Goal: Task Accomplishment & Management: Manage account settings

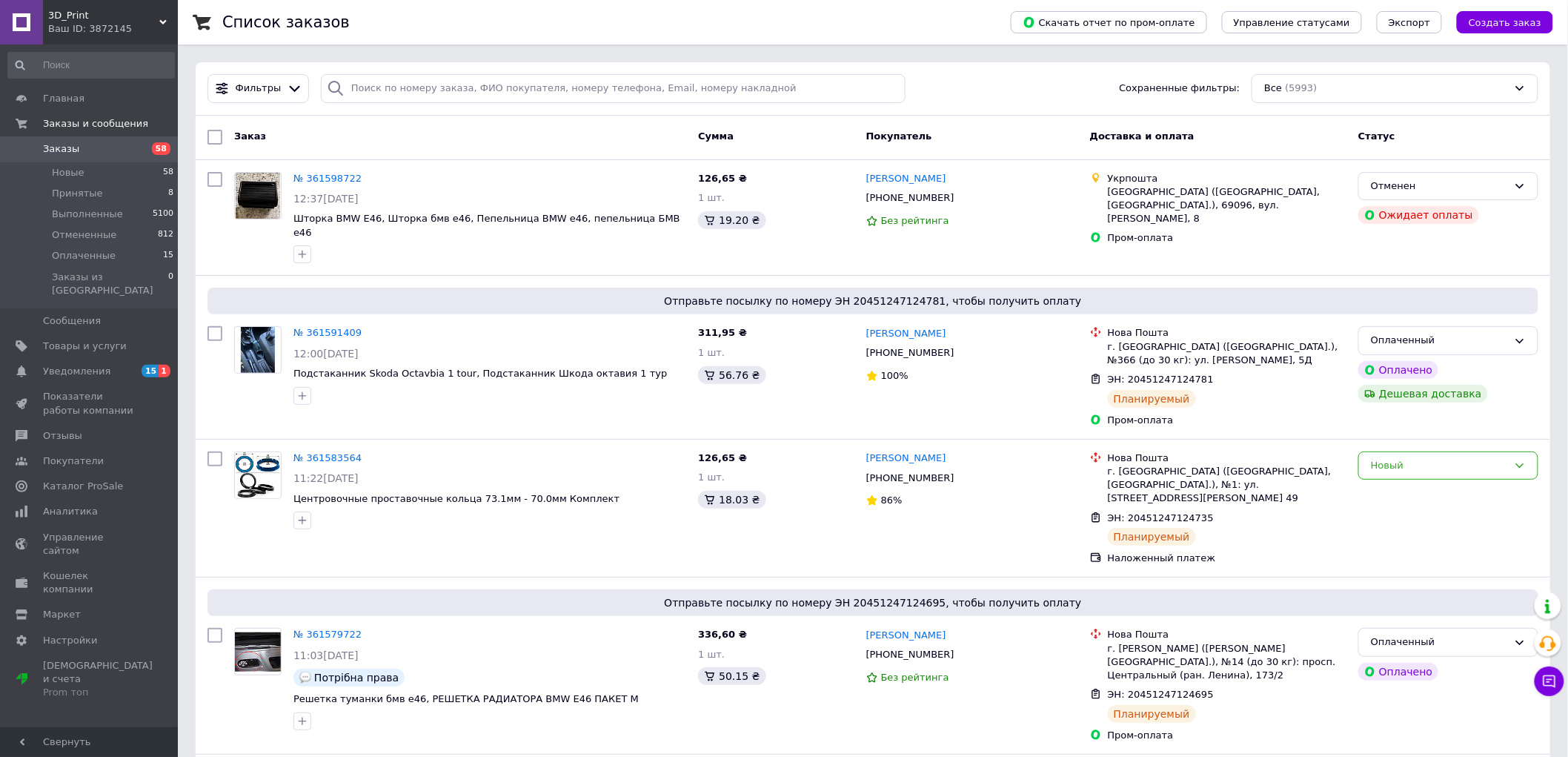
click at [98, 146] on span "Заказы" at bounding box center [89, 148] width 94 height 14
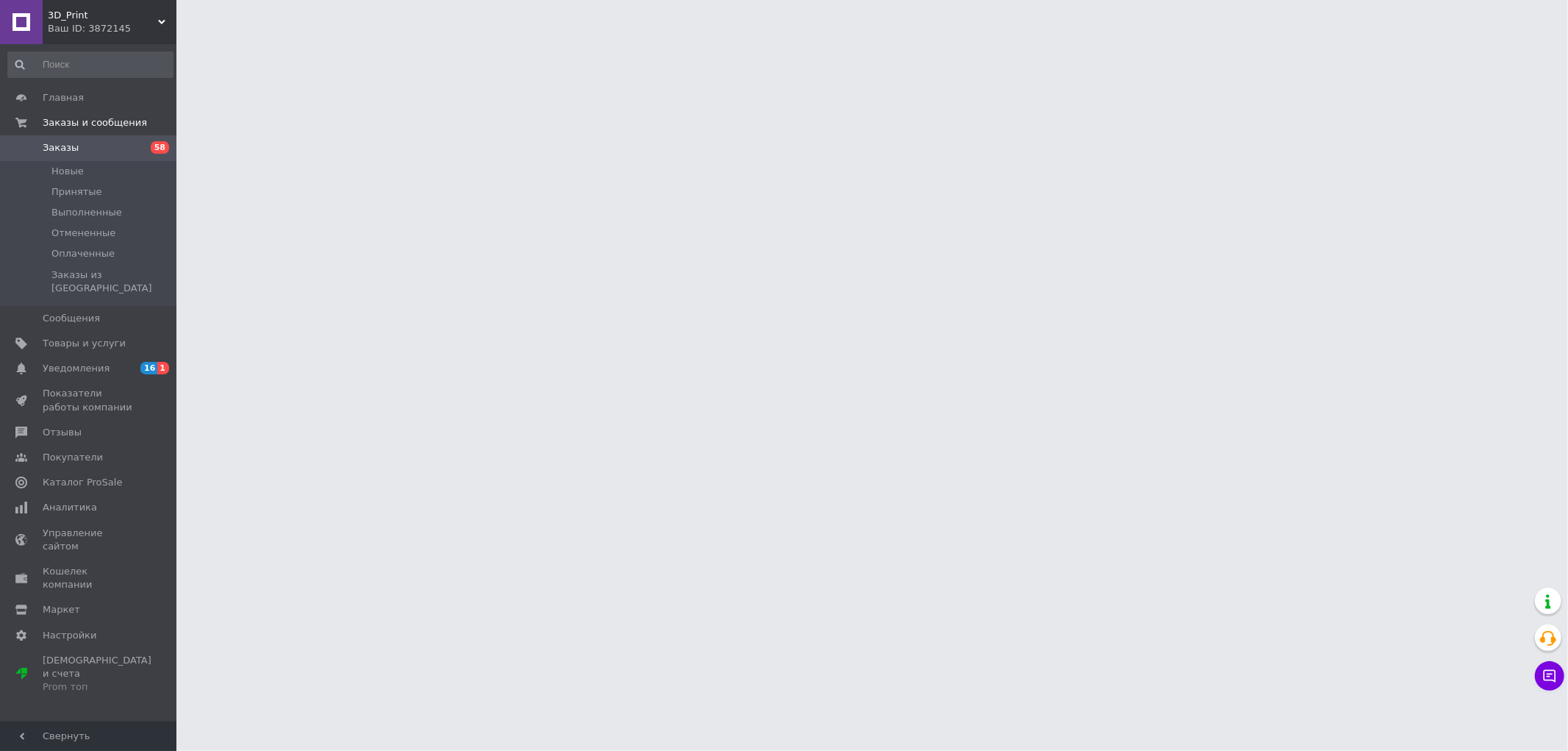
drag, startPoint x: 142, startPoint y: 359, endPoint x: 200, endPoint y: 369, distance: 58.9
click at [142, 362] on span "16 1" at bounding box center [156, 368] width 41 height 14
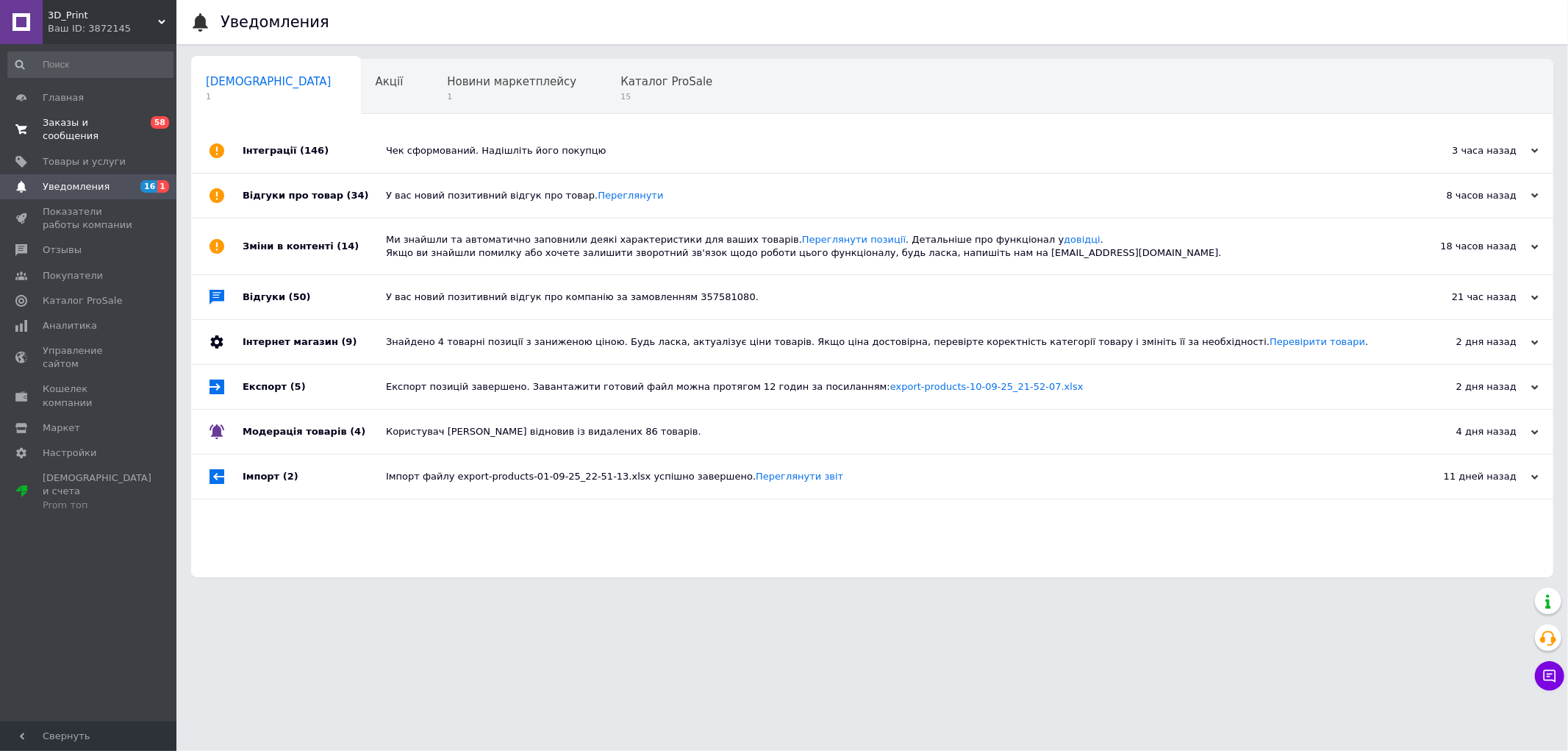
click at [110, 118] on span "Заказы и сообщения" at bounding box center [88, 129] width 93 height 26
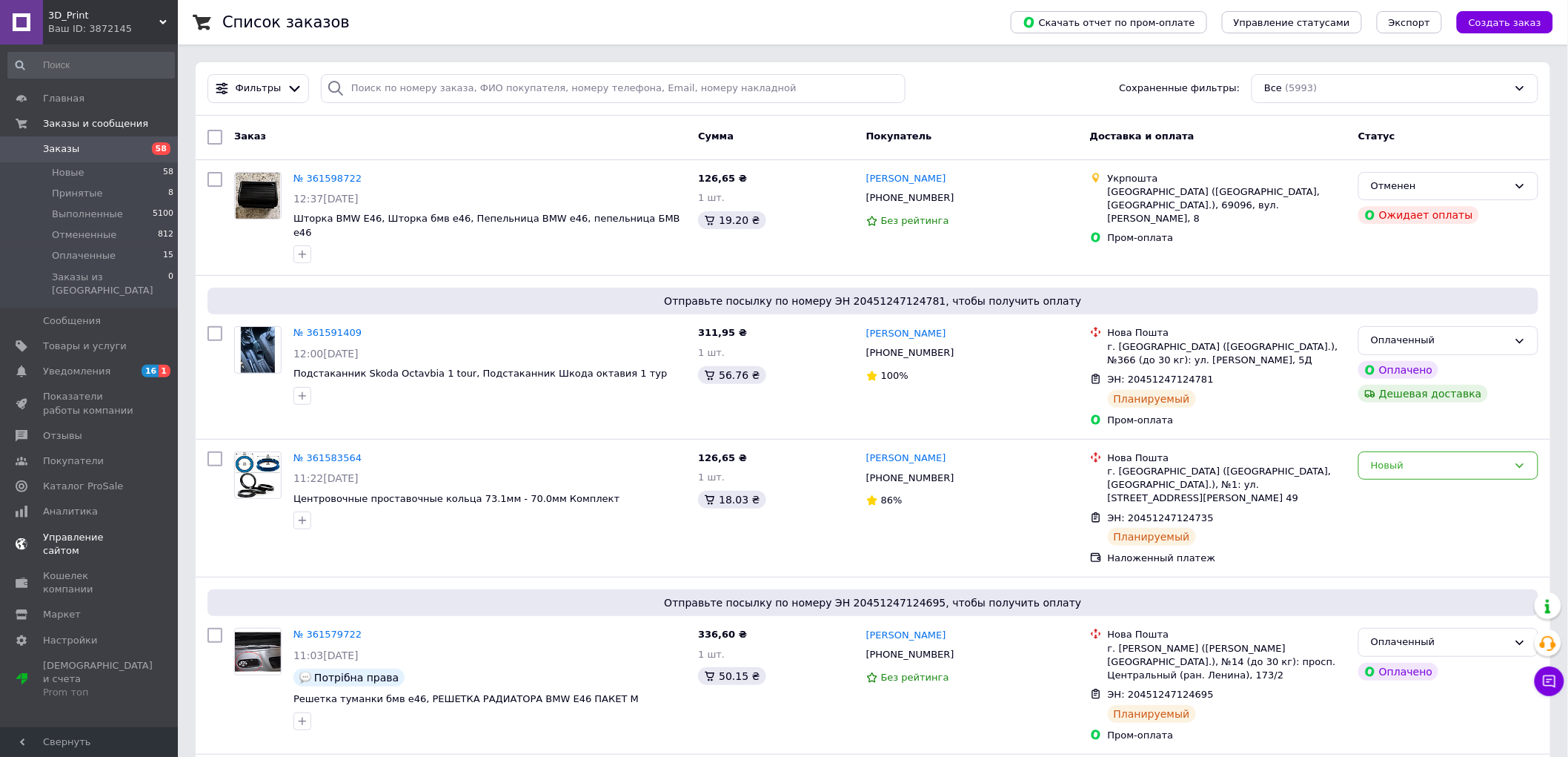
click at [113, 505] on span "Аналитика" at bounding box center [89, 511] width 94 height 14
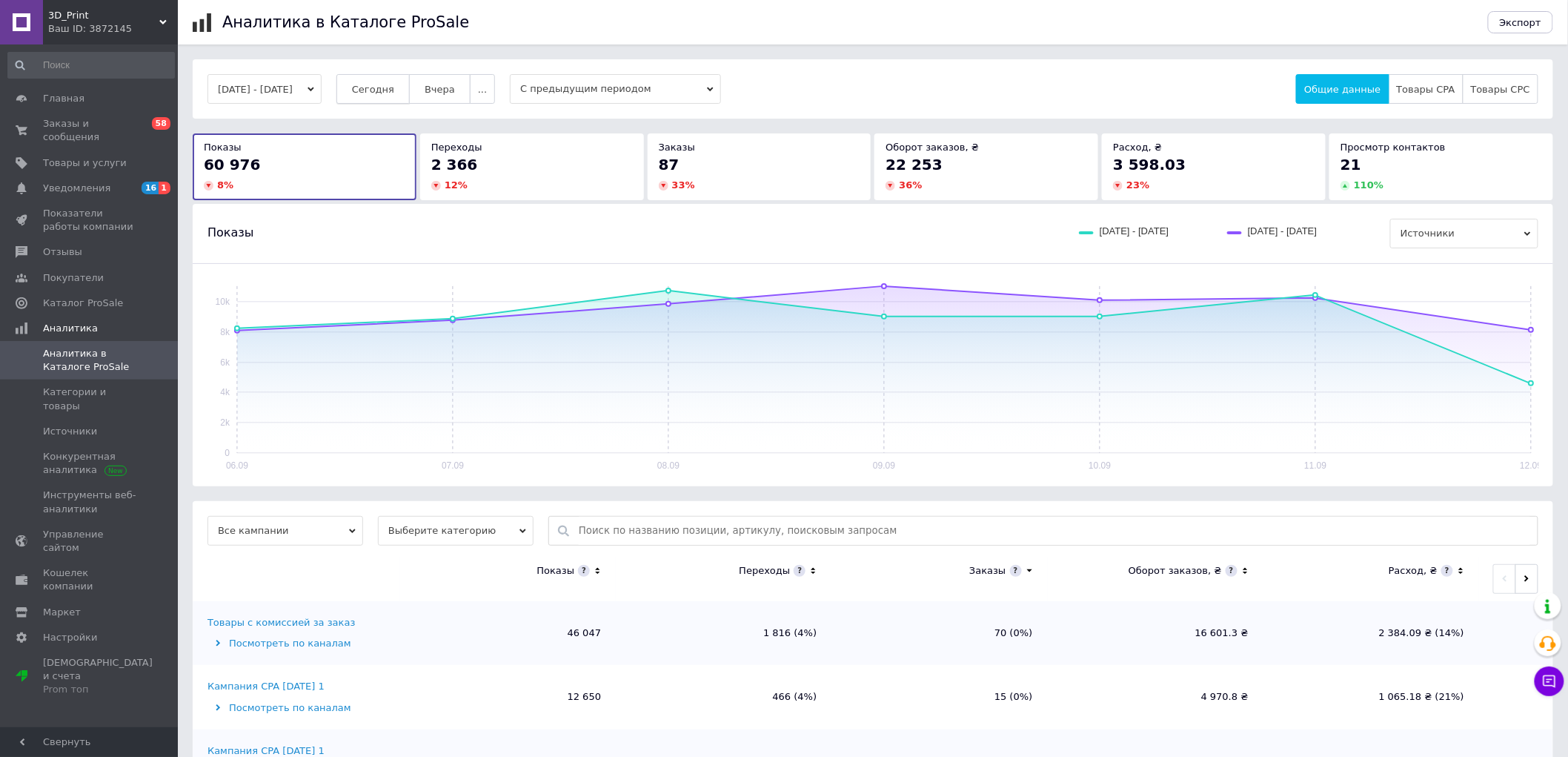
click at [394, 89] on span "Сегодня" at bounding box center [373, 89] width 42 height 11
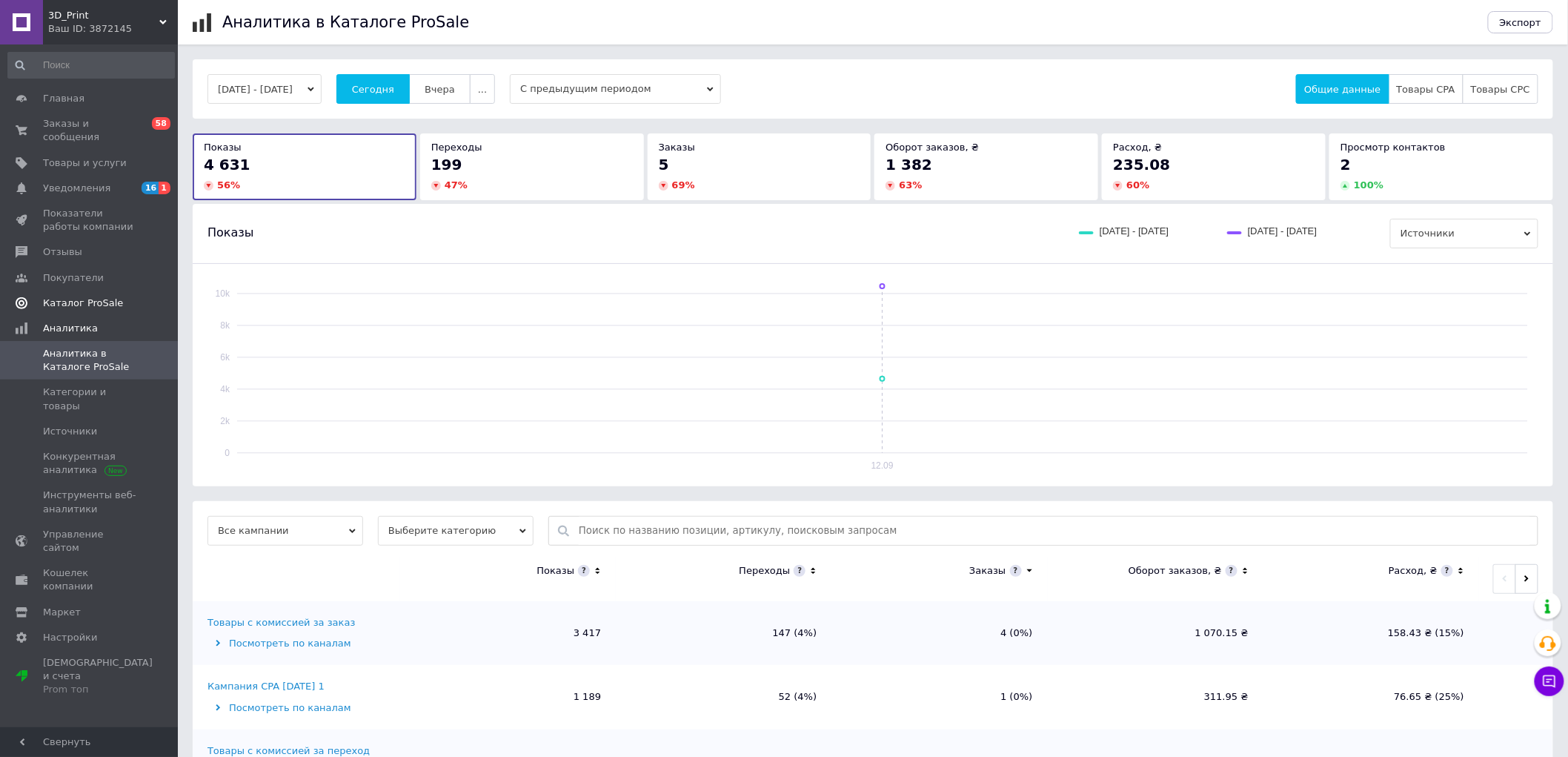
click at [109, 290] on link "Каталог ProSale" at bounding box center [91, 303] width 182 height 25
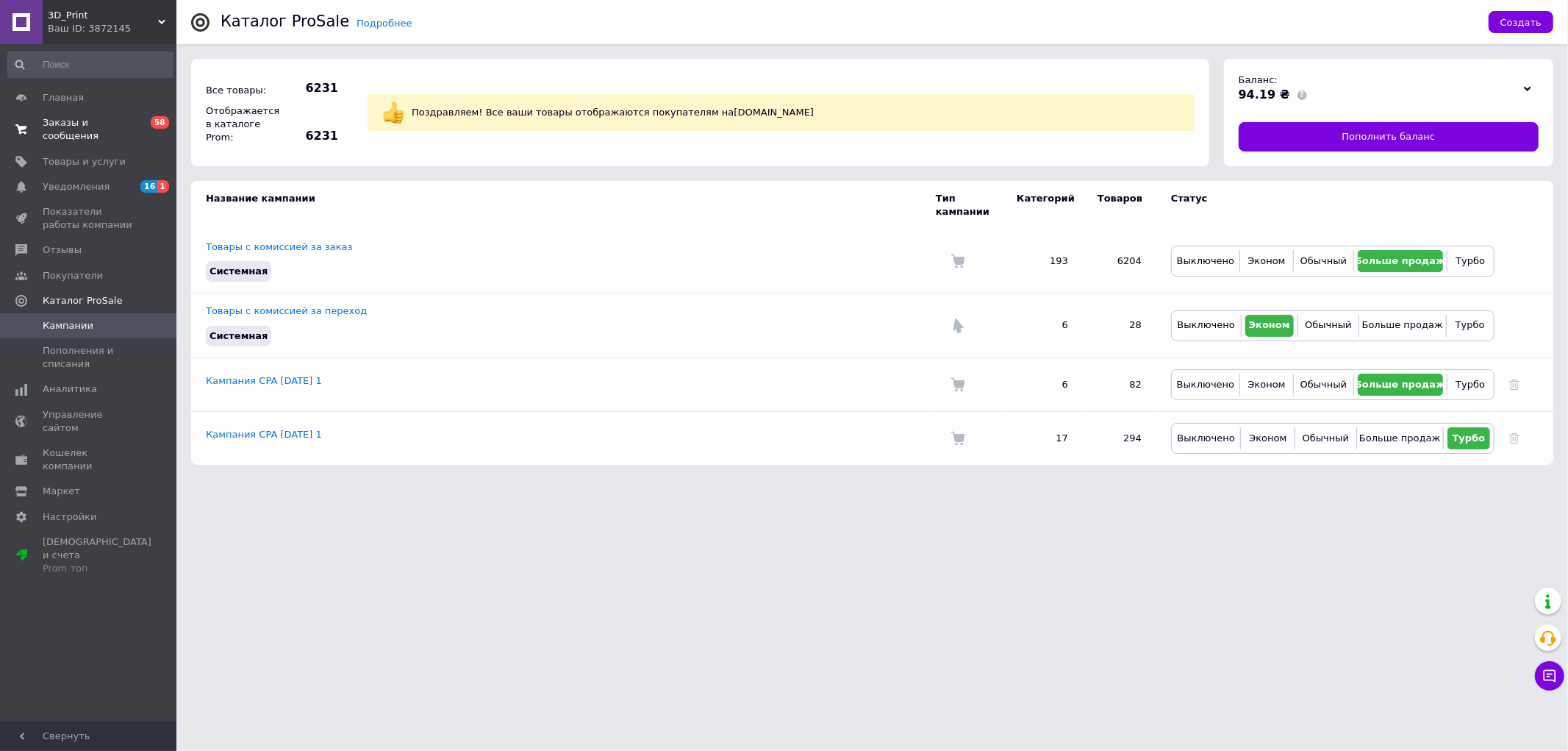
click at [97, 122] on span "Заказы и сообщения" at bounding box center [88, 129] width 93 height 26
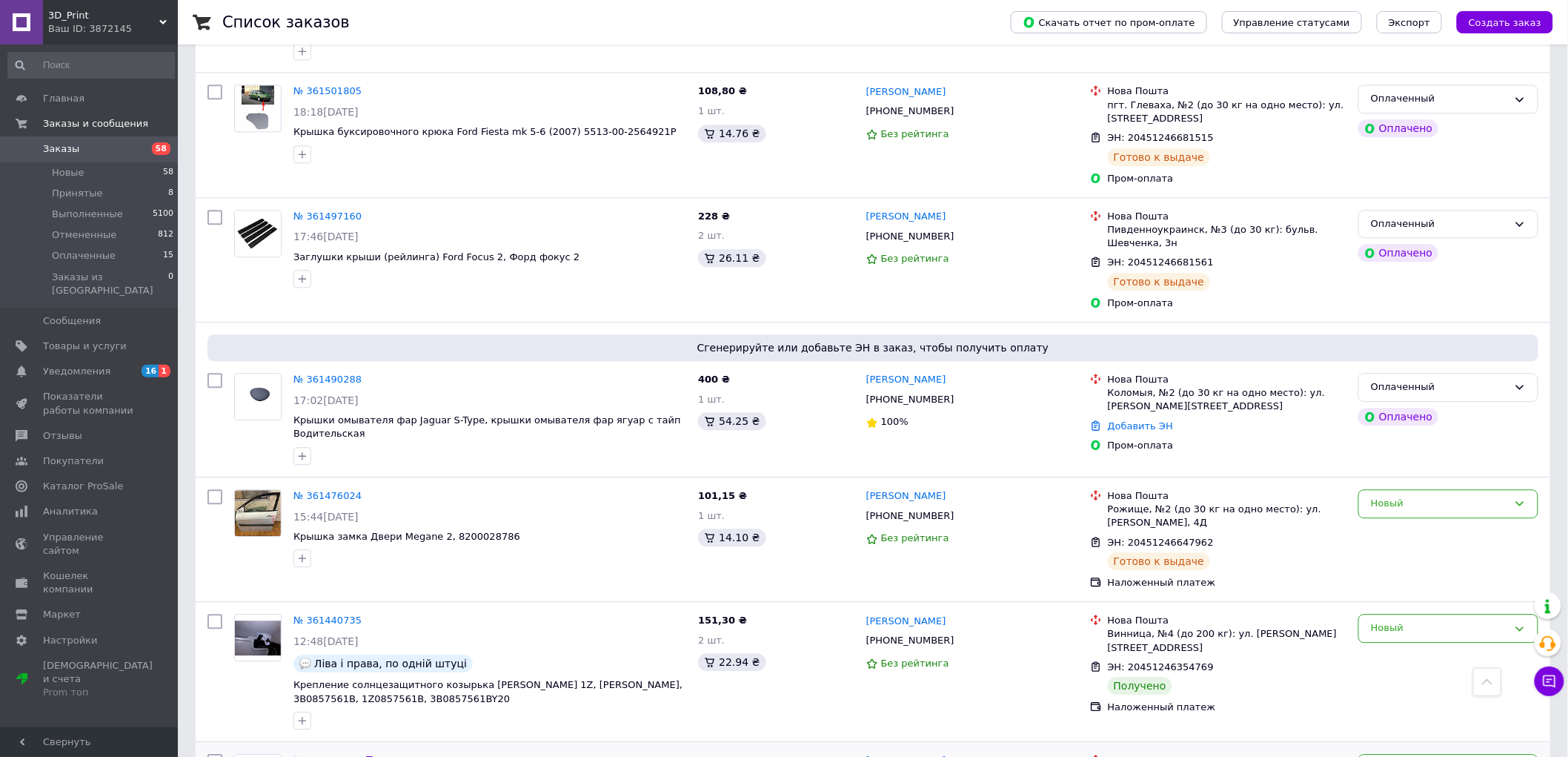
scroll to position [1482, 0]
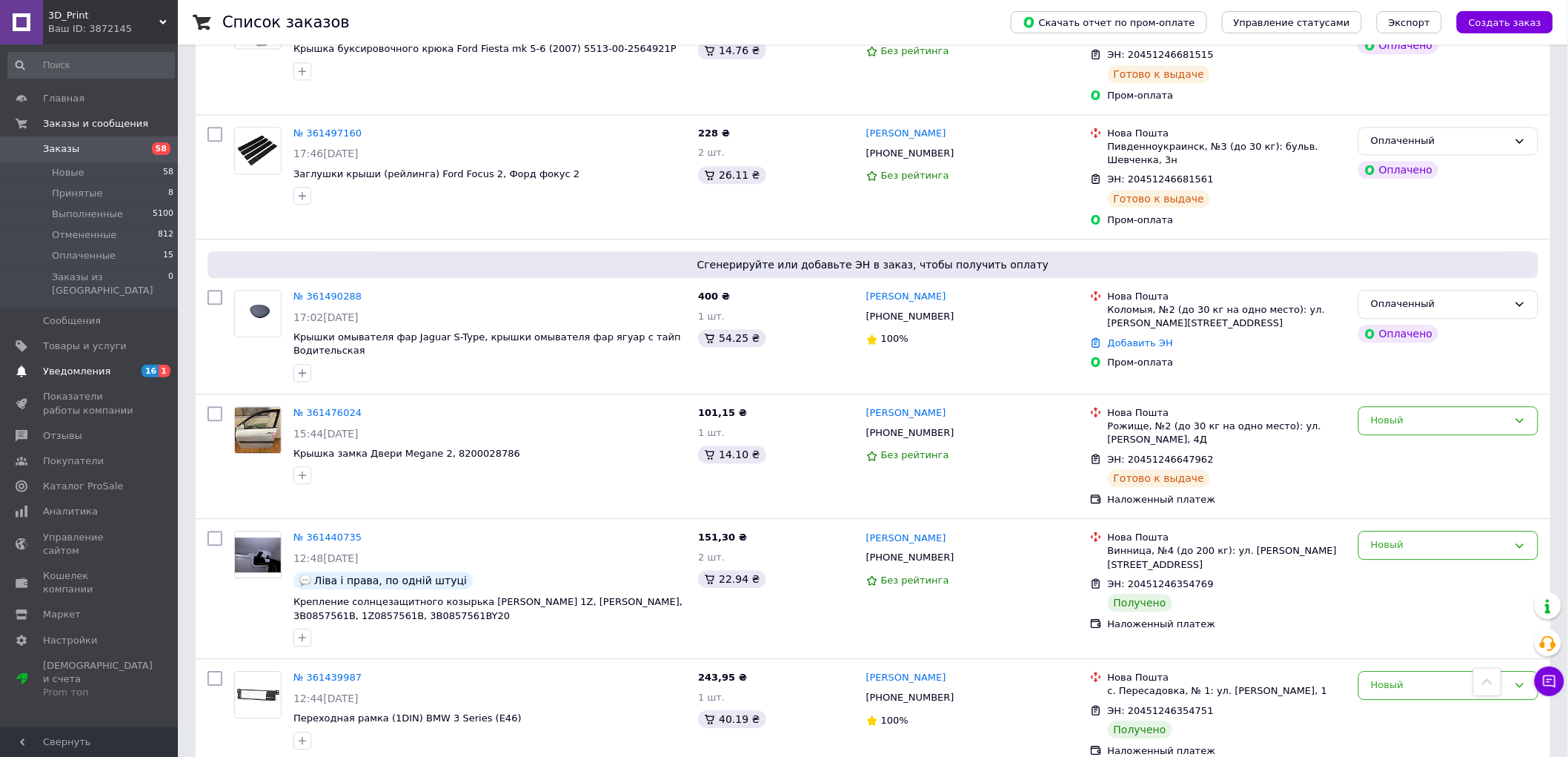
click at [126, 365] on span "Уведомления" at bounding box center [89, 371] width 94 height 14
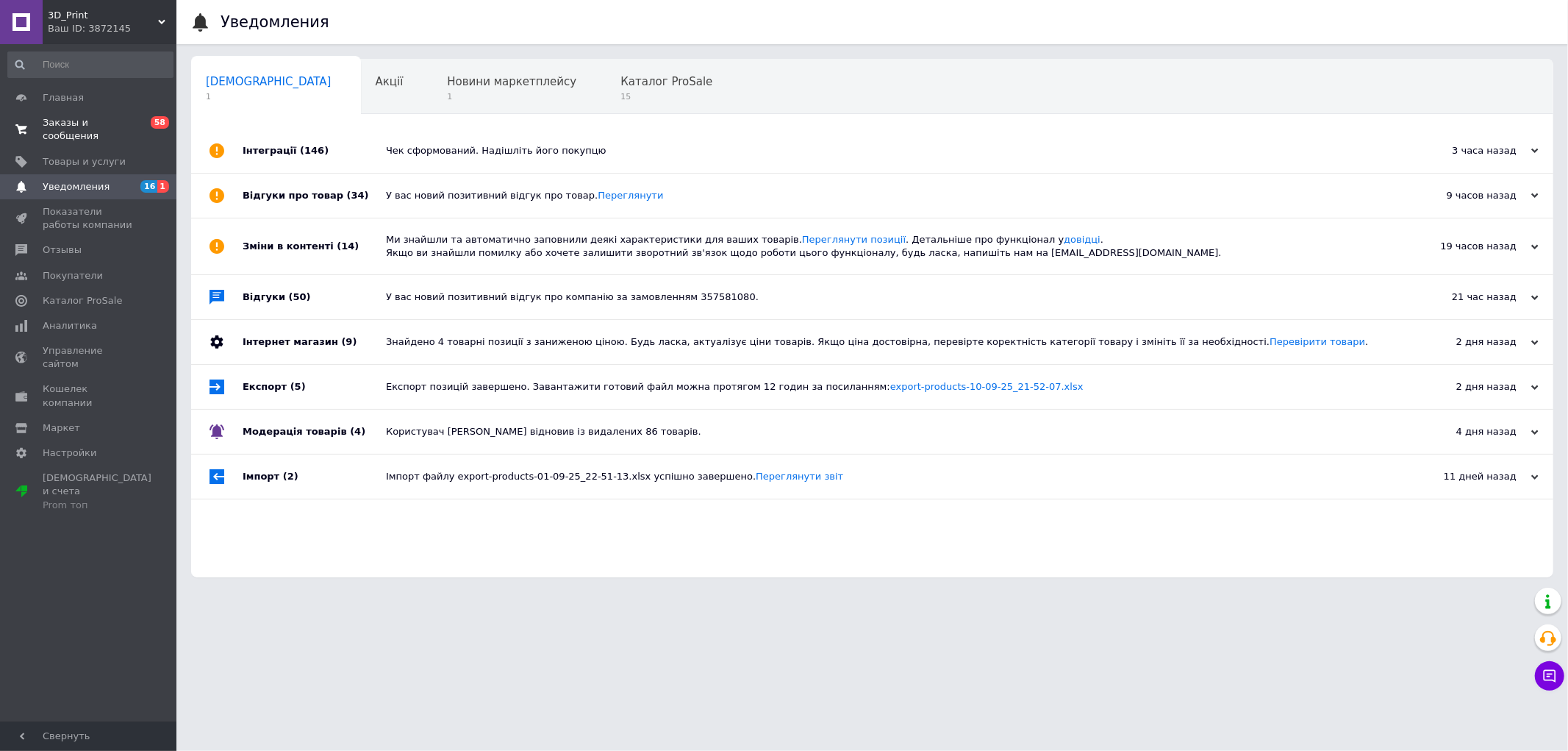
click at [69, 120] on span "Заказы и сообщения" at bounding box center [88, 129] width 93 height 26
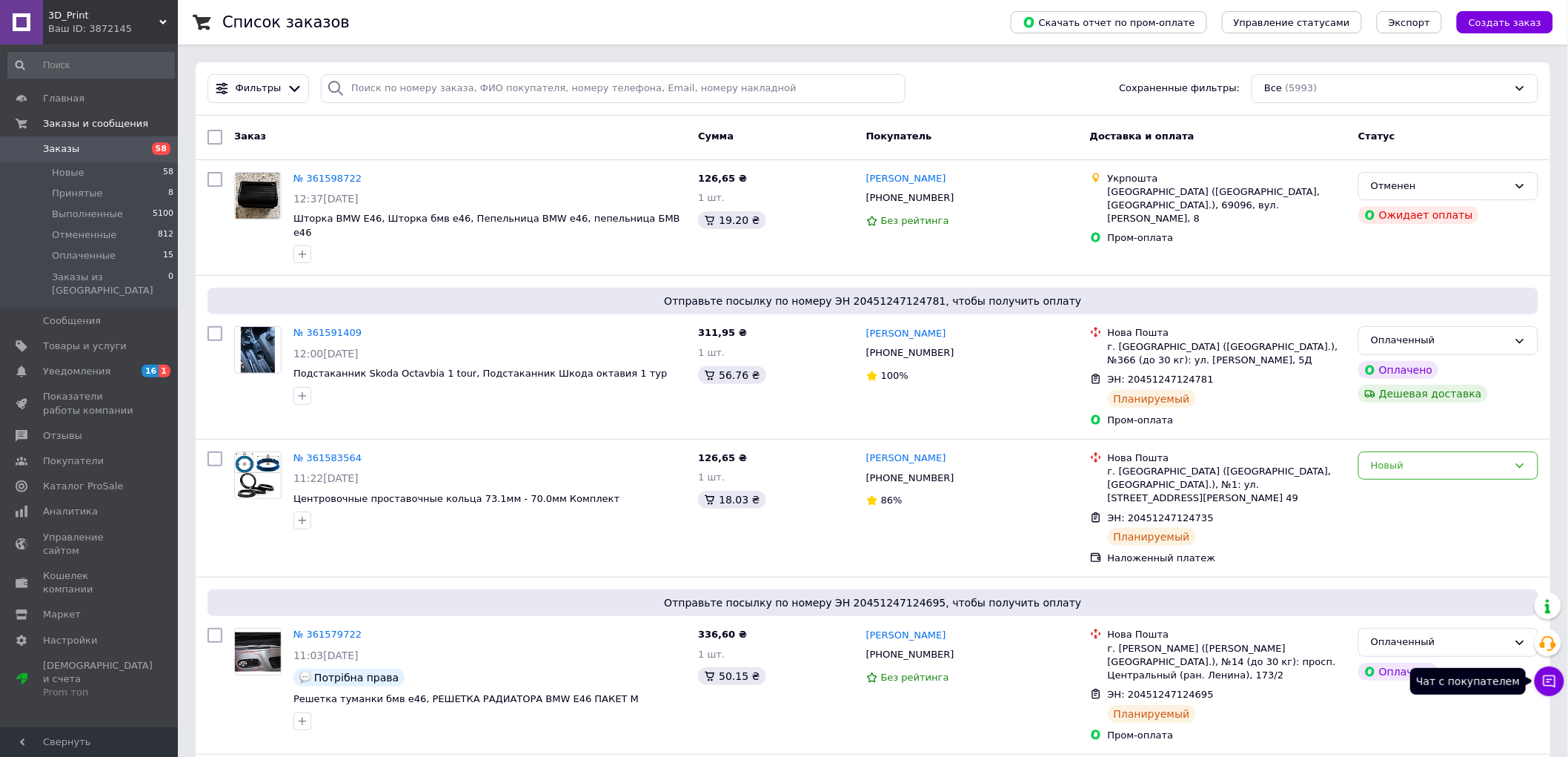
click at [1547, 682] on icon at bounding box center [1549, 681] width 15 height 15
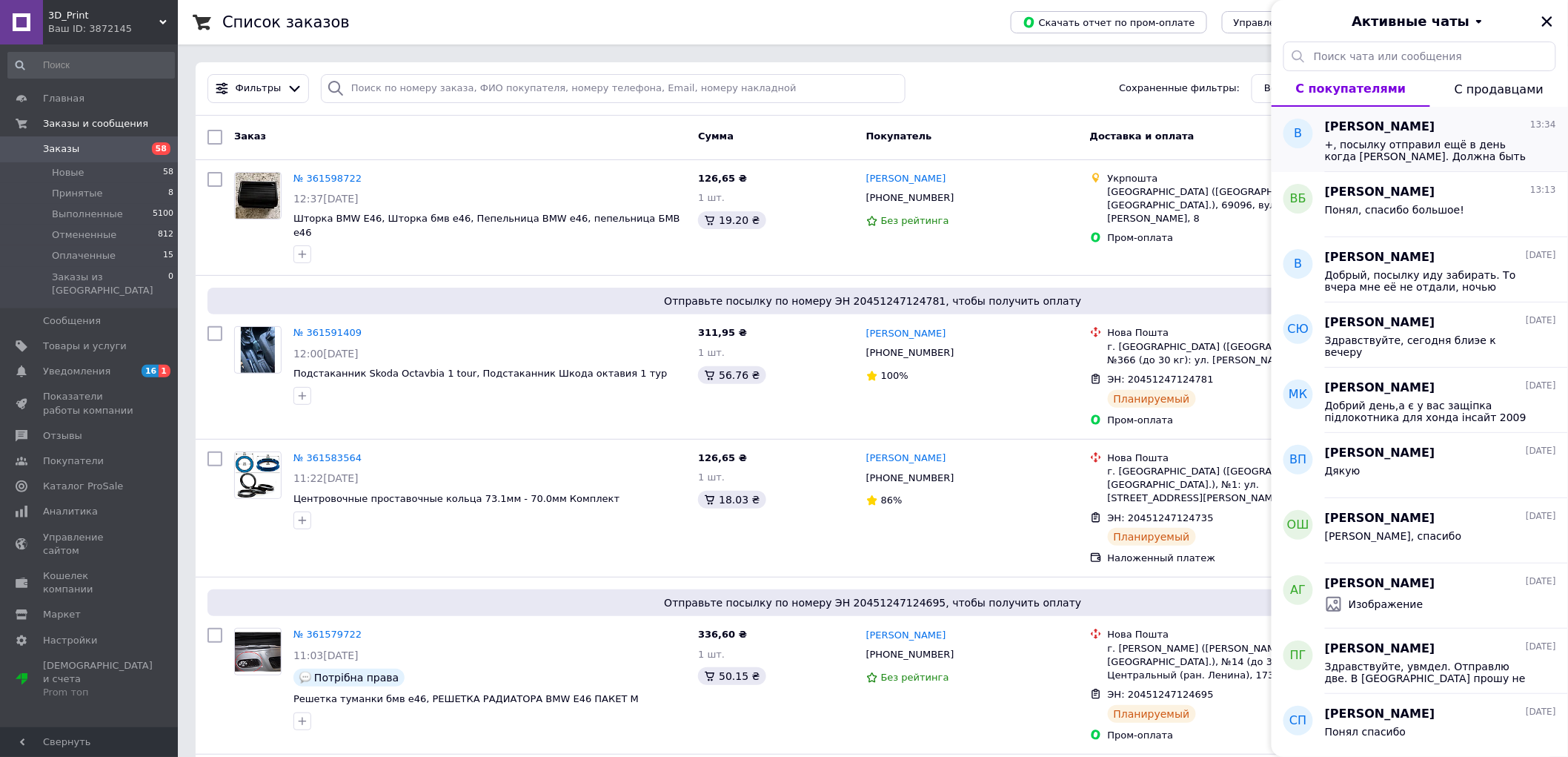
click at [1344, 146] on span "+, посылку отправил ещё в день когда уточнял. Должна быть уже у Вас на отделнии" at bounding box center [1430, 150] width 210 height 24
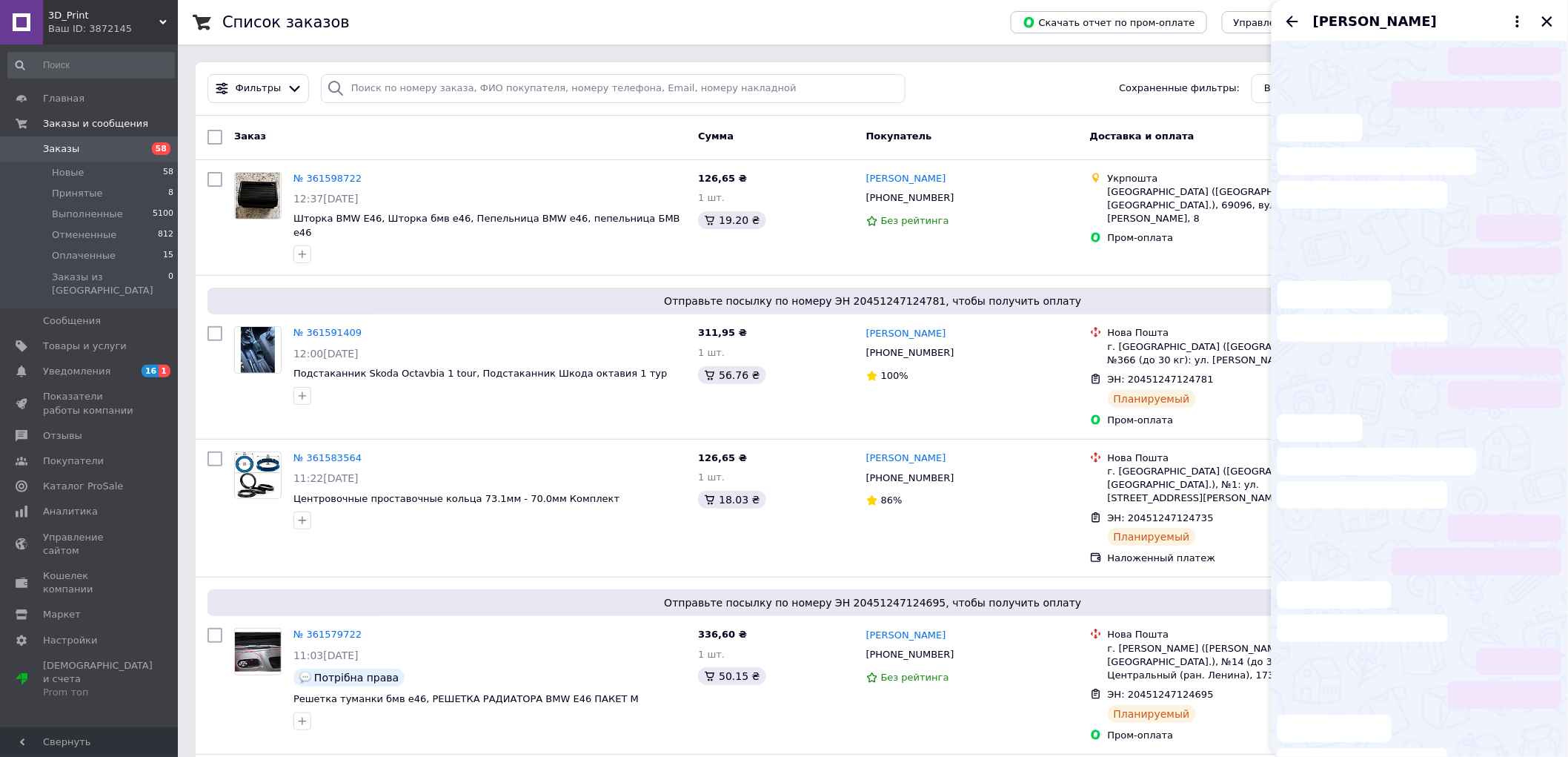
scroll to position [582, 0]
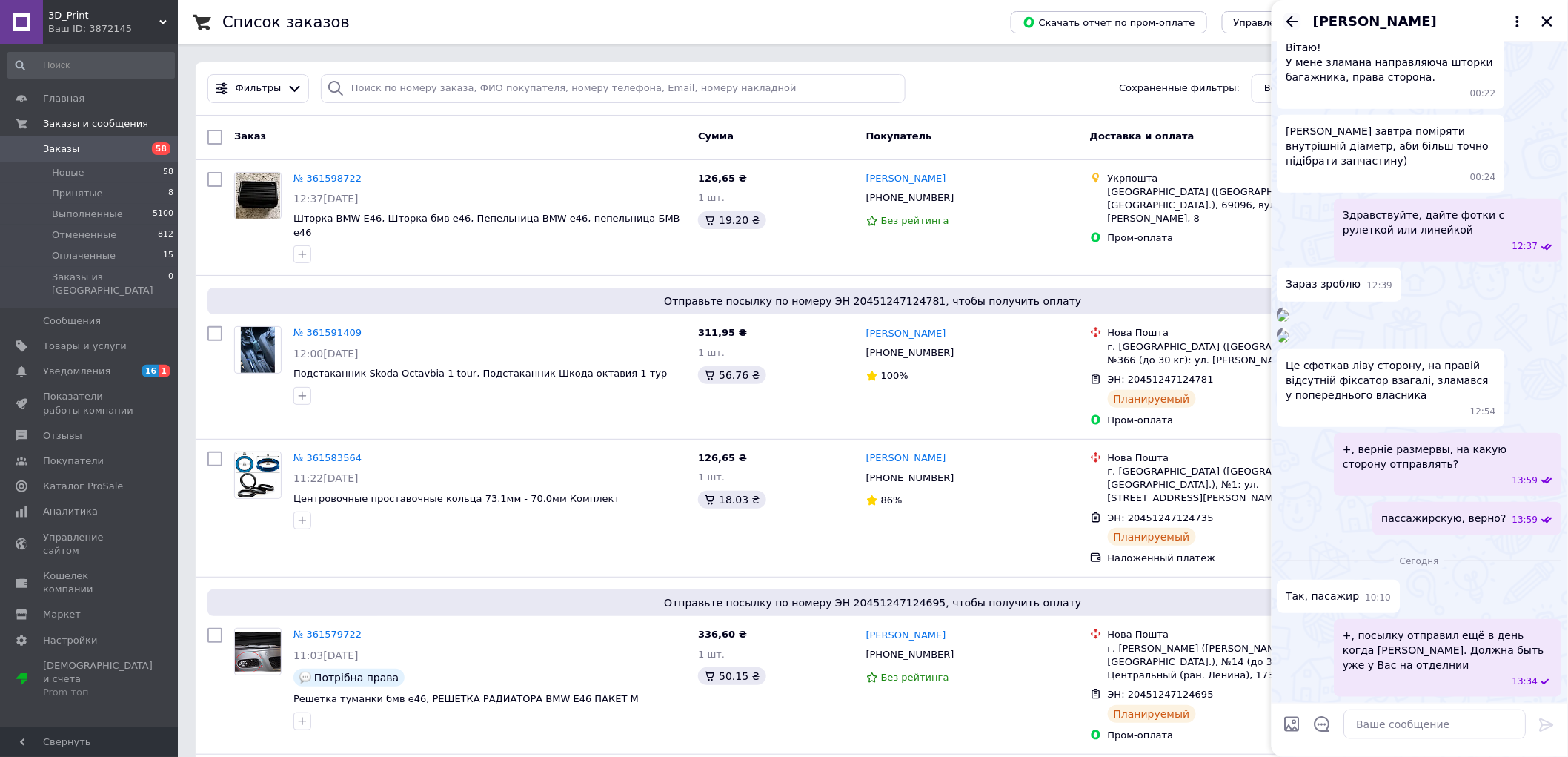
click at [1287, 18] on icon "Назад" at bounding box center [1292, 22] width 18 height 18
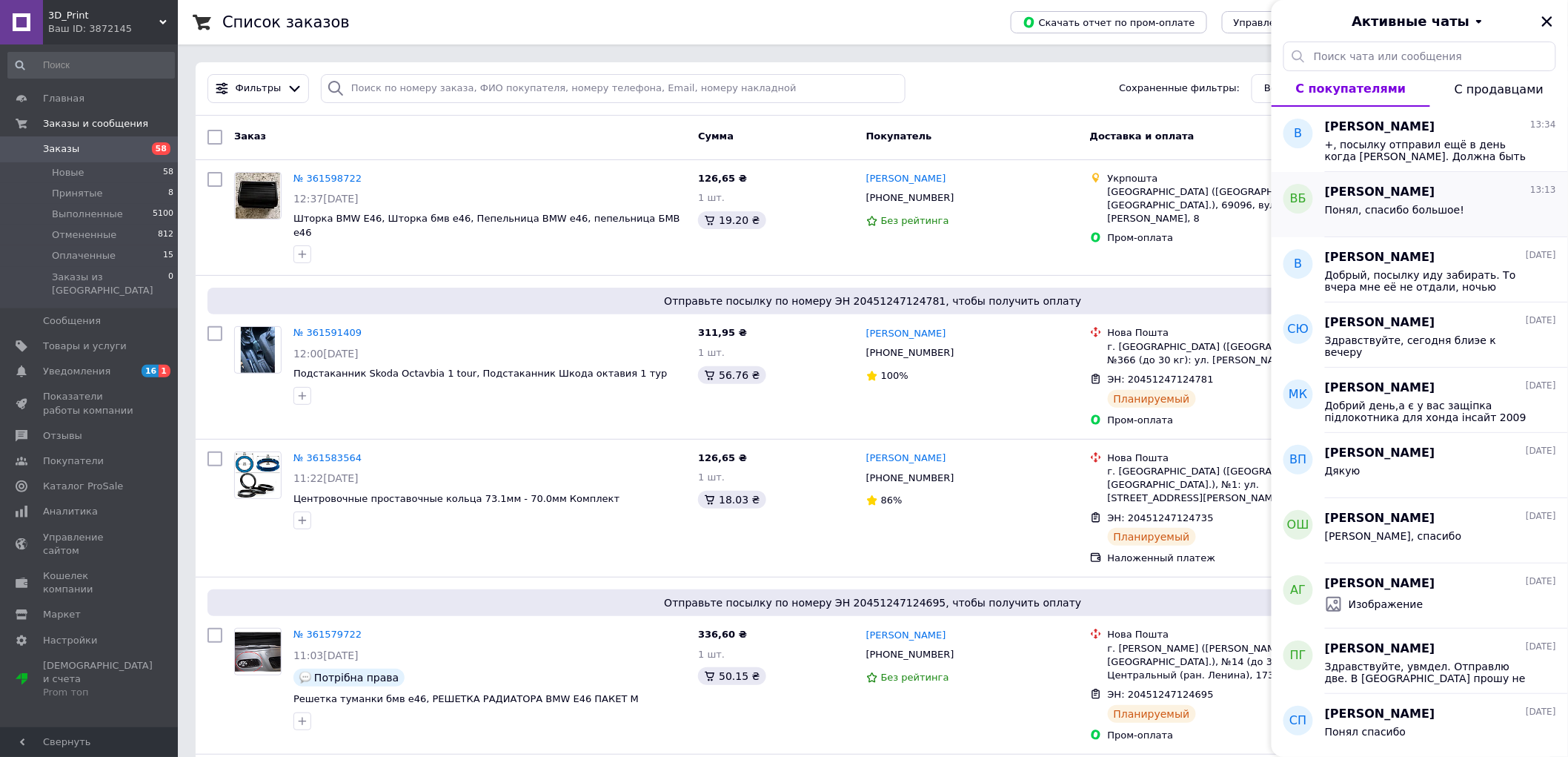
click at [1461, 211] on div "Понял, спасибо большое!" at bounding box center [1441, 213] width 231 height 24
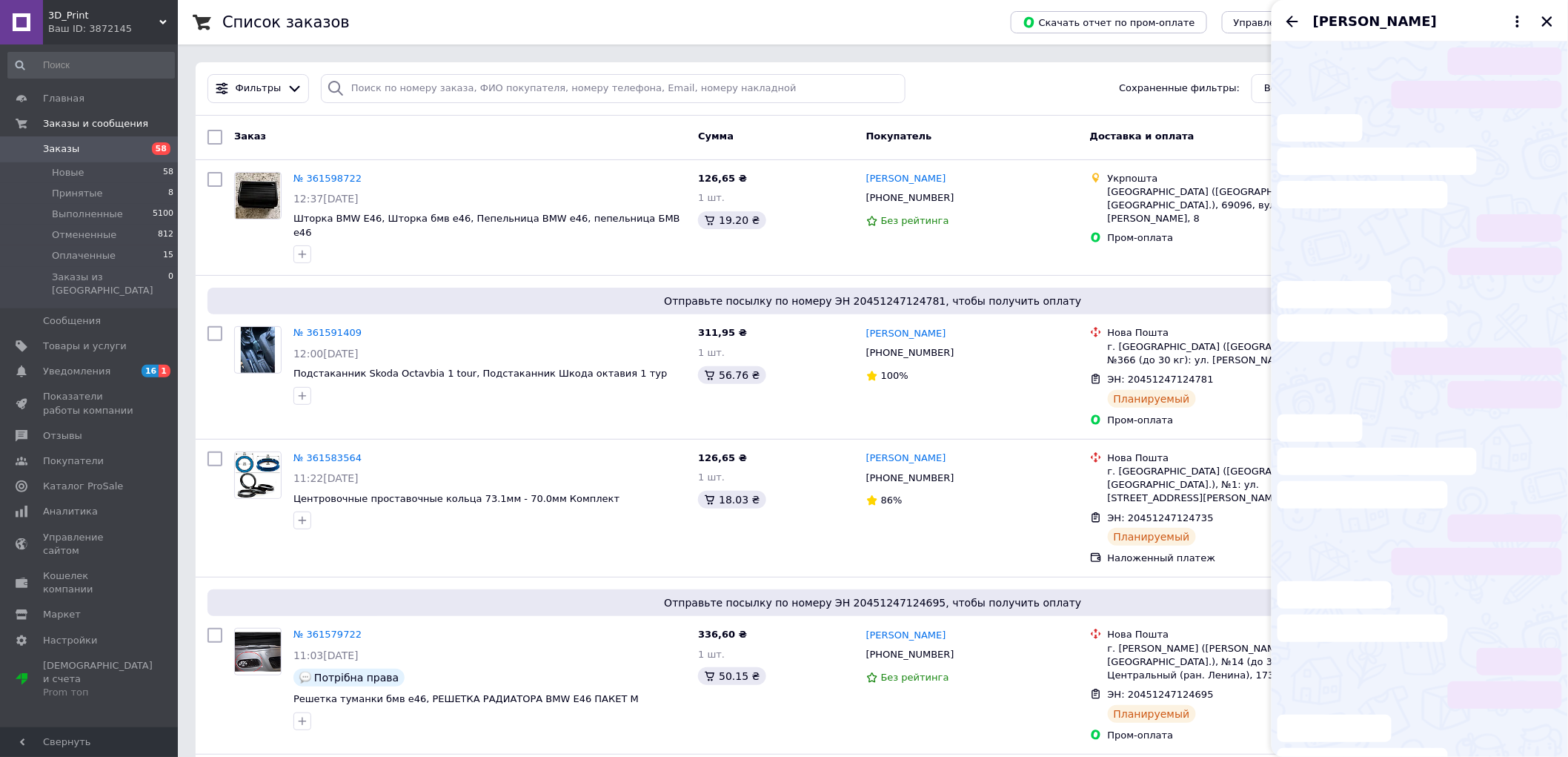
scroll to position [775, 0]
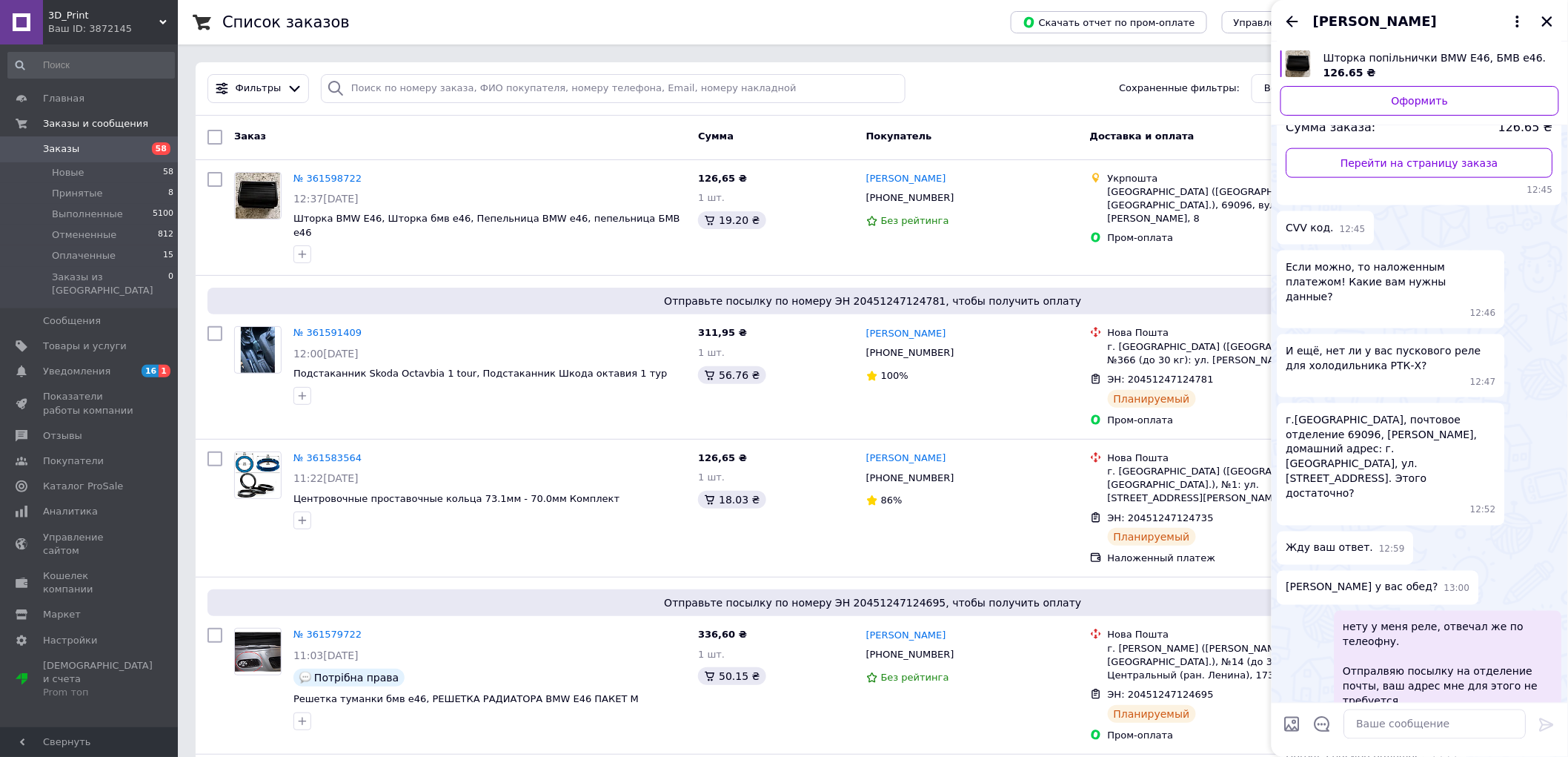
click at [1473, 412] on span "г.Запорожье, почтовое отделение 69096, Богданов Валерий Павлович, домашний адре…" at bounding box center [1391, 457] width 210 height 89
click at [1474, 412] on span "г.Запорожье, почтовое отделение 69096, Богданов Валерий Павлович, домашний адре…" at bounding box center [1391, 457] width 210 height 89
copy span "69096"
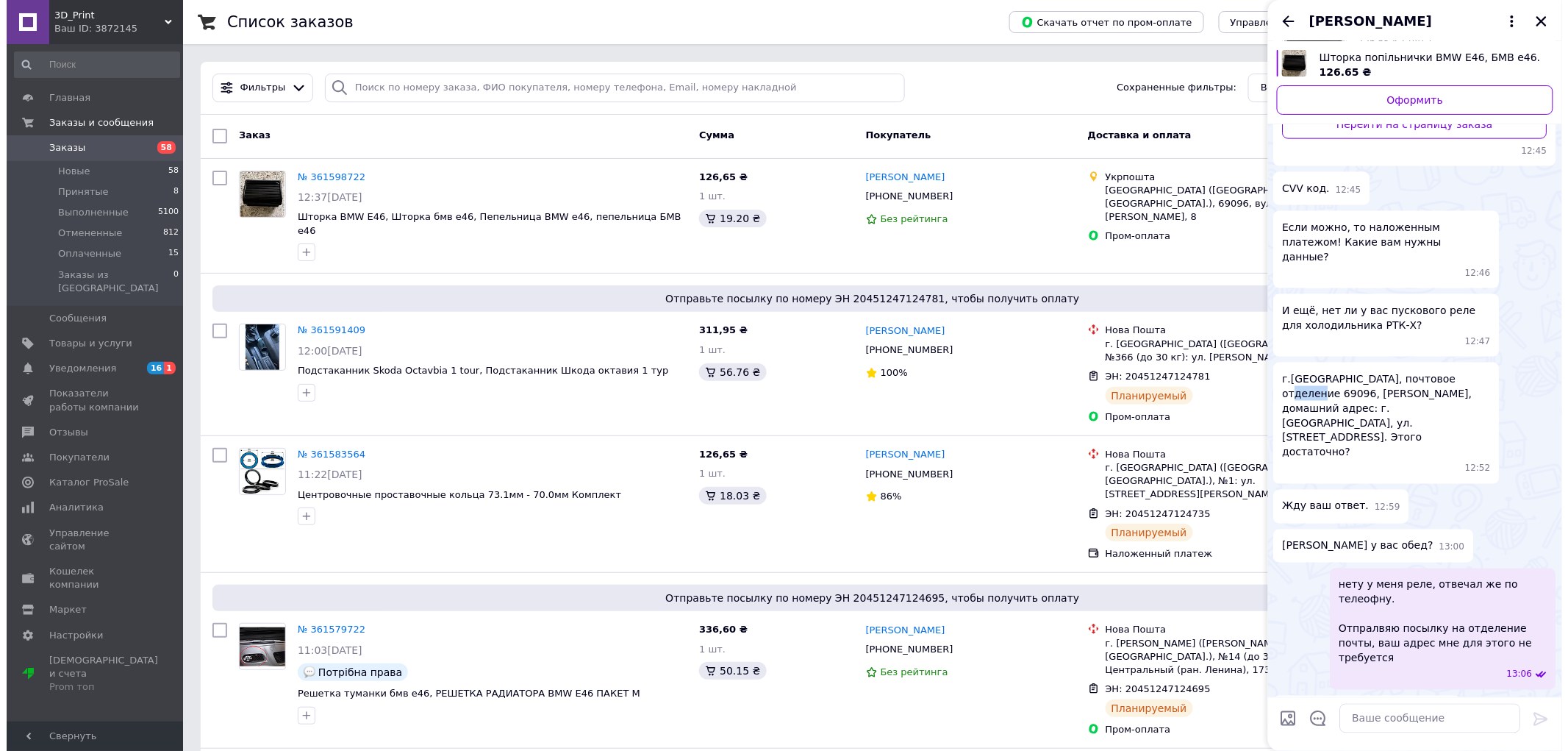
scroll to position [487, 0]
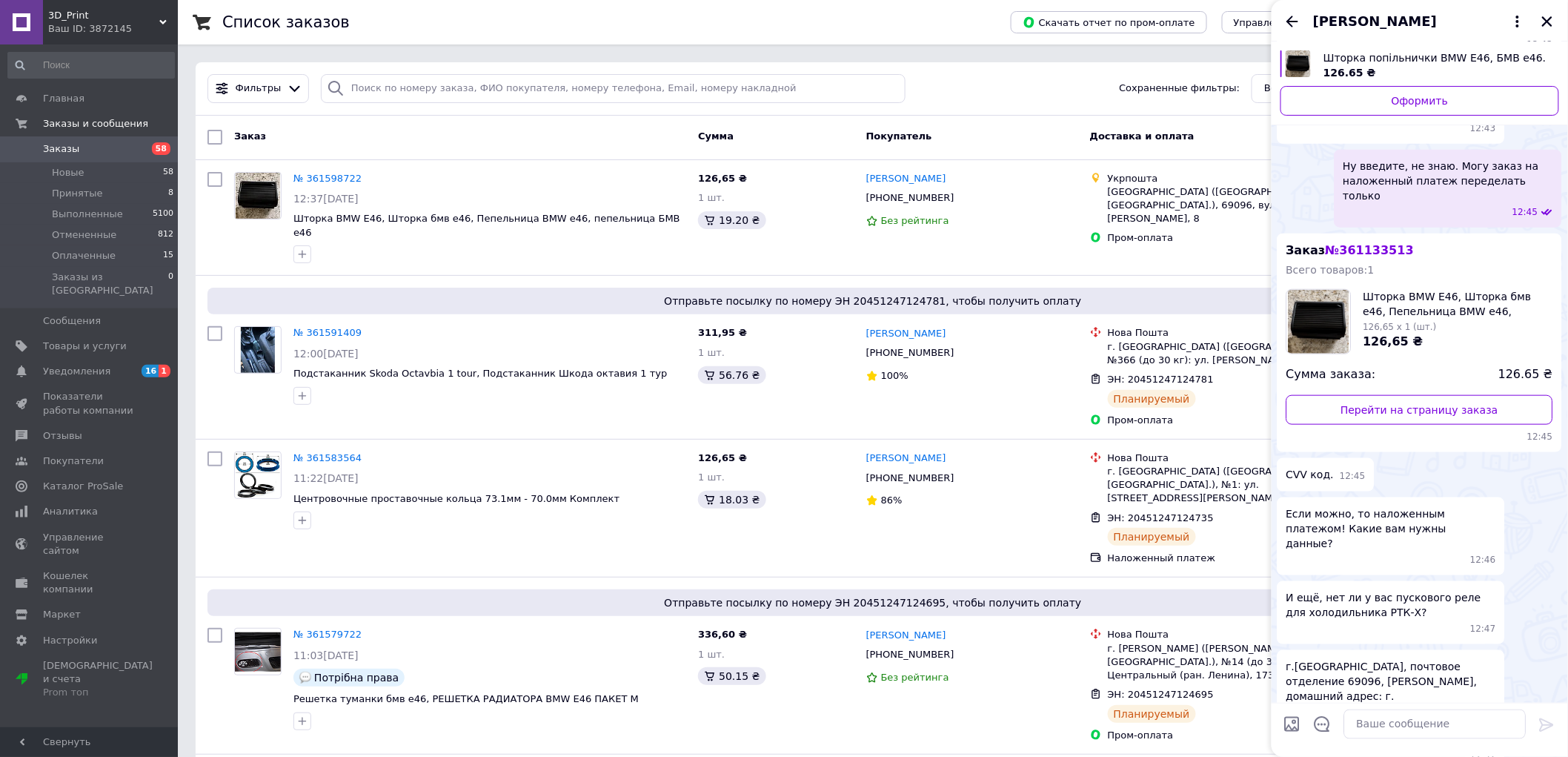
click at [1382, 243] on span "№ 361133513" at bounding box center [1370, 249] width 88 height 14
click at [1382, 243] on span "№ 361133513" at bounding box center [1370, 249] width 88 height 14
copy span "361133513"
click at [582, 92] on input "search" at bounding box center [613, 88] width 585 height 29
paste input "361133513"
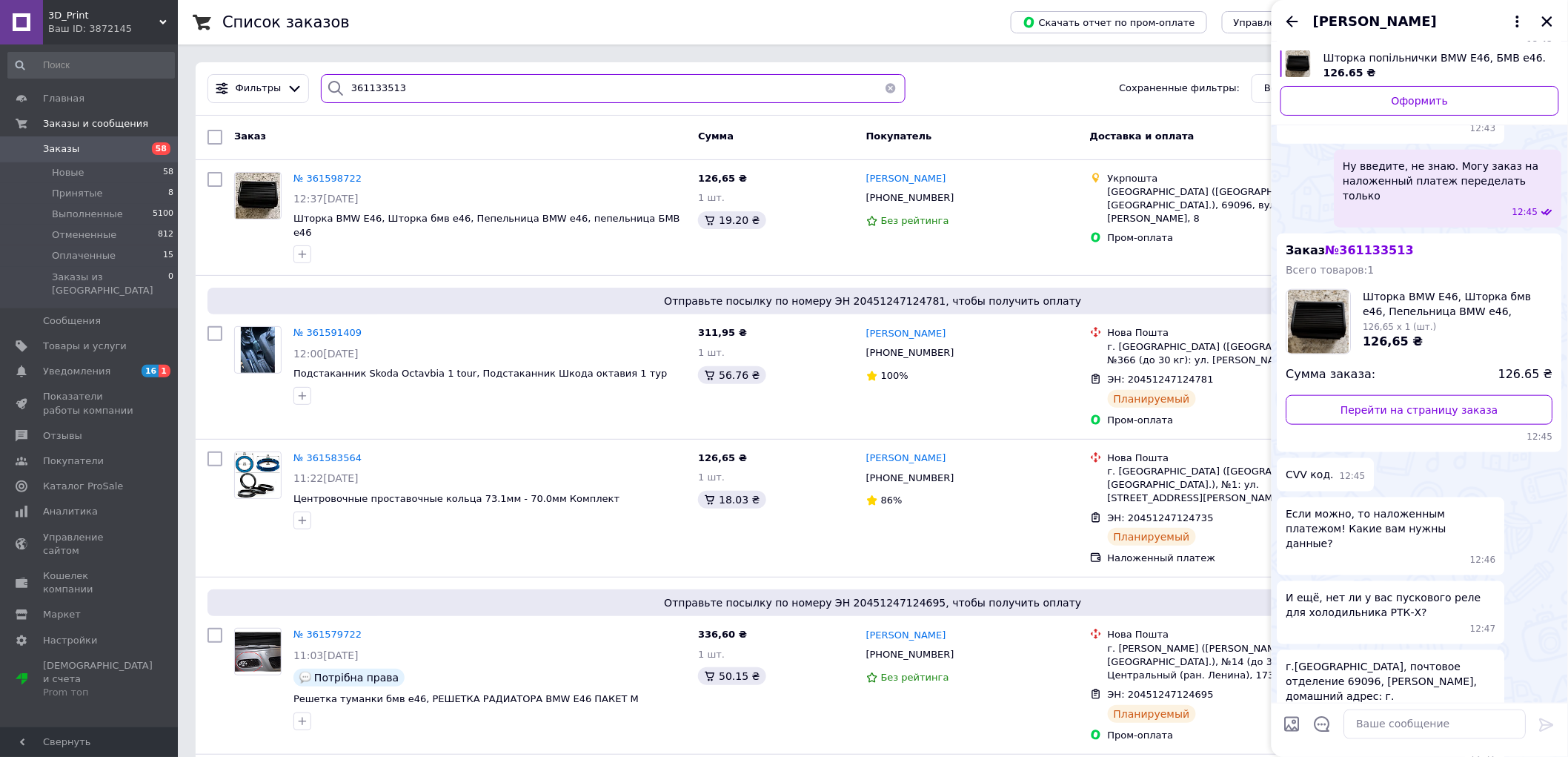
type input "361133513"
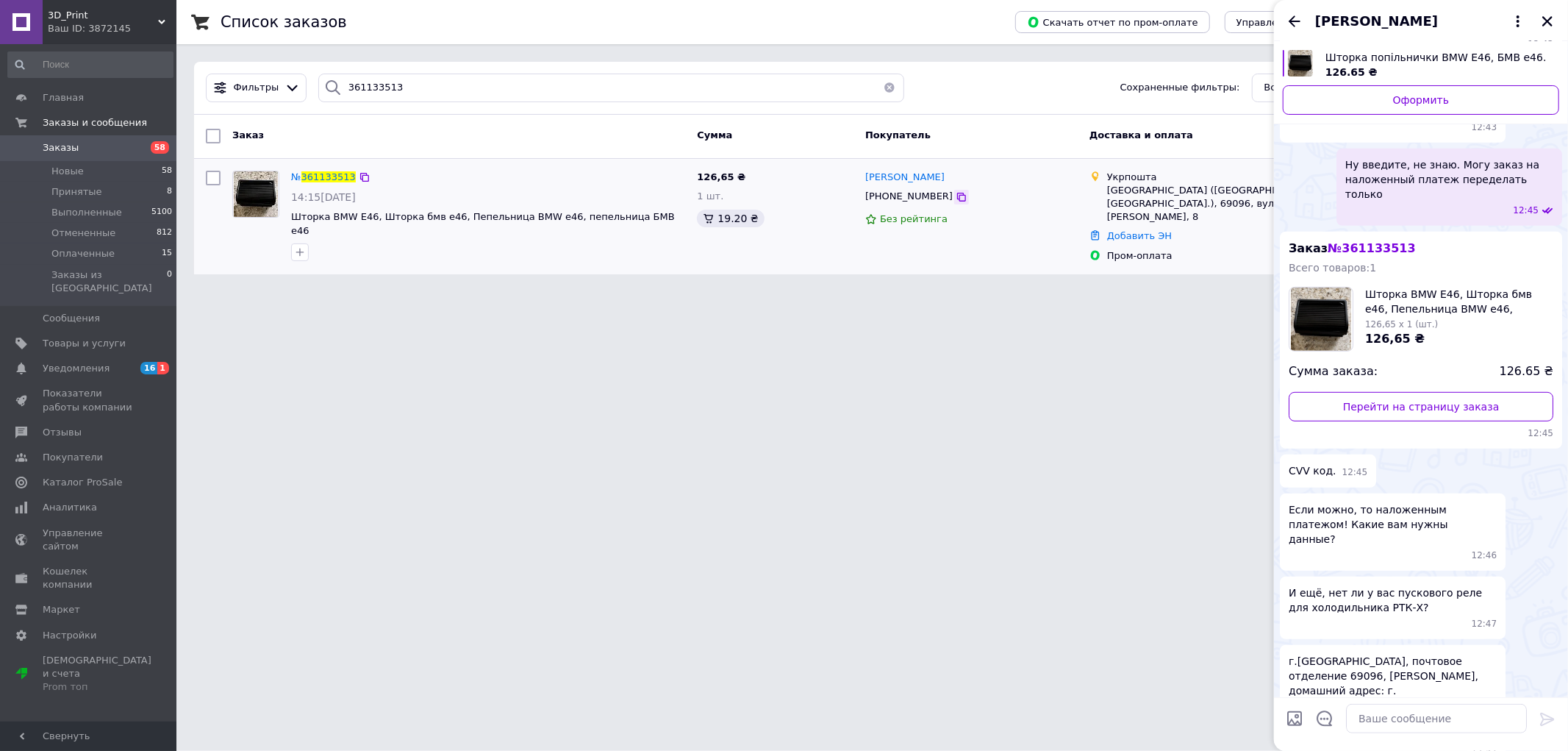
click at [957, 200] on icon at bounding box center [962, 197] width 9 height 9
drag, startPoint x: 935, startPoint y: 201, endPoint x: 888, endPoint y: 204, distance: 47.1
click at [888, 204] on div "[PHONE_NUMBER]" at bounding box center [909, 197] width 93 height 20
copy span "952408656"
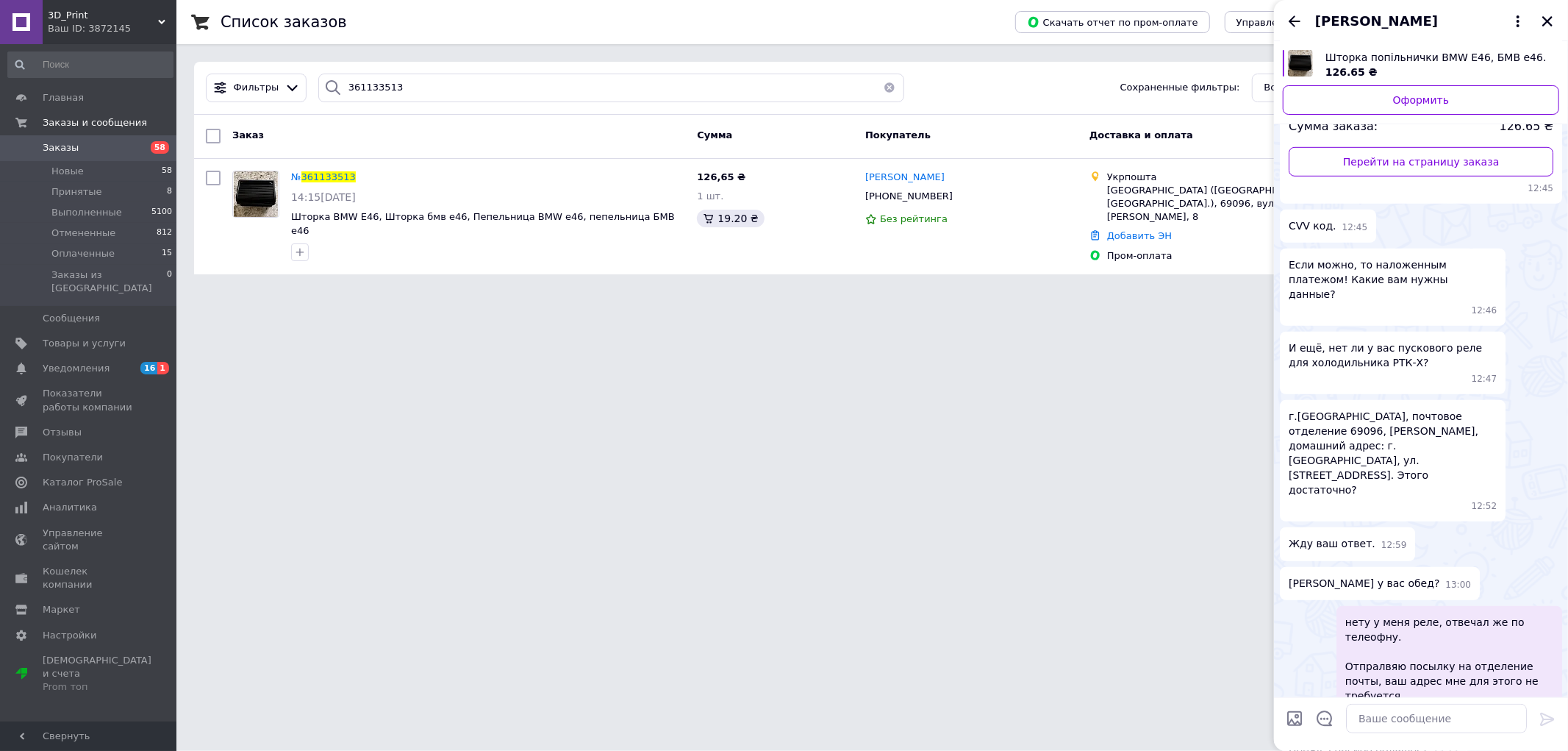
click at [1296, 409] on span "г.[GEOGRAPHIC_DATA], почтовое отделение 69096, [PERSON_NAME], домашний адрес: г…" at bounding box center [1392, 453] width 208 height 88
copy span "Богданов"
click at [1343, 409] on span "г.[GEOGRAPHIC_DATA], почтовое отделение 69096, [PERSON_NAME], домашний адрес: г…" at bounding box center [1392, 453] width 208 height 88
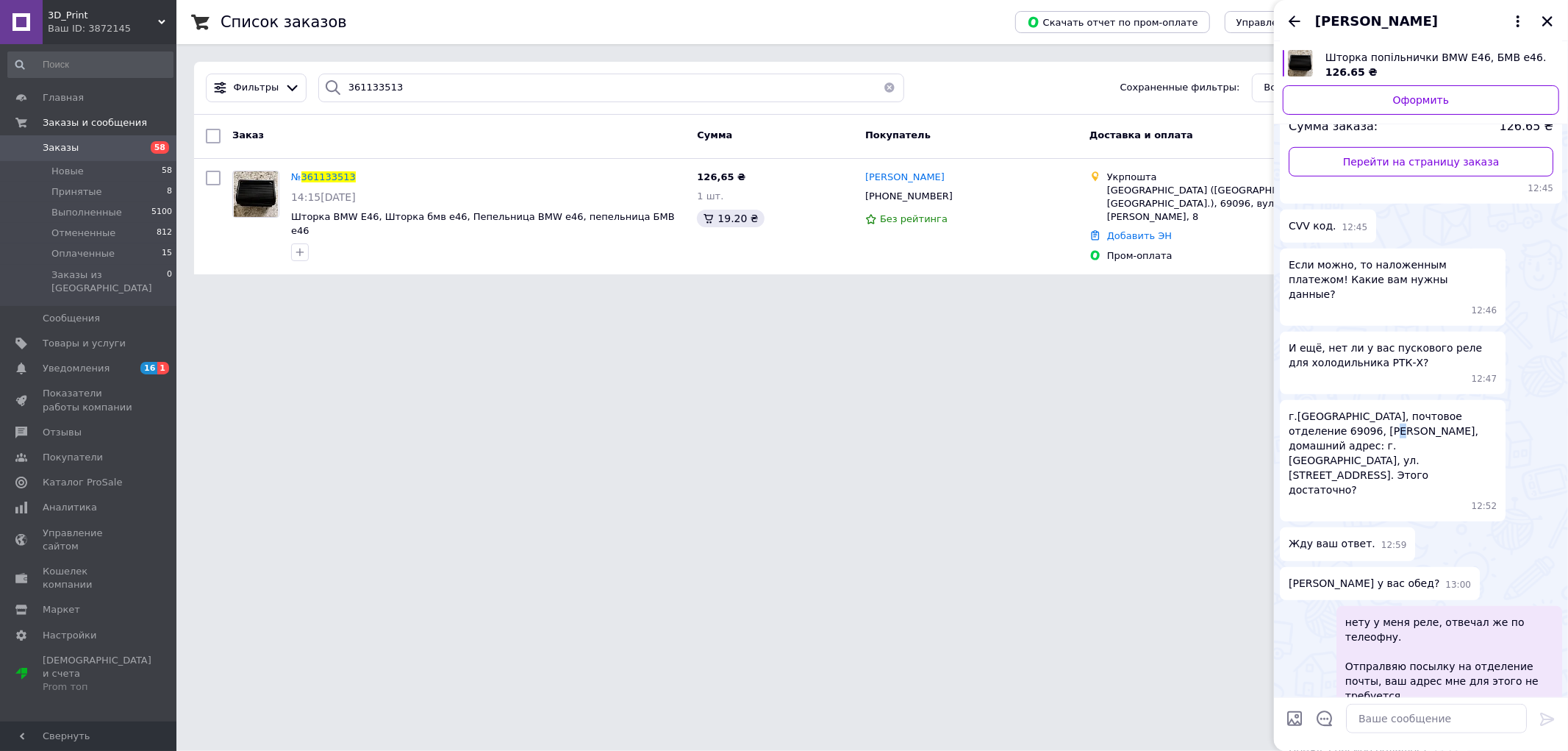
click at [1342, 409] on span "г.[GEOGRAPHIC_DATA], почтовое отделение 69096, [PERSON_NAME], домашний адрес: г…" at bounding box center [1392, 453] width 208 height 88
click at [1463, 705] on textarea at bounding box center [1436, 719] width 180 height 30
type textarea "N"
type textarea "Т"
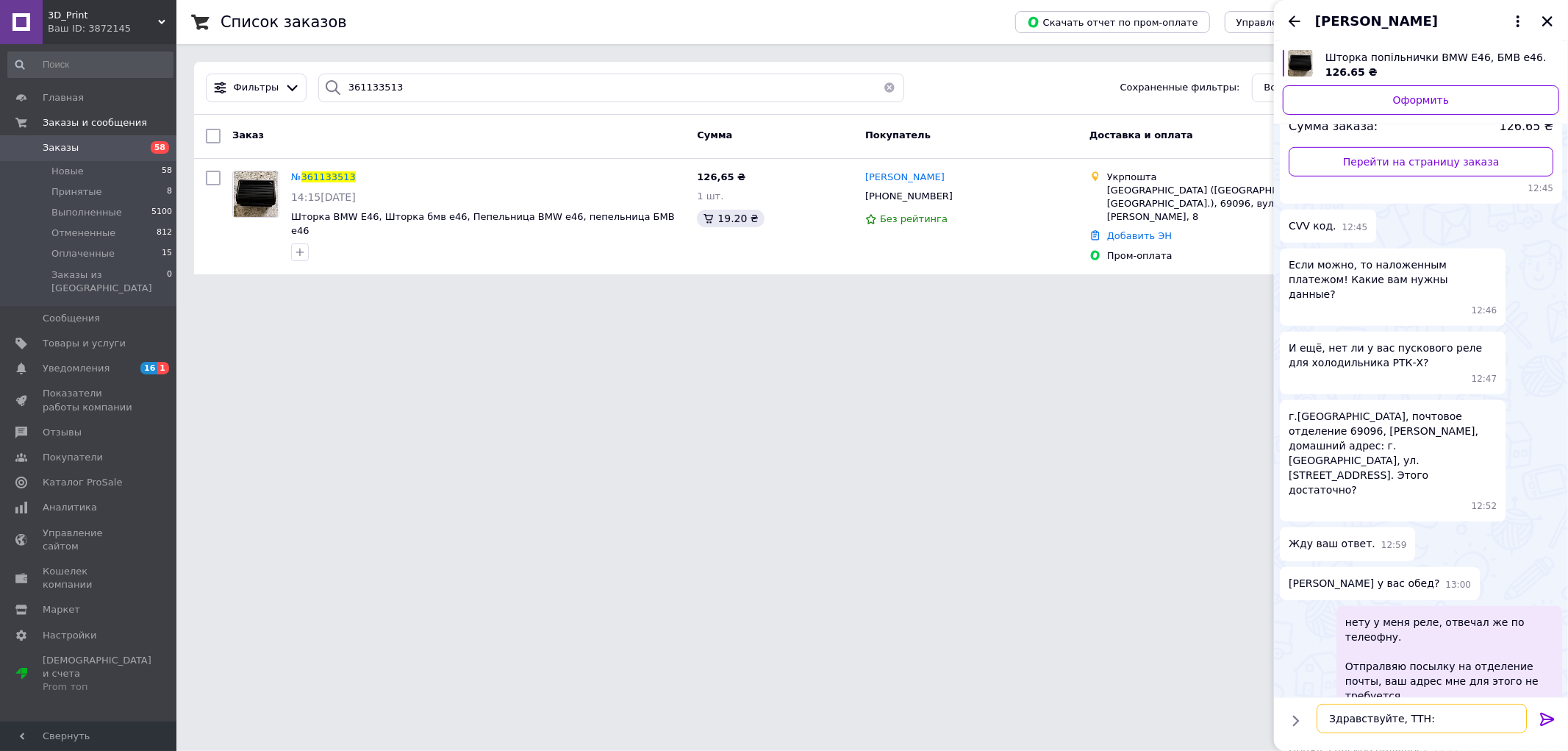
paste textarea "0505368958454"
type textarea "Здравствуйте, ТТН: 0505368958454"
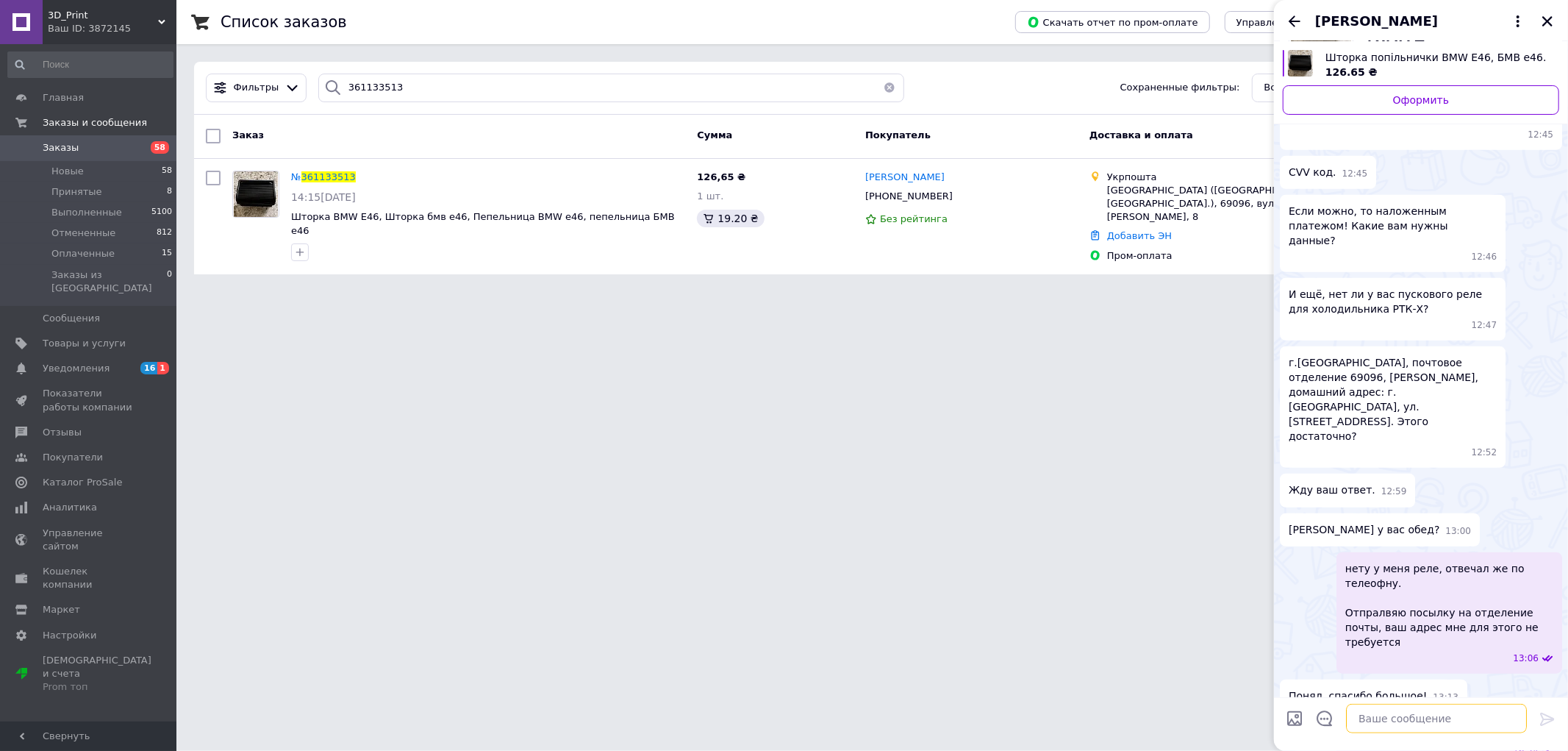
paste textarea "0505368958454"
type textarea "0505368958454"
click at [113, 149] on span "Заказы" at bounding box center [88, 147] width 93 height 14
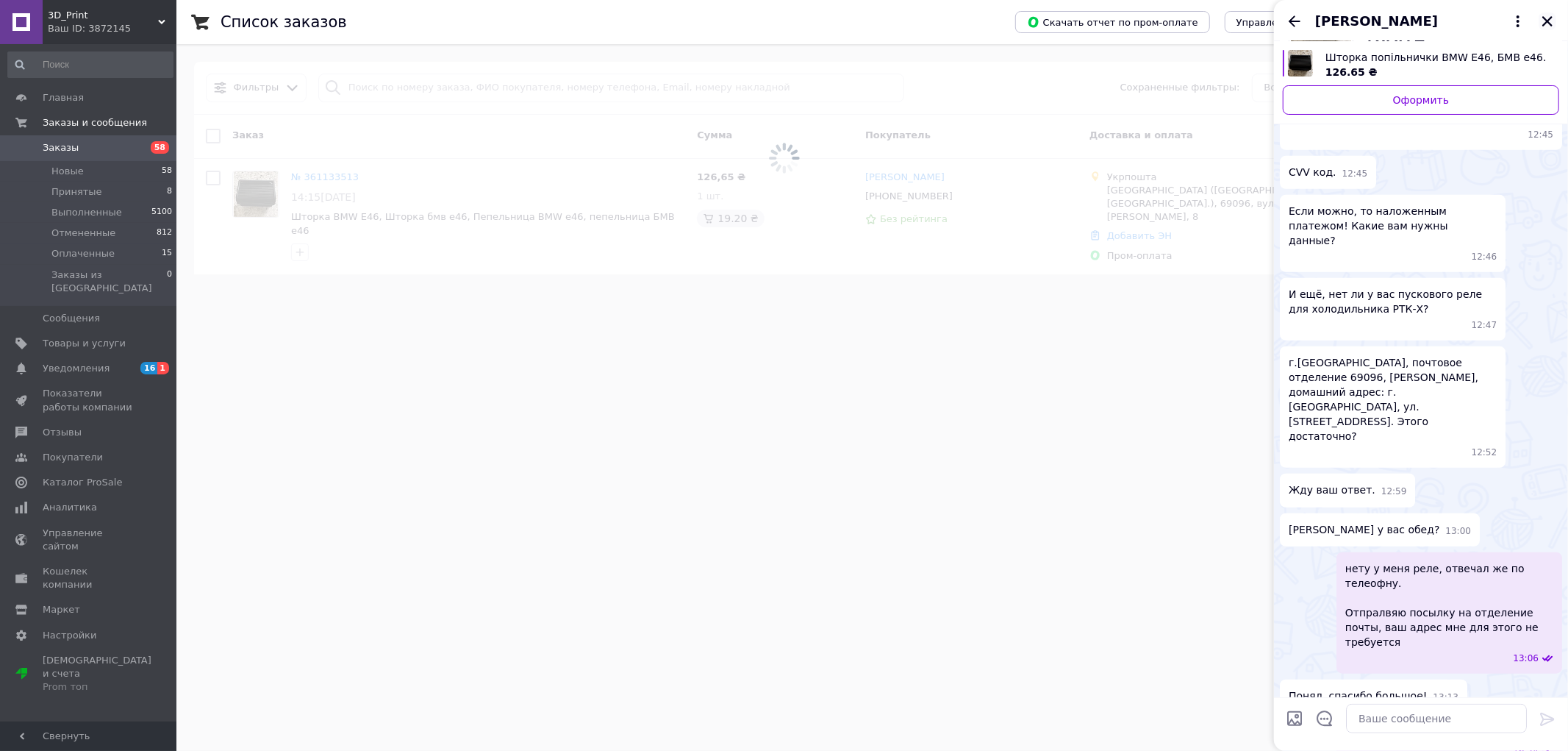
click at [1554, 19] on icon "Закрыть" at bounding box center [1547, 21] width 14 height 14
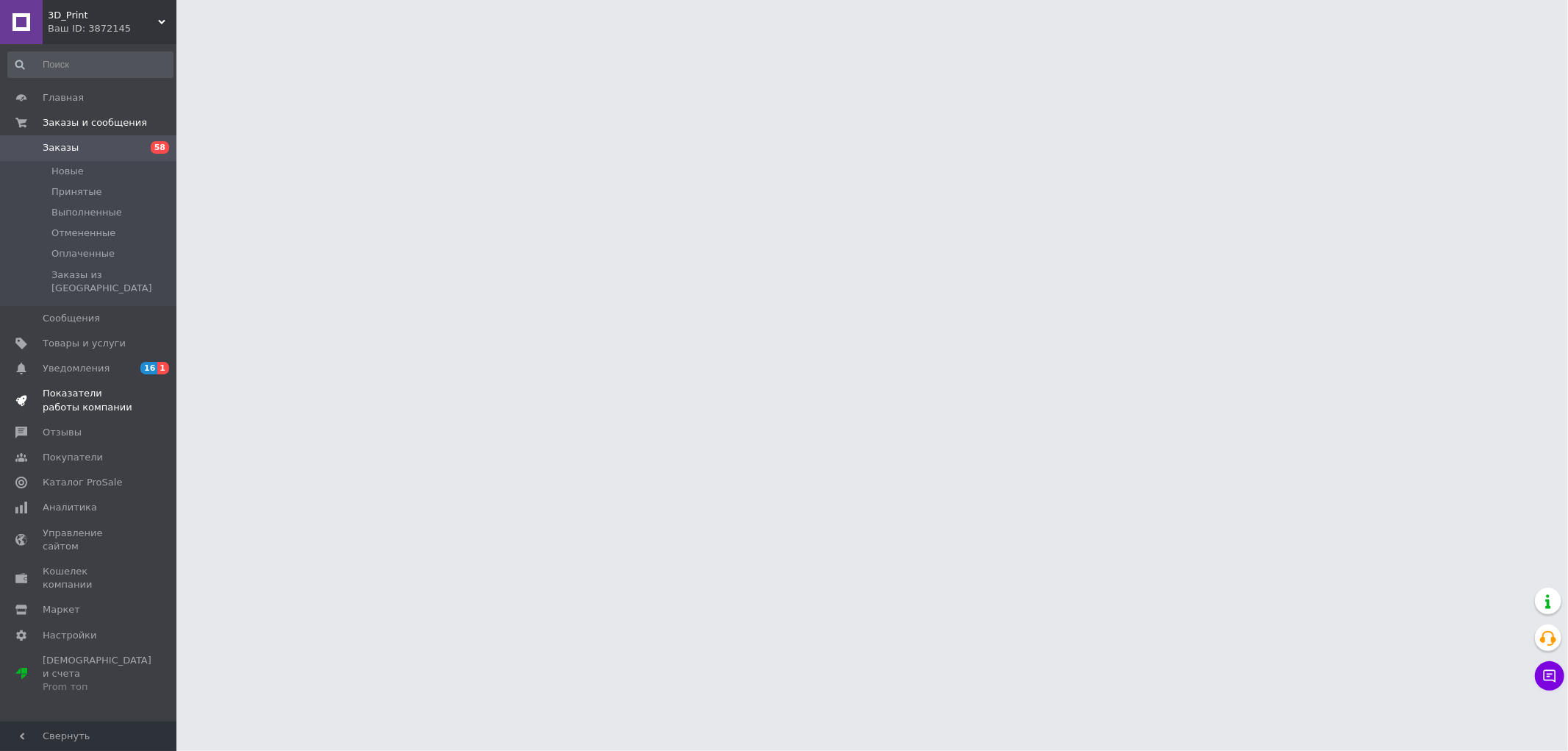
click at [144, 400] on span at bounding box center [156, 400] width 41 height 26
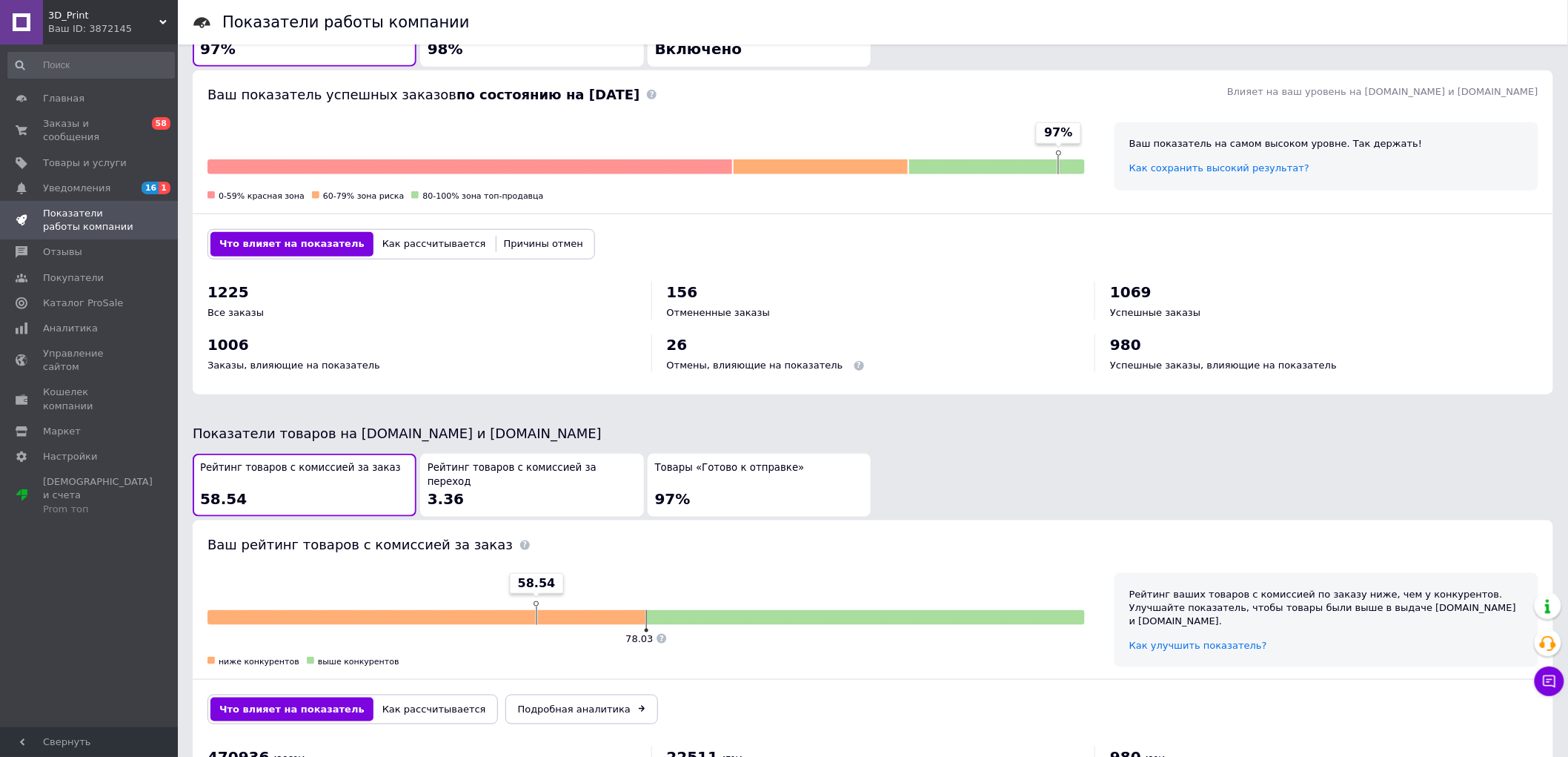
scroll to position [530, 0]
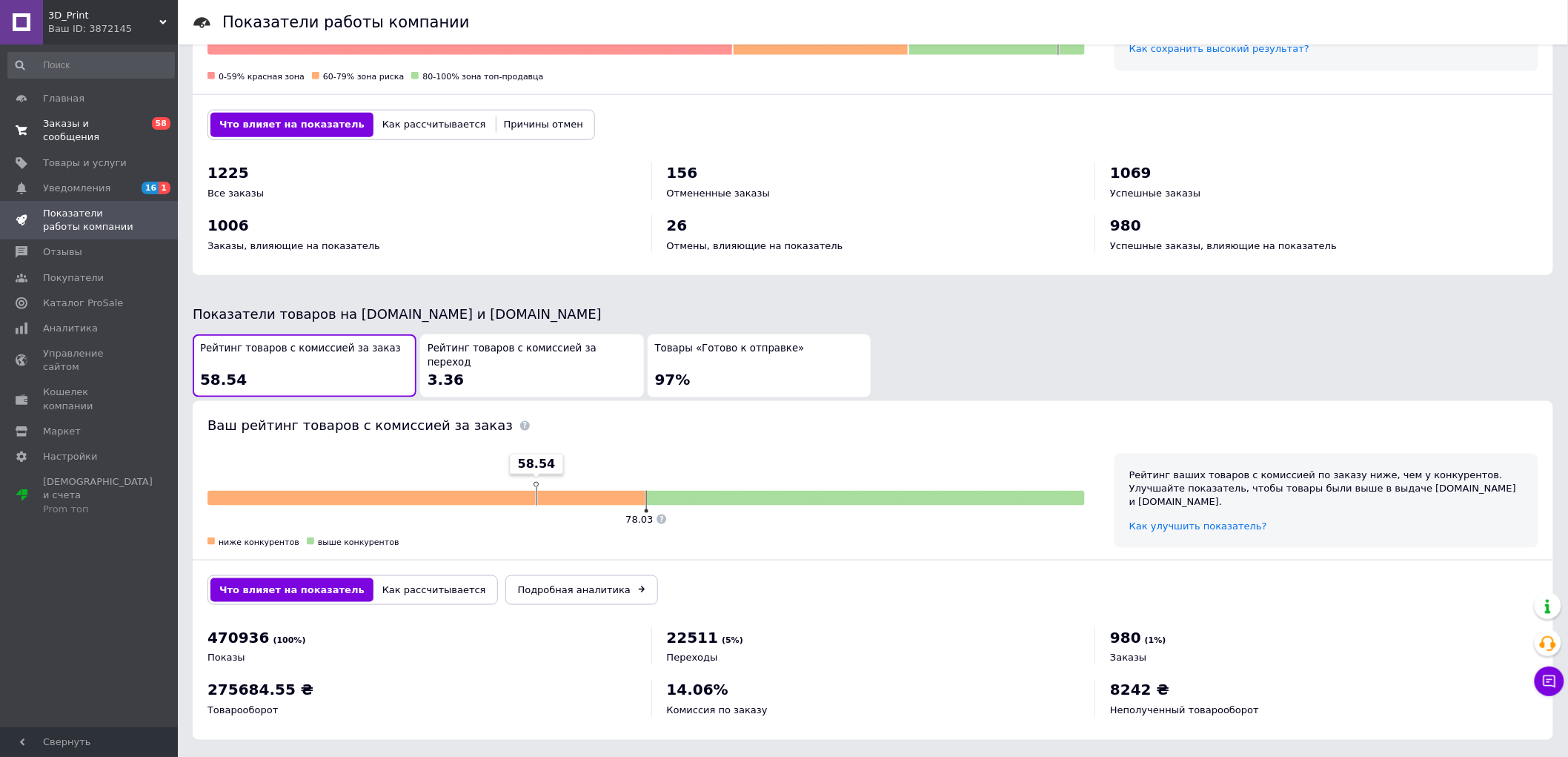
click at [73, 118] on span "Заказы и сообщения" at bounding box center [89, 130] width 94 height 26
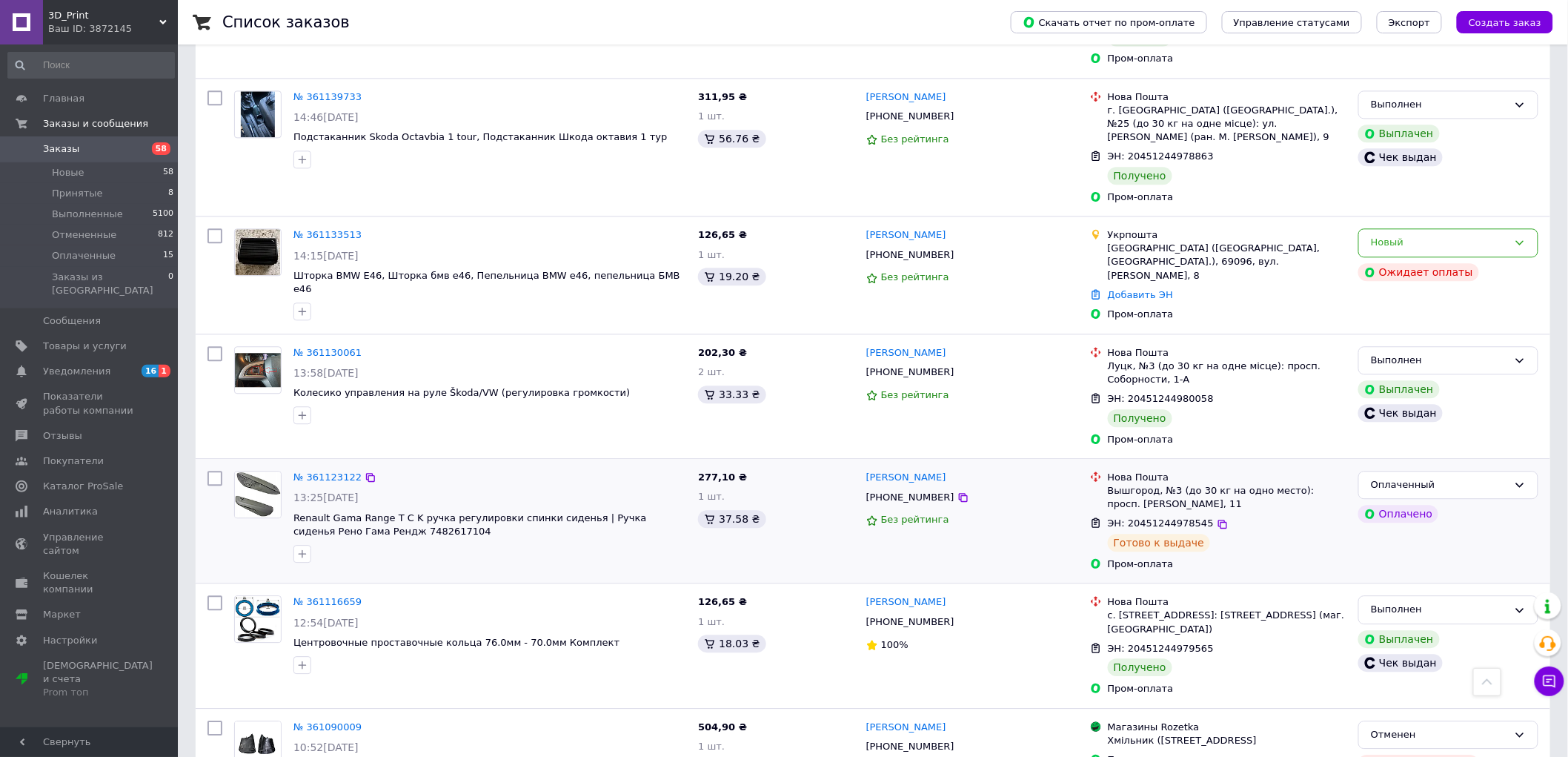
scroll to position [5848, 0]
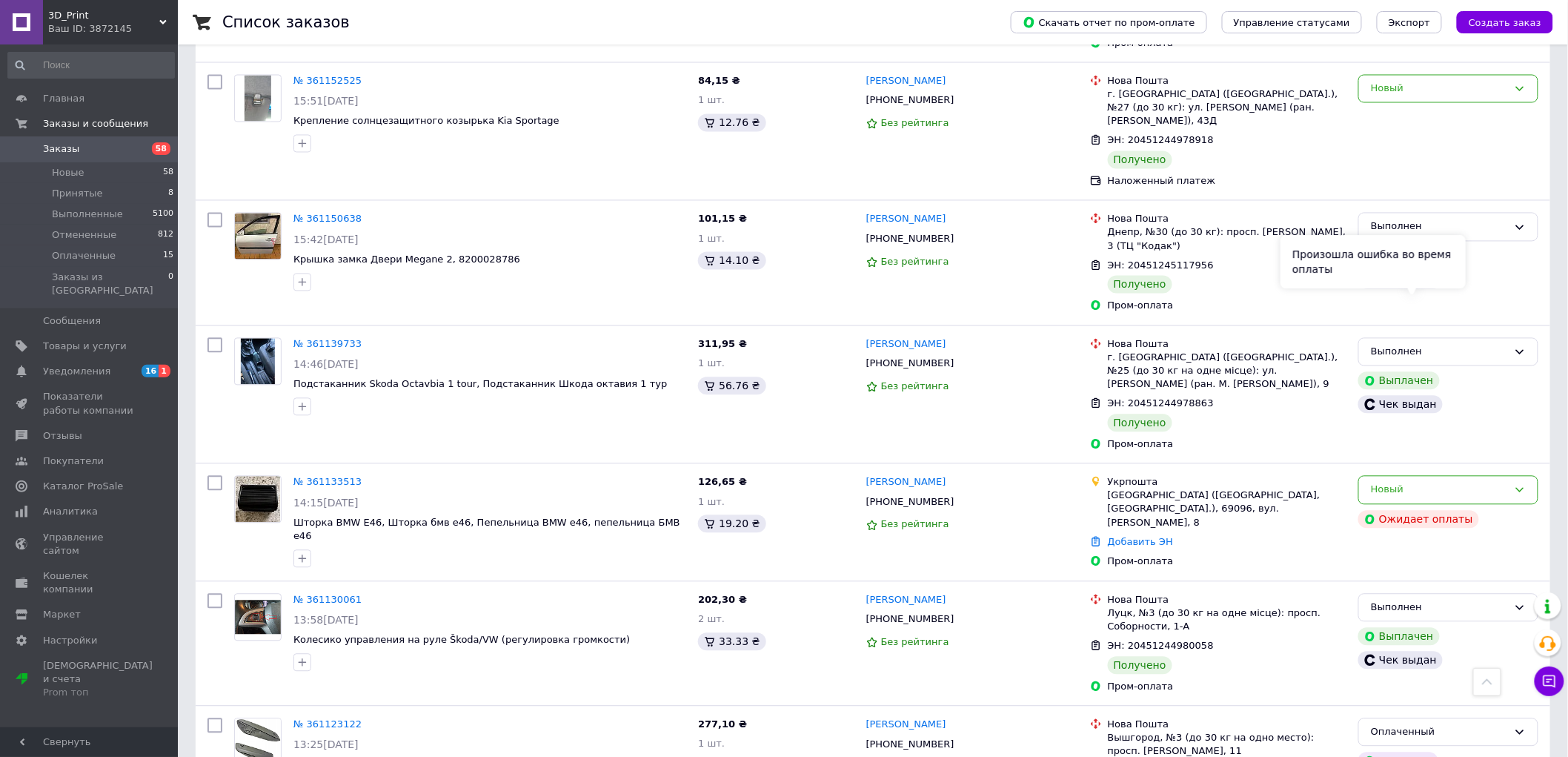
click at [1453, 277] on div "Произошла ошибка во время оплаты" at bounding box center [1373, 262] width 186 height 54
click at [1500, 476] on div "Новый" at bounding box center [1448, 490] width 180 height 29
click at [1427, 562] on li "Отменен" at bounding box center [1448, 576] width 178 height 27
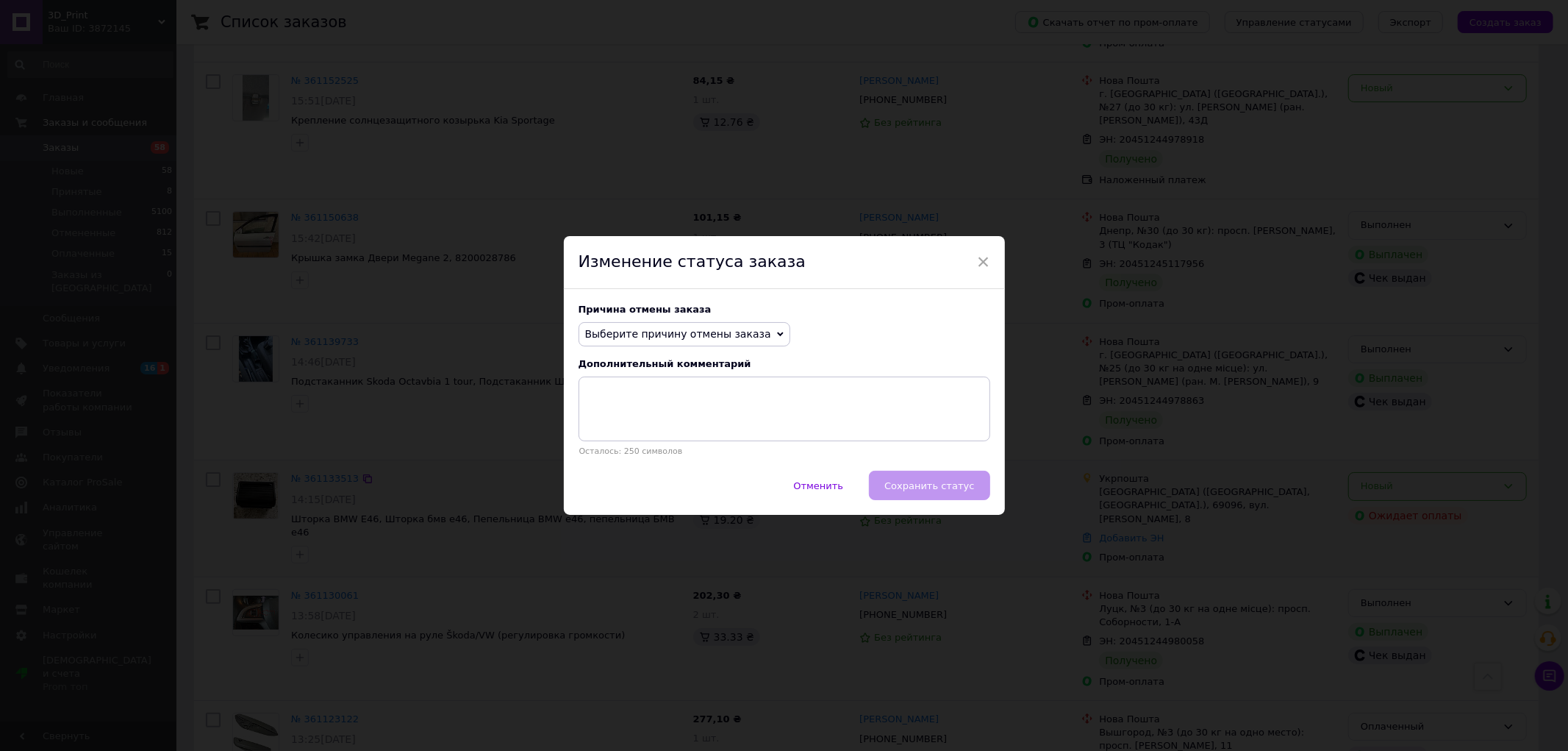
click at [687, 334] on span "Выберите причину отмены заказа" at bounding box center [678, 333] width 186 height 12
click at [645, 450] on li "Заказ-дубликат" at bounding box center [684, 445] width 210 height 21
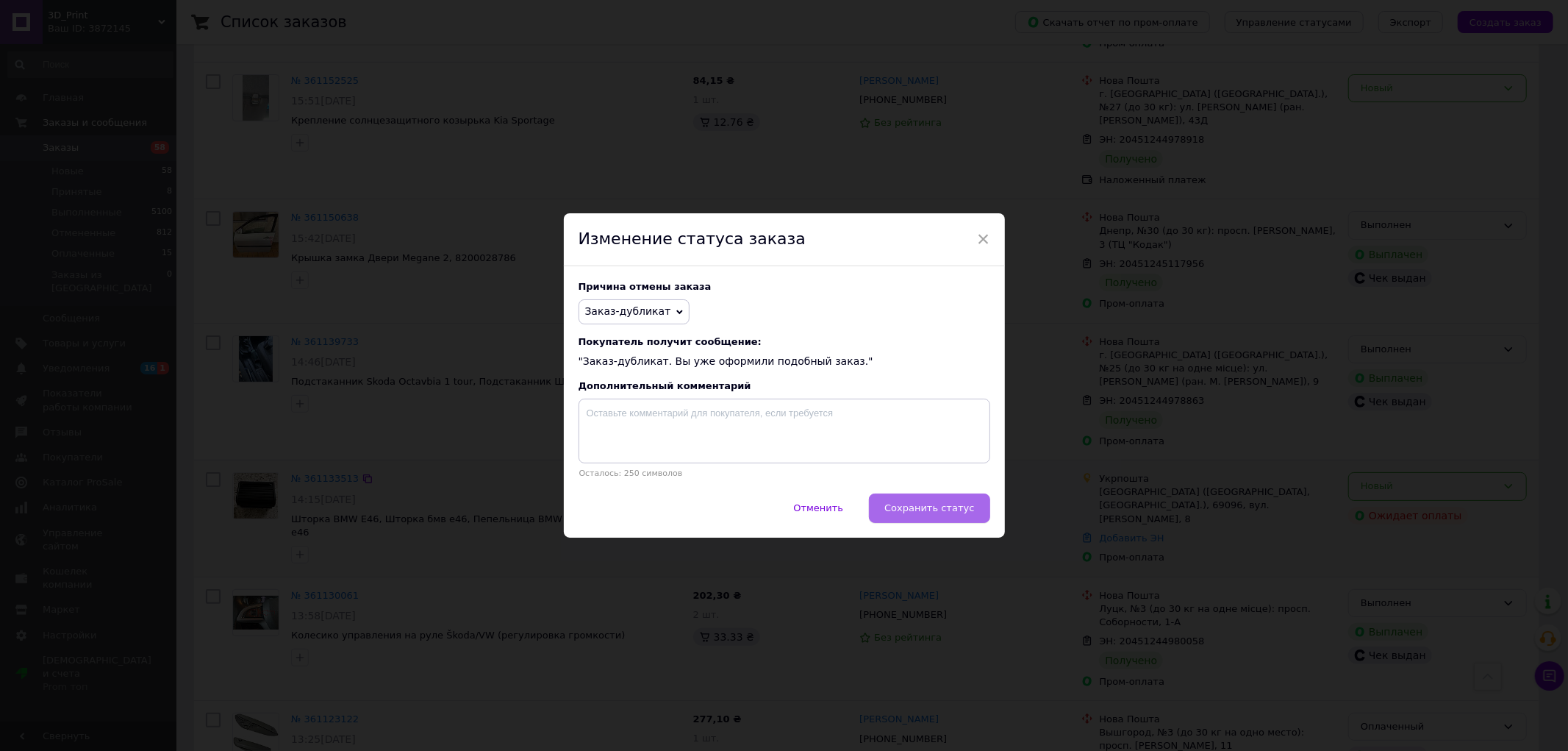
click at [924, 496] on button "Сохранить статус" at bounding box center [929, 508] width 121 height 30
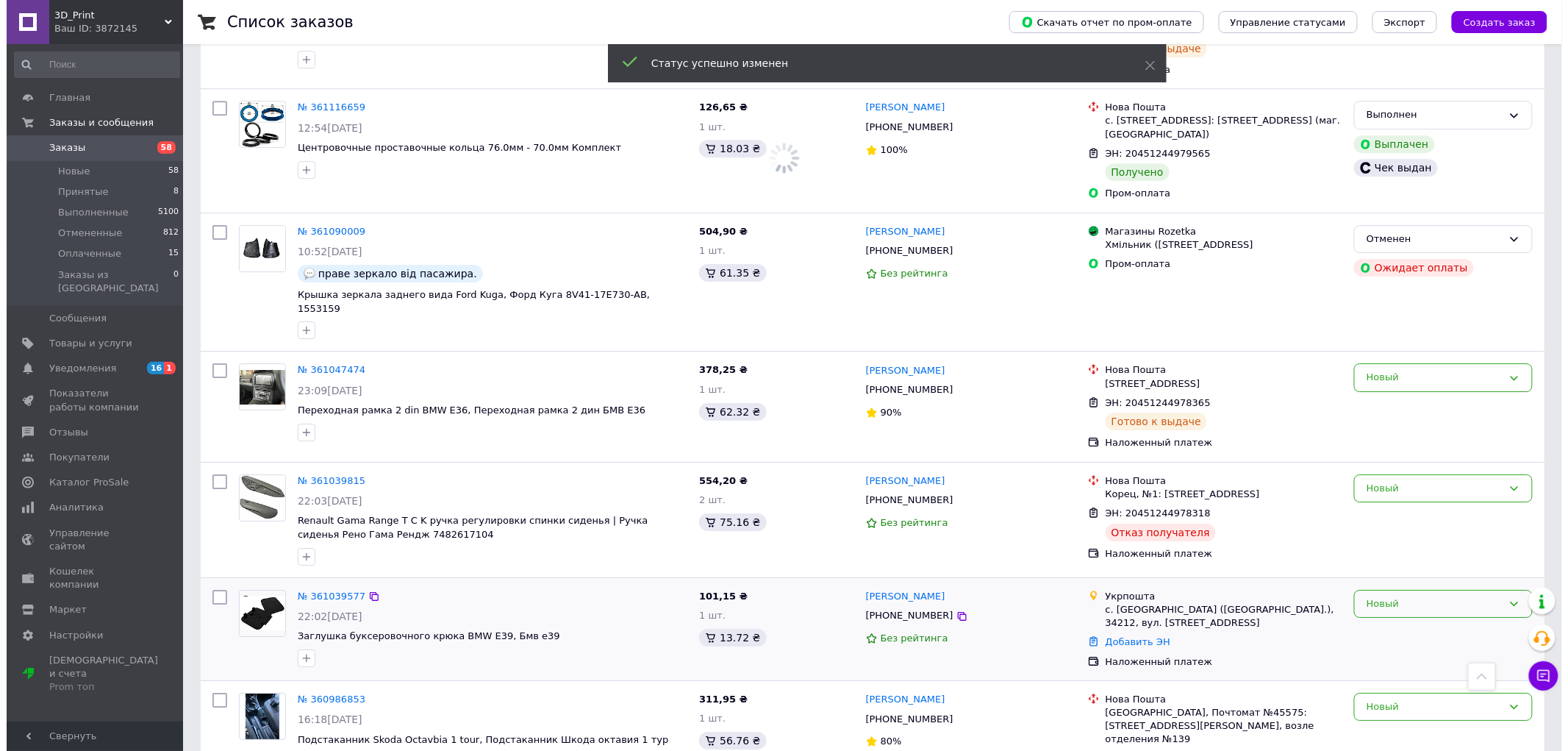
scroll to position [6291, 0]
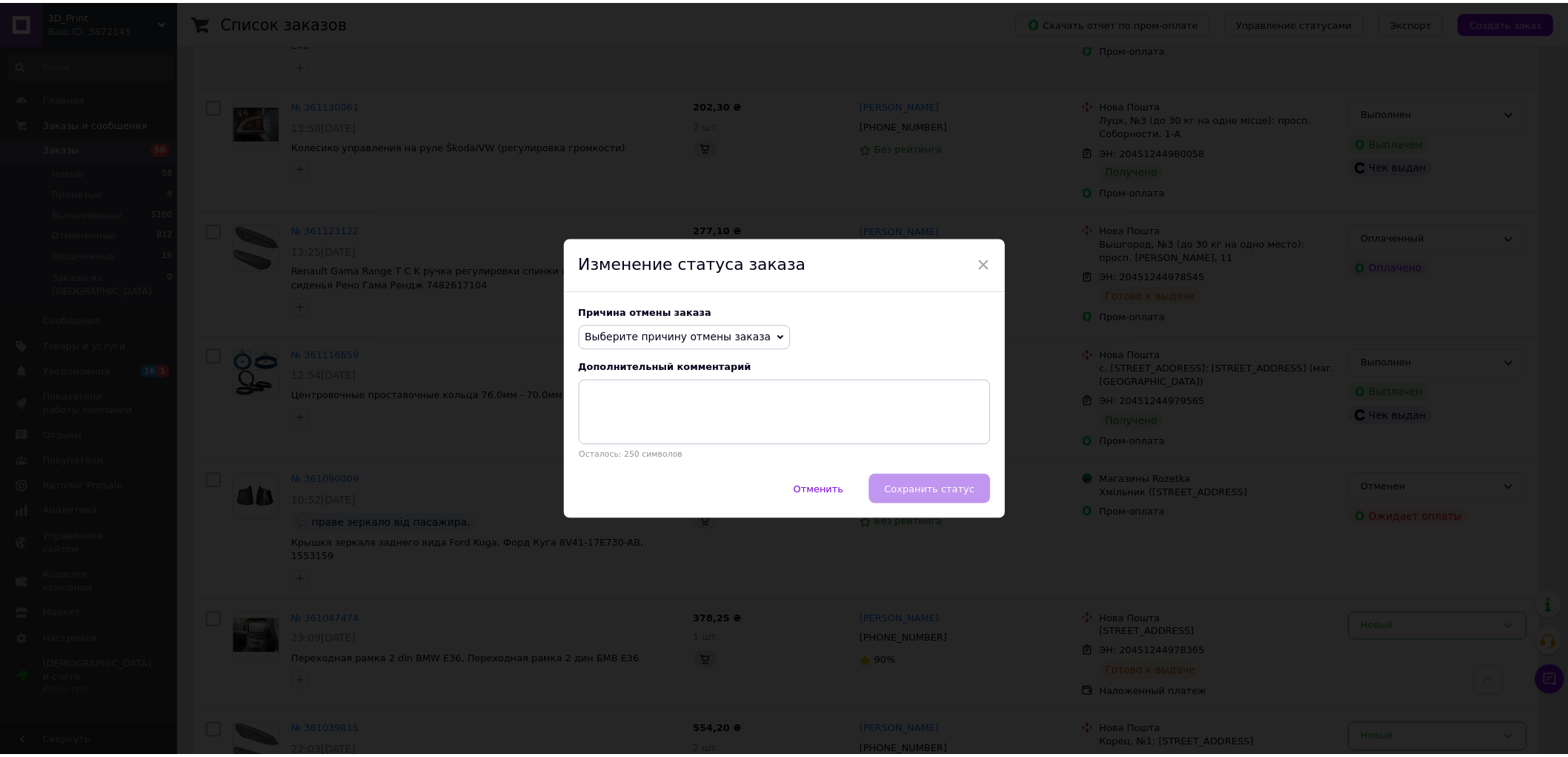
scroll to position [6340, 0]
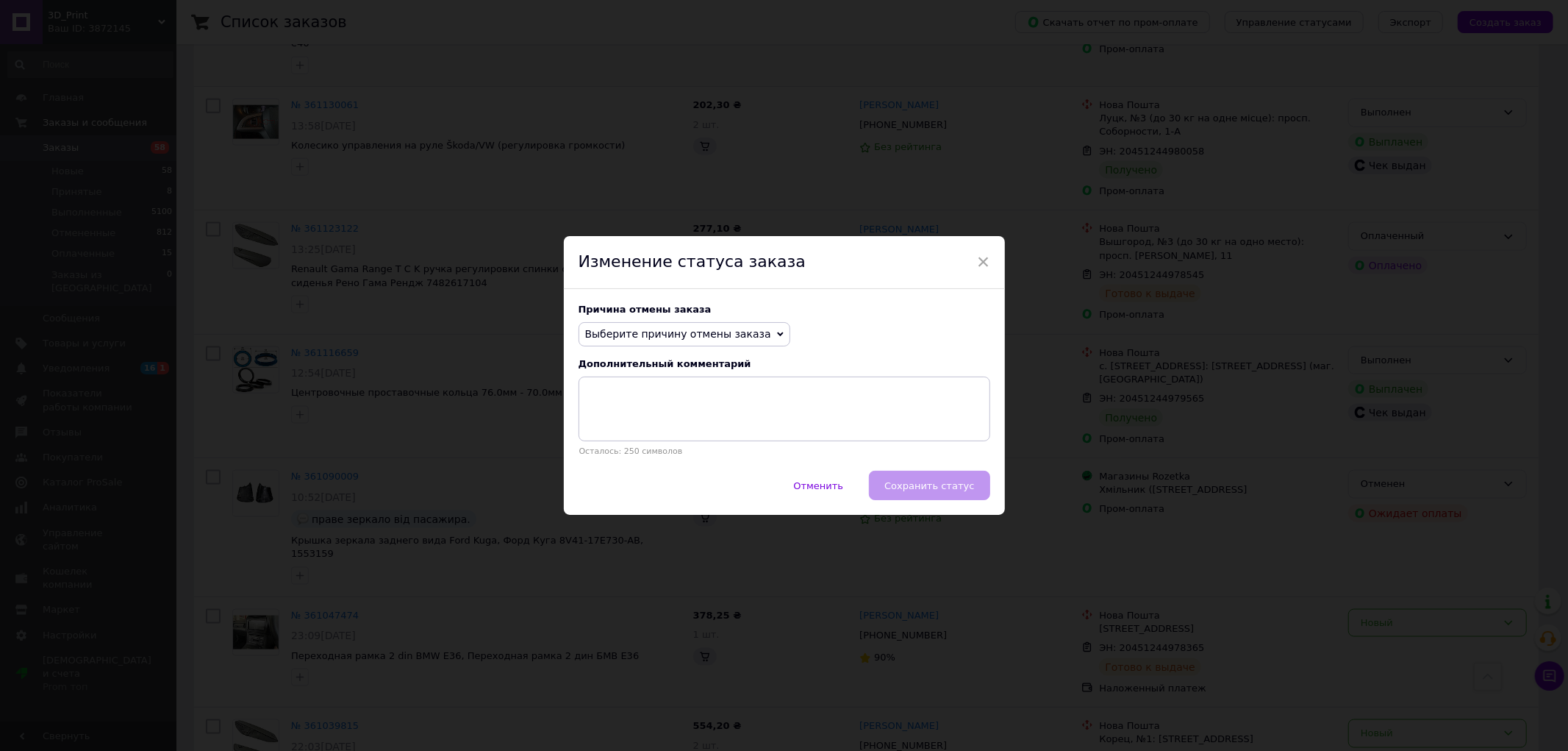
click at [739, 329] on span "Выберите причину отмены заказа" at bounding box center [678, 333] width 186 height 12
click at [625, 454] on li "Заказ-дубликат" at bounding box center [684, 445] width 210 height 21
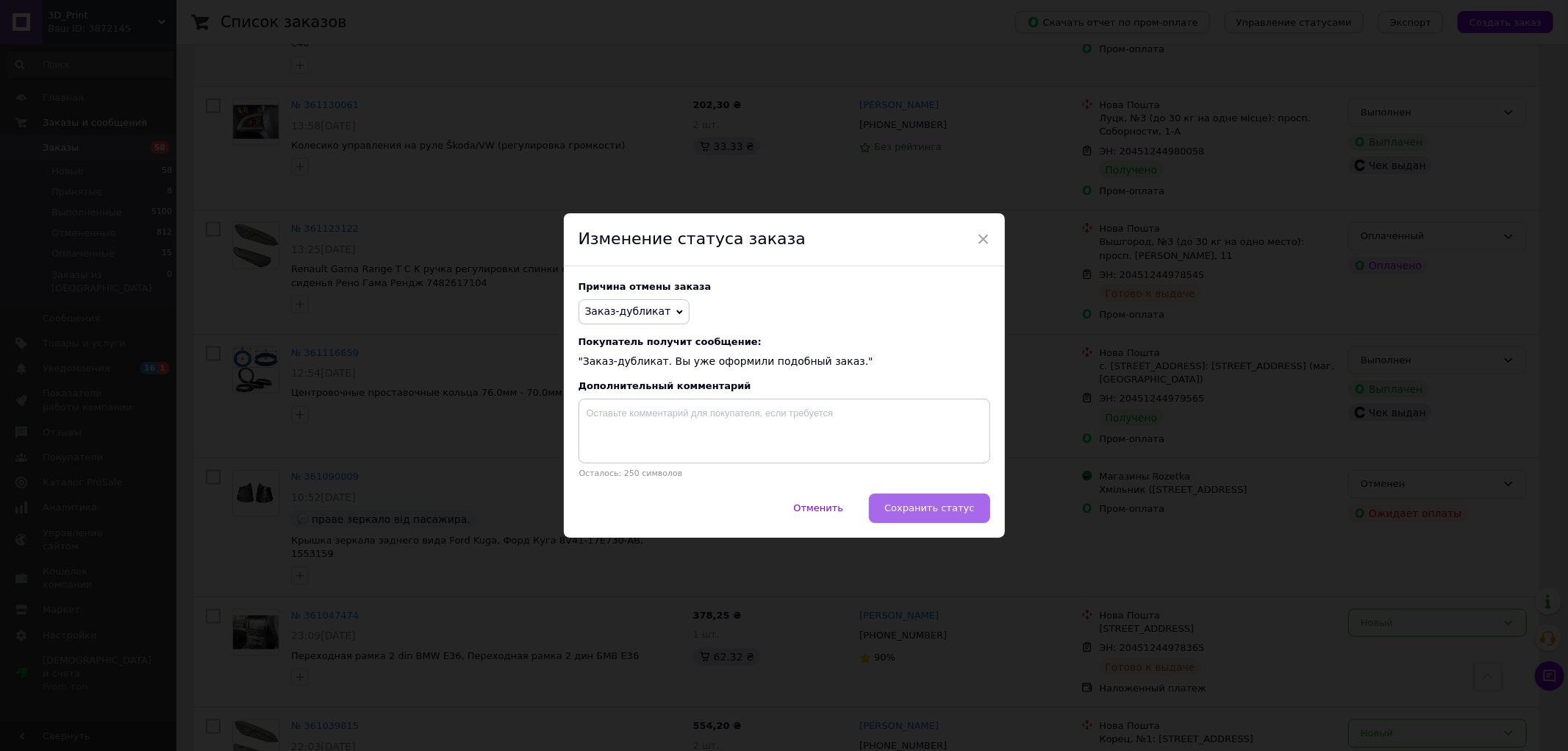
click at [898, 510] on span "Сохранить статус" at bounding box center [928, 507] width 89 height 11
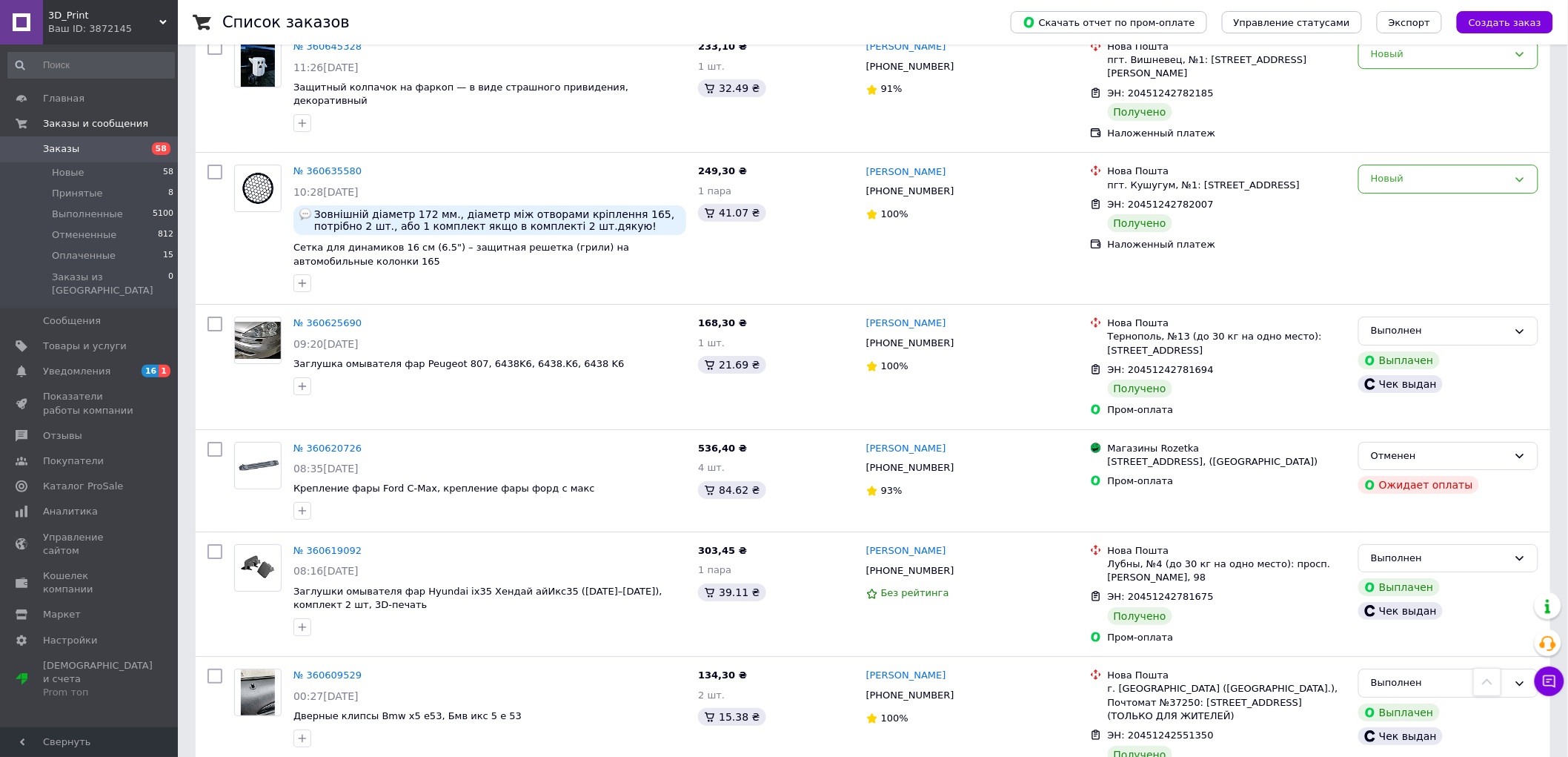
scroll to position [11797, 0]
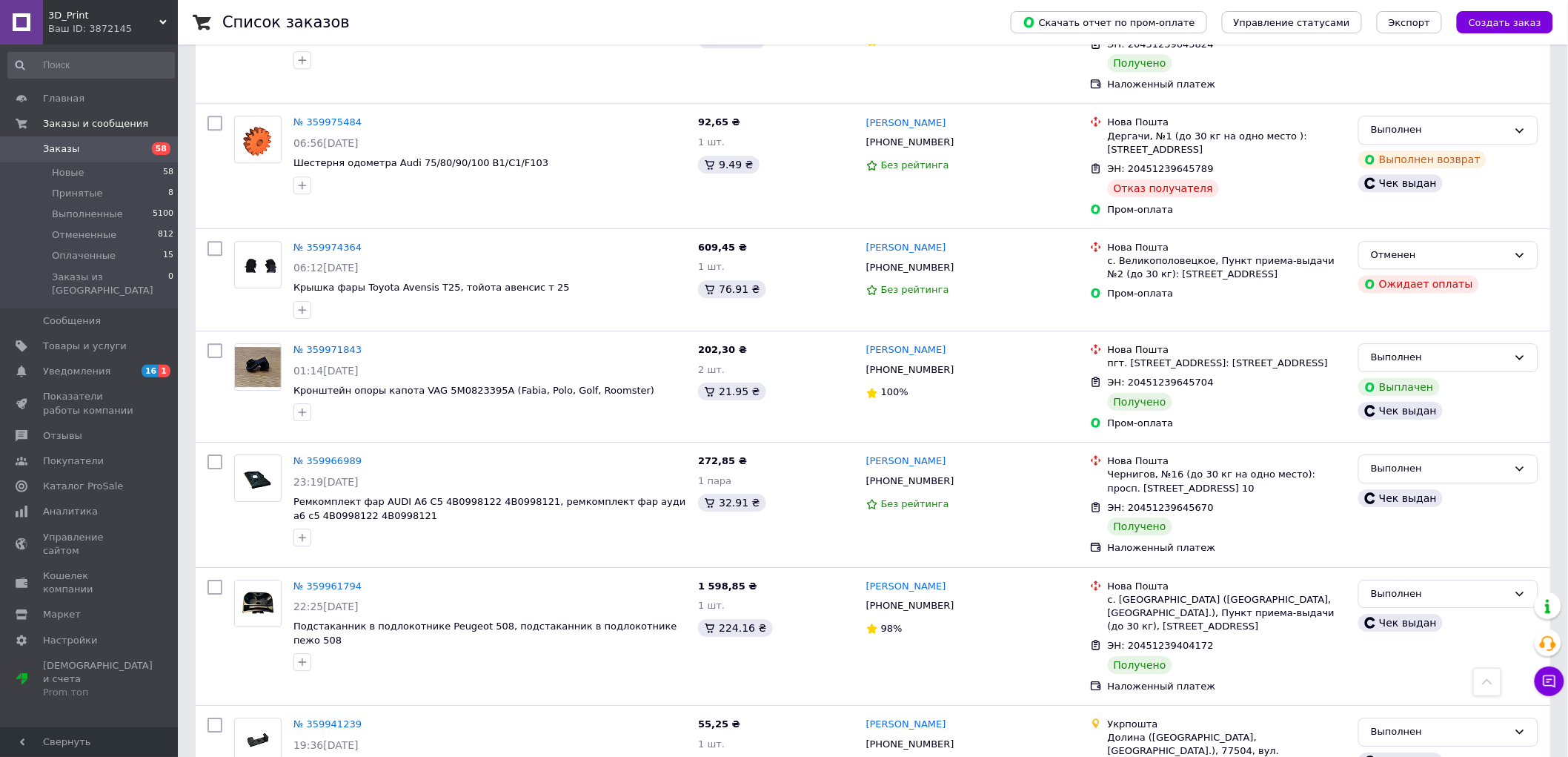
scroll to position [11475, 0]
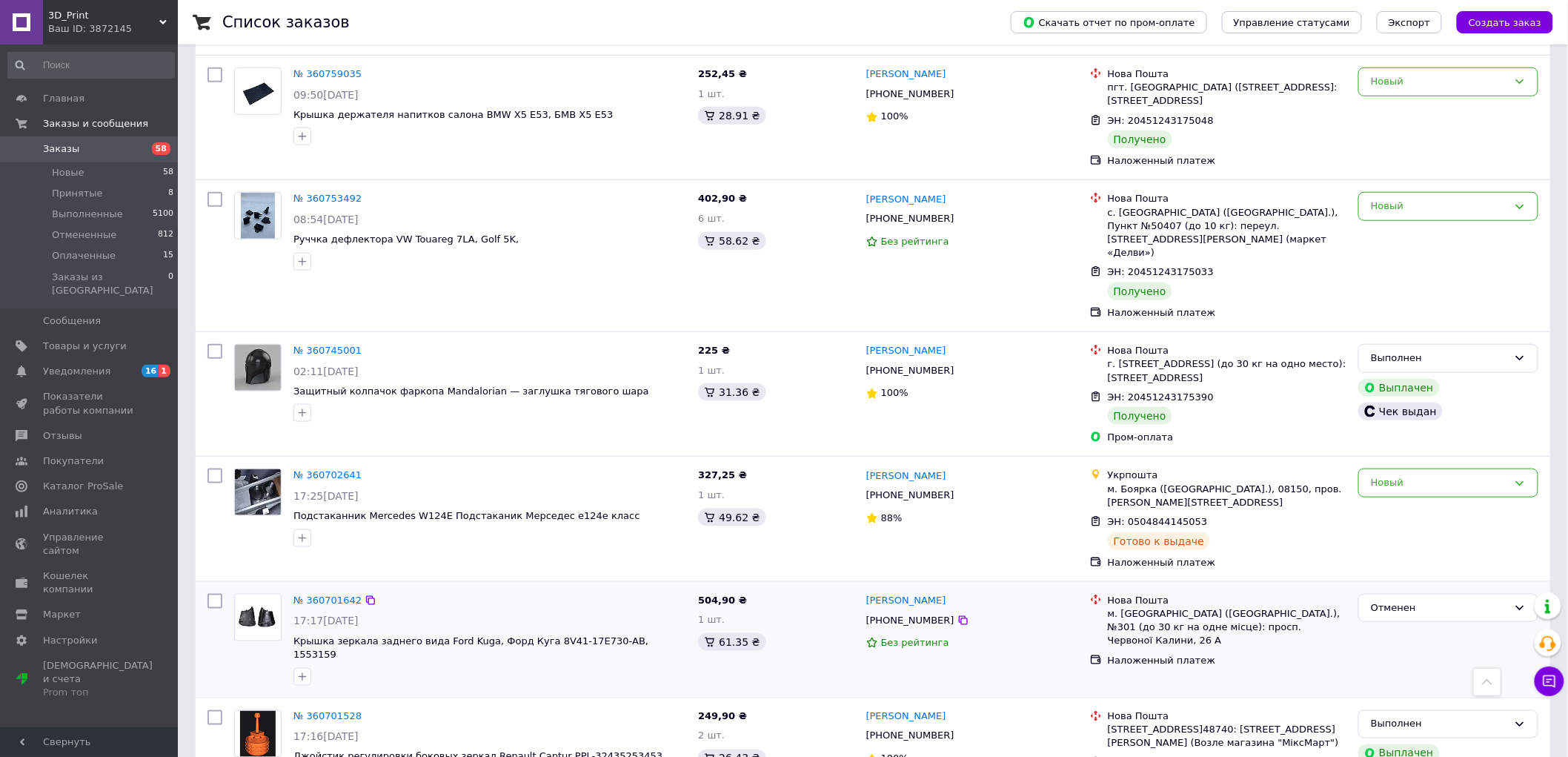
scroll to position [9574, 0]
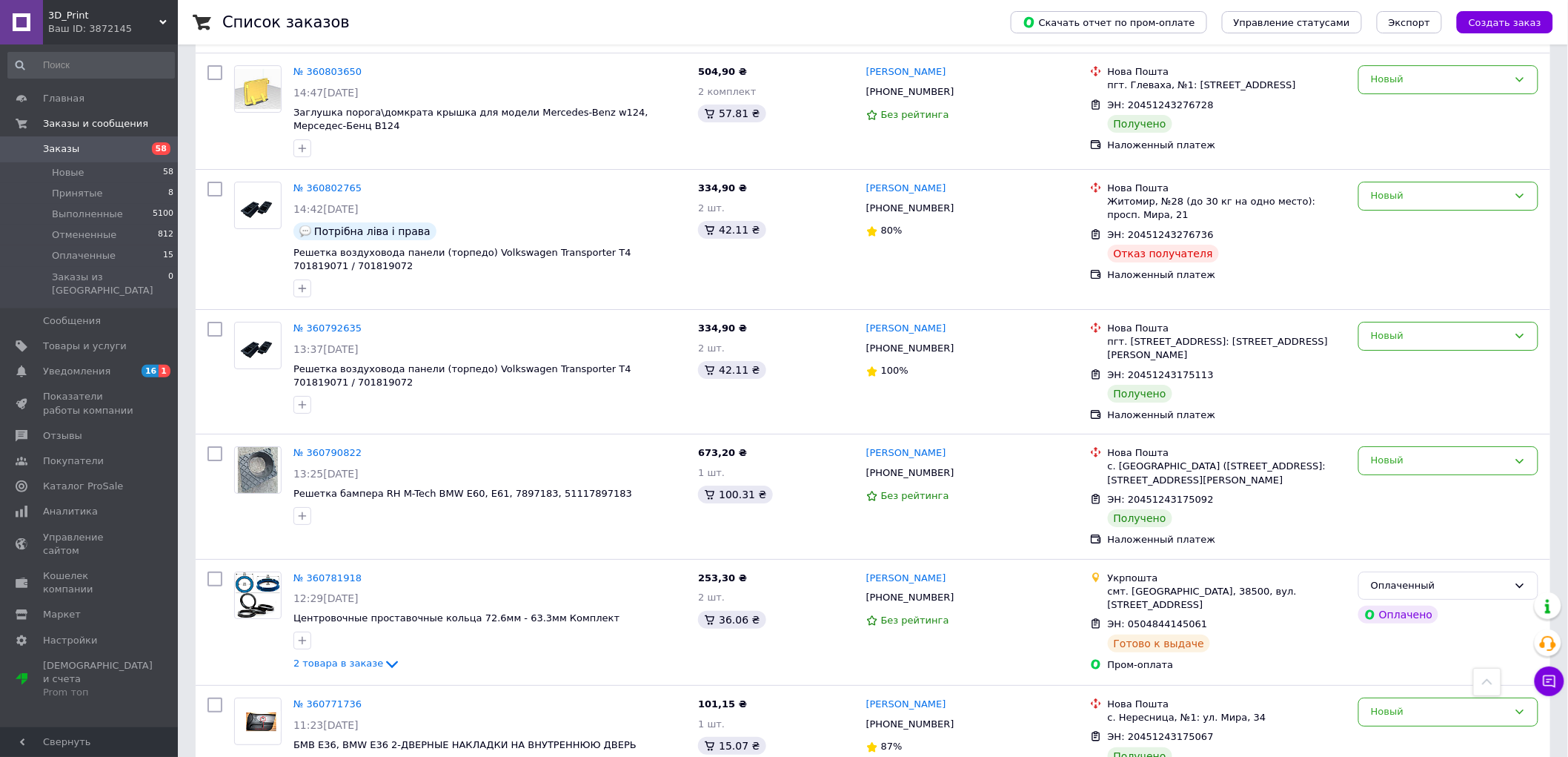
scroll to position [9079, 0]
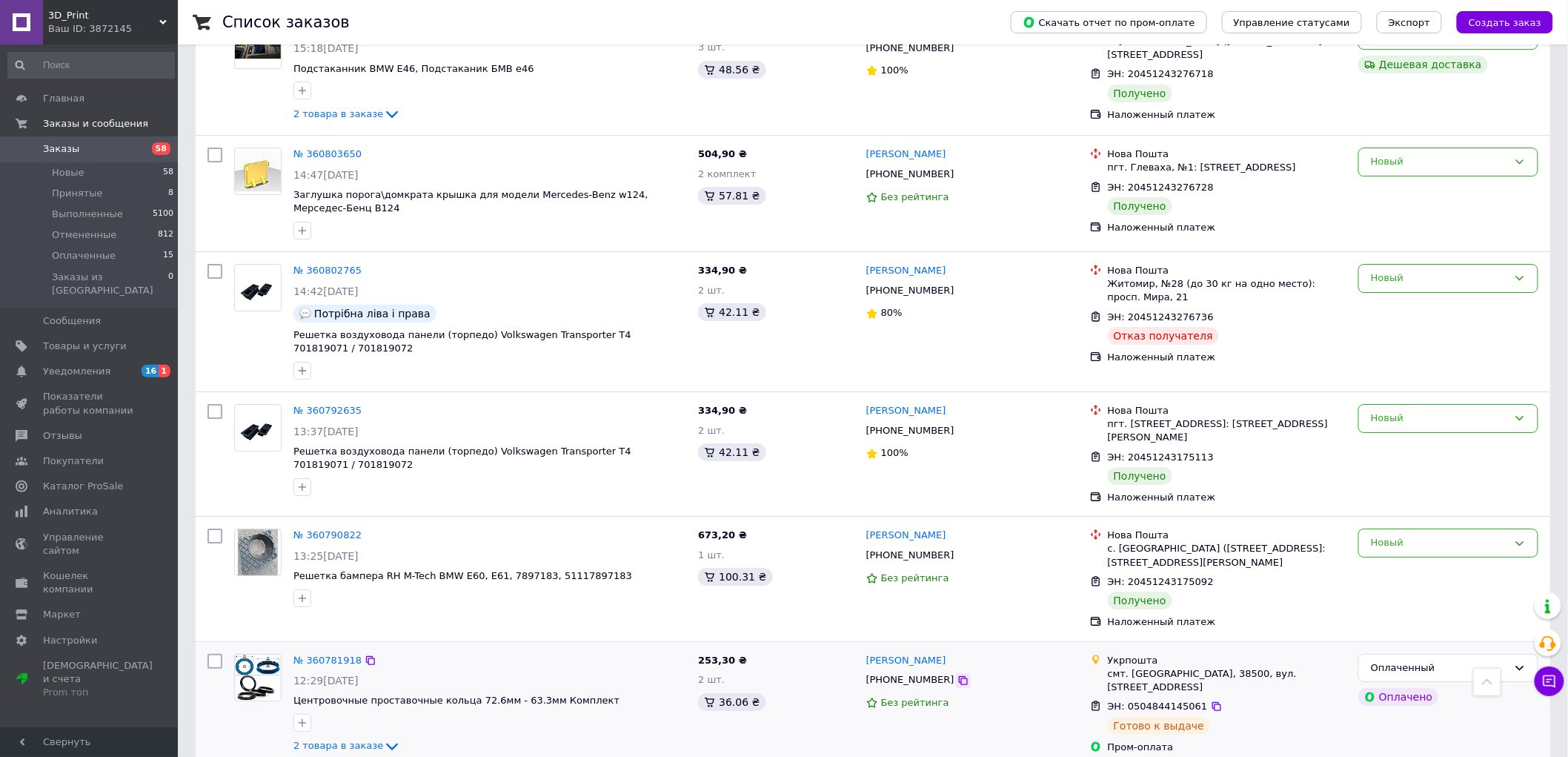
click at [958, 674] on icon at bounding box center [963, 680] width 12 height 12
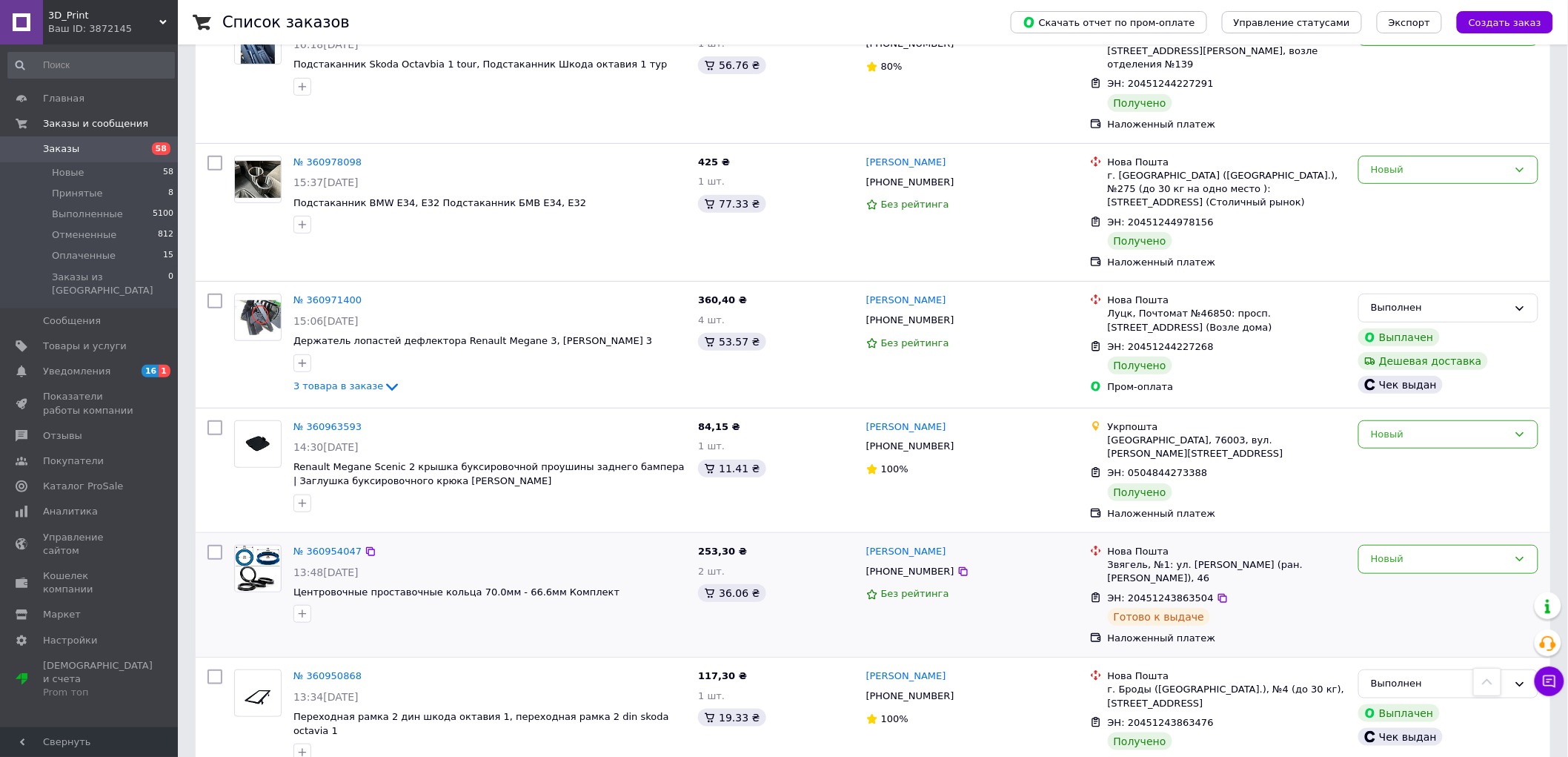
scroll to position [6937, 0]
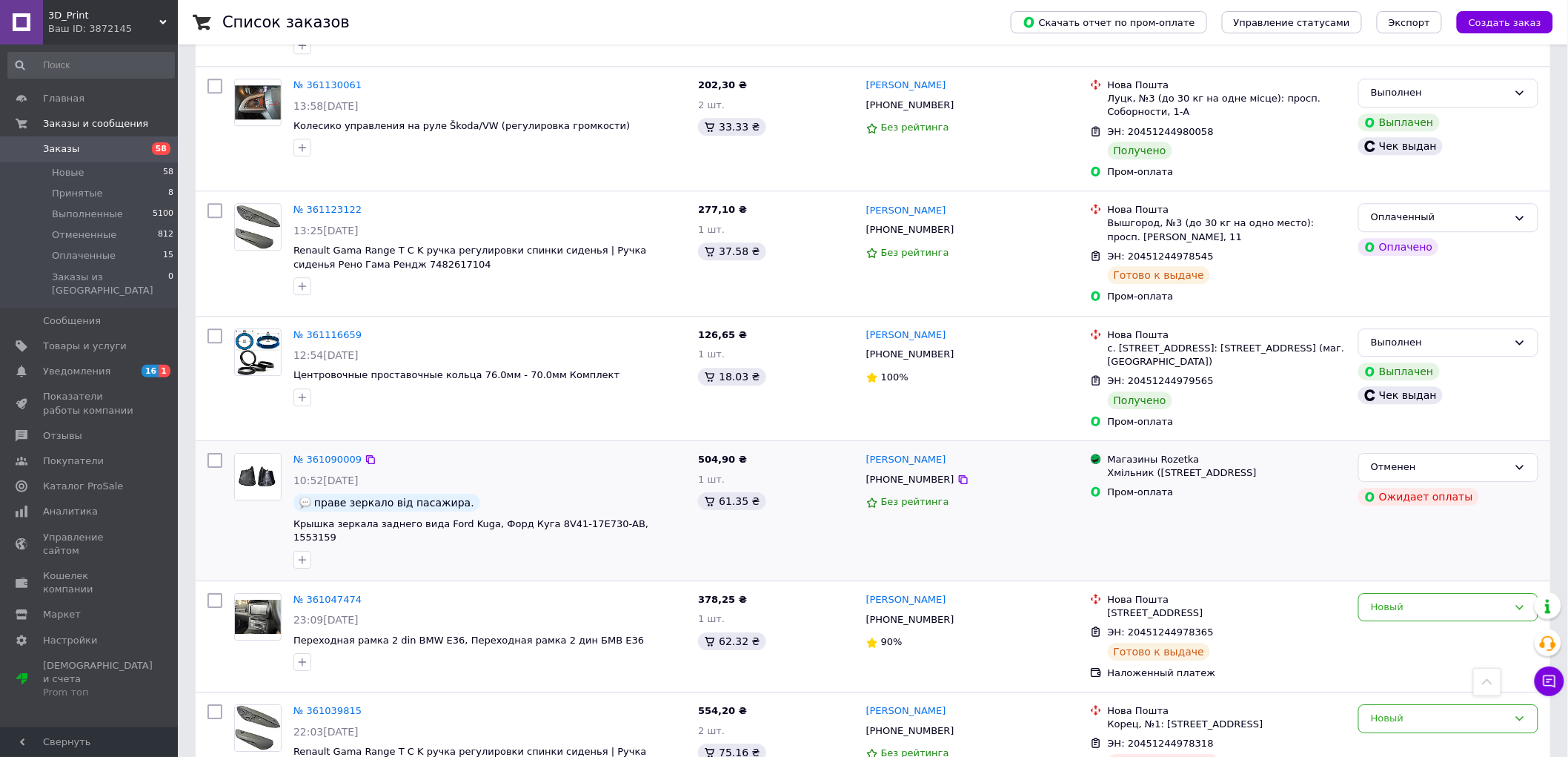
scroll to position [6113, 0]
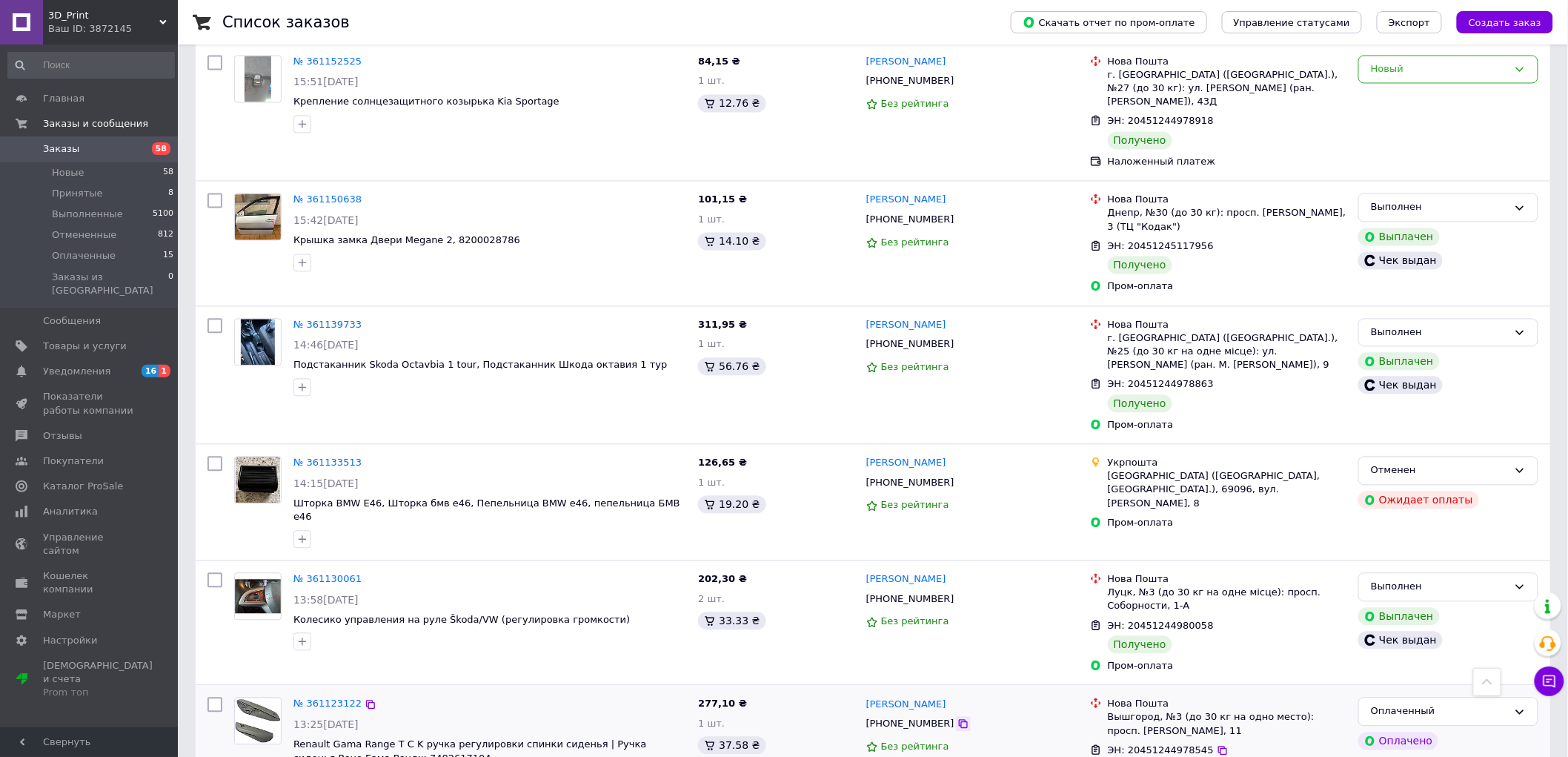
click at [958, 718] on icon at bounding box center [963, 723] width 12 height 12
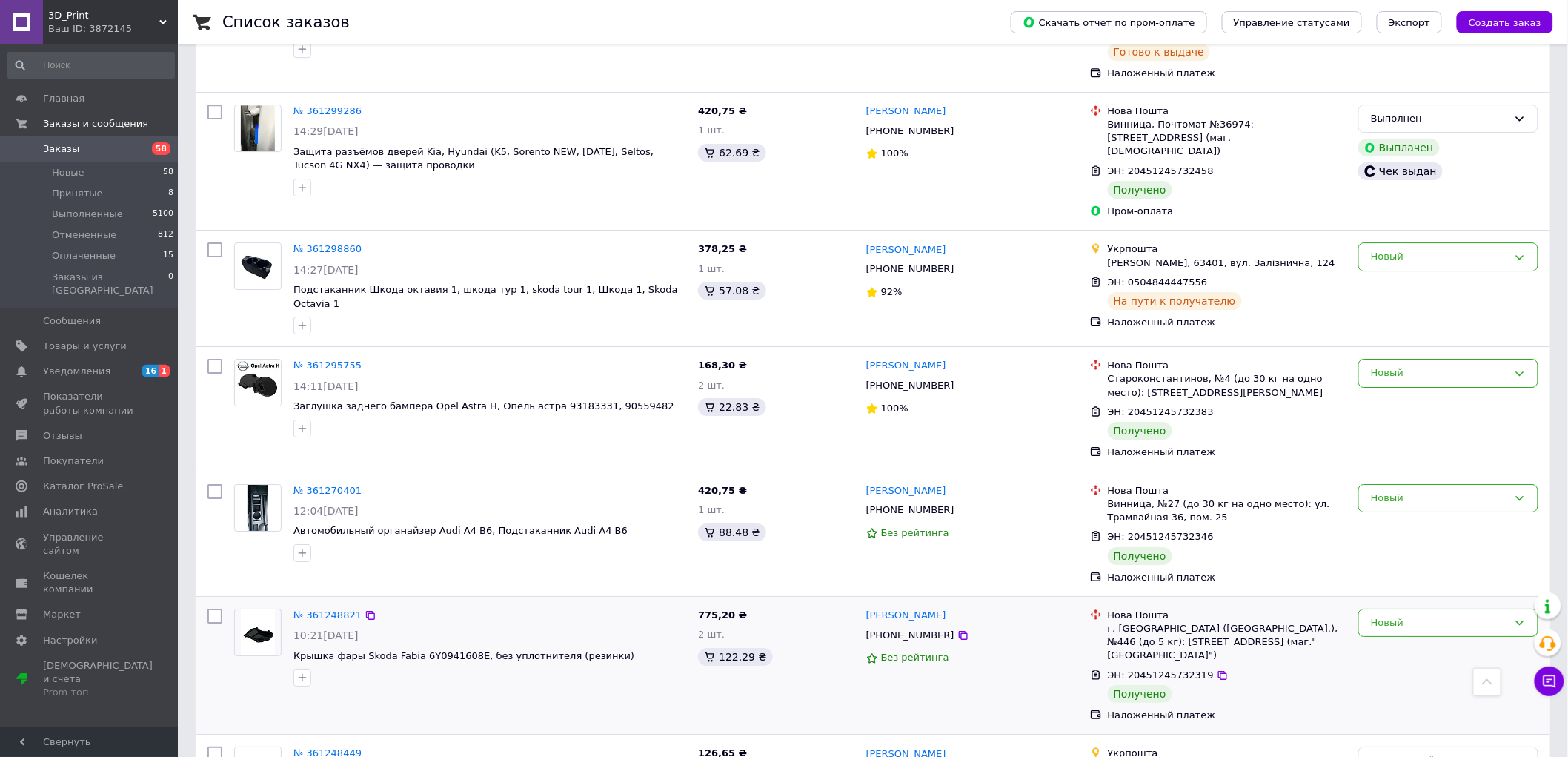
scroll to position [4466, 0]
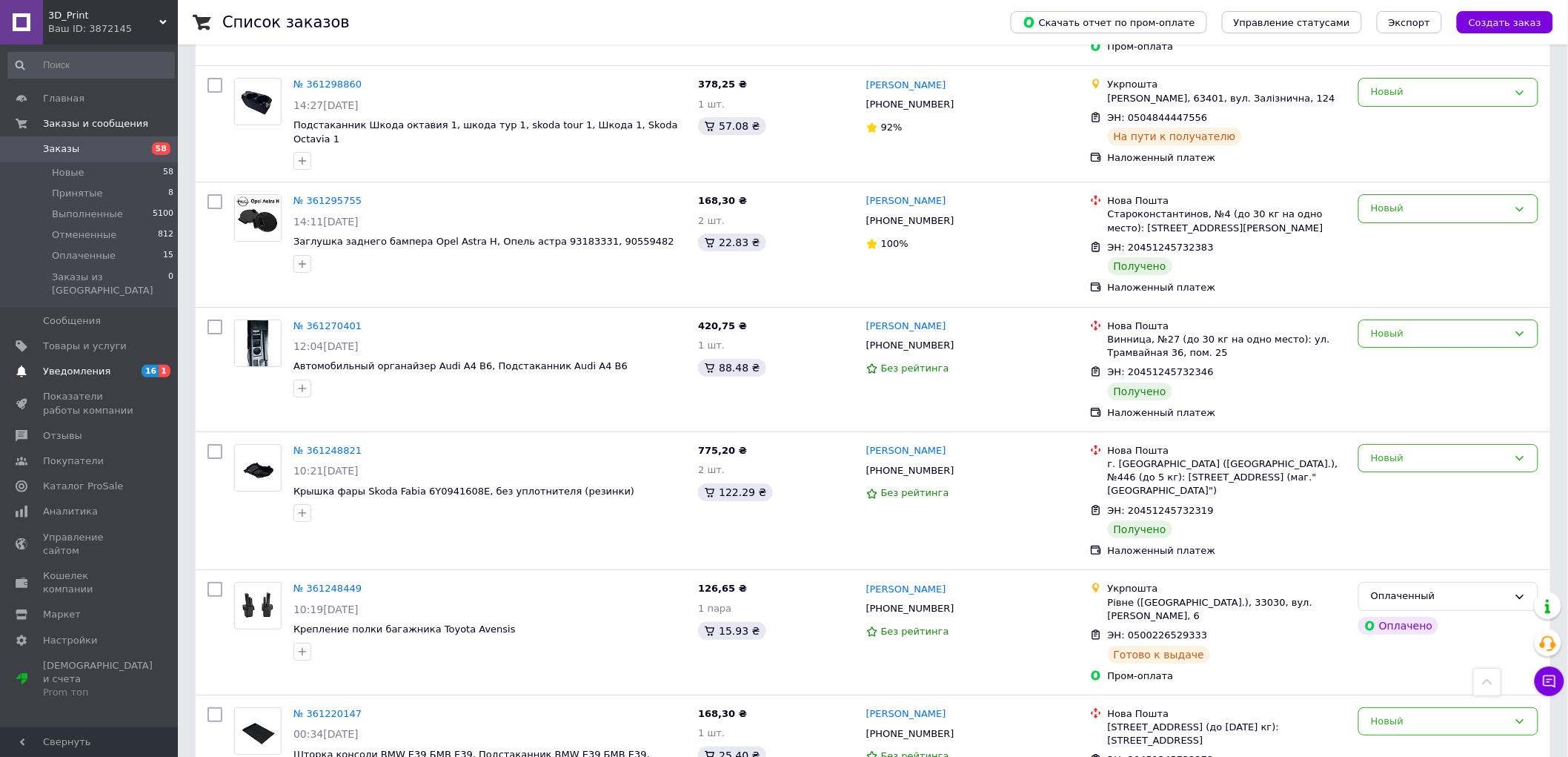
click at [131, 365] on span "Уведомления" at bounding box center [89, 371] width 94 height 14
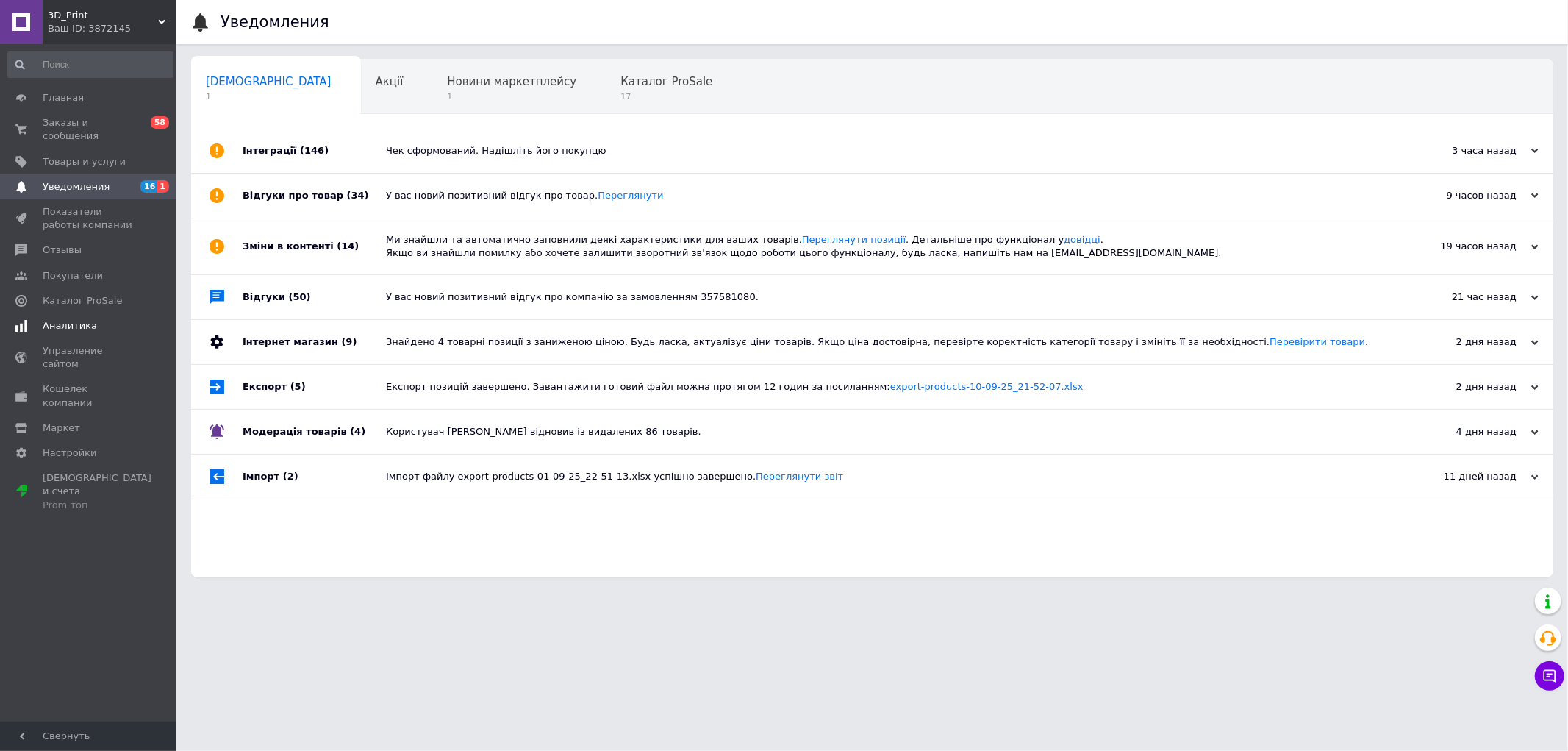
click at [131, 320] on span "Аналитика" at bounding box center [88, 326] width 93 height 14
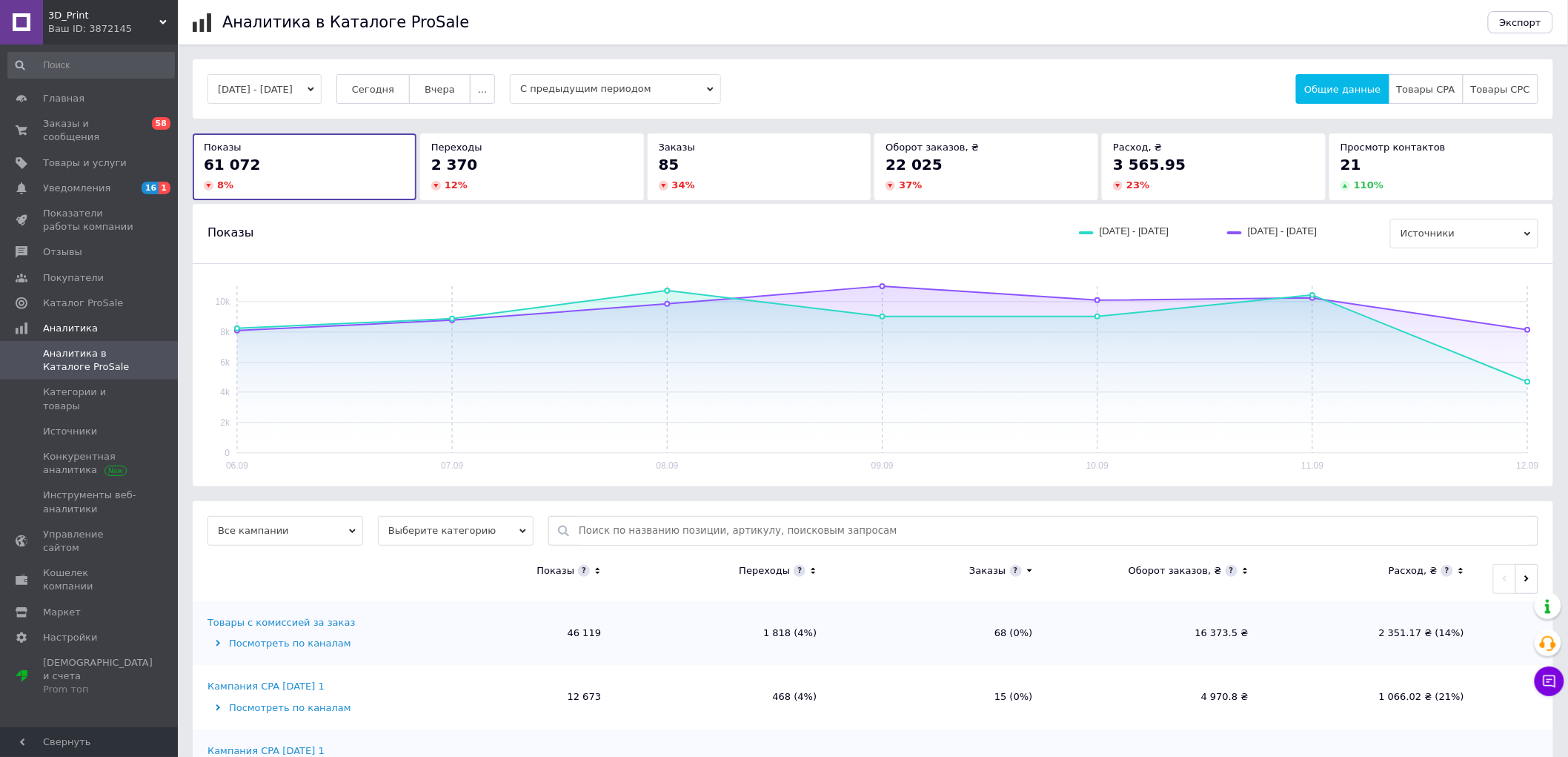
click at [320, 90] on button "06.09.2025 - 12.09.2025" at bounding box center [264, 88] width 114 height 30
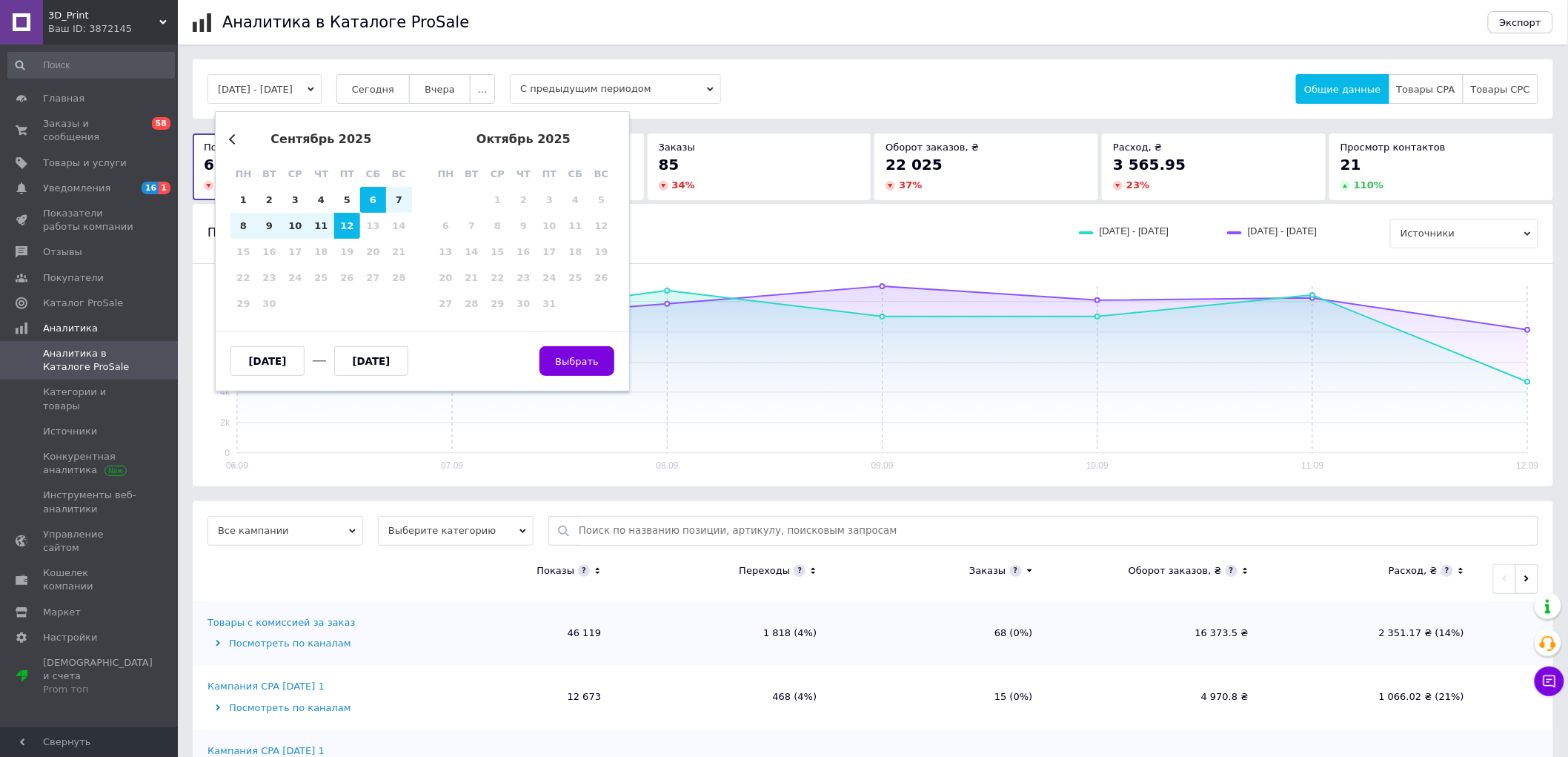
click at [240, 177] on div "пн" at bounding box center [243, 174] width 26 height 26
click at [240, 183] on div "пн" at bounding box center [243, 174] width 26 height 26
click at [246, 200] on div "1" at bounding box center [243, 199] width 26 height 26
type input "01.09.2025"
drag, startPoint x: 377, startPoint y: 234, endPoint x: 343, endPoint y: 221, distance: 36.4
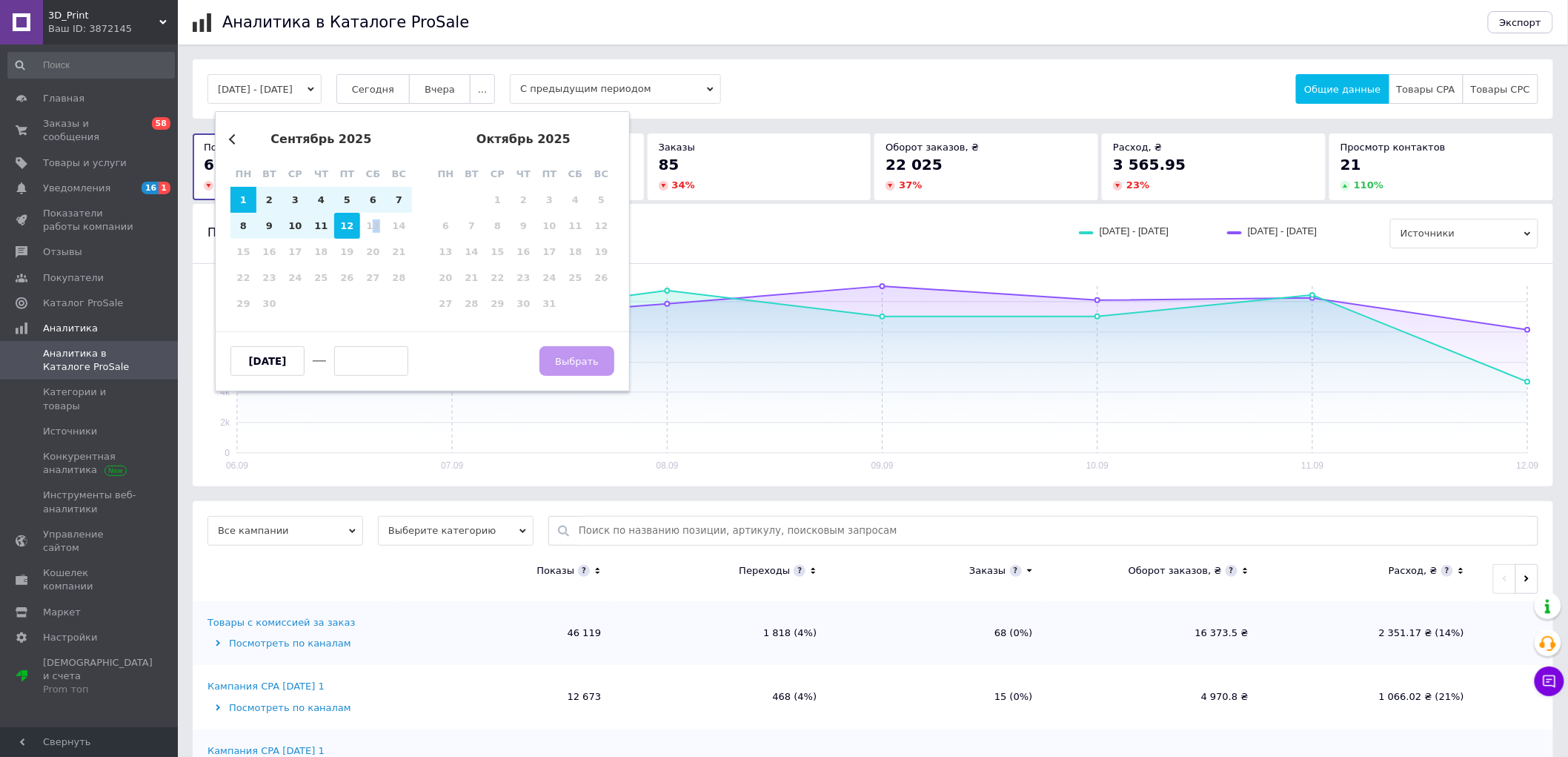
click at [371, 234] on div "13" at bounding box center [373, 226] width 26 height 26
drag, startPoint x: 345, startPoint y: 222, endPoint x: 354, endPoint y: 226, distance: 9.8
click at [346, 223] on div "12" at bounding box center [347, 226] width 26 height 26
type input "12.09.2025"
click at [564, 348] on button "Выбрать" at bounding box center [577, 360] width 75 height 30
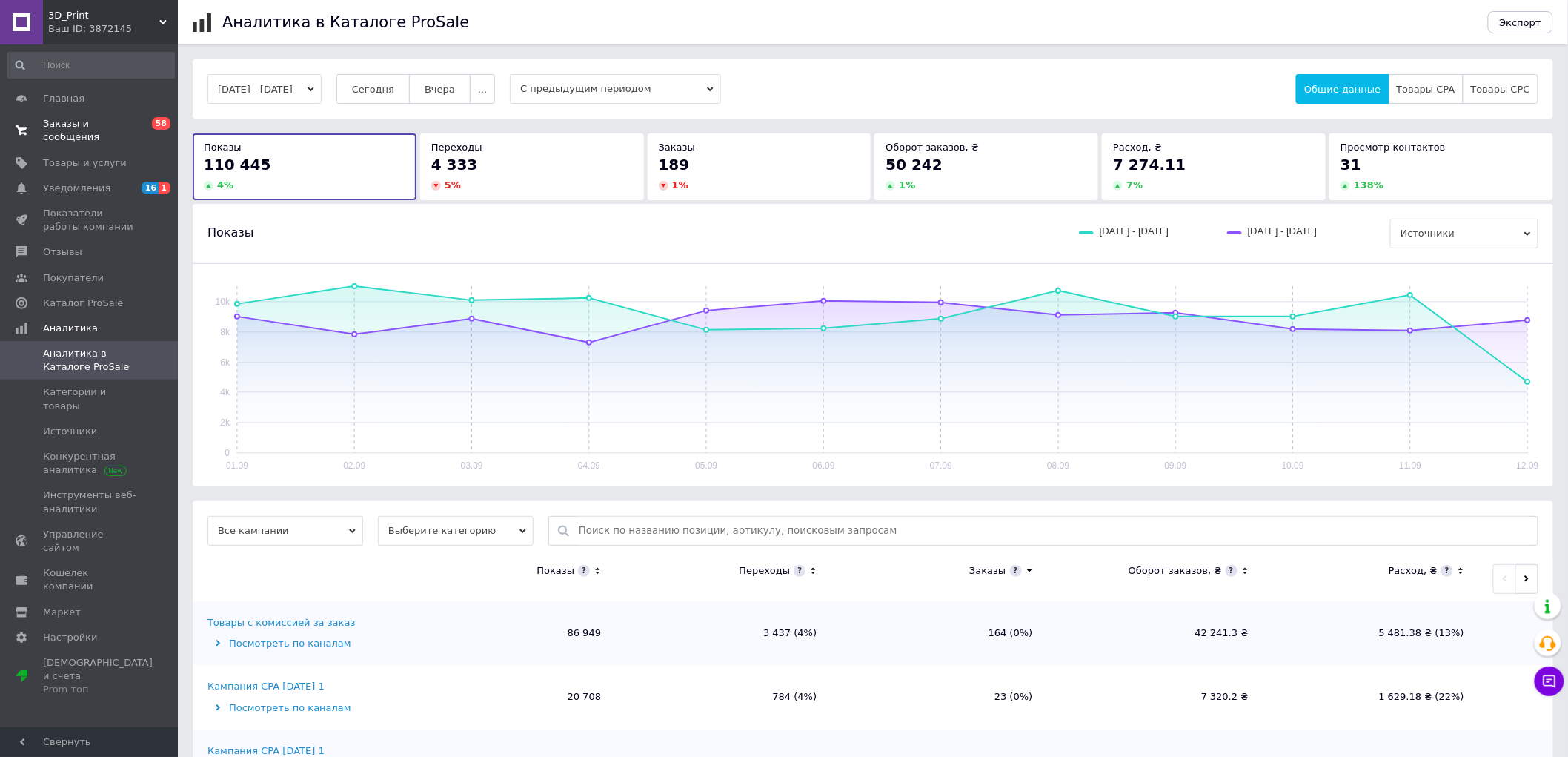
click at [99, 125] on span "Заказы и сообщения" at bounding box center [89, 130] width 94 height 26
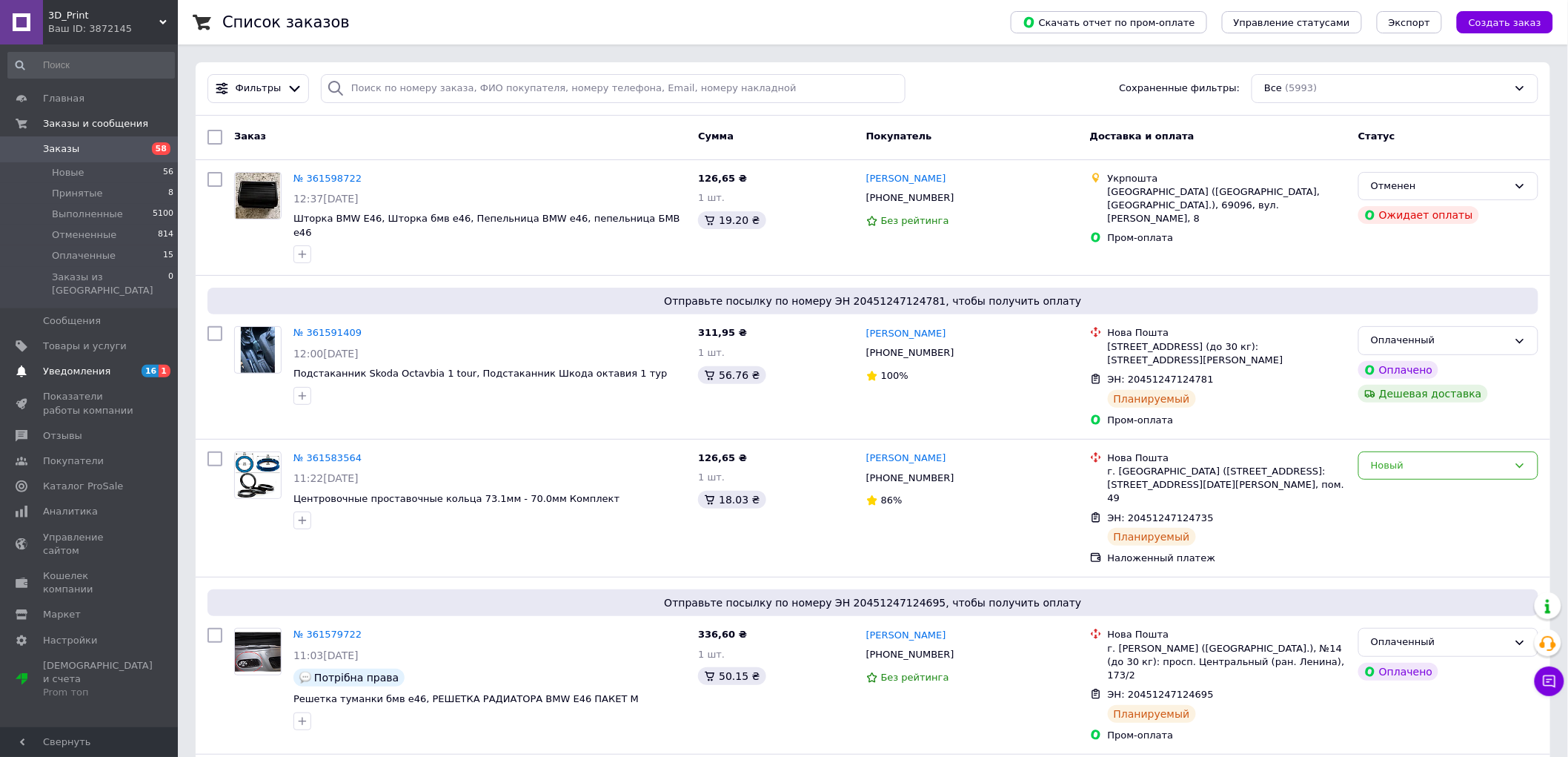
click at [142, 358] on link "Уведомления 16 1" at bounding box center [91, 371] width 182 height 25
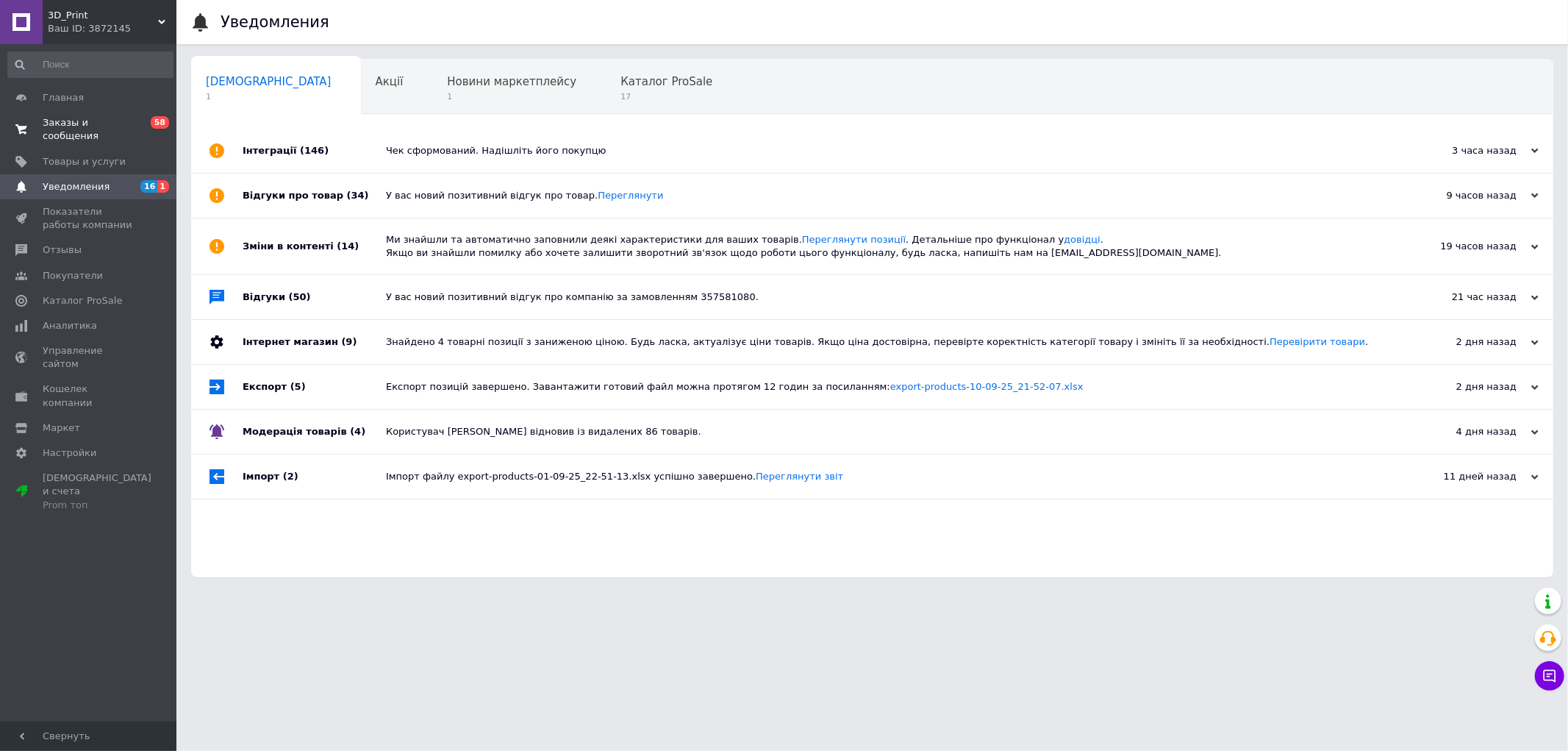
click at [115, 126] on span "Заказы и сообщения" at bounding box center [88, 129] width 93 height 26
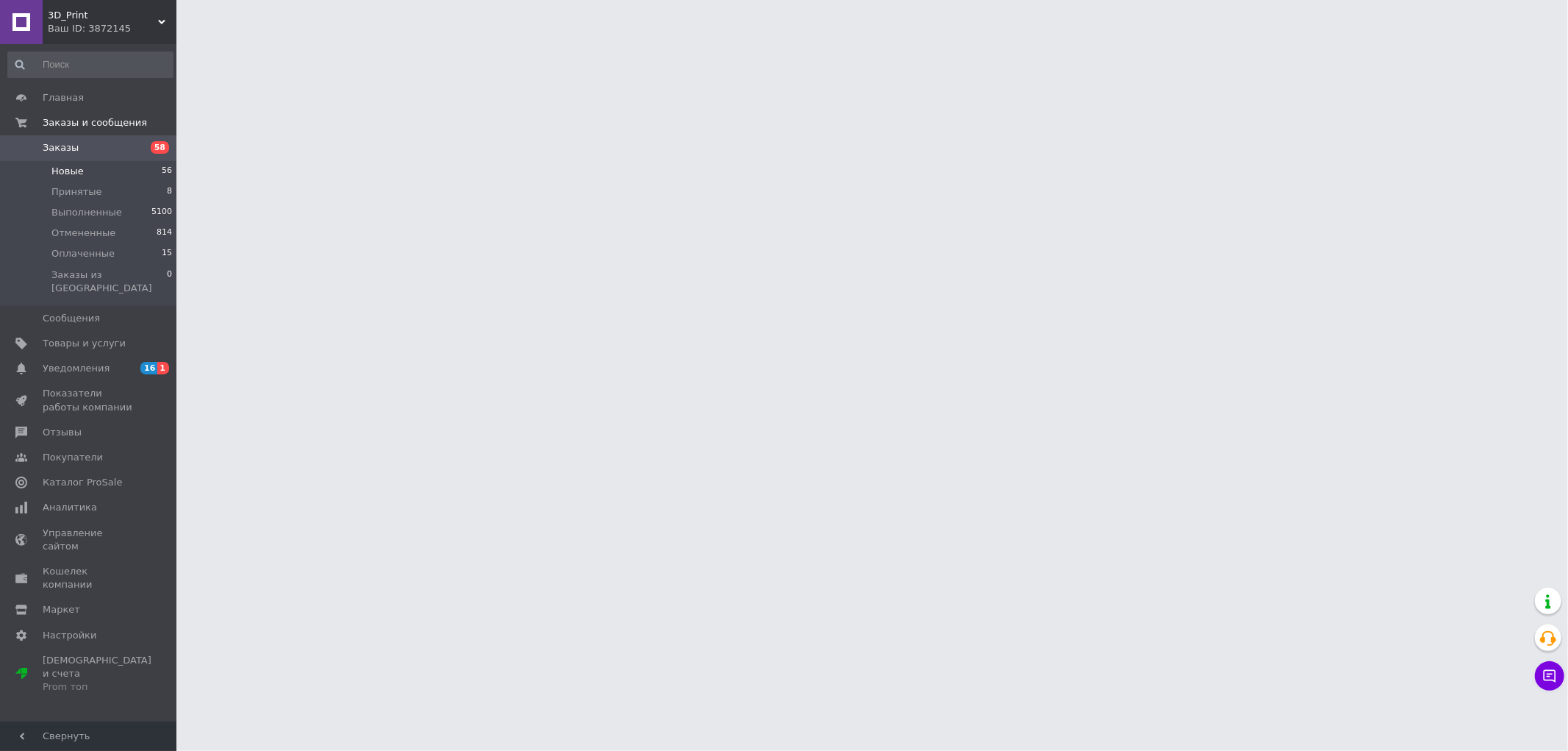
click at [149, 172] on li "Новые 56" at bounding box center [90, 171] width 180 height 21
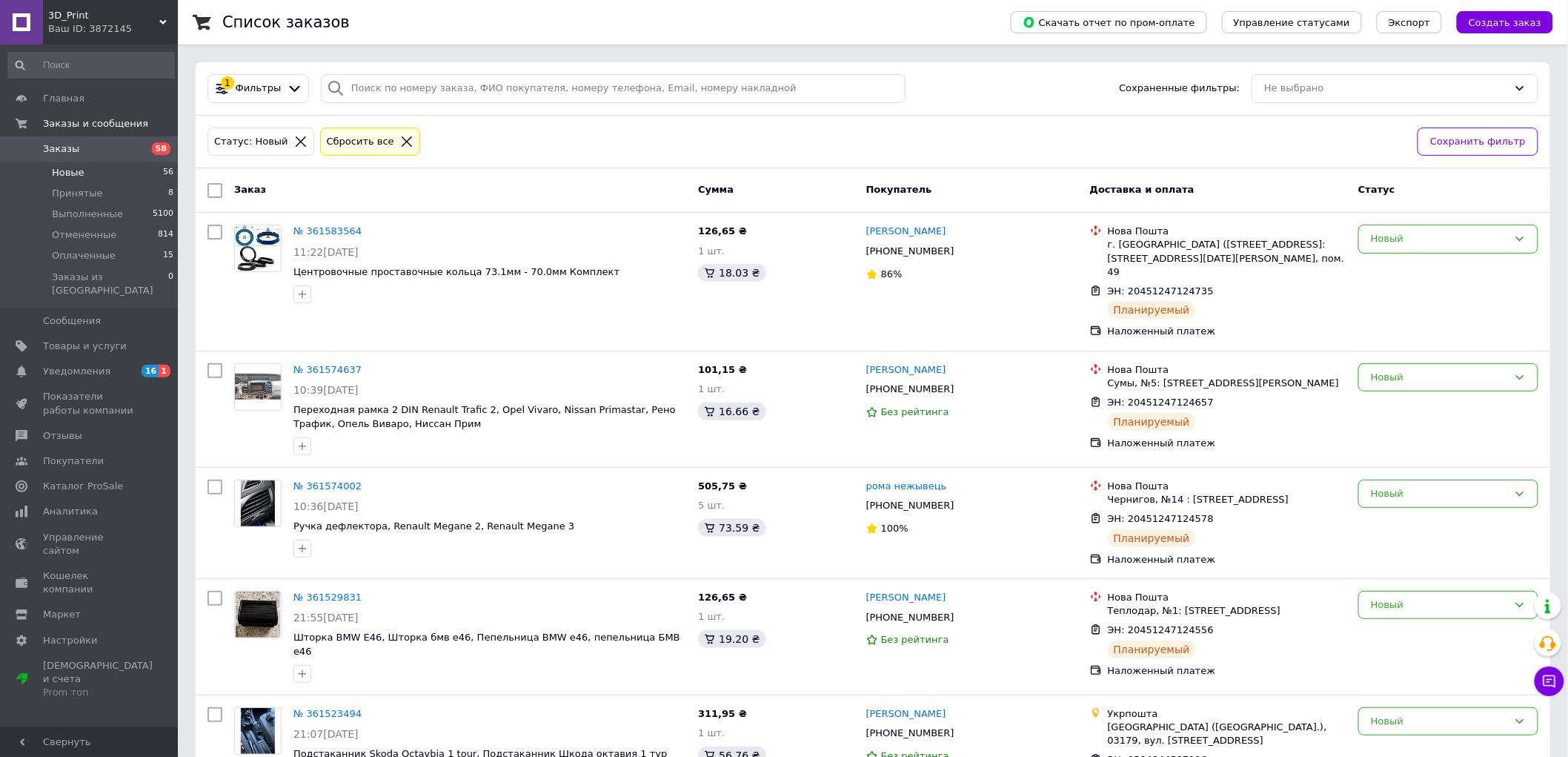
click at [216, 190] on input "checkbox" at bounding box center [215, 190] width 15 height 15
checkbox input "true"
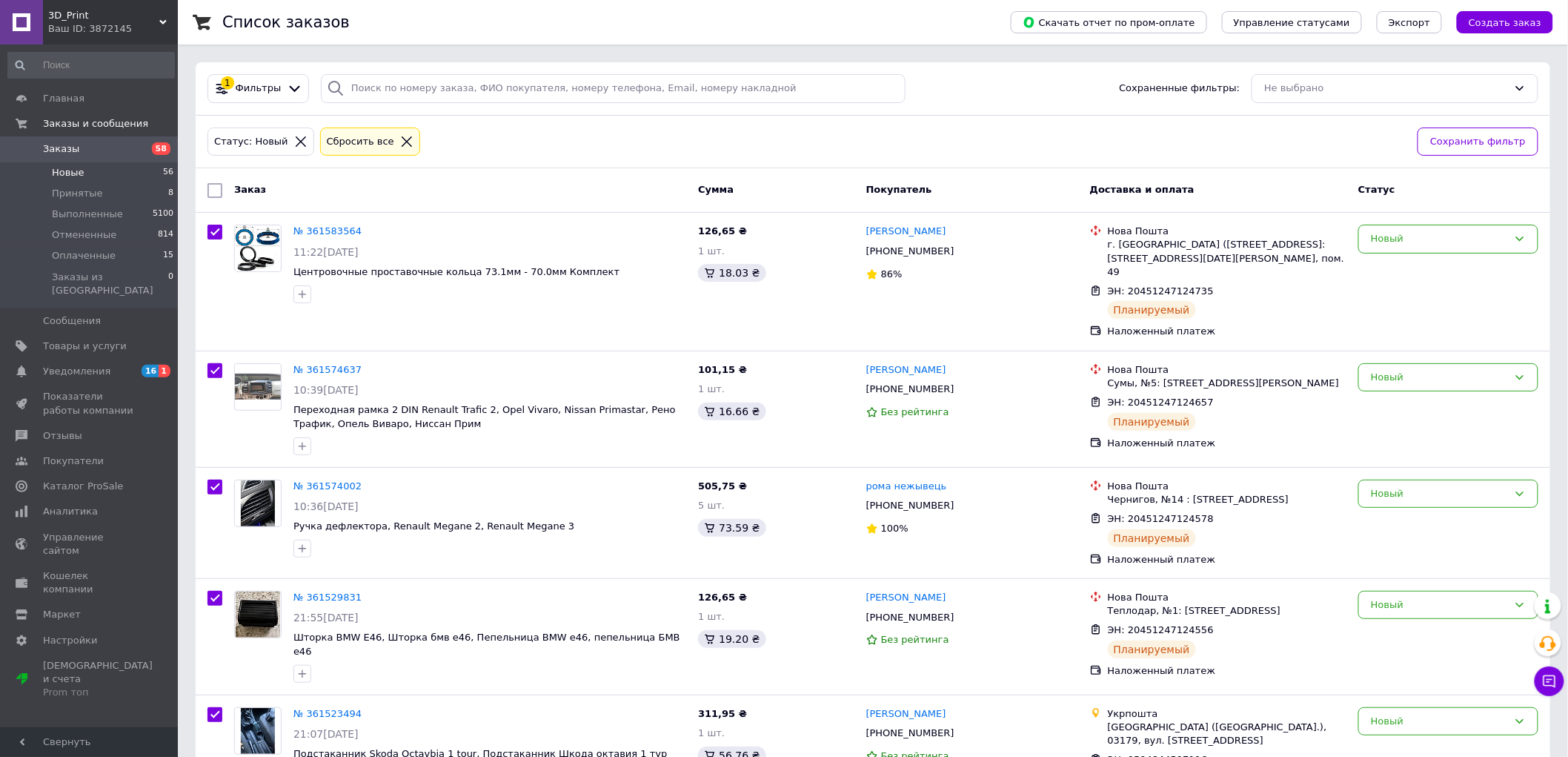
checkbox input "true"
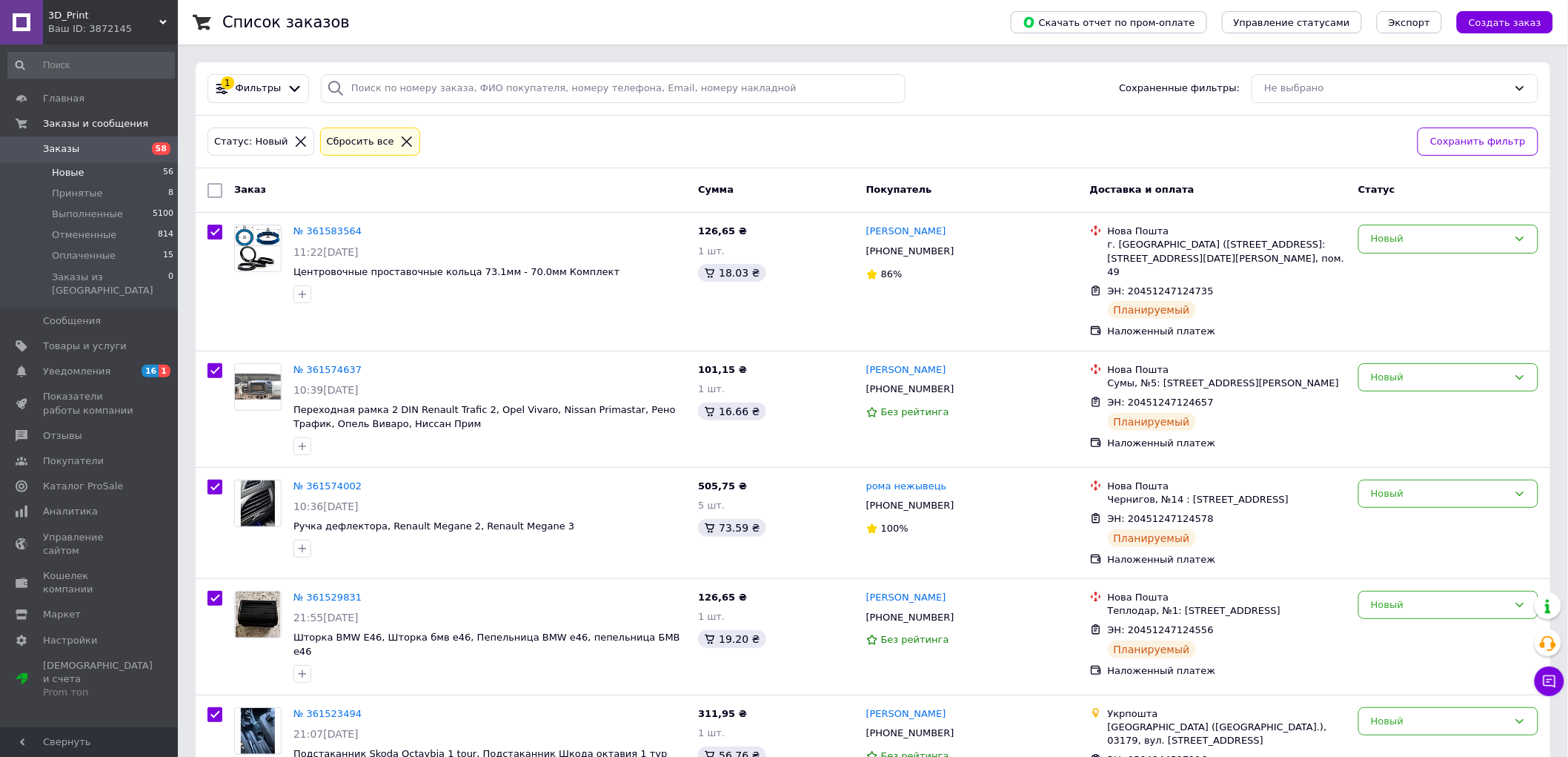
checkbox input "true"
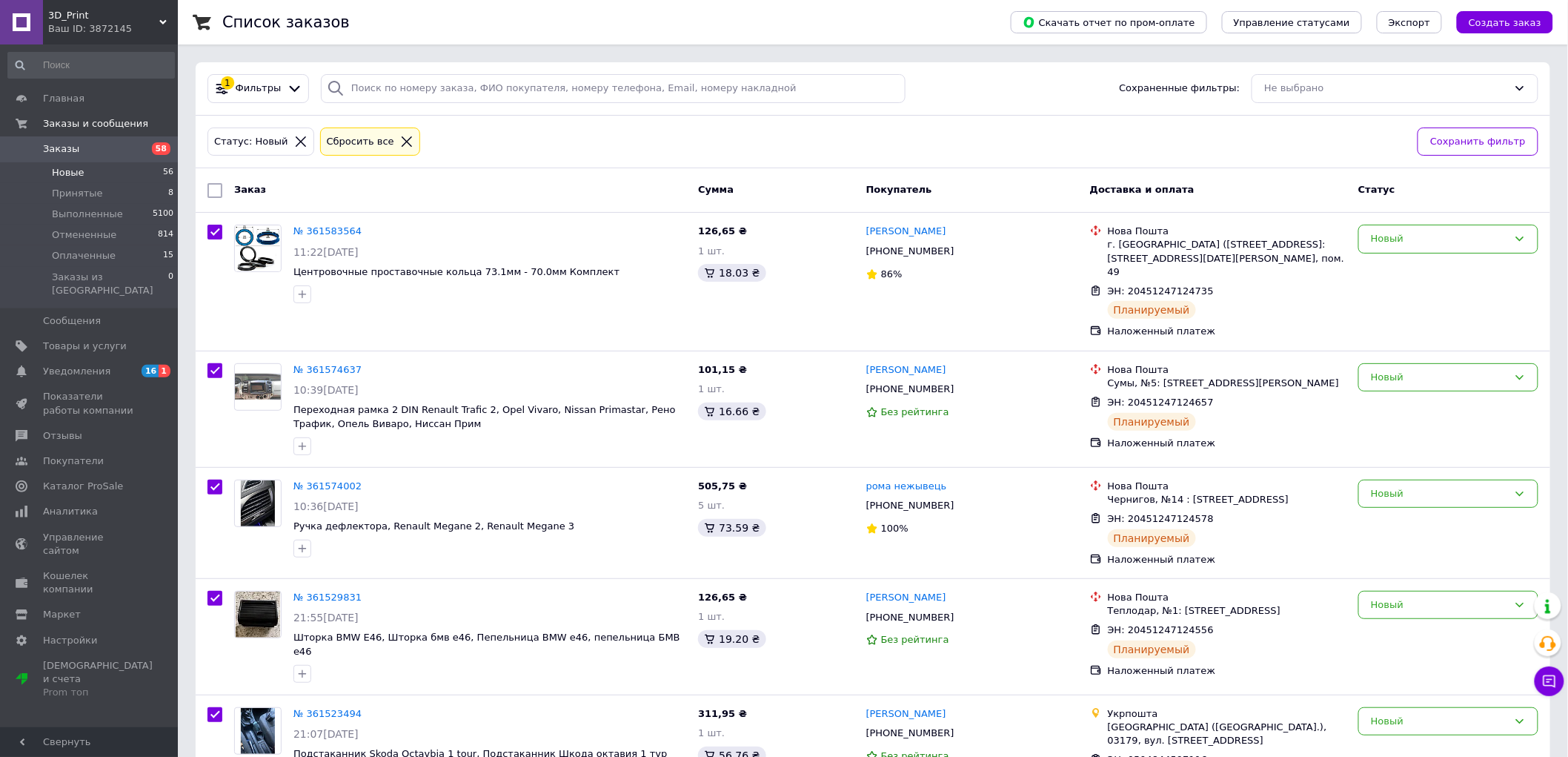
checkbox input "true"
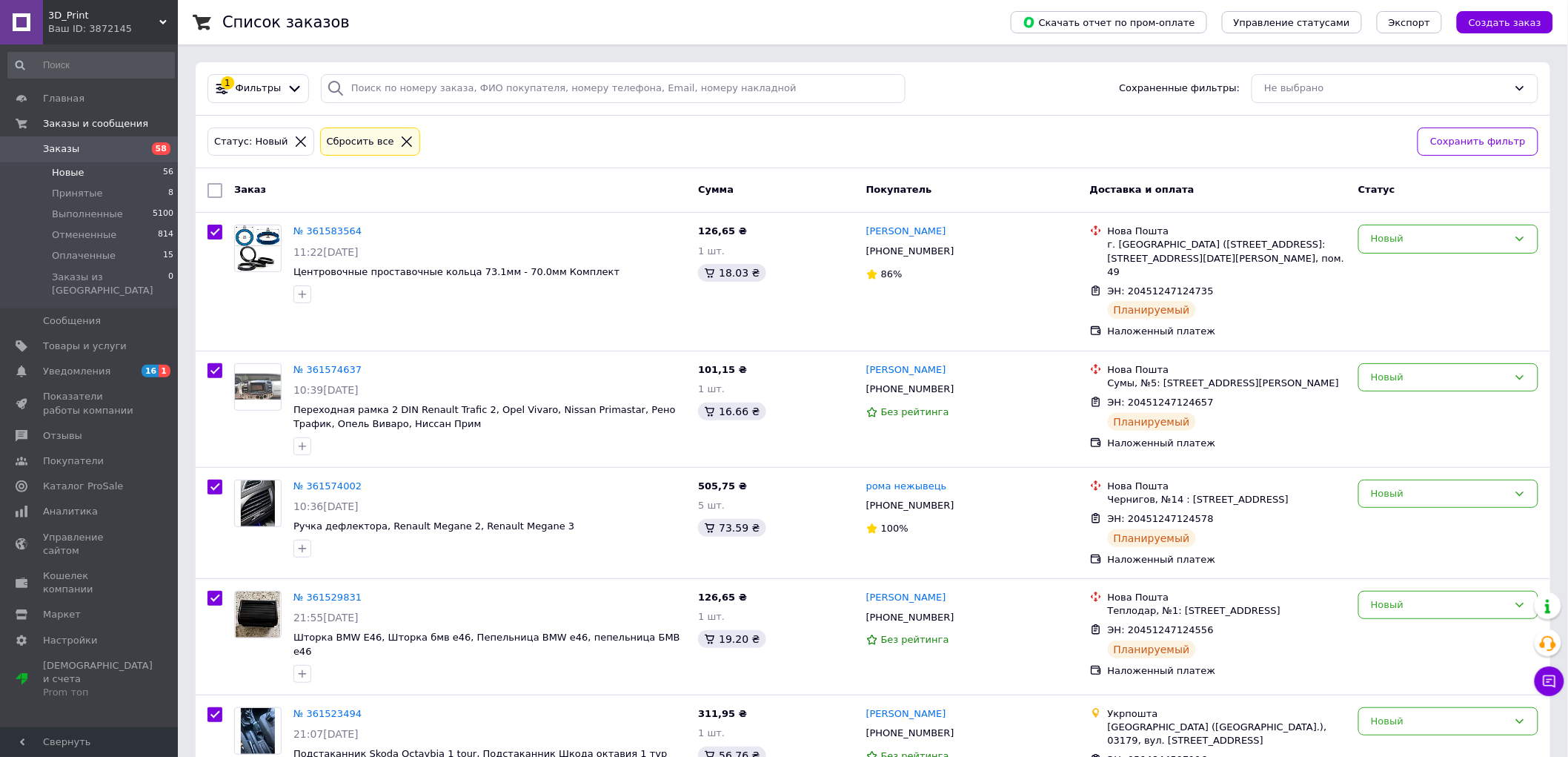
checkbox input "true"
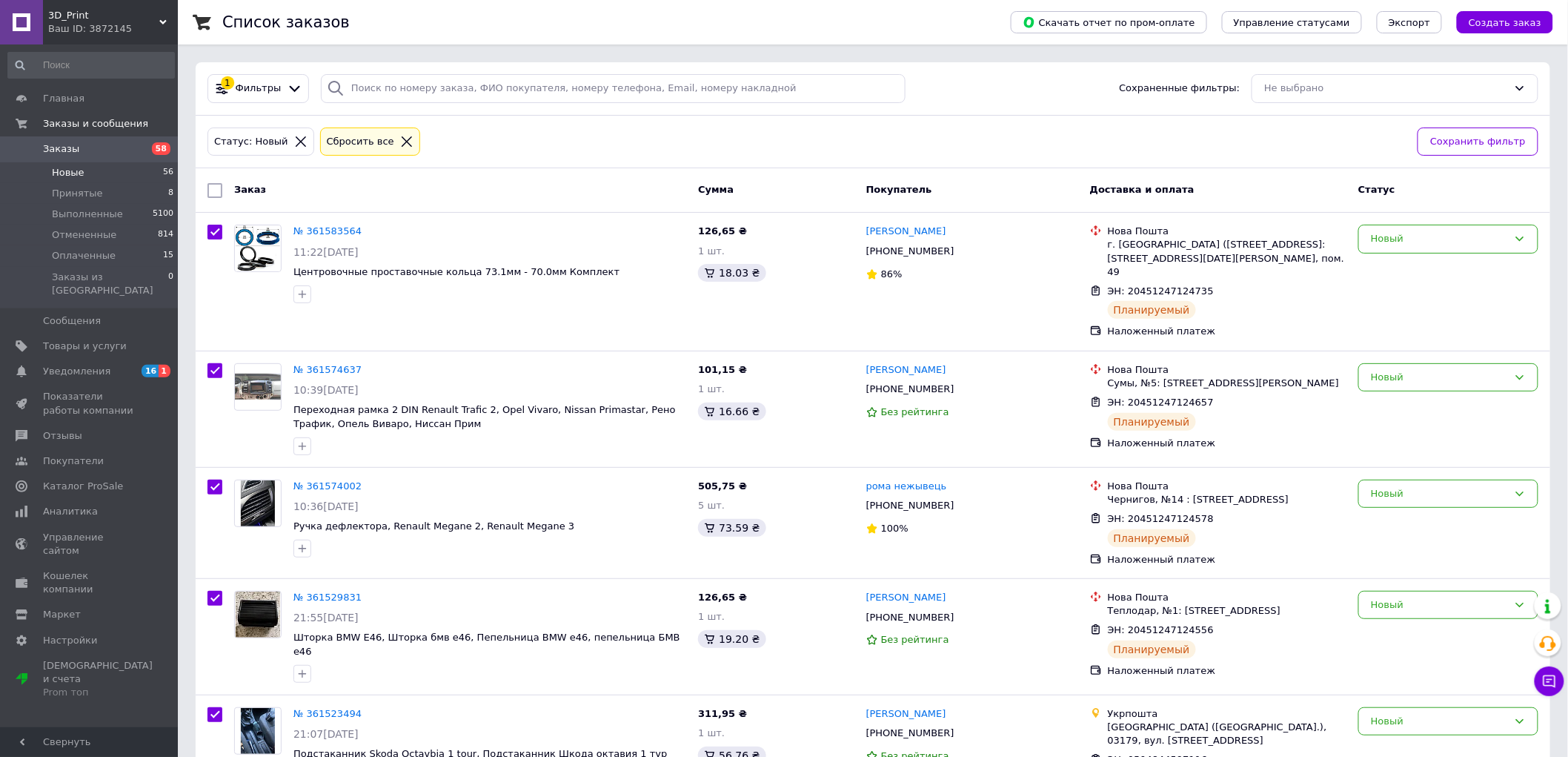
checkbox input "true"
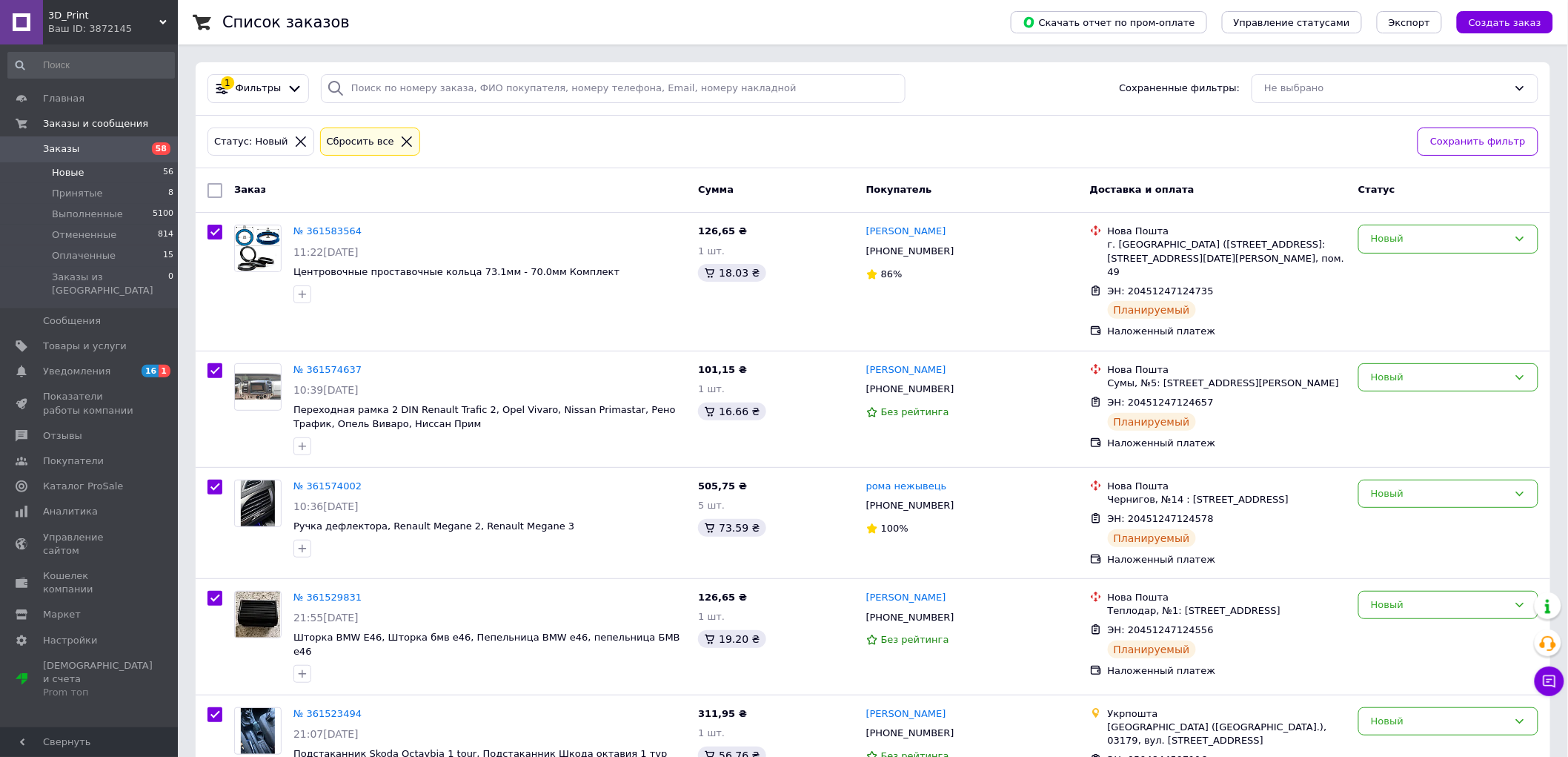
checkbox input "true"
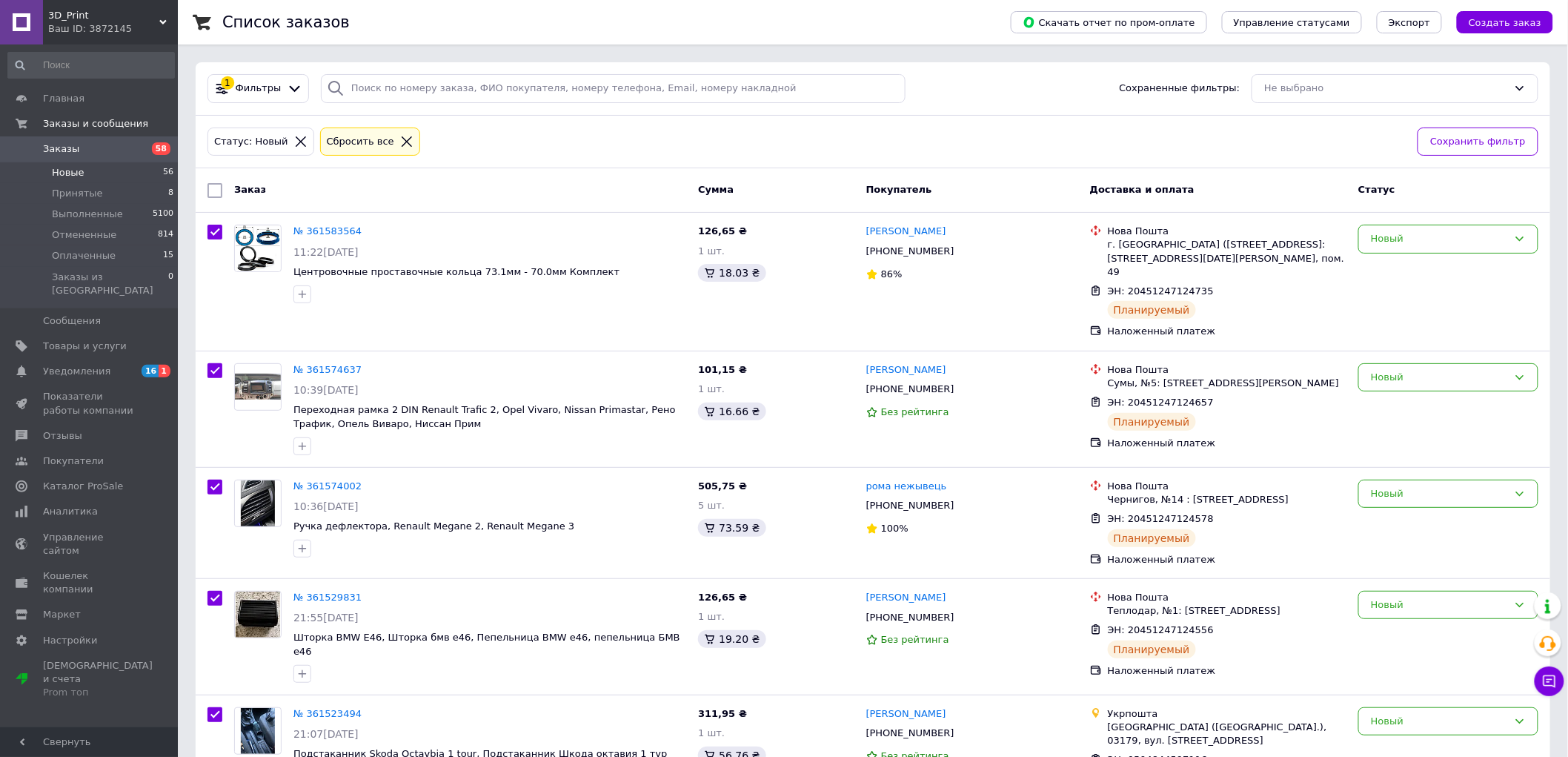
checkbox input "true"
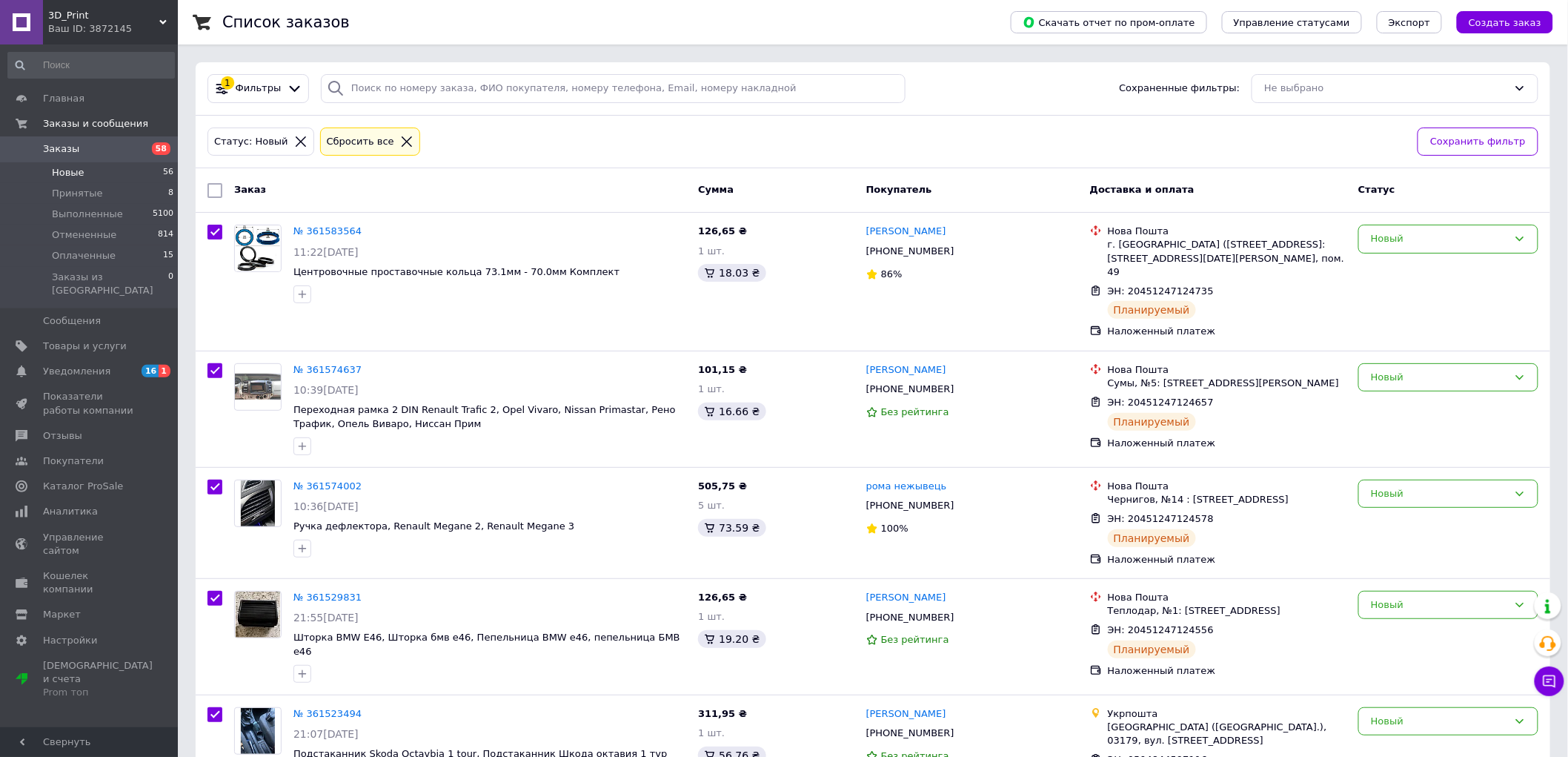
checkbox input "true"
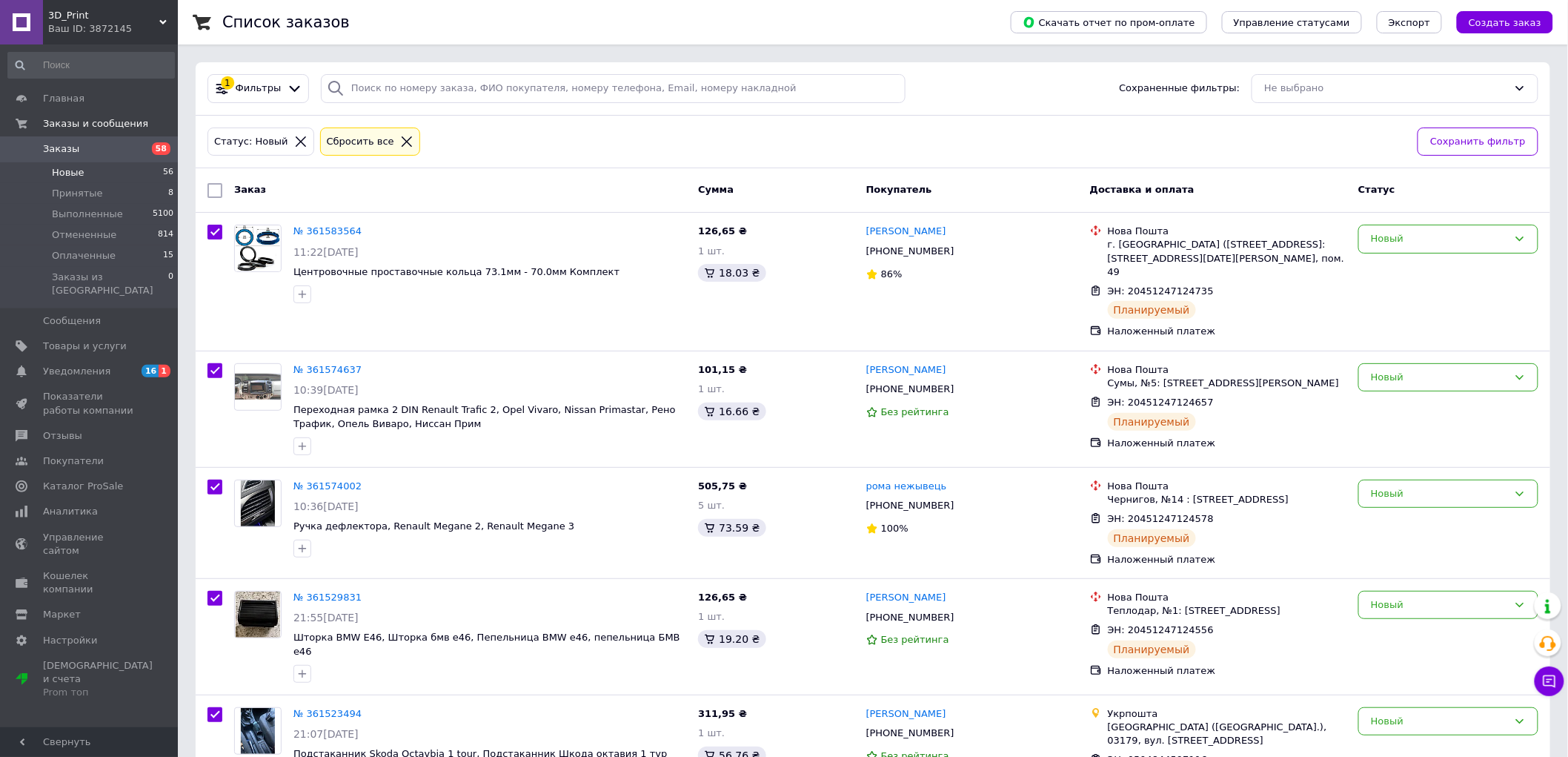
checkbox input "true"
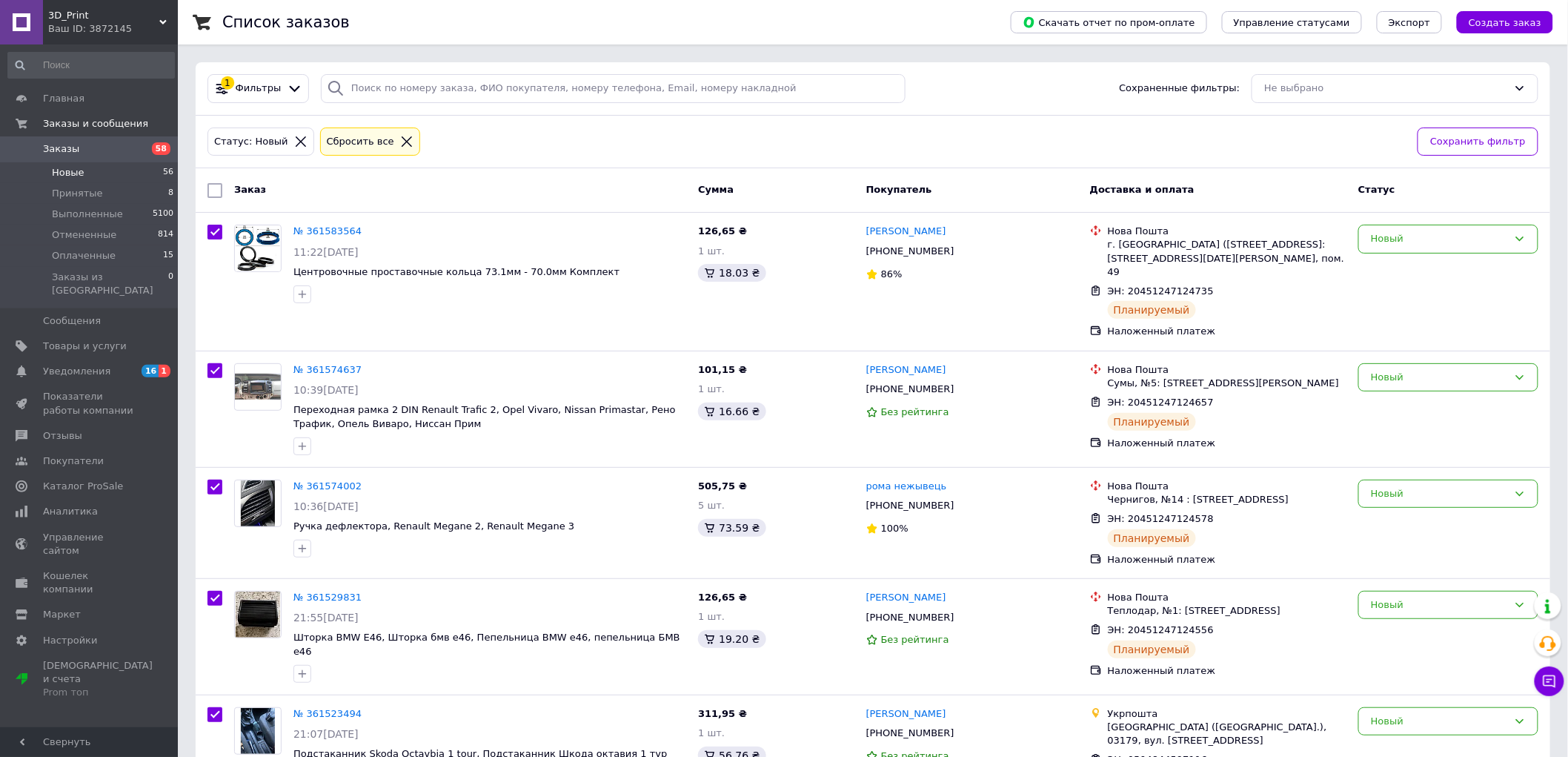
checkbox input "true"
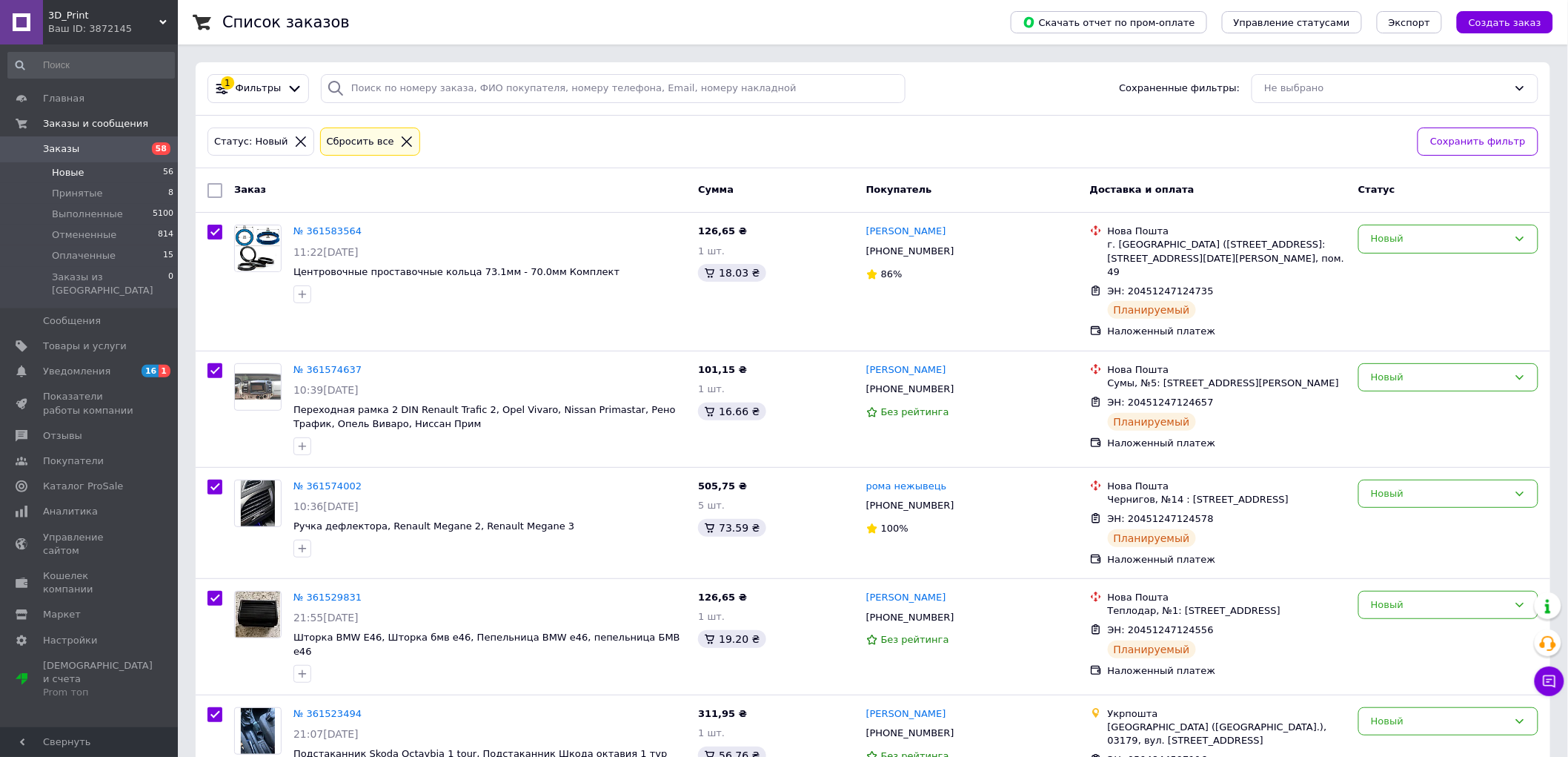
checkbox input "true"
click at [308, 190] on span "Действия для 56 заказов" at bounding box center [297, 190] width 128 height 14
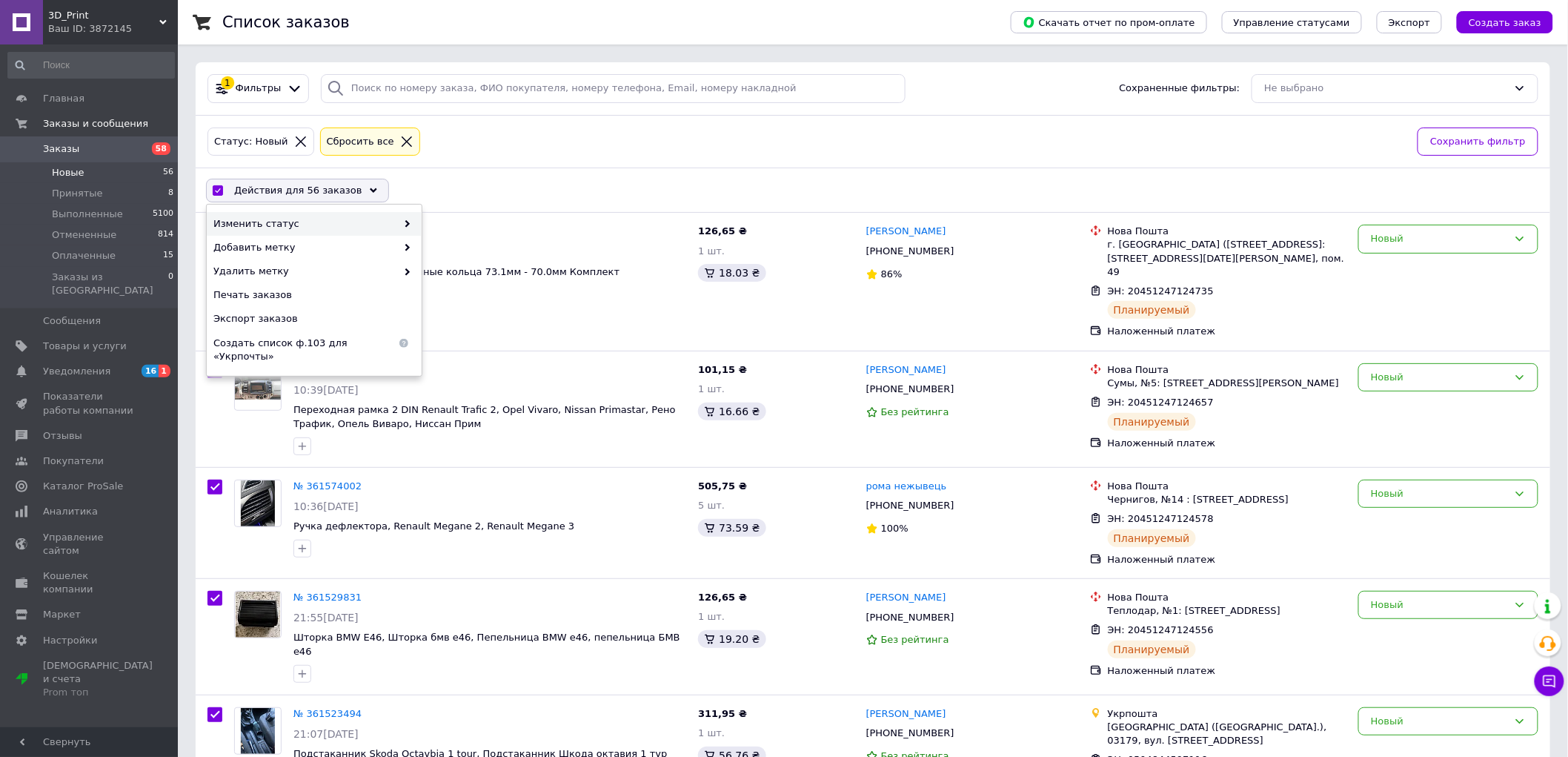
click at [304, 222] on span "Изменить статус" at bounding box center [305, 224] width 183 height 14
click at [309, 222] on span "Изменить статус" at bounding box center [305, 224] width 183 height 14
click at [459, 252] on div "Выполнен" at bounding box center [529, 247] width 215 height 24
checkbox input "false"
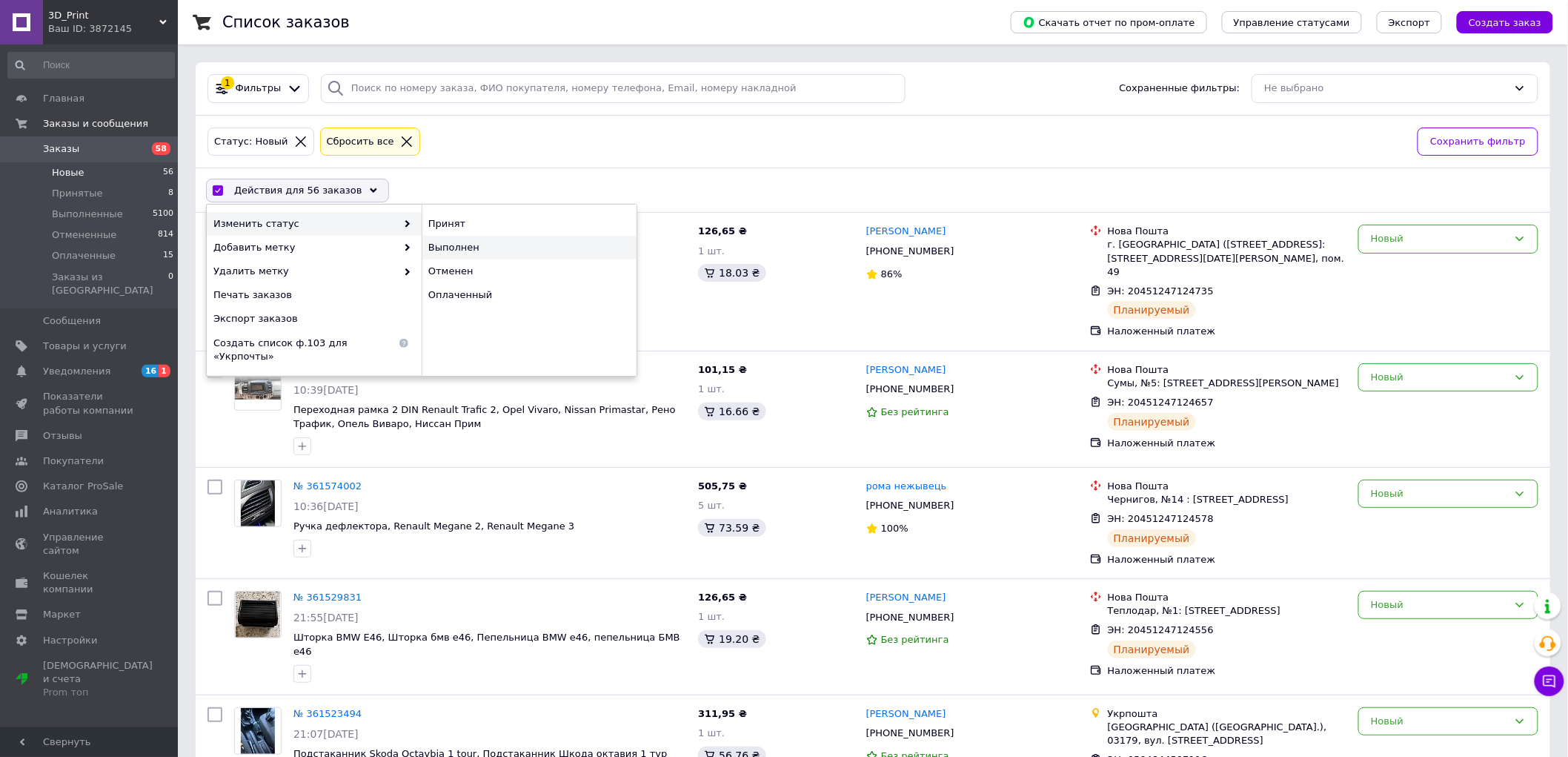
checkbox input "false"
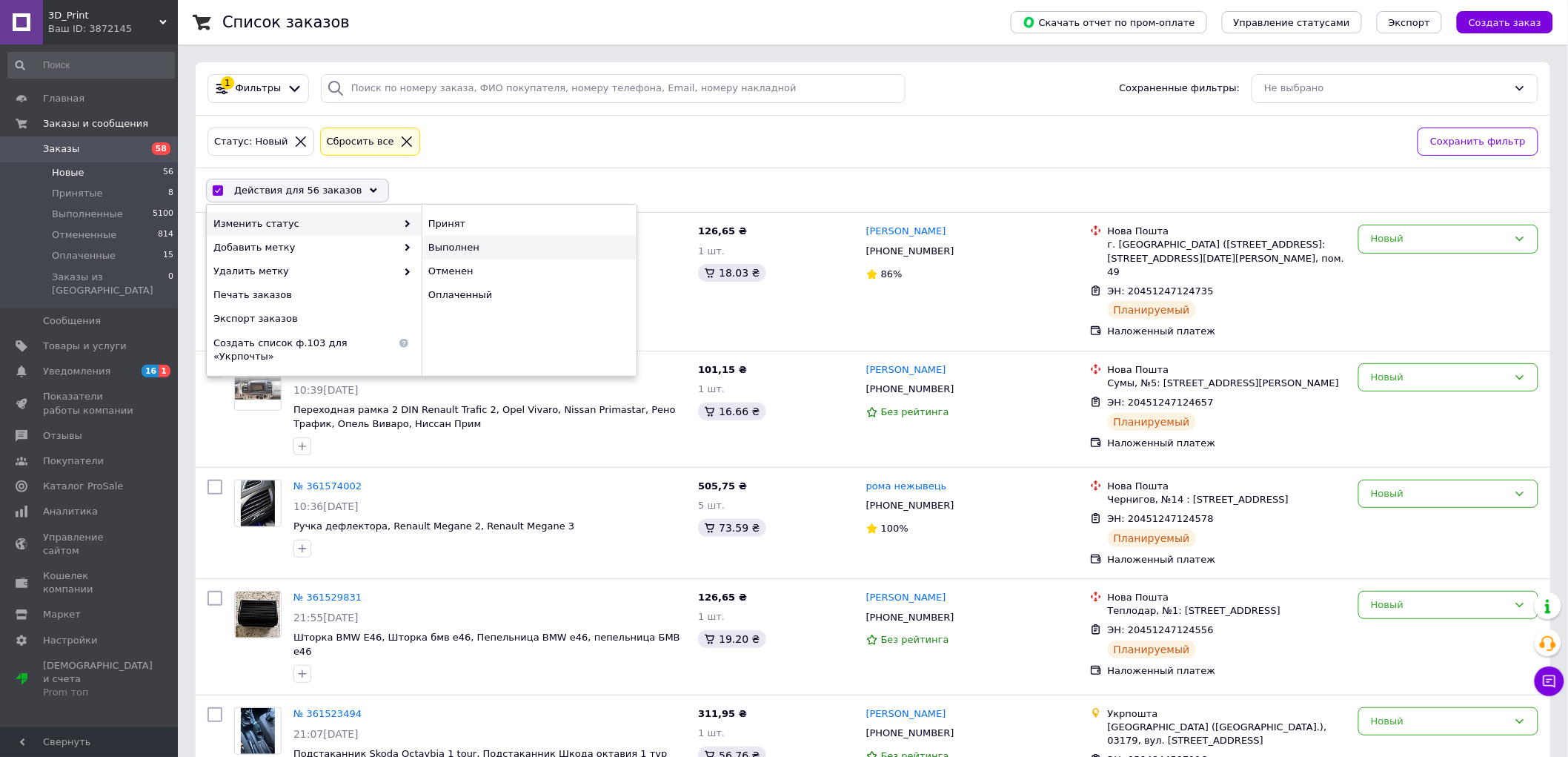
checkbox input "false"
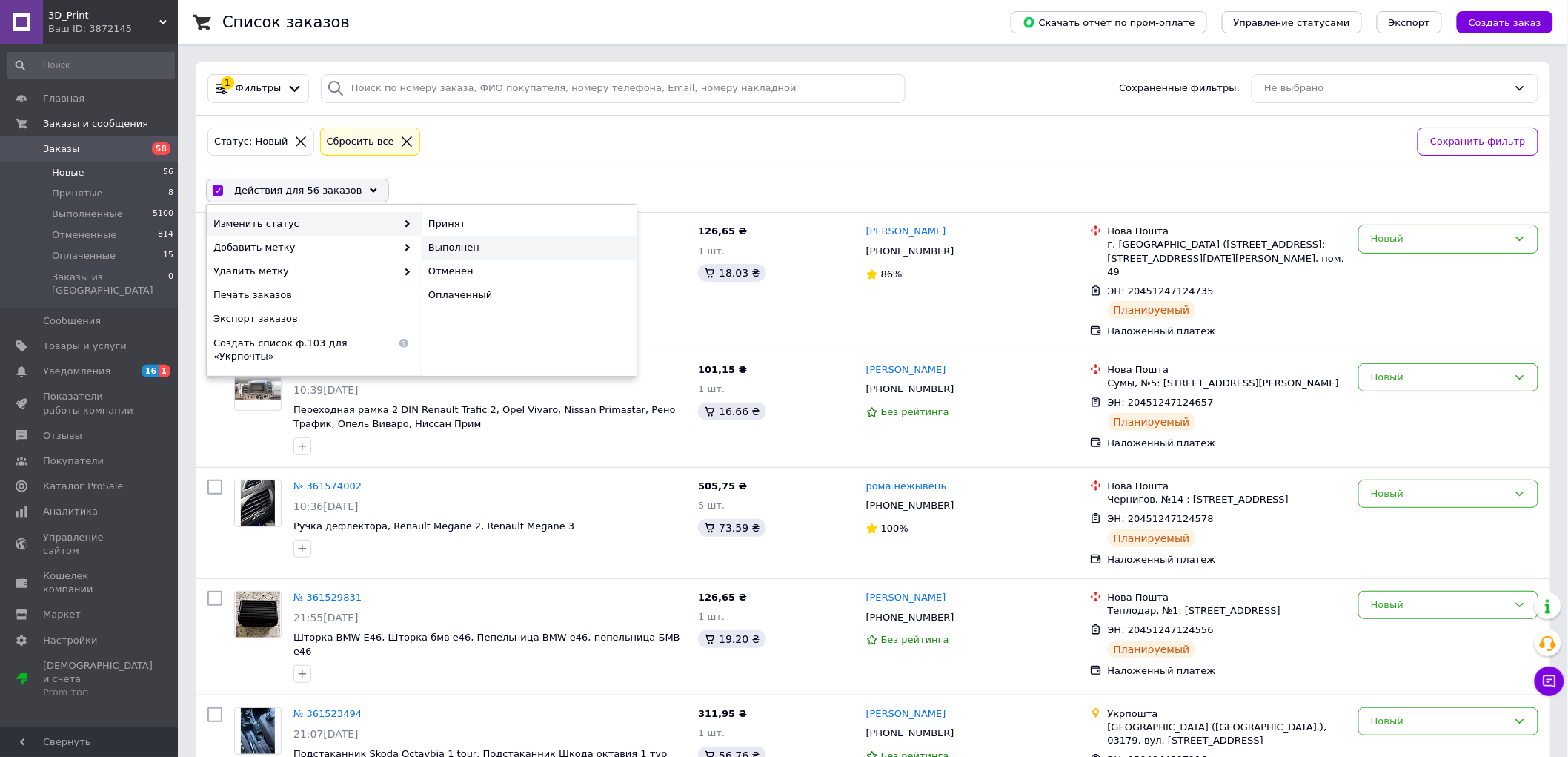
checkbox input "false"
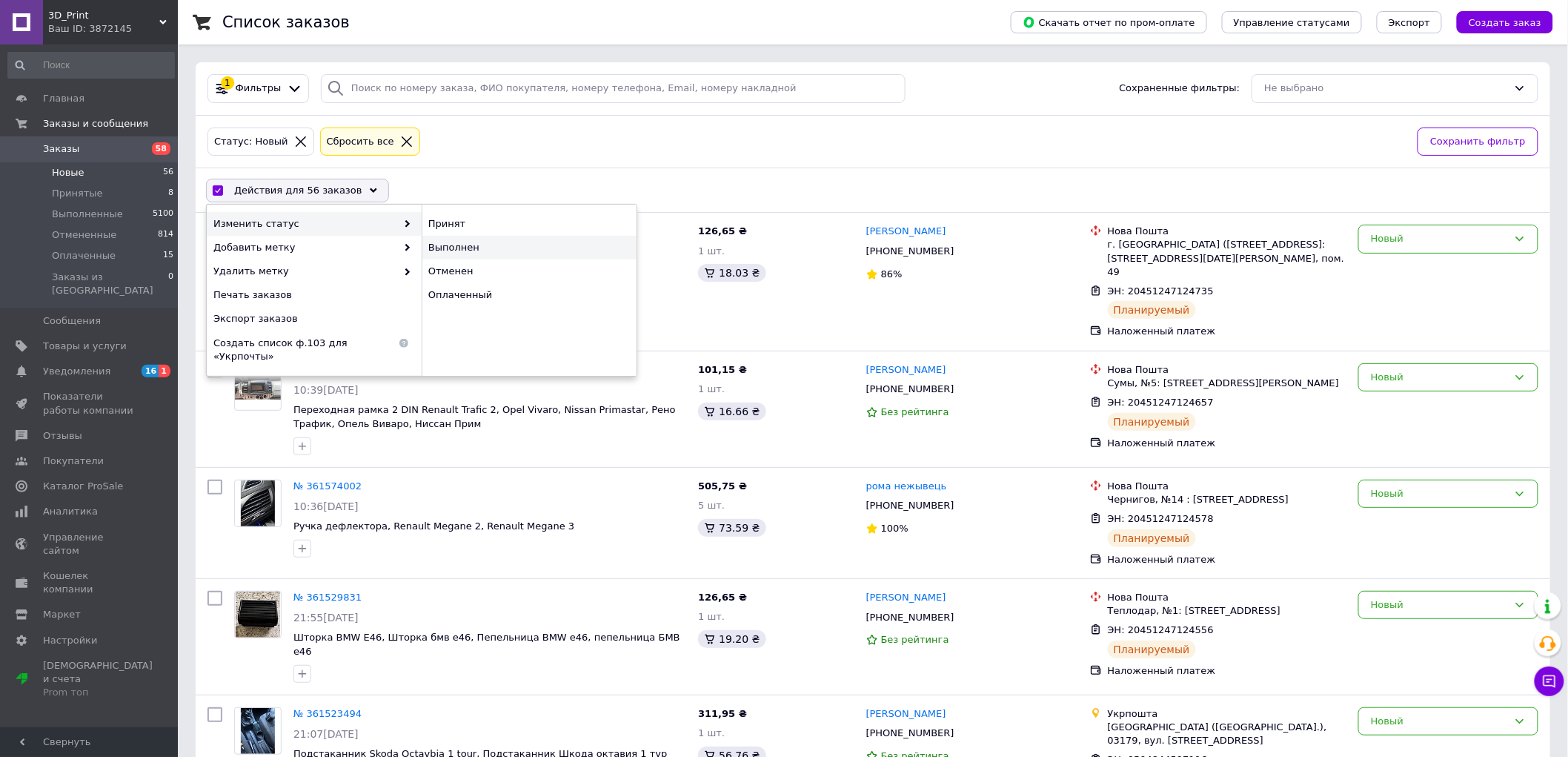
checkbox input "false"
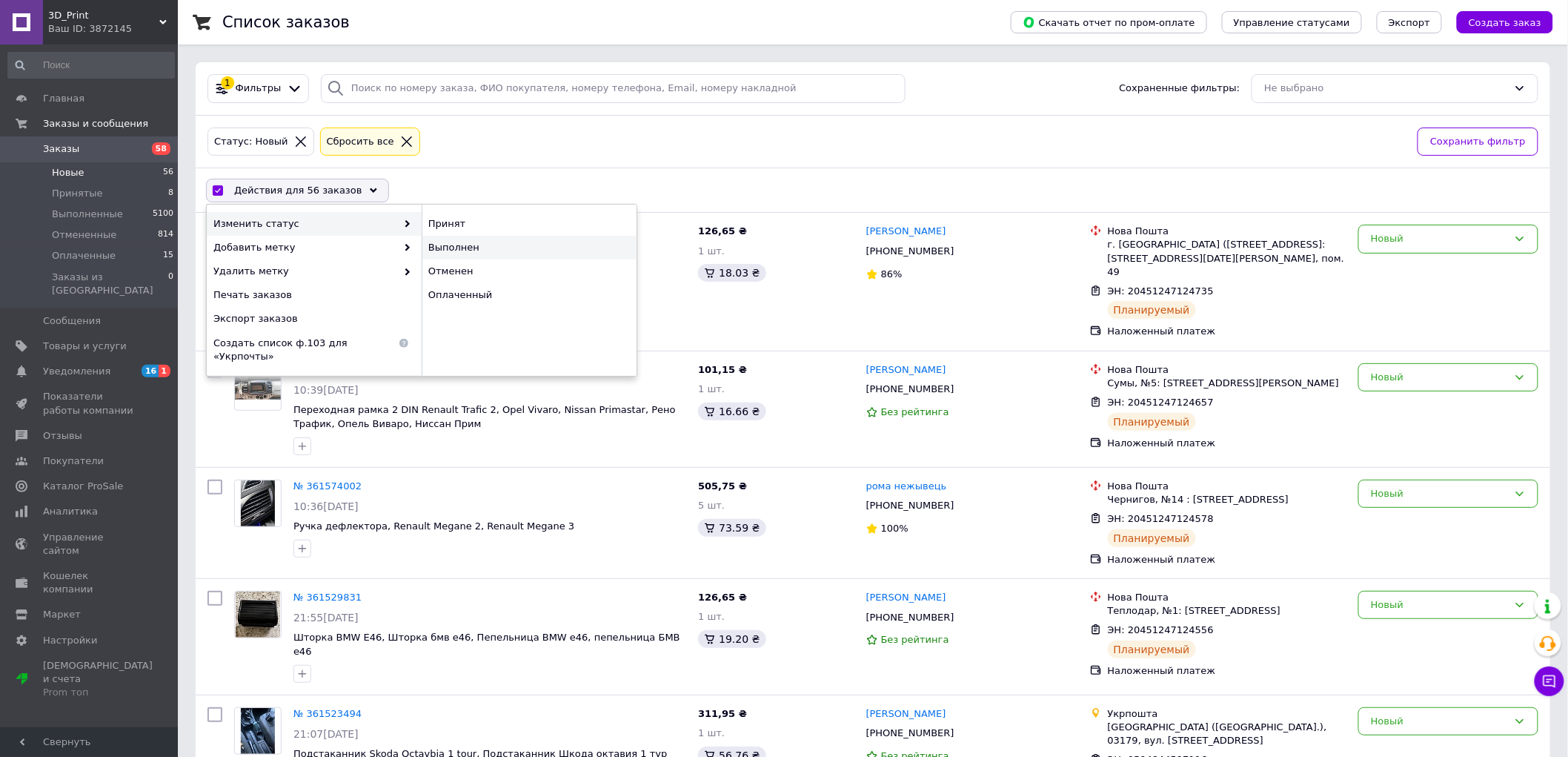
checkbox input "false"
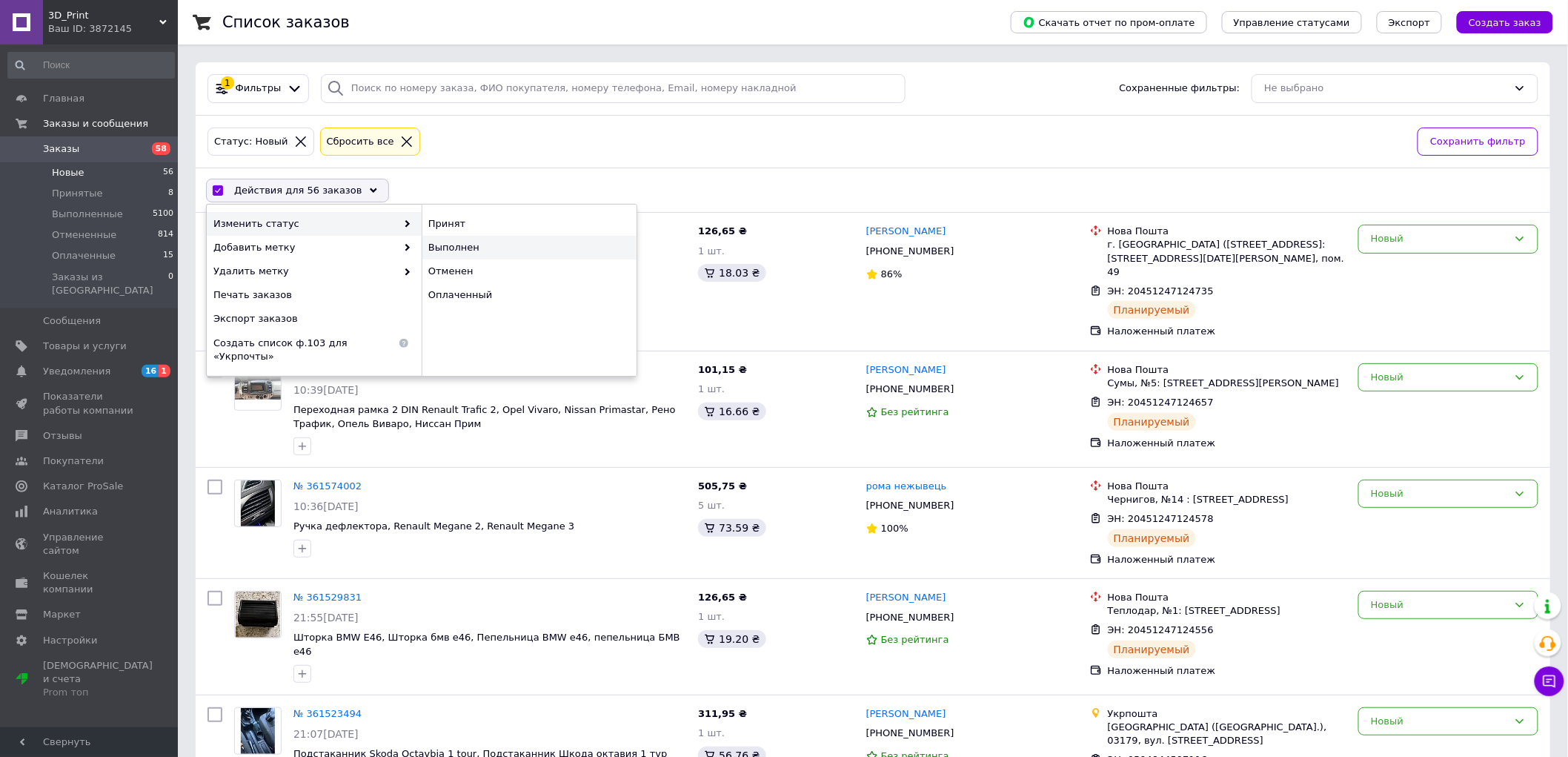
checkbox input "false"
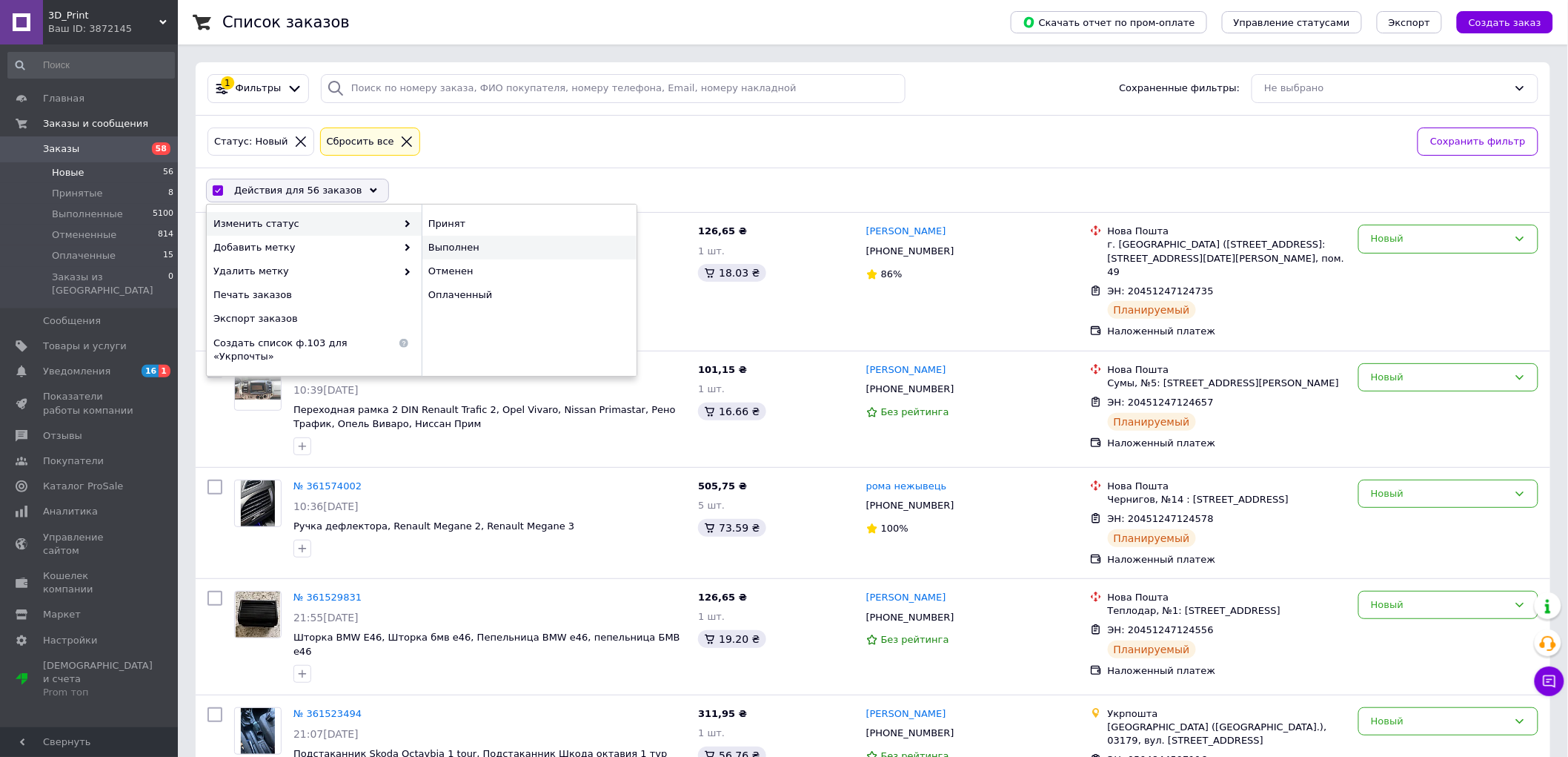
checkbox input "false"
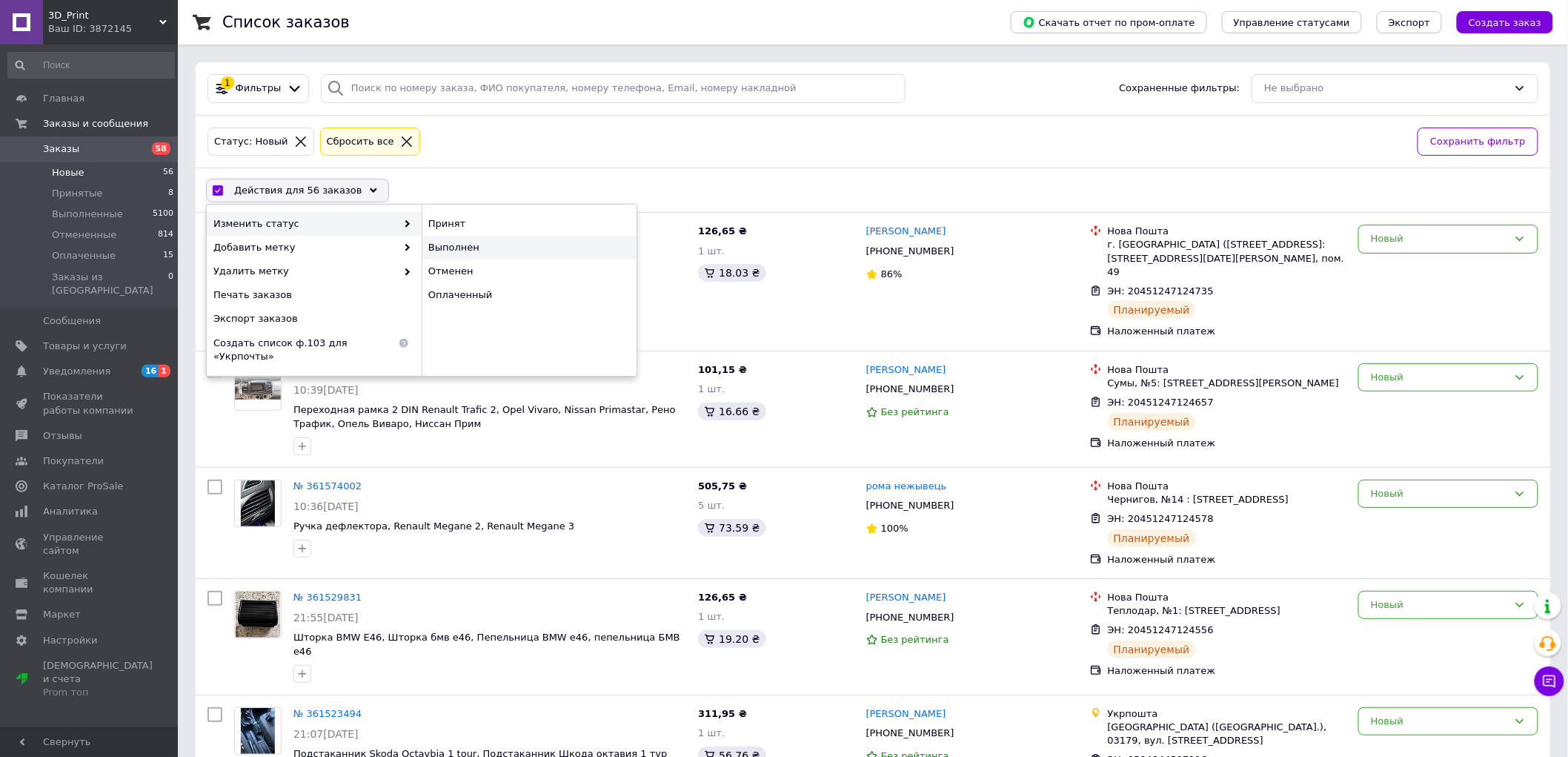
checkbox input "false"
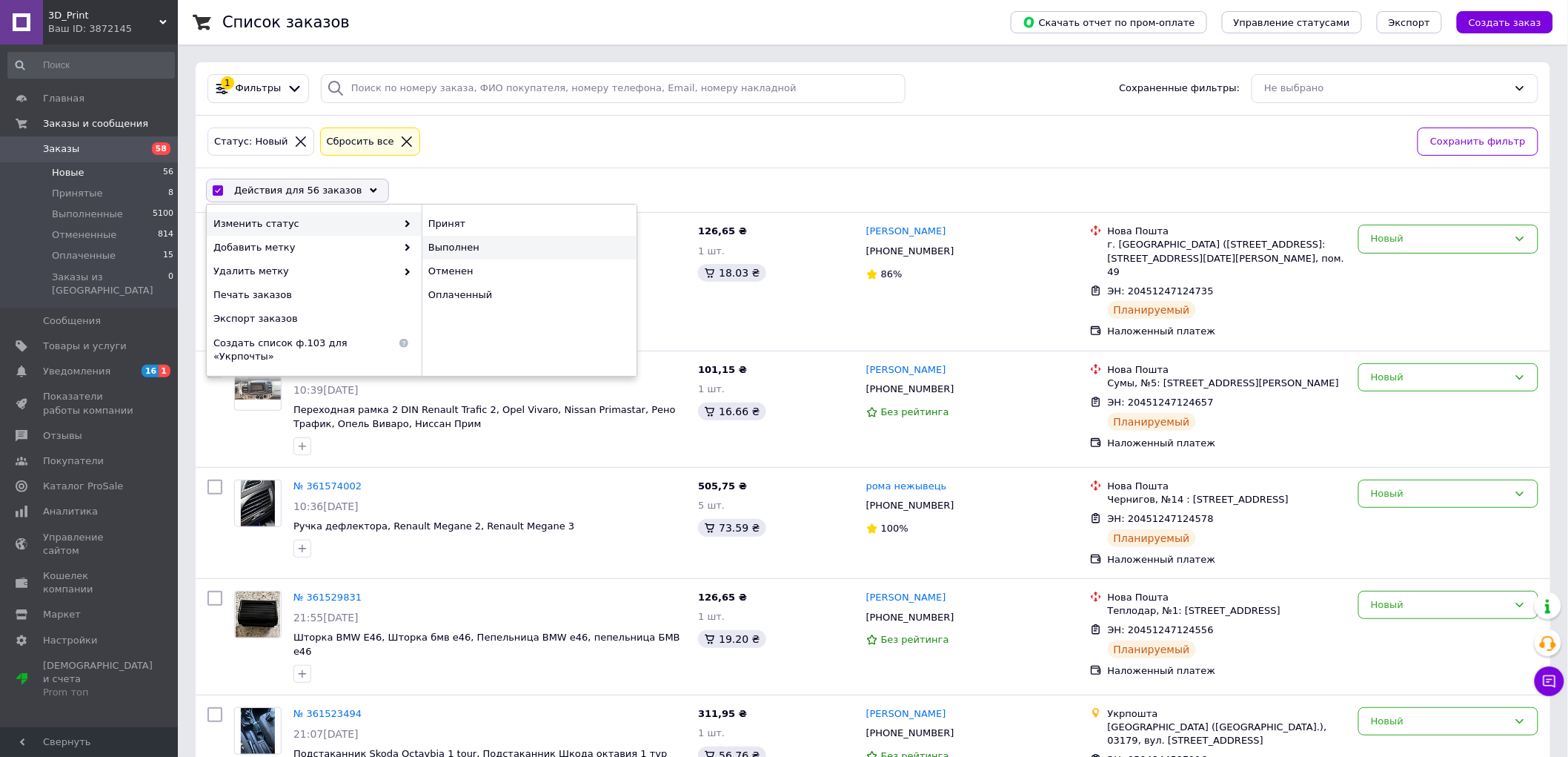
checkbox input "false"
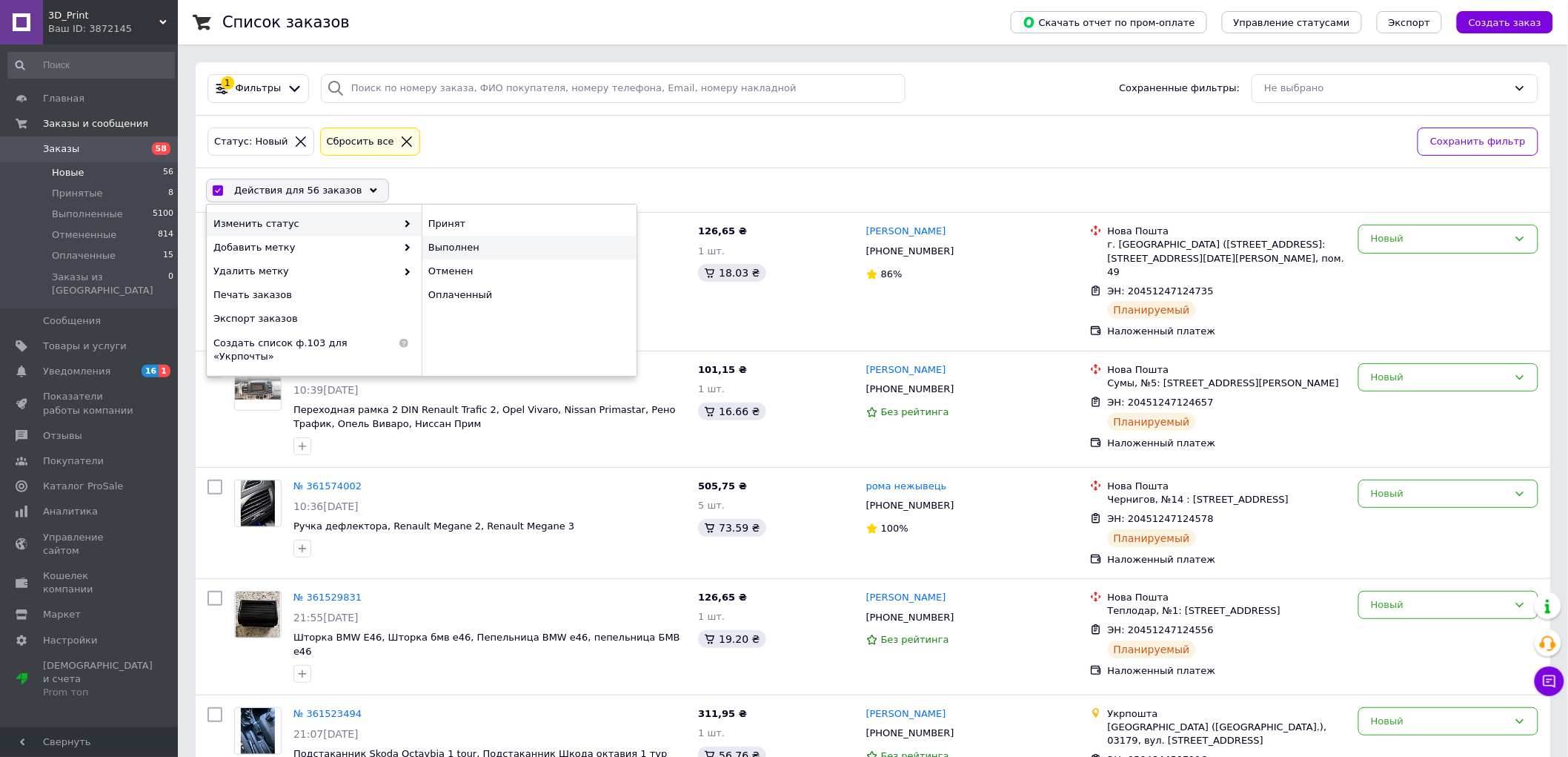
checkbox input "false"
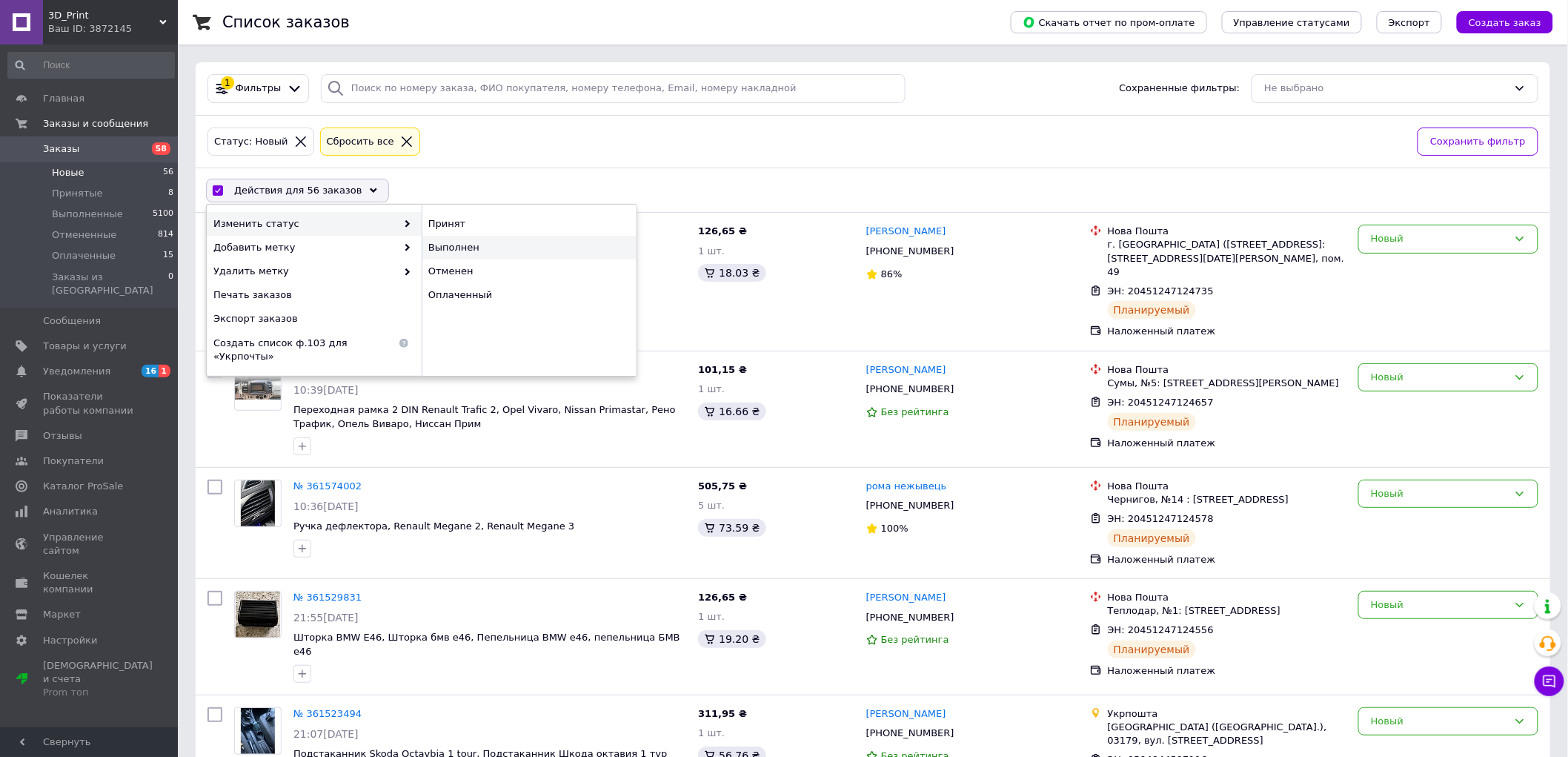
checkbox input "false"
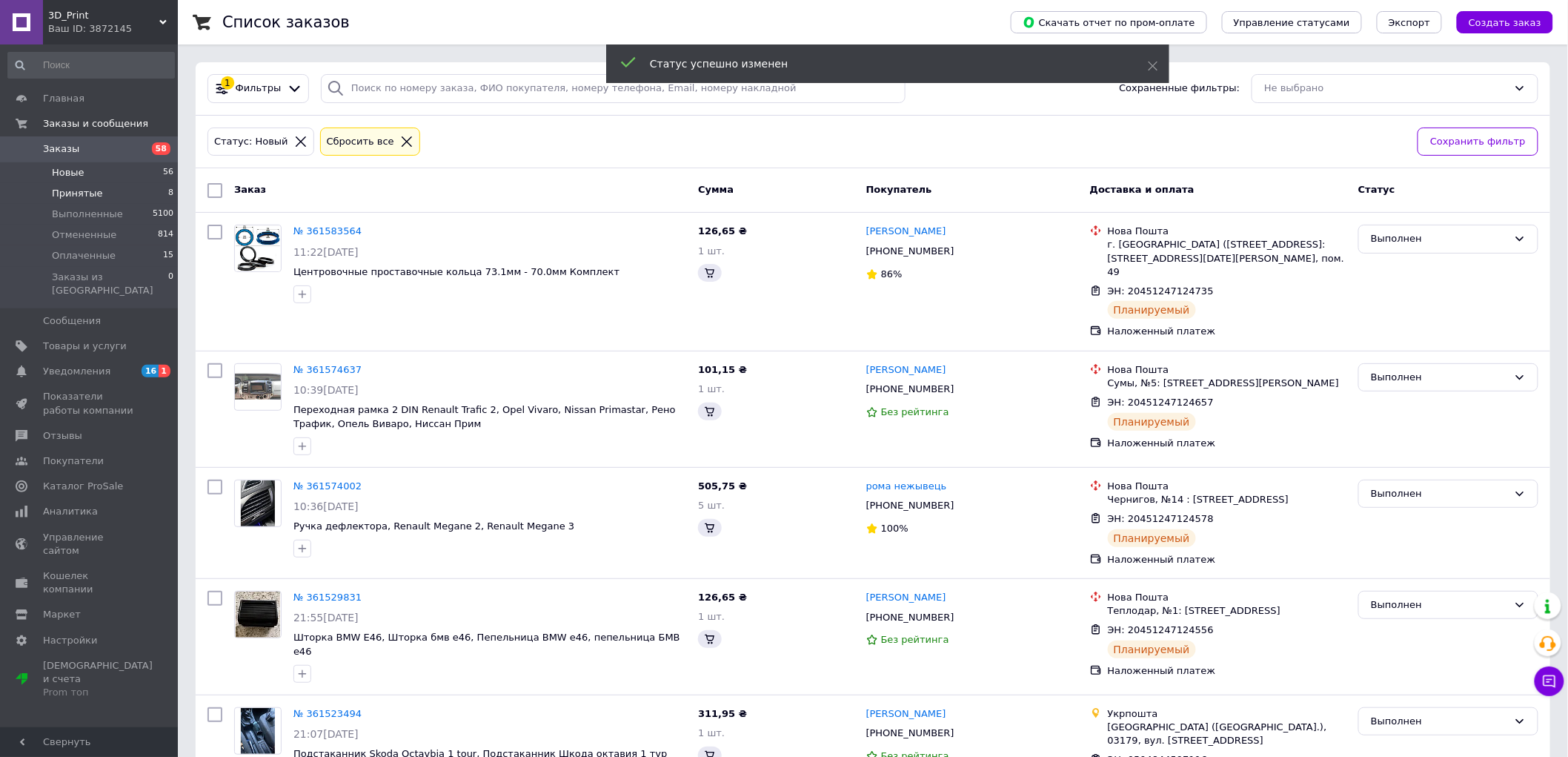
click at [149, 187] on li "Принятые 8" at bounding box center [91, 193] width 182 height 21
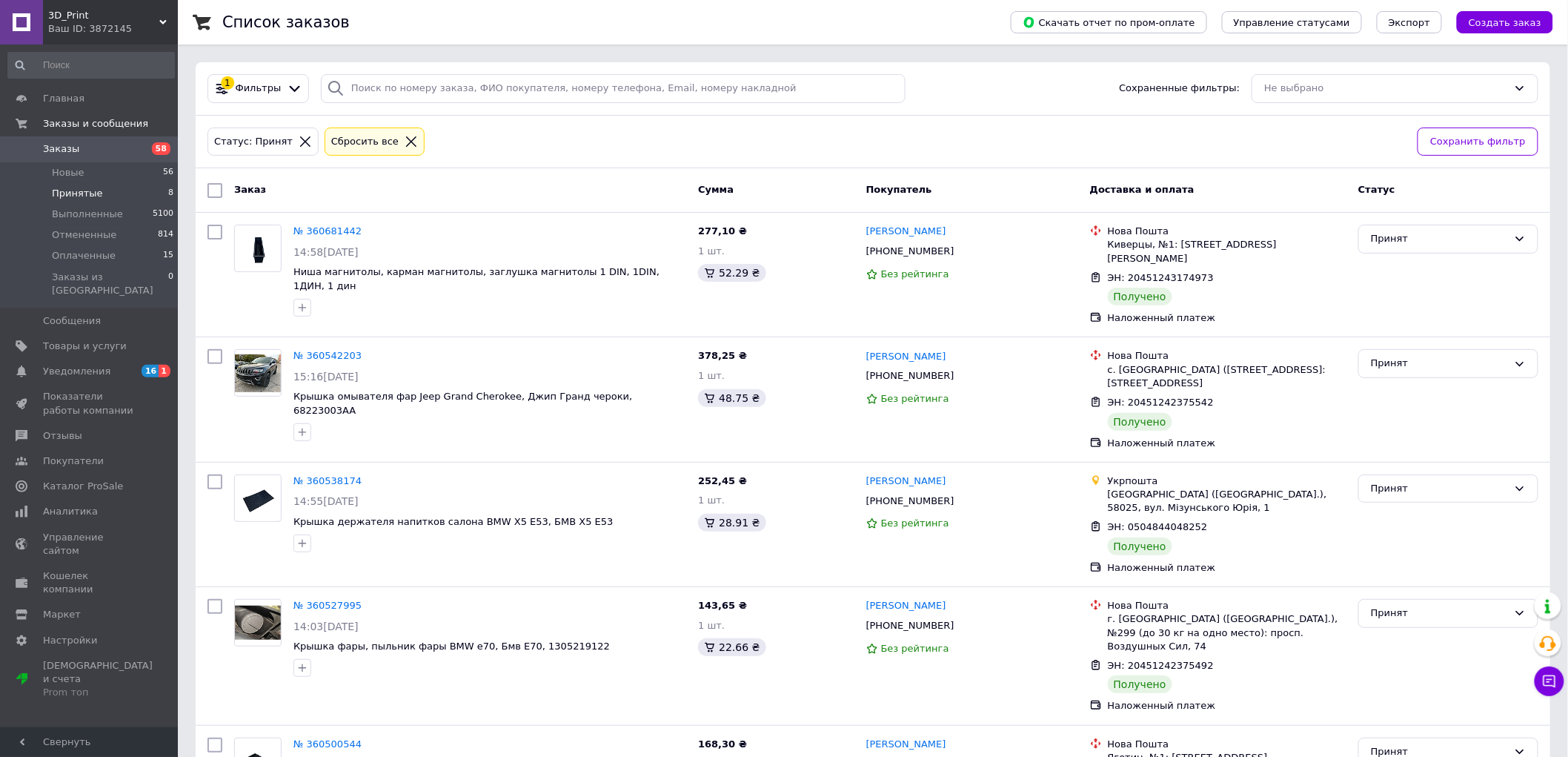
click at [213, 190] on input "checkbox" at bounding box center [215, 190] width 15 height 15
checkbox input "true"
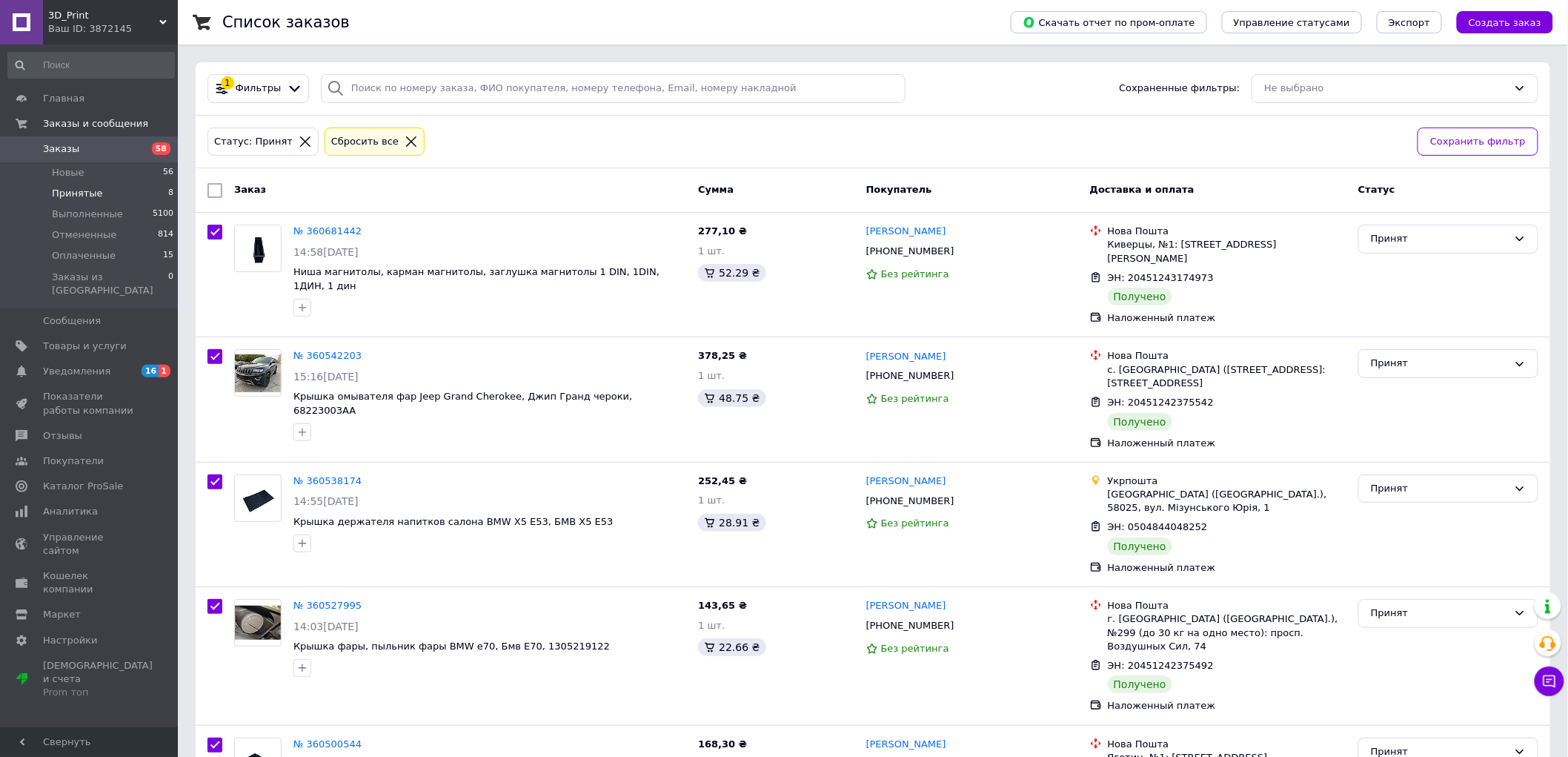
checkbox input "true"
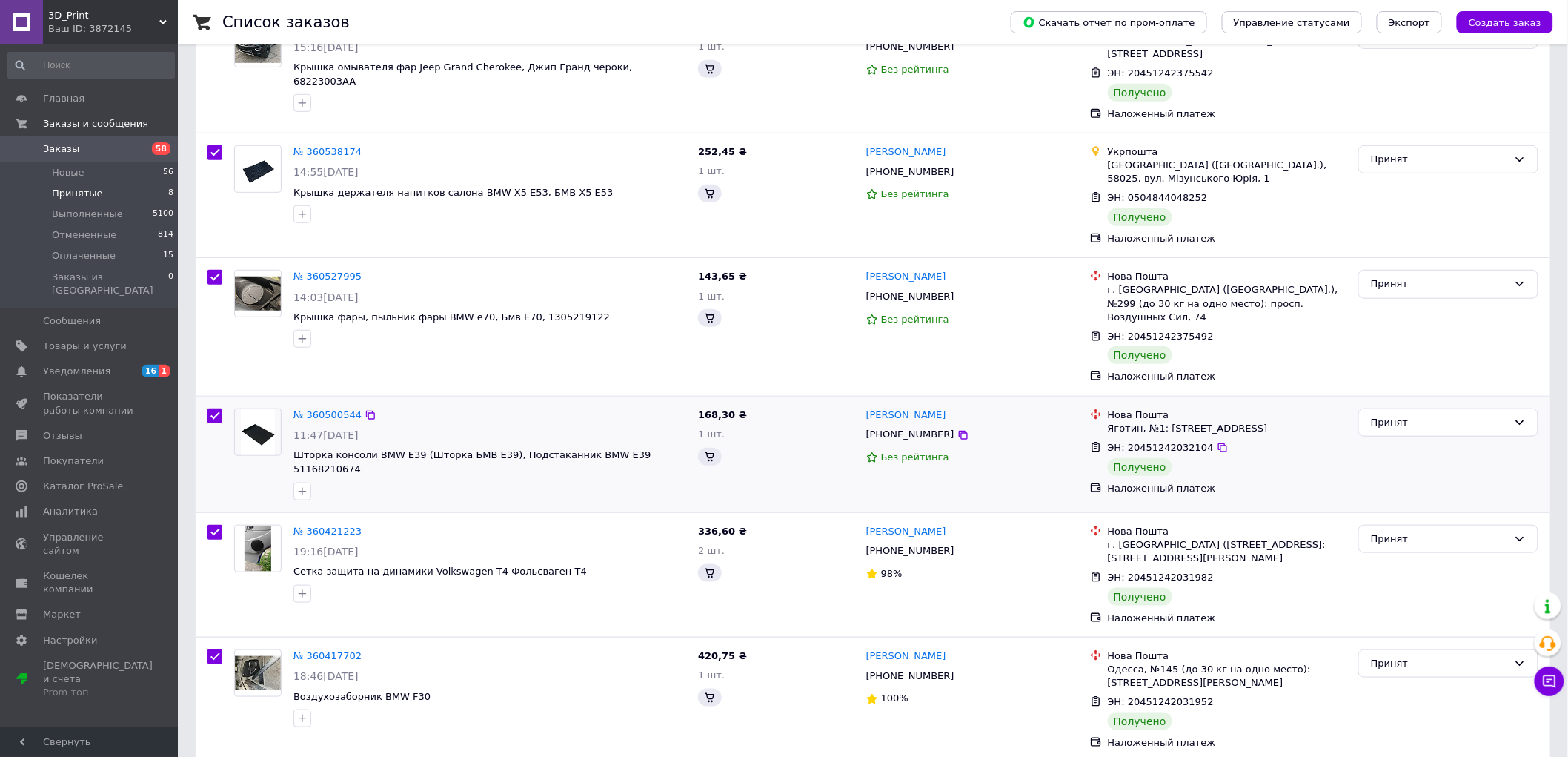
scroll to position [411, 0]
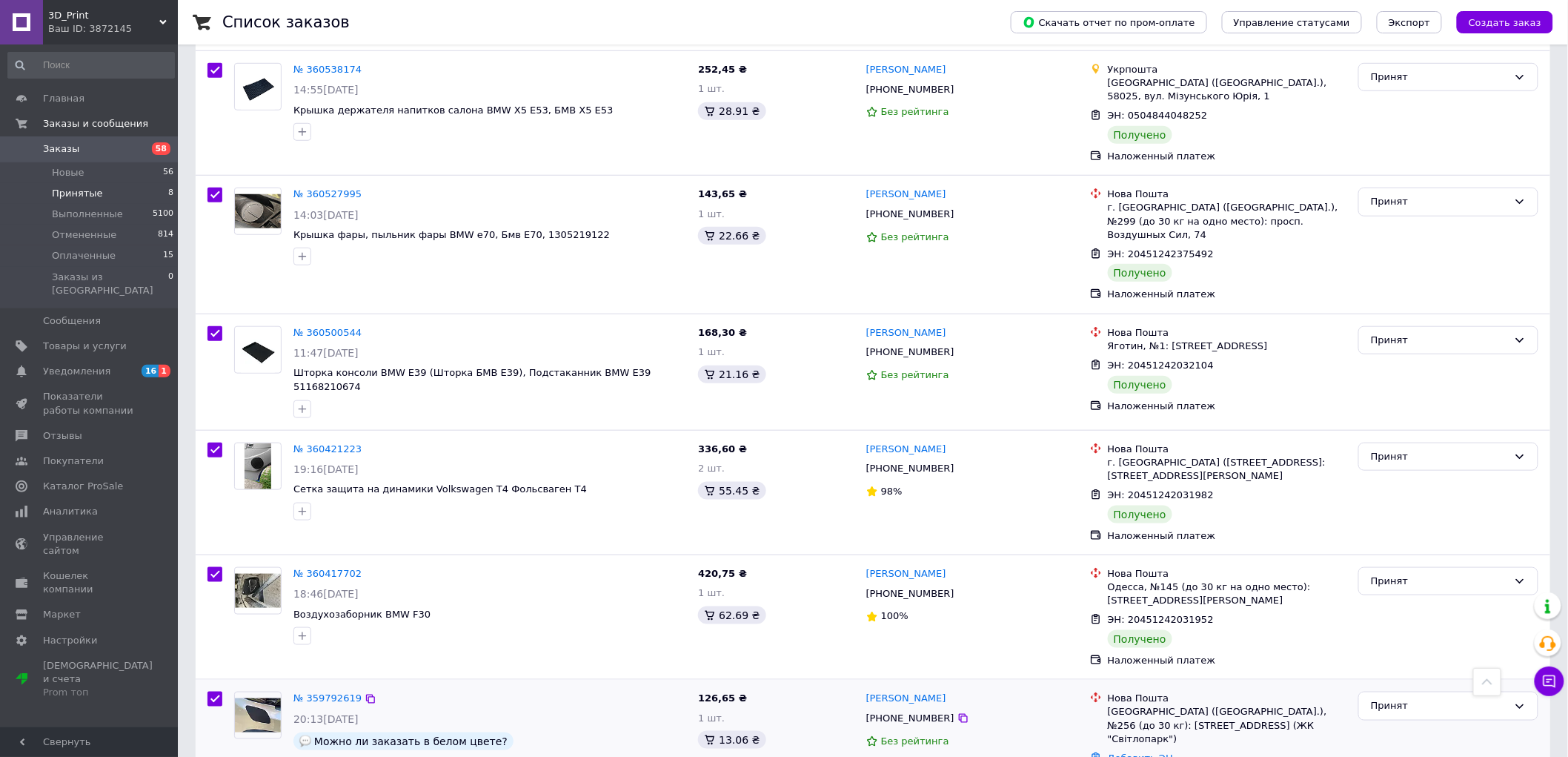
click at [214, 691] on input "checkbox" at bounding box center [215, 699] width 15 height 15
checkbox input "false"
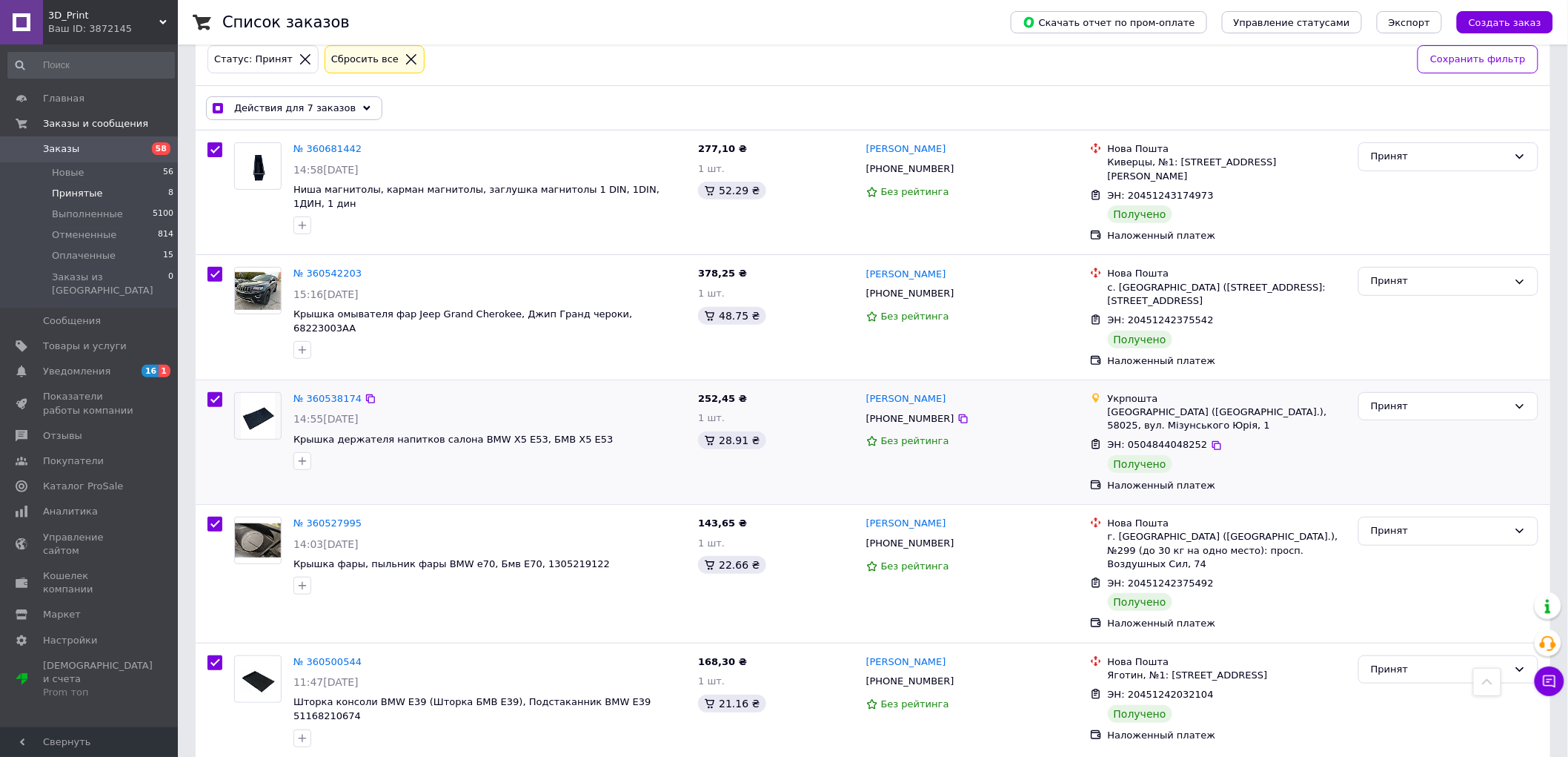
scroll to position [0, 0]
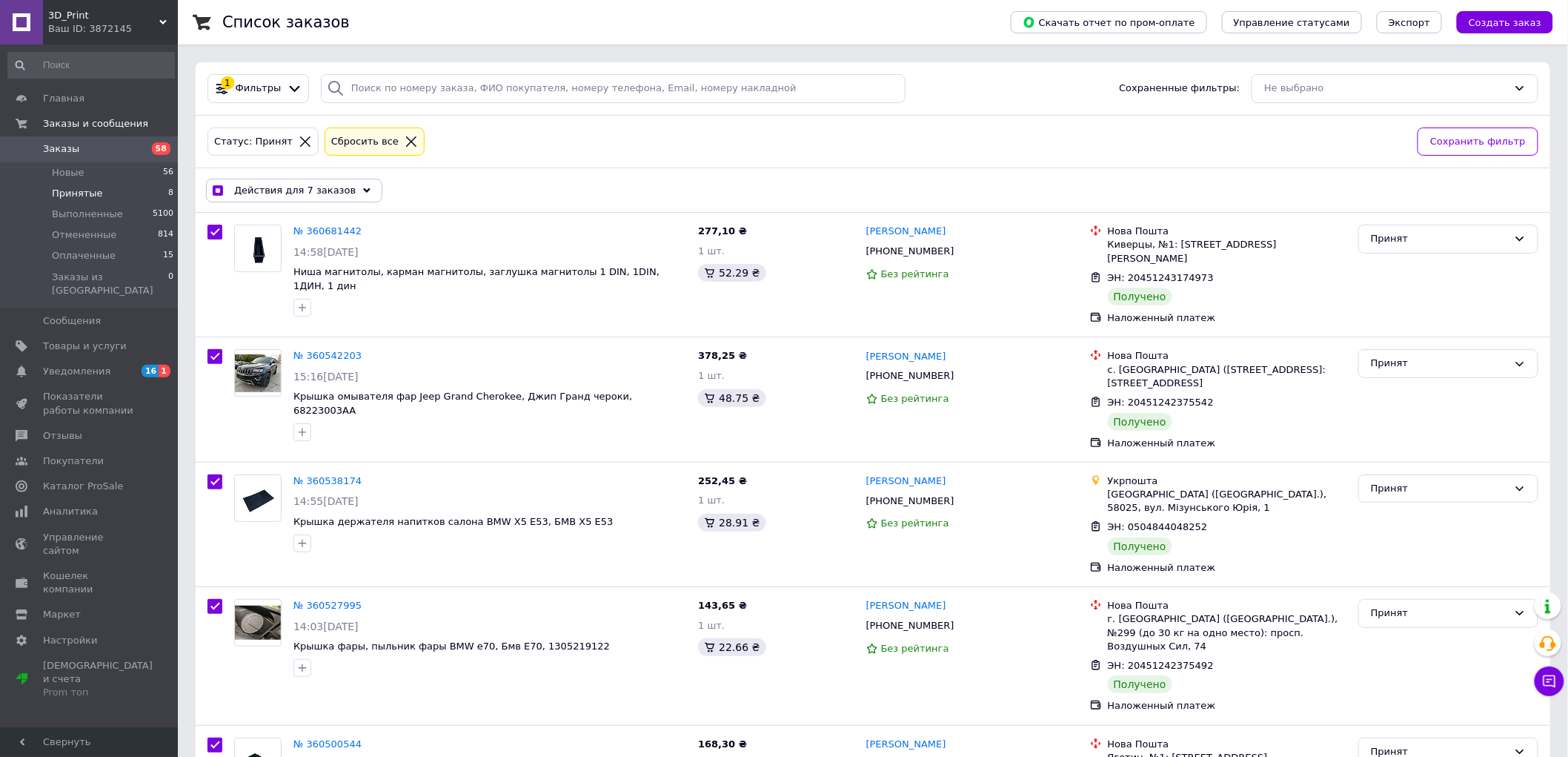
click at [317, 184] on span "Действия для 7 заказов" at bounding box center [295, 190] width 122 height 14
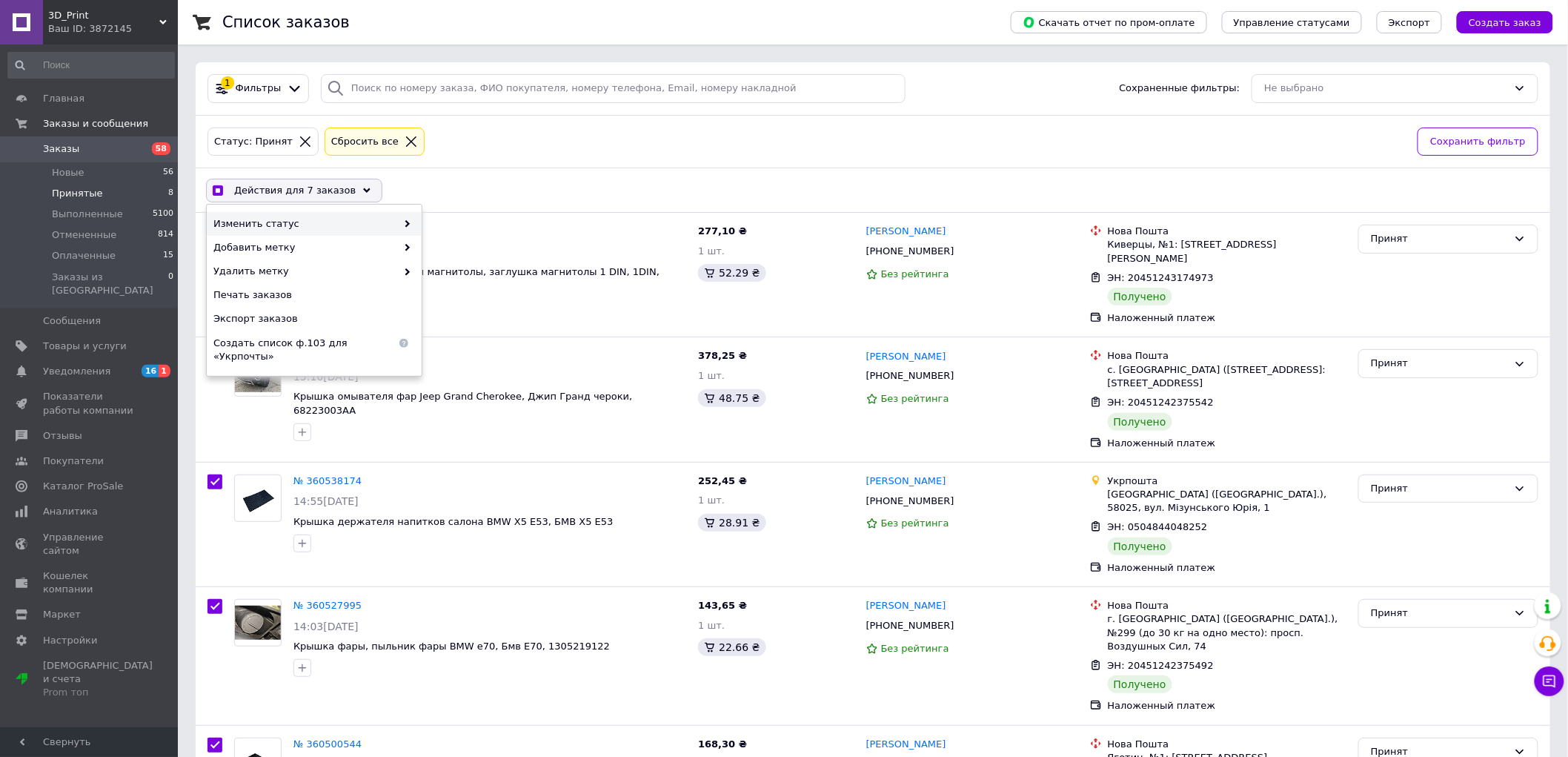
click at [319, 218] on span "Изменить статус" at bounding box center [305, 224] width 183 height 14
click at [337, 222] on span "Изменить статус" at bounding box center [305, 224] width 183 height 14
checkbox input "true"
click at [439, 247] on div "Выполнен" at bounding box center [529, 247] width 215 height 24
checkbox input "false"
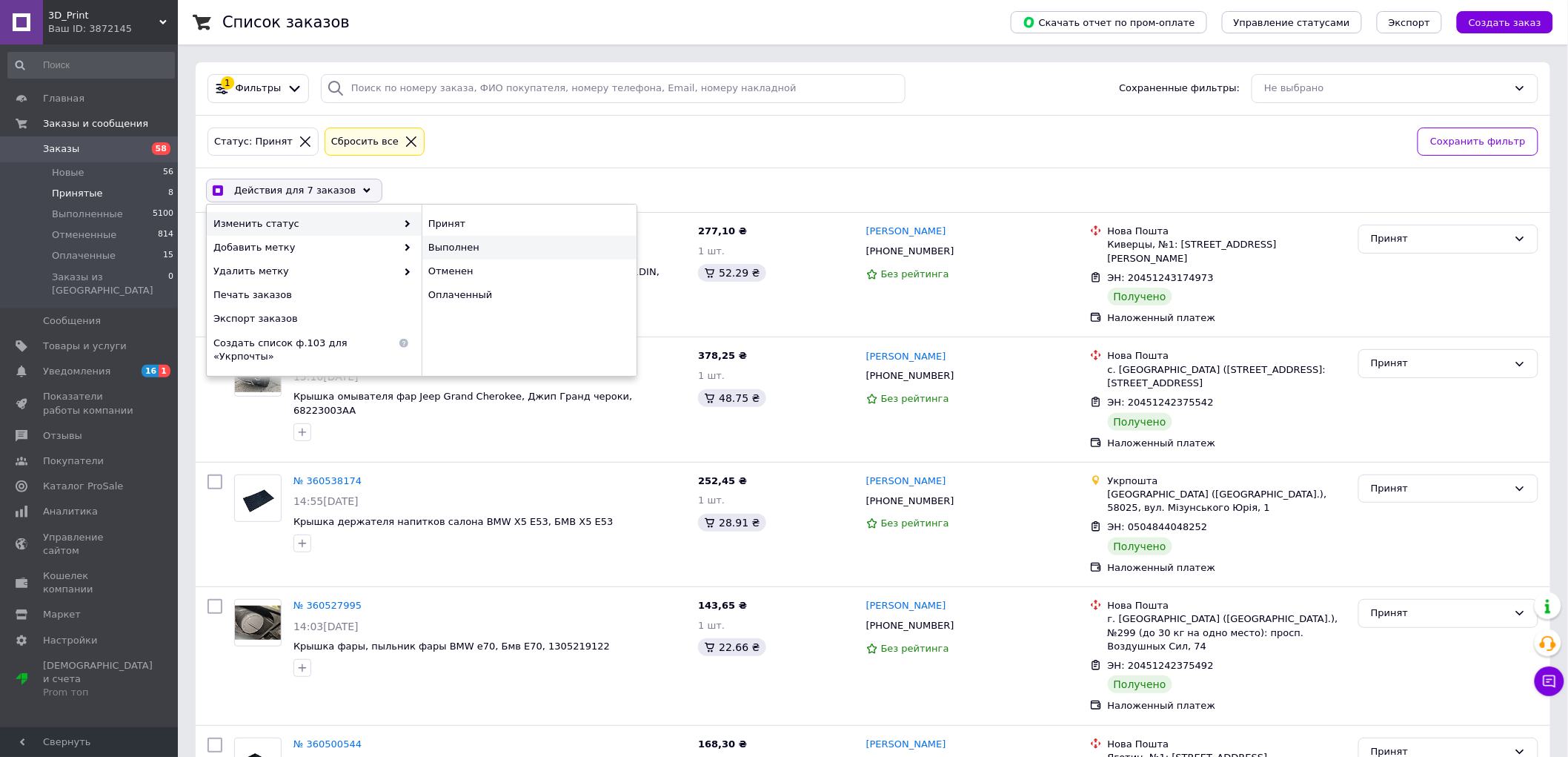
checkbox input "false"
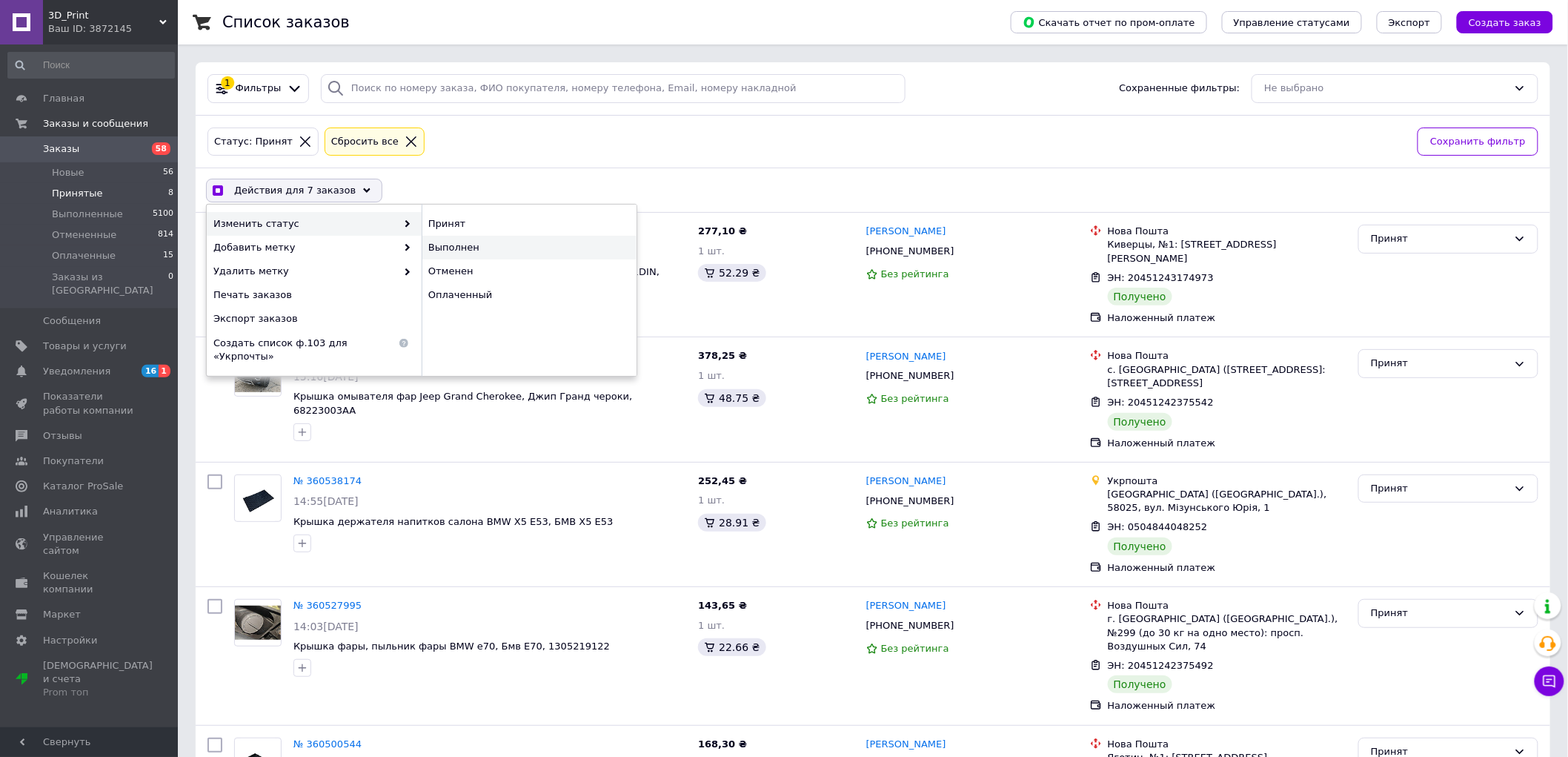
checkbox input "false"
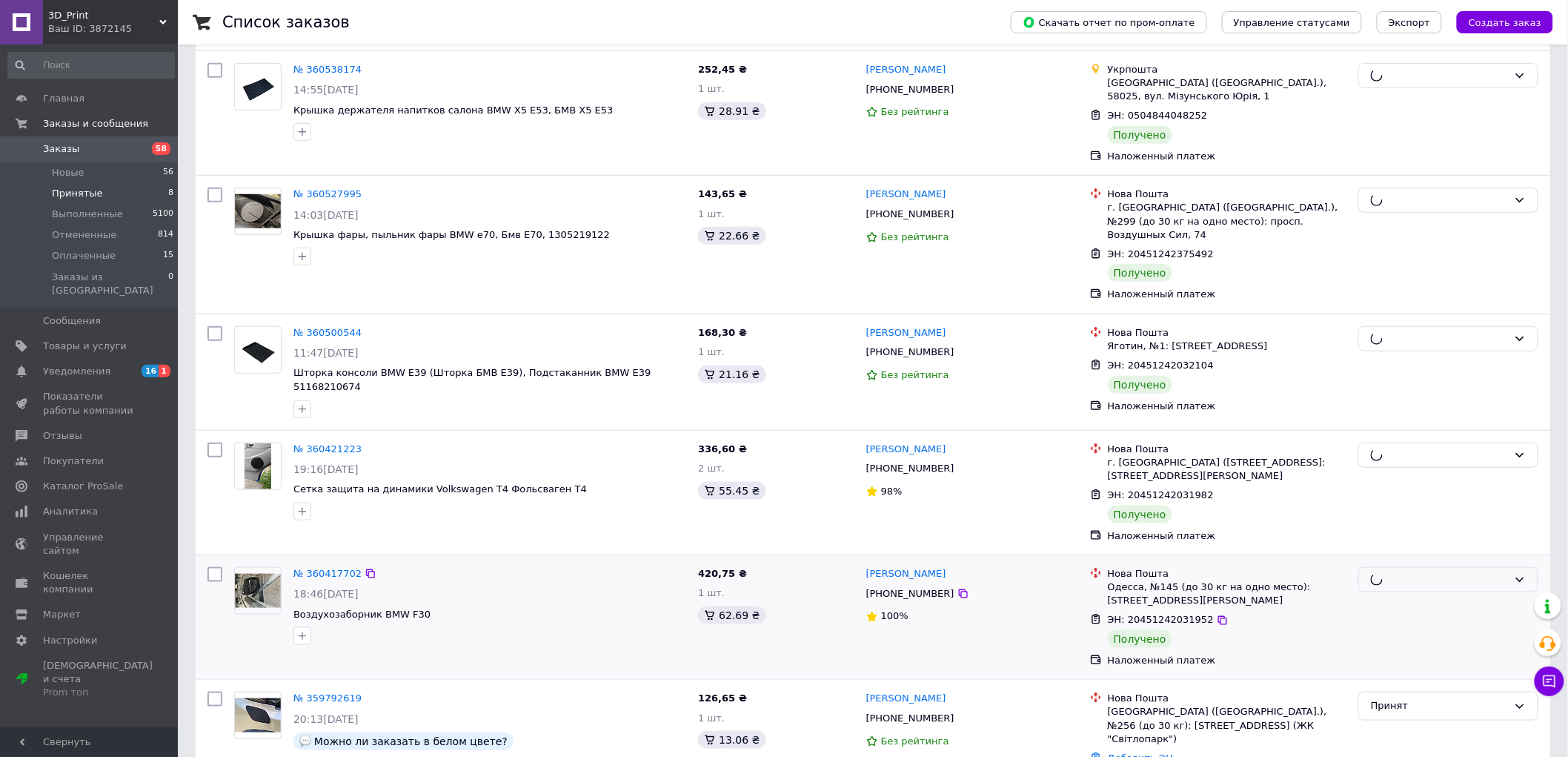
scroll to position [446, 0]
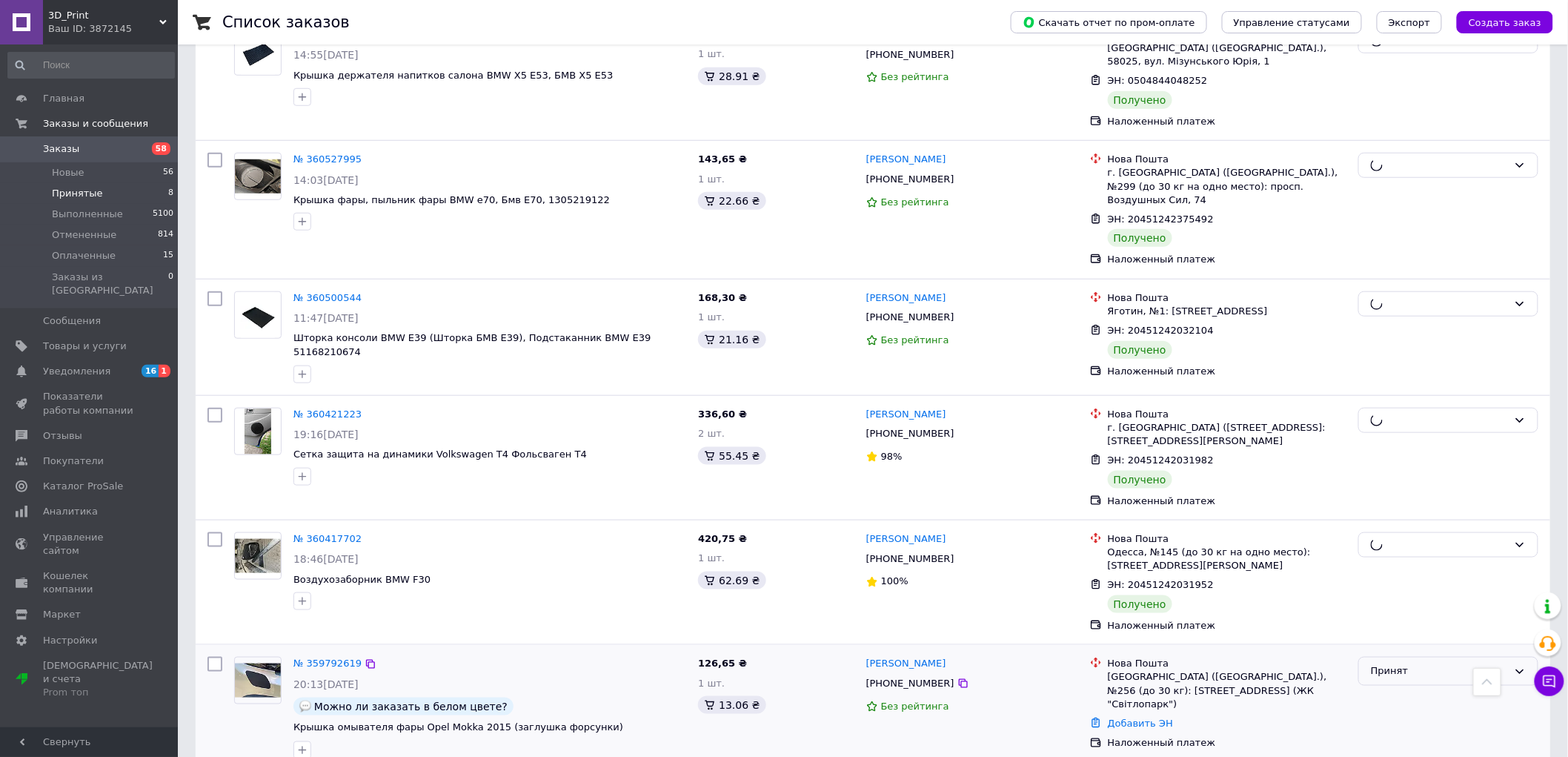
click at [1461, 663] on div "Принят" at bounding box center [1439, 671] width 137 height 15
click at [1424, 715] on li "Отменен" at bounding box center [1448, 729] width 178 height 27
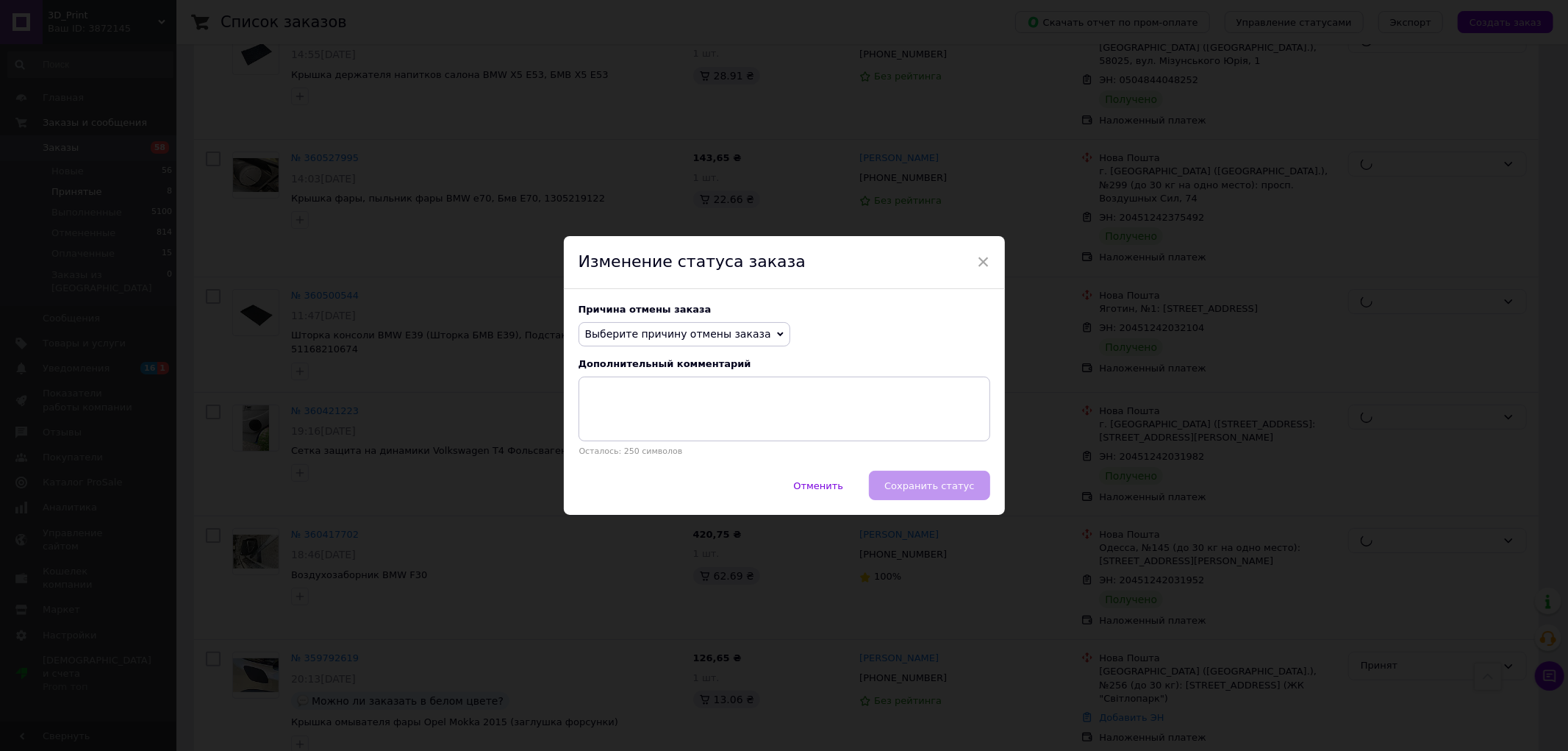
click at [695, 328] on span "Выберите причину отмены заказа" at bounding box center [678, 333] width 186 height 12
click at [631, 450] on li "Заказ-дубликат" at bounding box center [684, 445] width 210 height 21
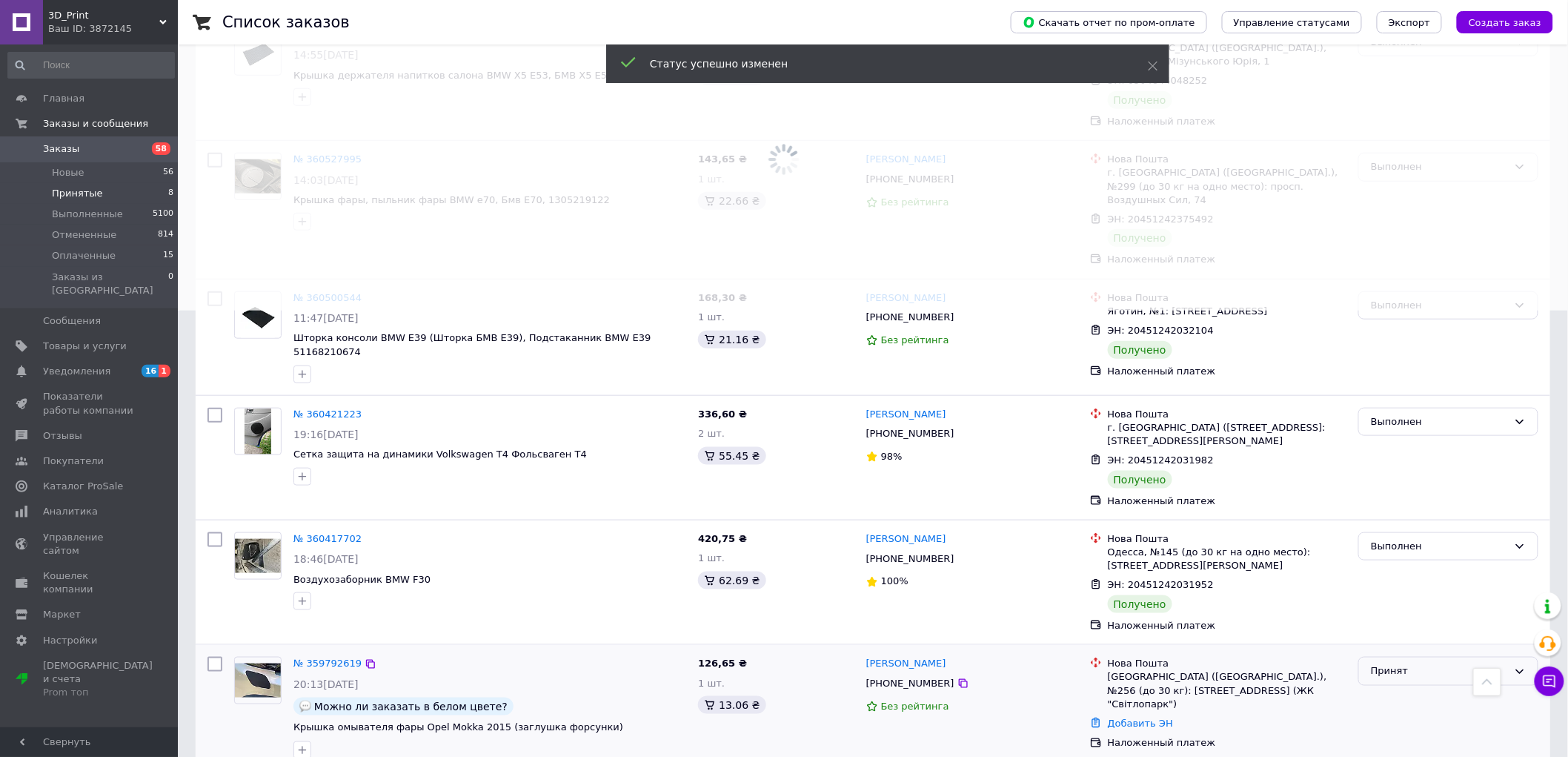
click at [1435, 663] on div "Принят" at bounding box center [1439, 671] width 137 height 15
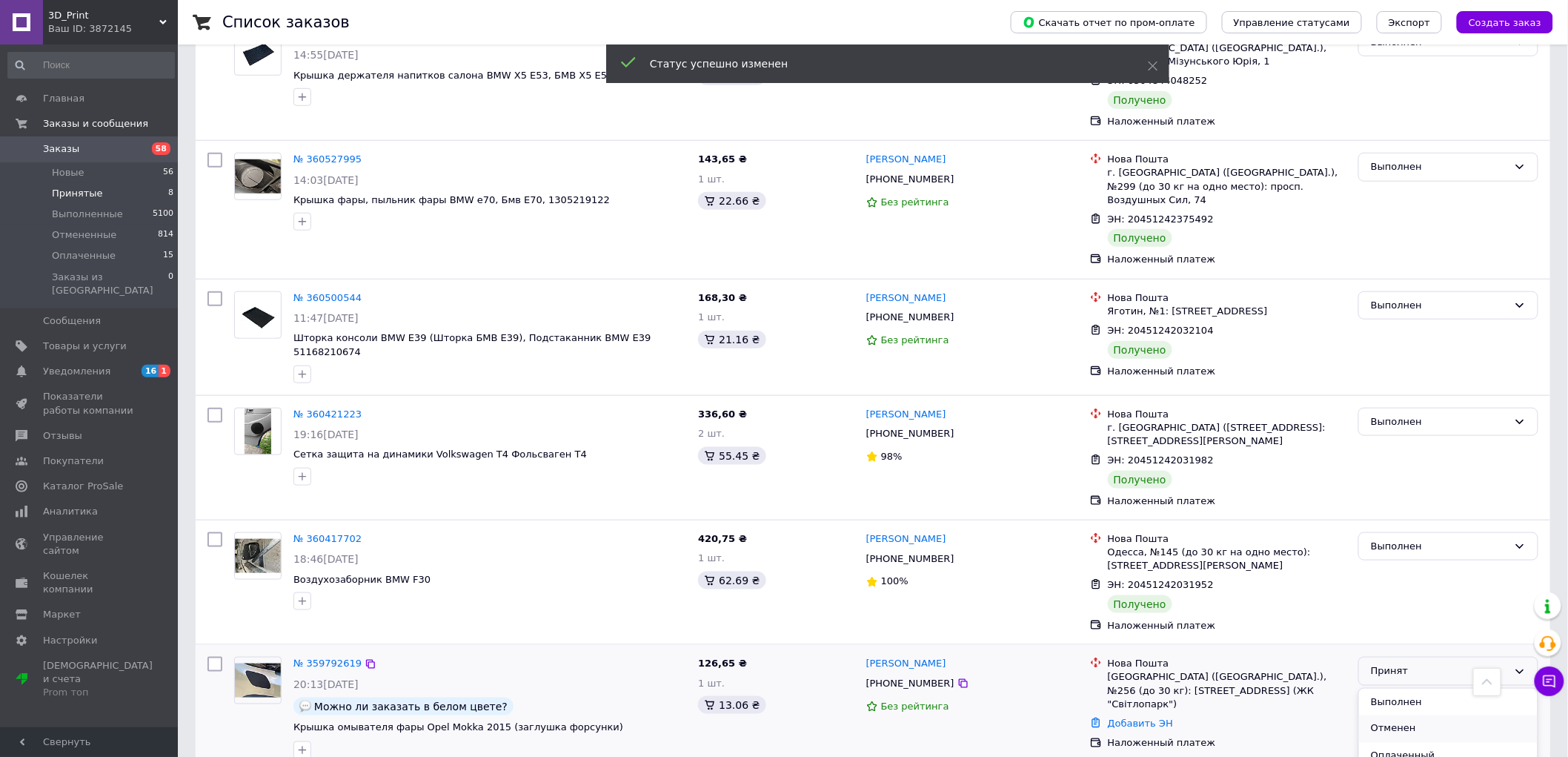
click at [1383, 715] on li "Отменен" at bounding box center [1448, 729] width 178 height 27
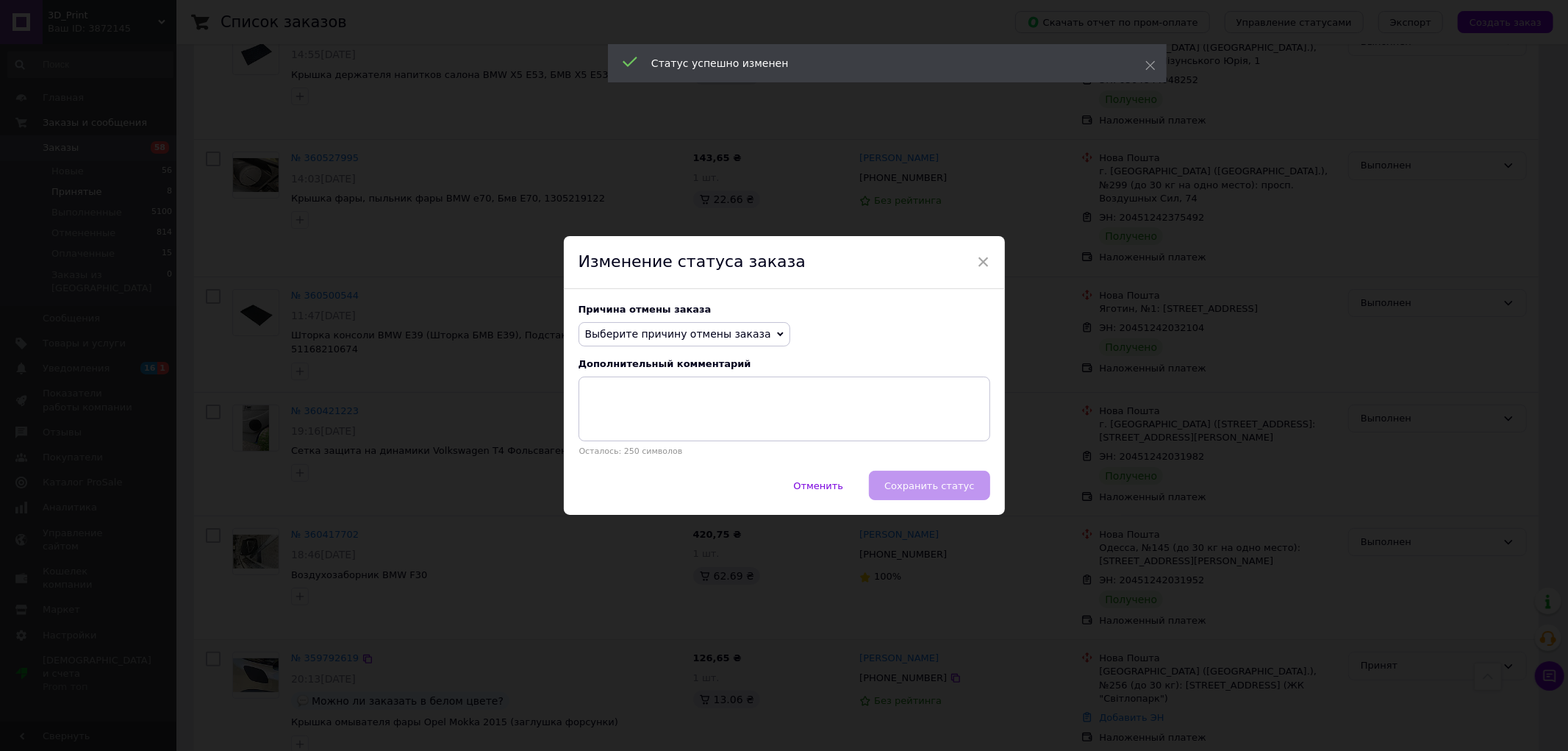
click at [680, 340] on span "Выберите причину отмены заказа" at bounding box center [684, 335] width 212 height 25
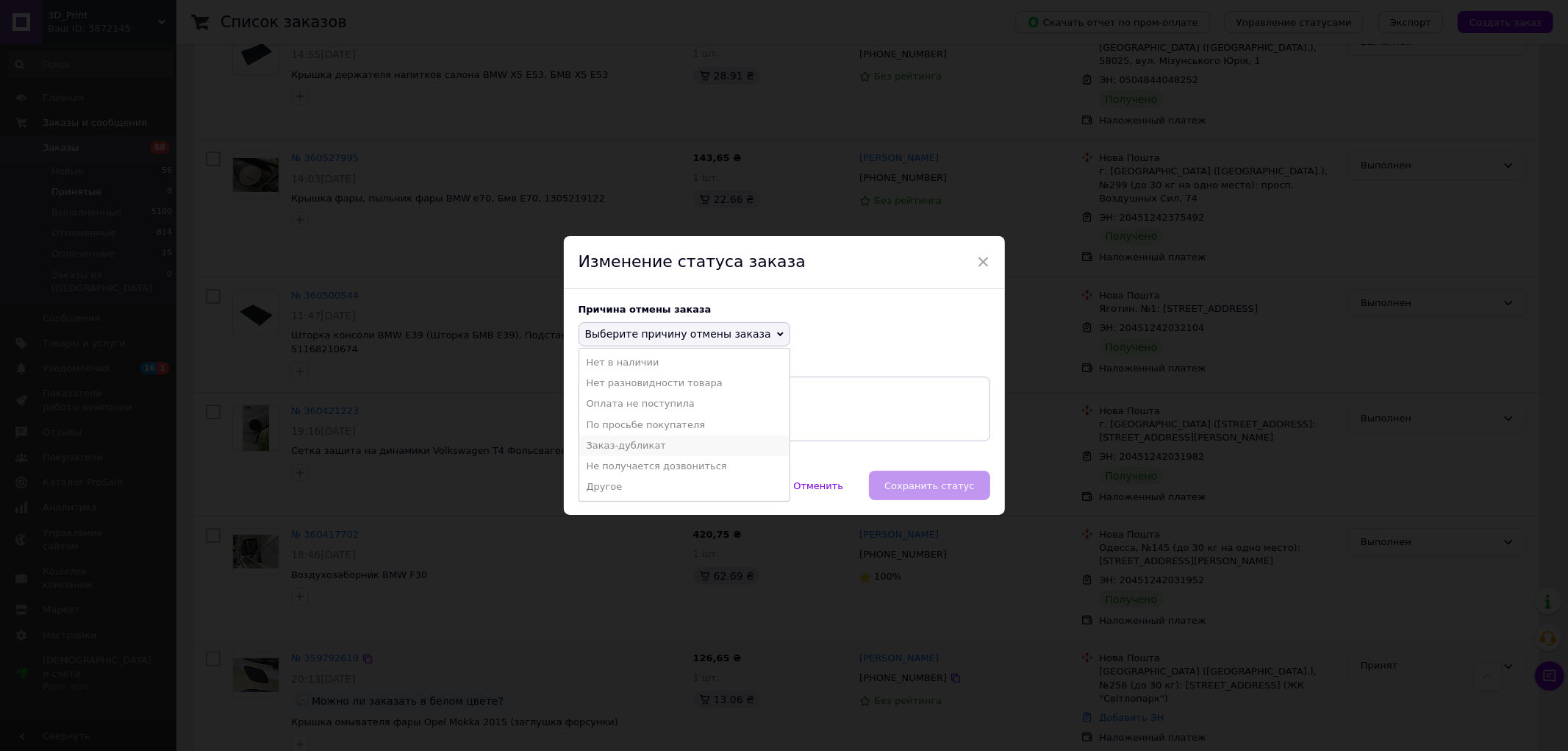
click at [658, 450] on li "Заказ-дубликат" at bounding box center [684, 445] width 210 height 21
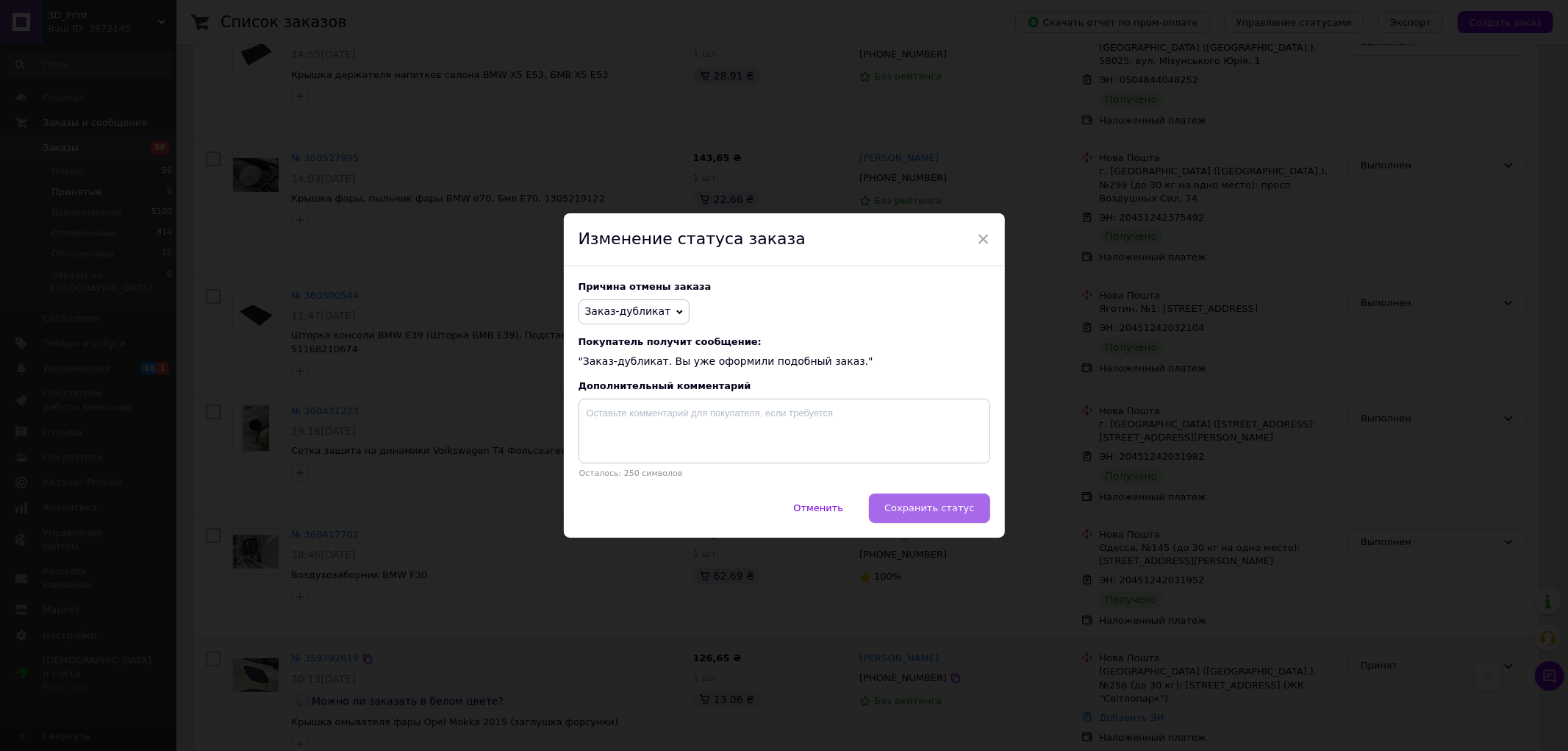
click at [936, 505] on span "Сохранить статус" at bounding box center [928, 507] width 89 height 11
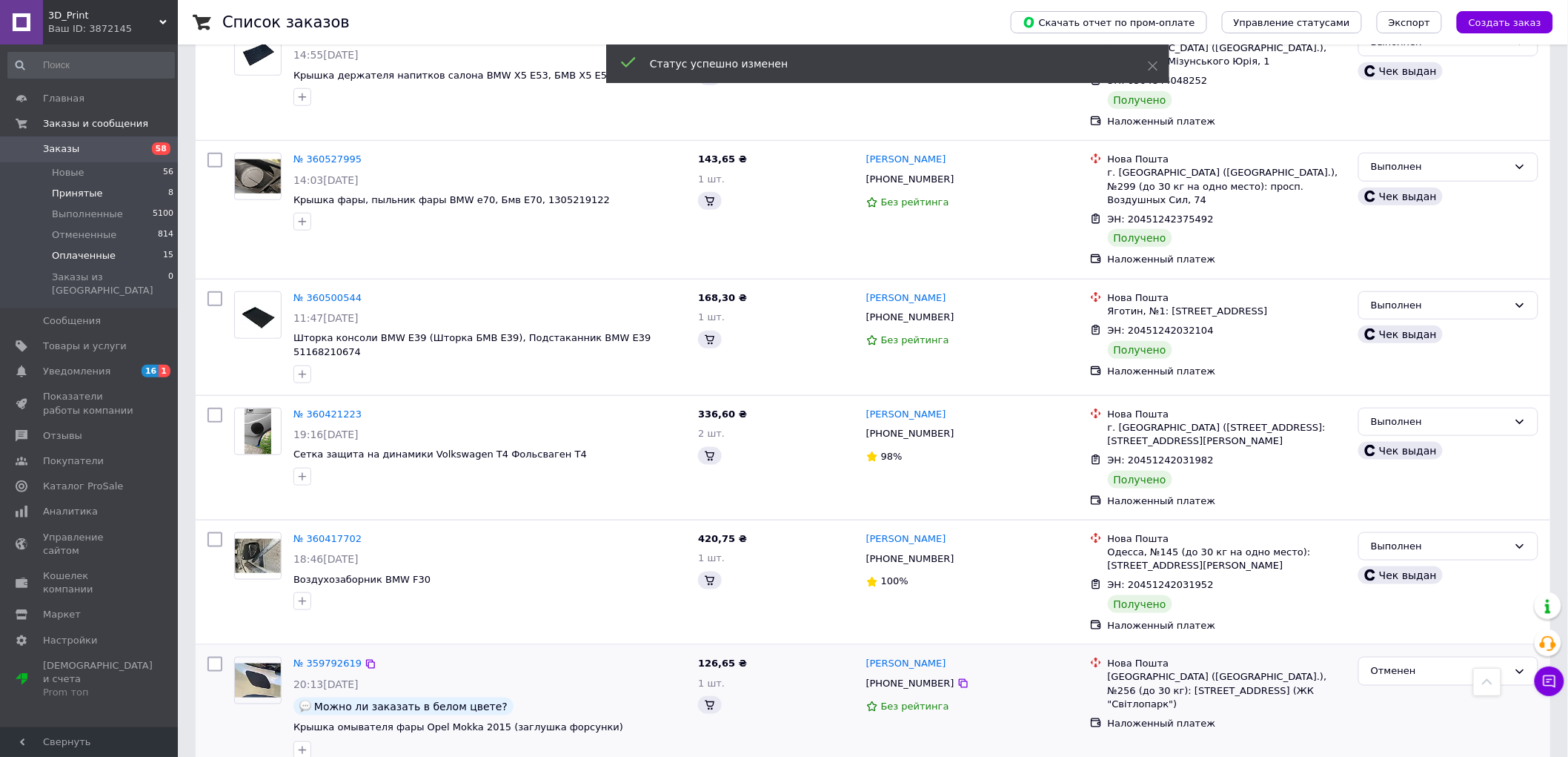
click at [144, 255] on li "Оплаченные 15" at bounding box center [91, 256] width 182 height 21
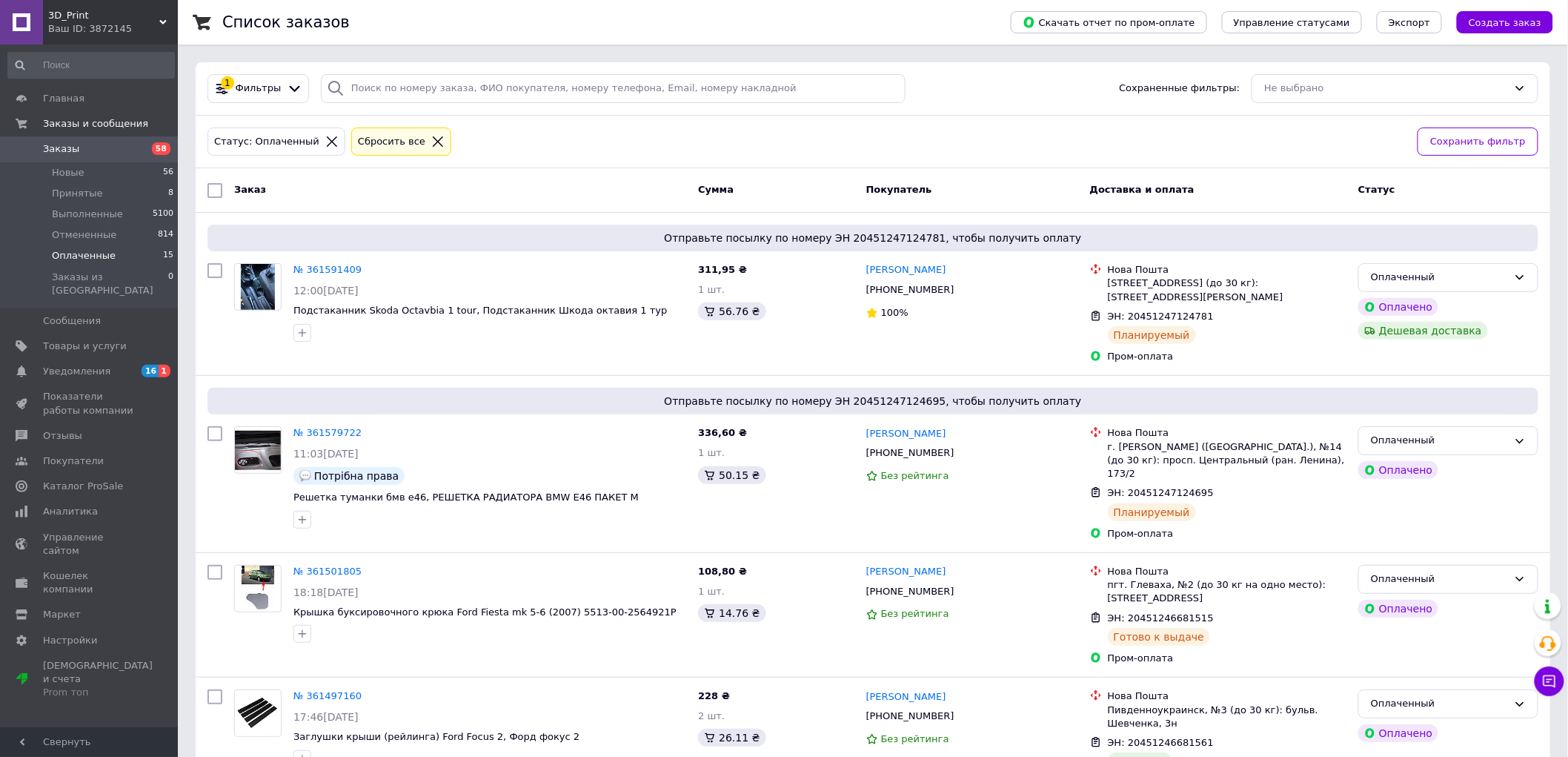
click at [209, 194] on input "checkbox" at bounding box center [215, 190] width 15 height 15
checkbox input "true"
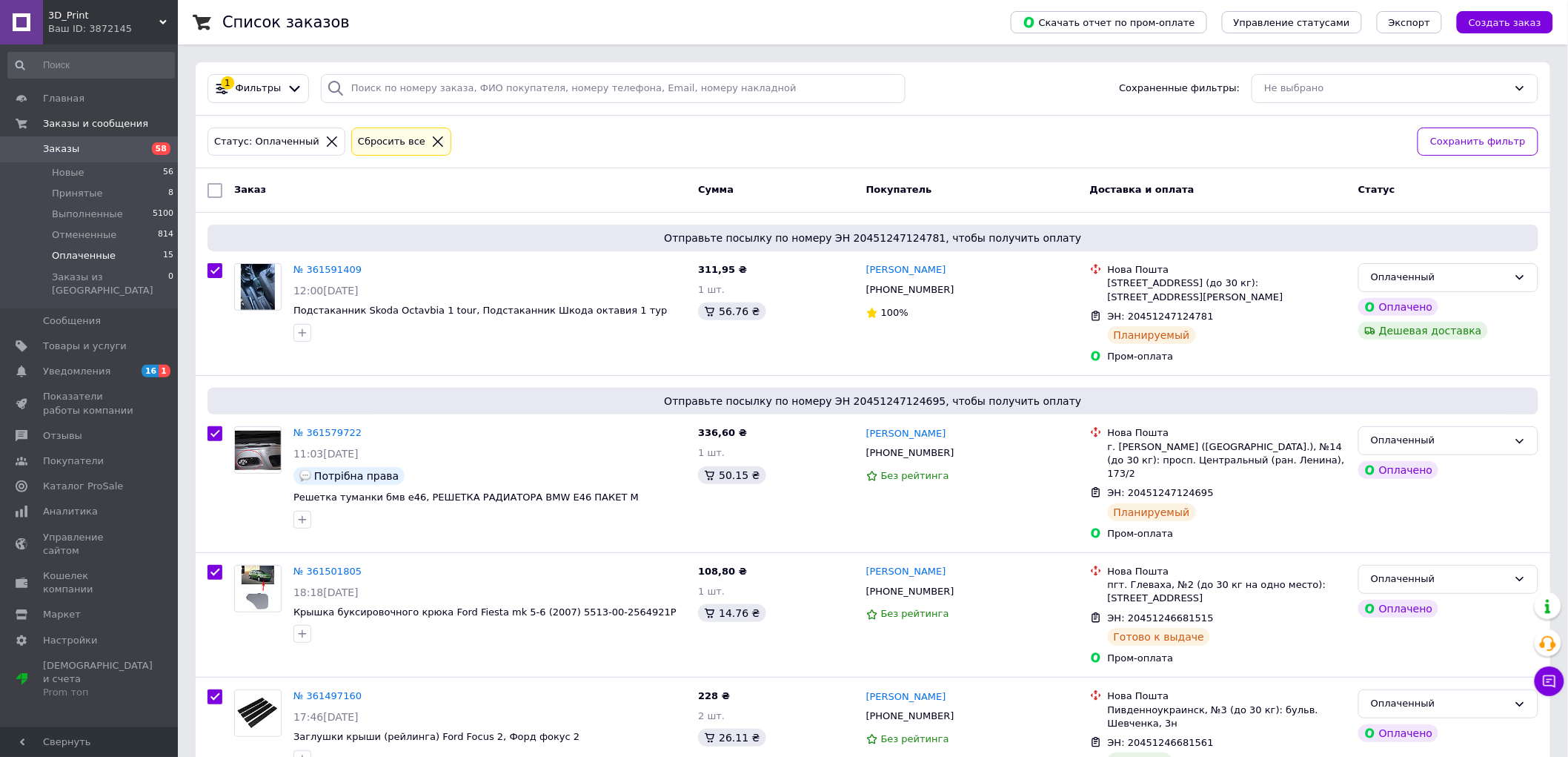
checkbox input "true"
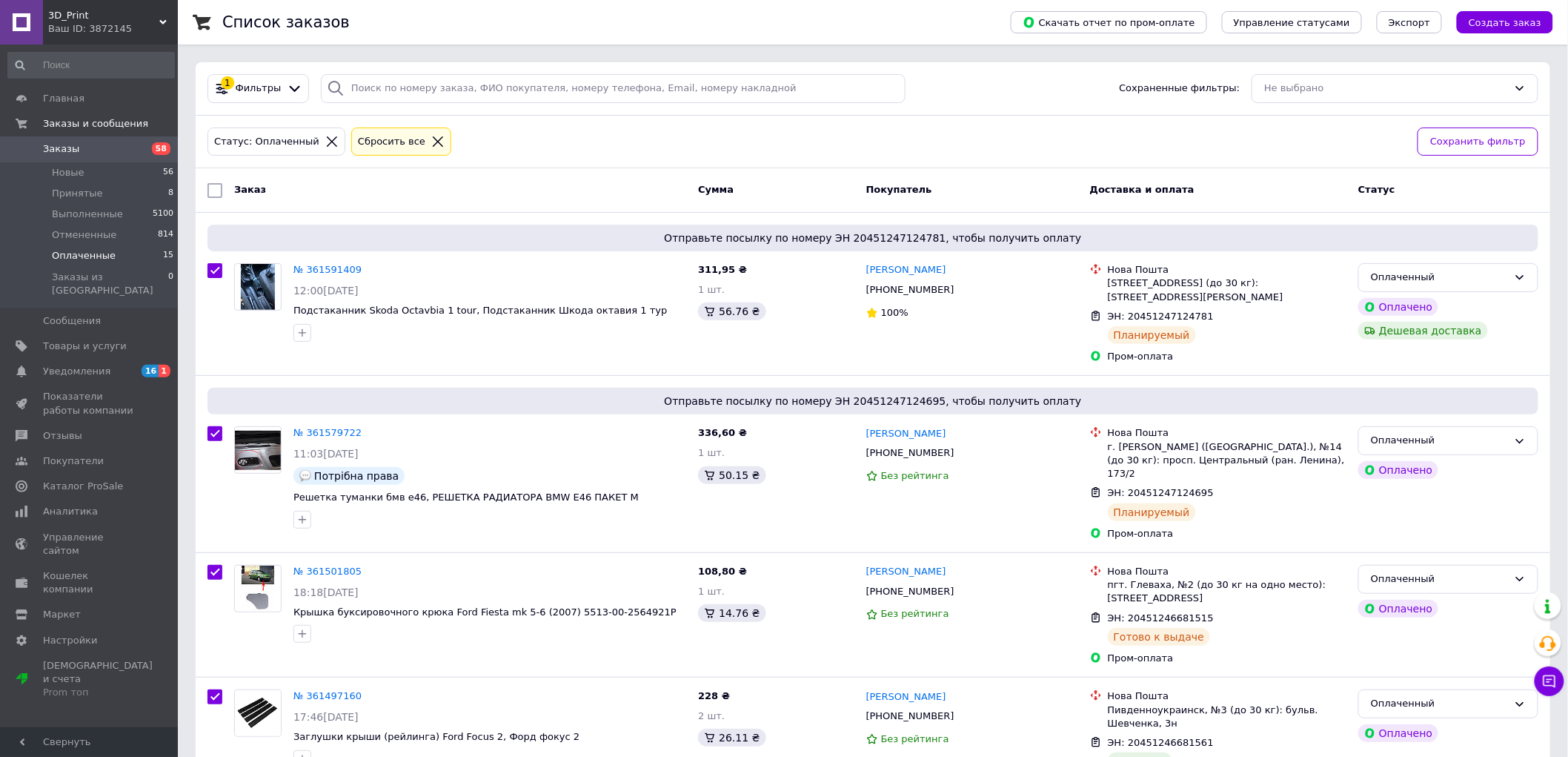
checkbox input "true"
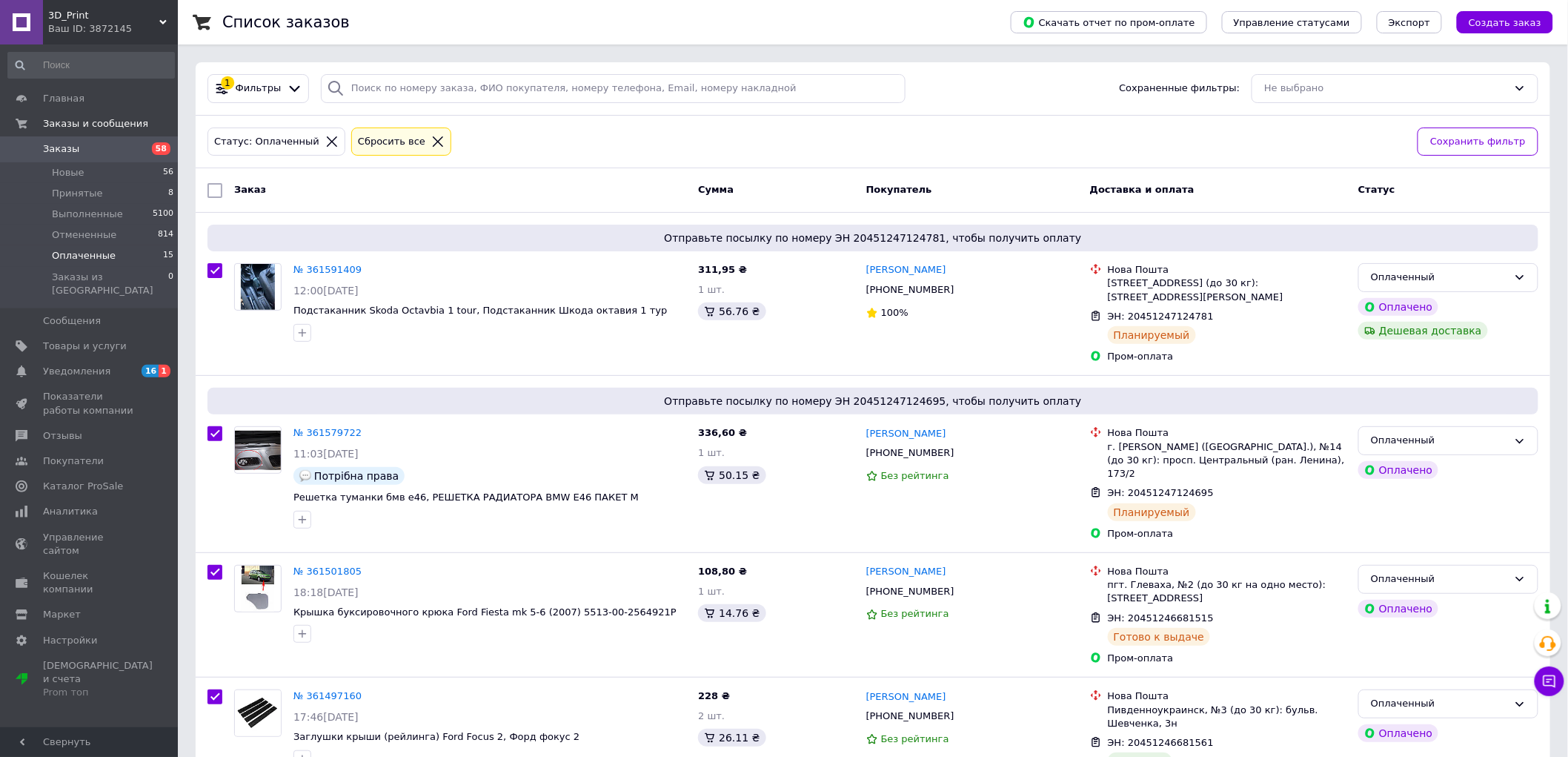
checkbox input "true"
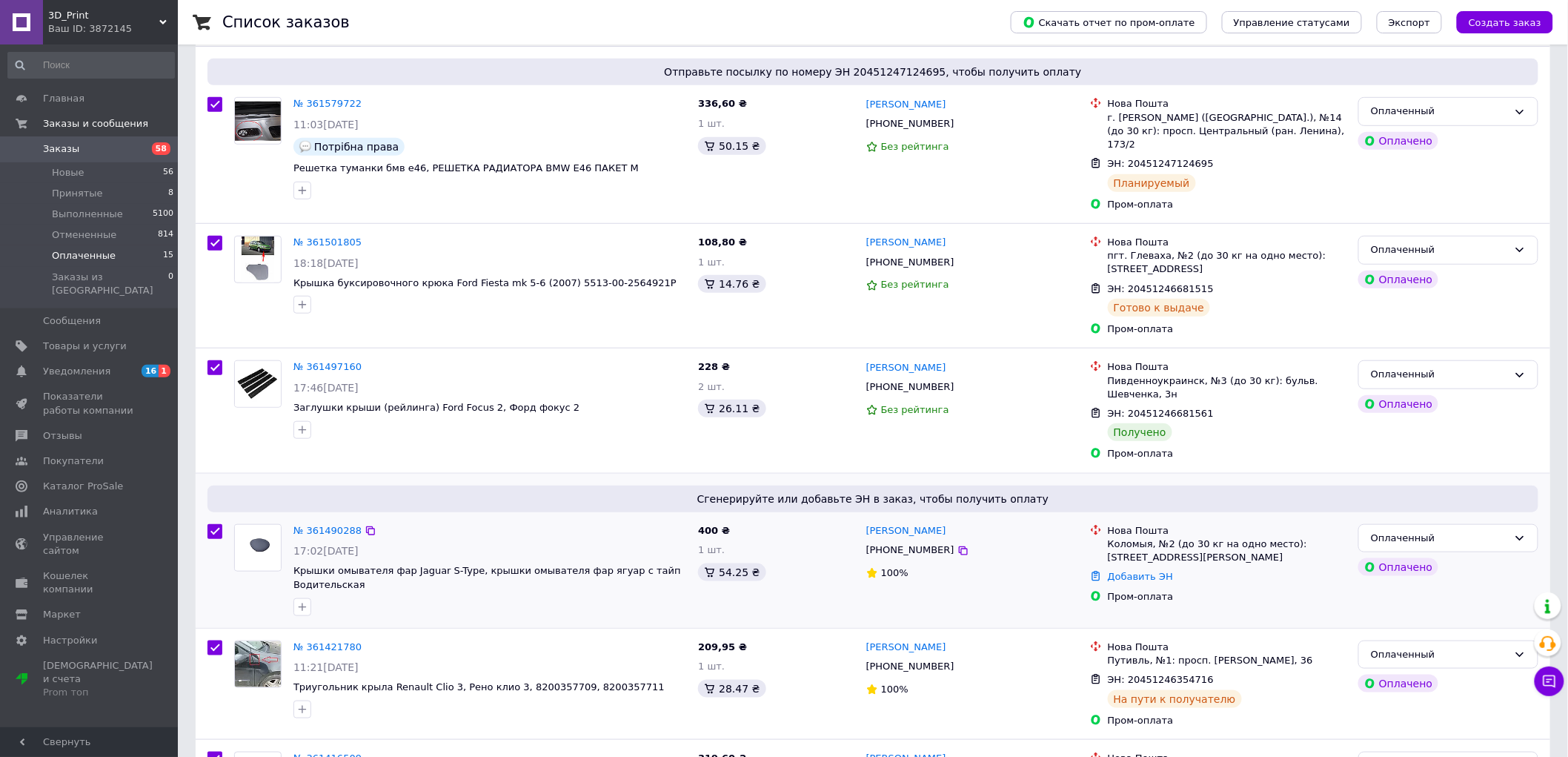
click at [218, 524] on input "checkbox" at bounding box center [215, 531] width 15 height 15
checkbox input "false"
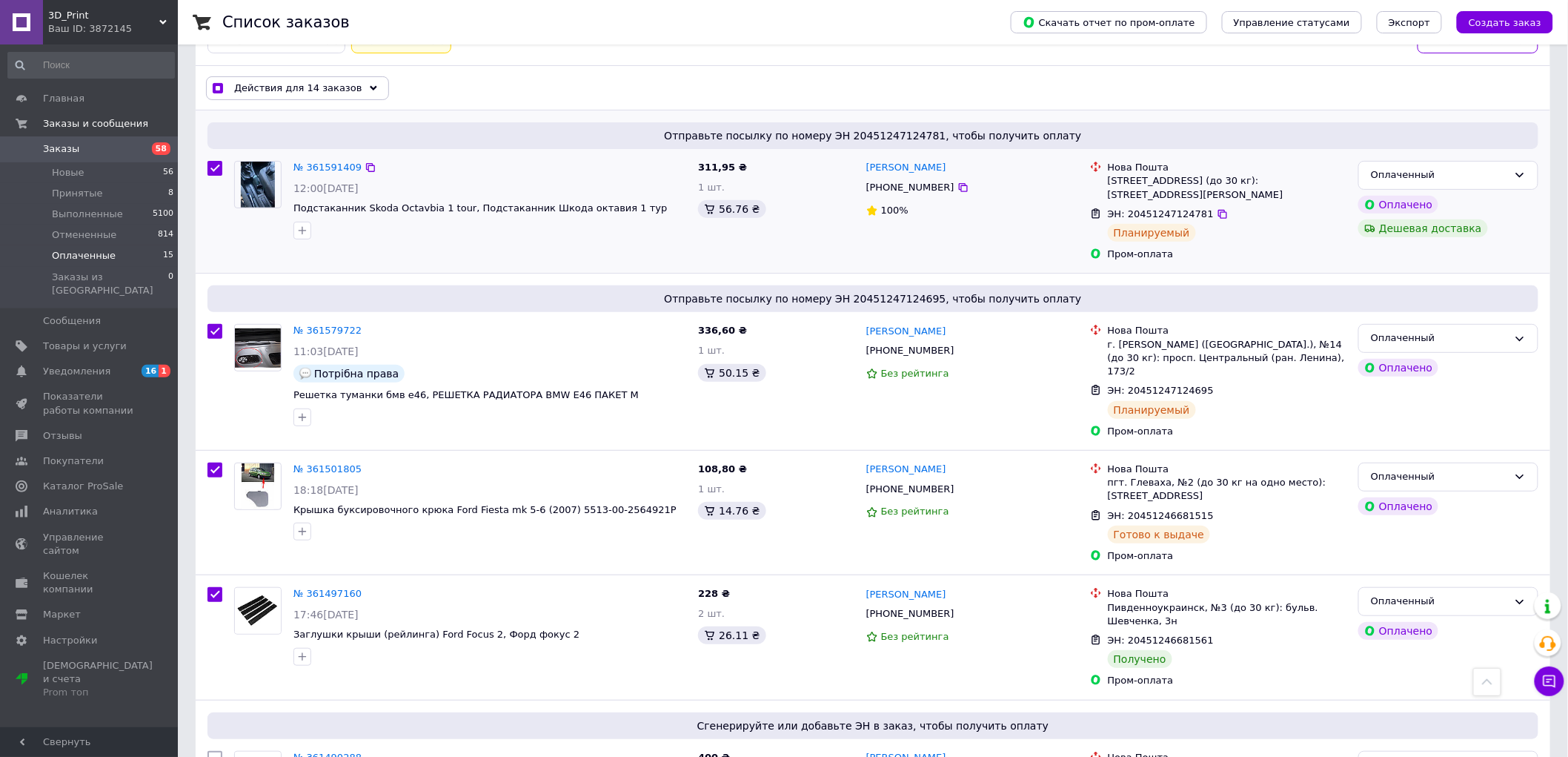
scroll to position [0, 0]
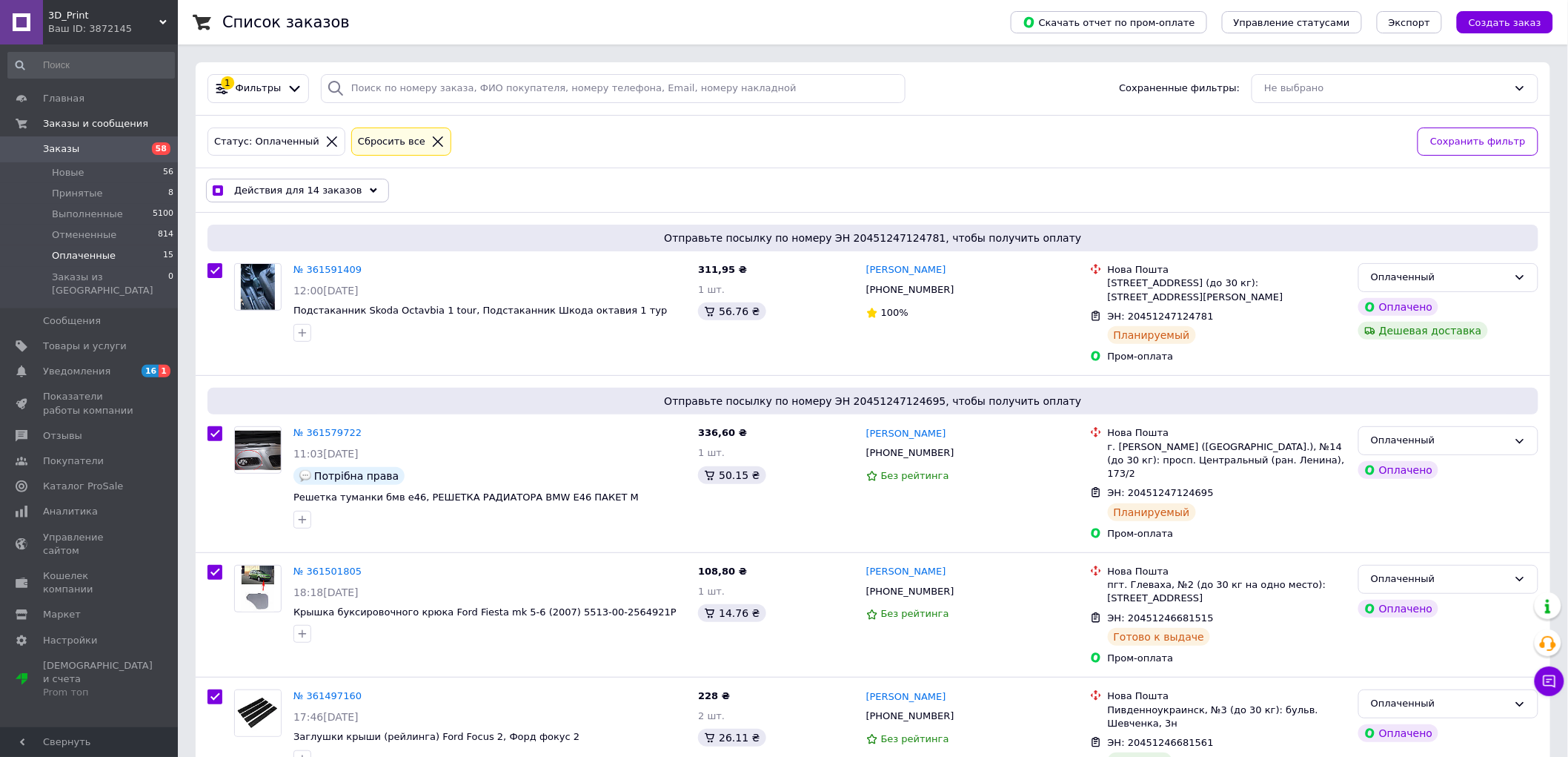
click at [294, 182] on div "Действия для 14 заказов" at bounding box center [297, 190] width 183 height 24
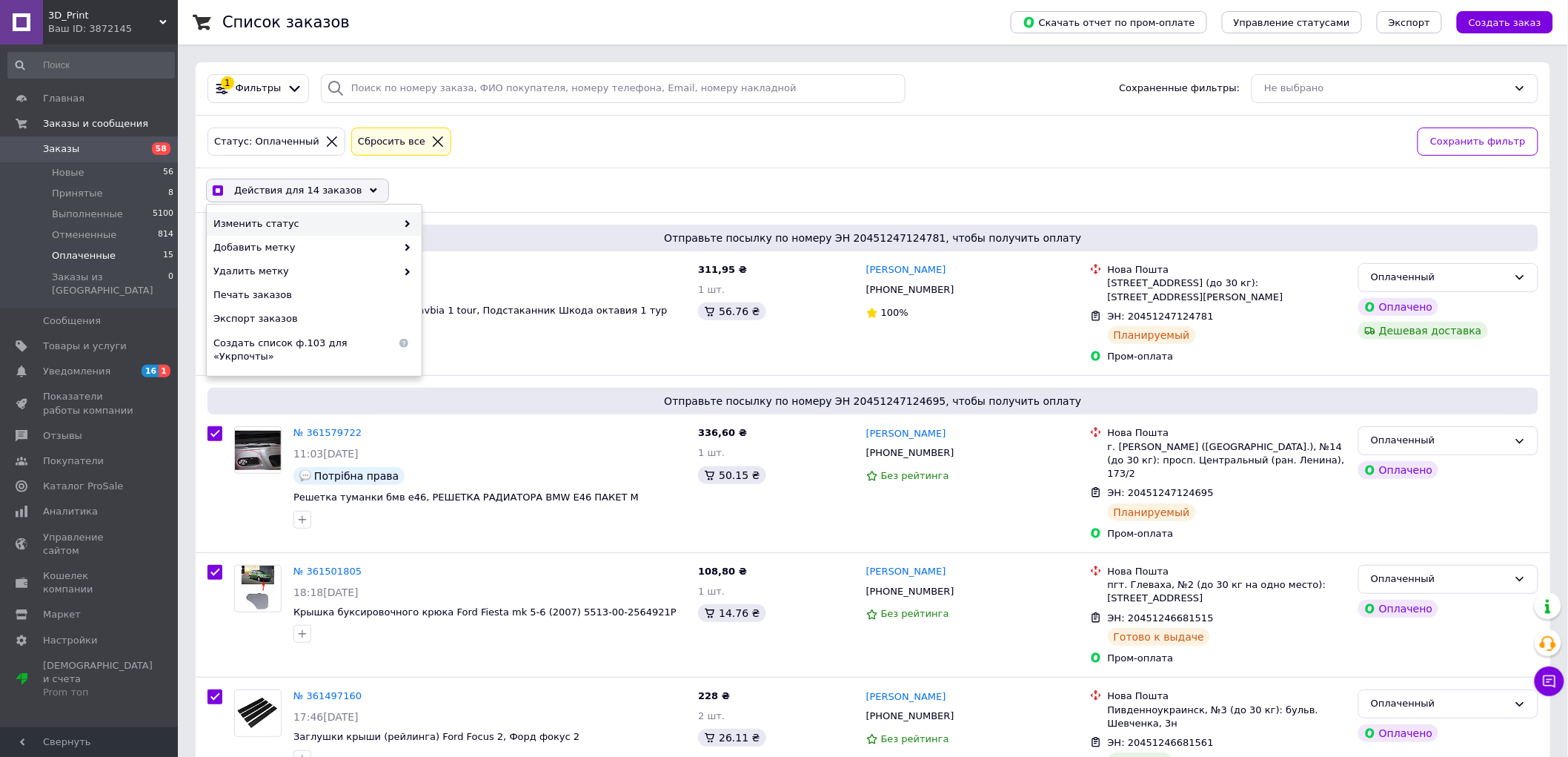
click at [317, 212] on div "Изменить статус" at bounding box center [314, 224] width 215 height 24
click at [322, 226] on span "Изменить статус" at bounding box center [305, 224] width 183 height 14
checkbox input "true"
click at [457, 246] on div "Выполнен" at bounding box center [529, 247] width 215 height 24
checkbox input "false"
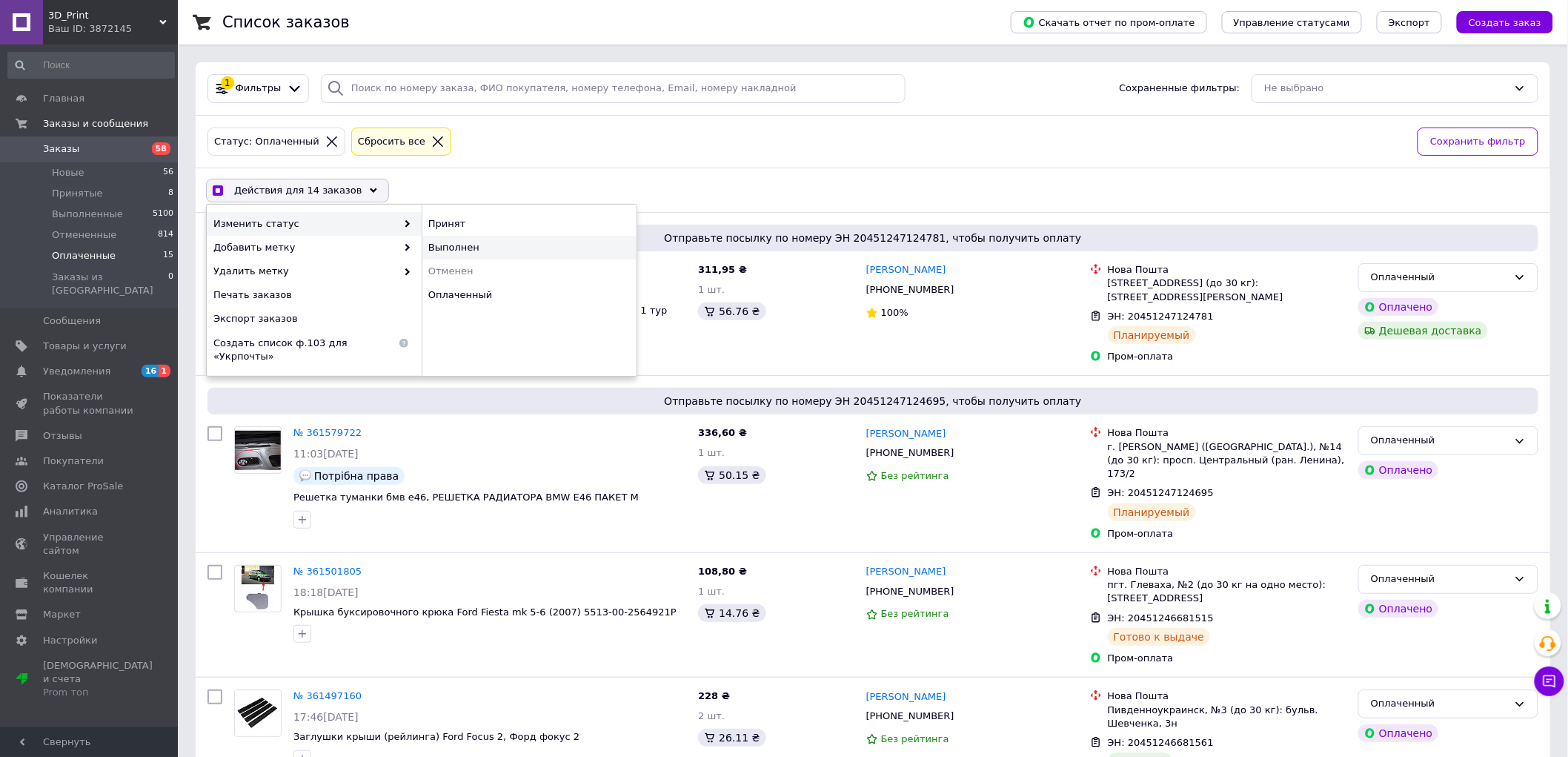
checkbox input "false"
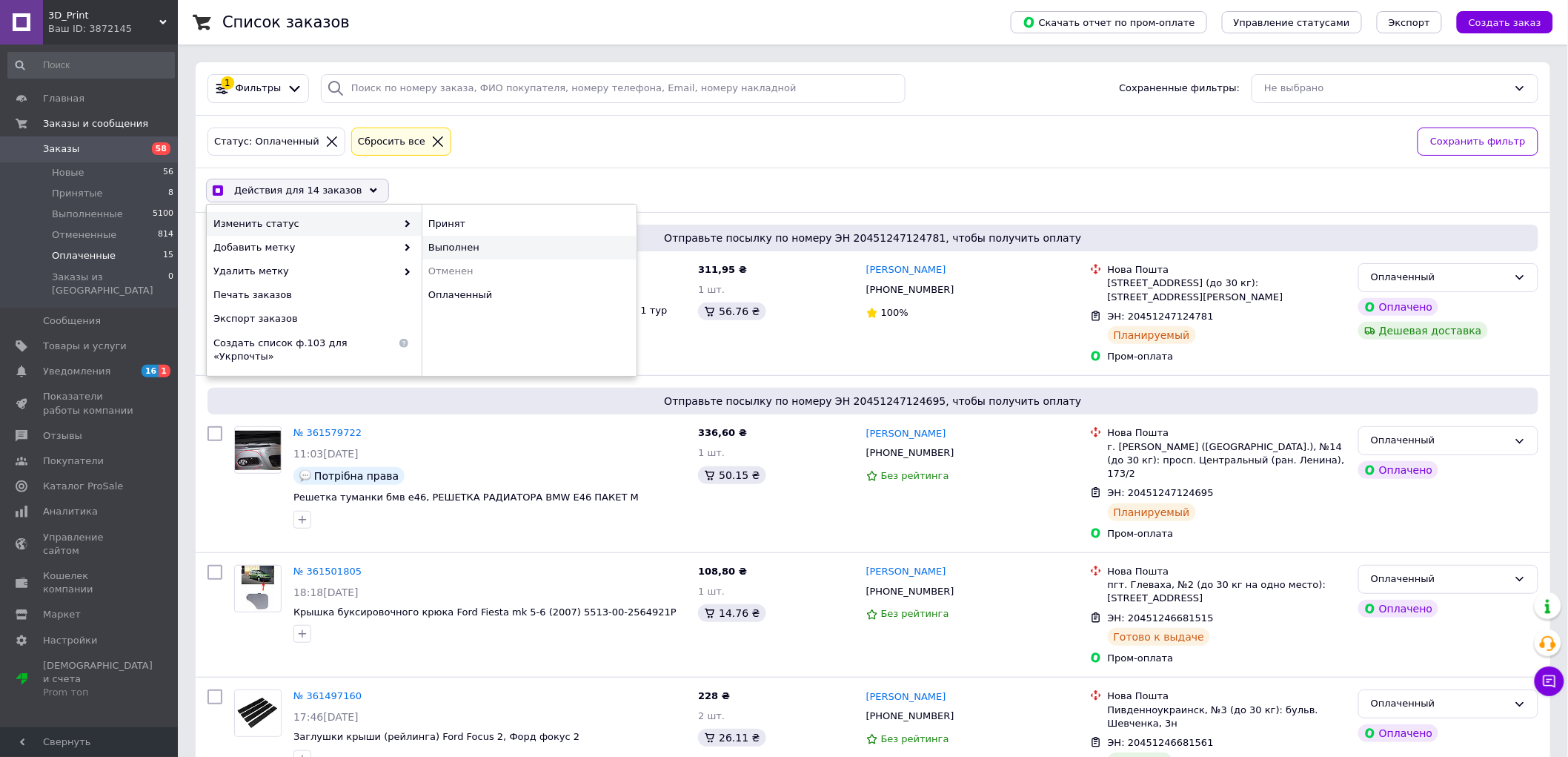
checkbox input "false"
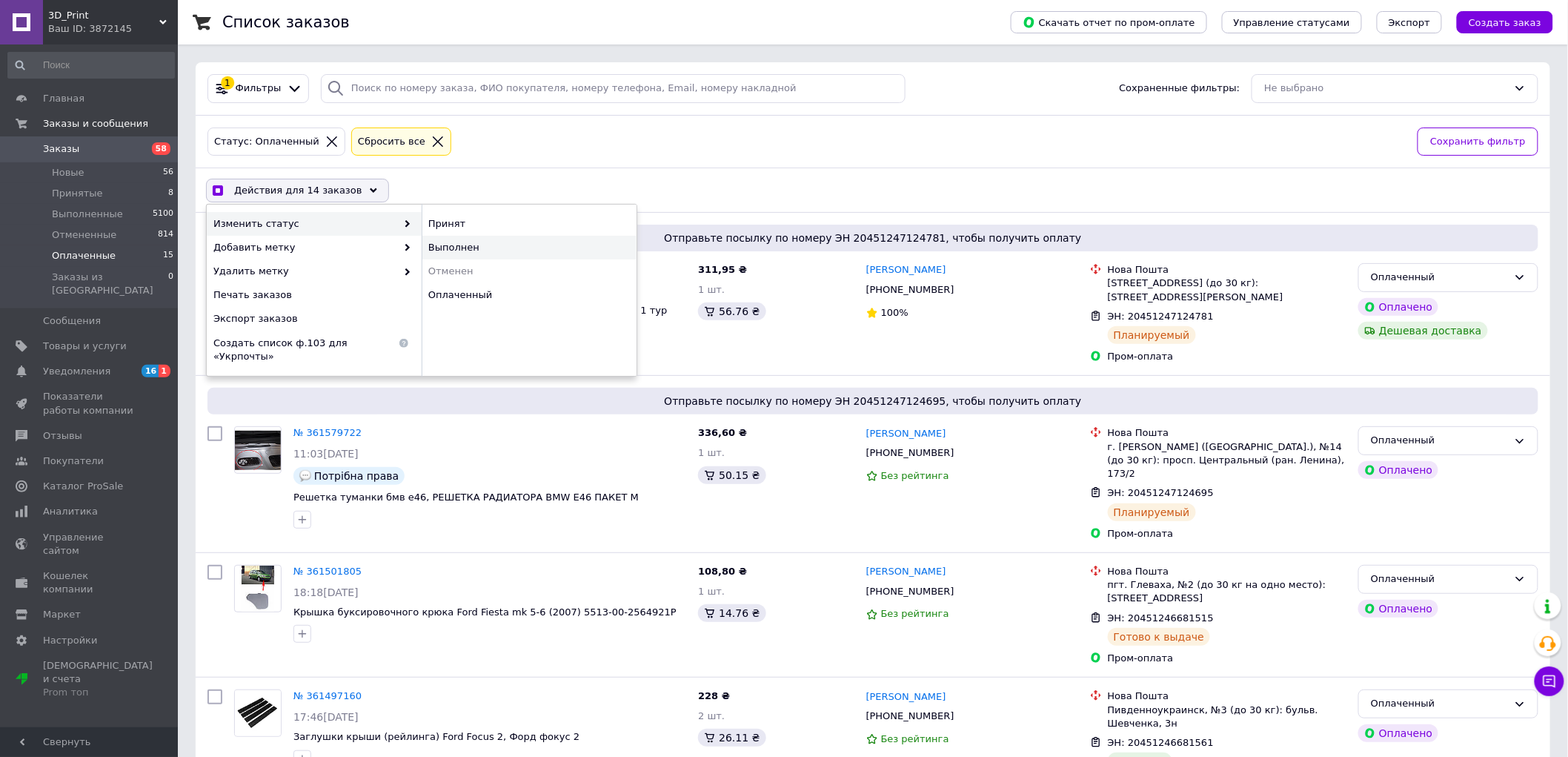
checkbox input "false"
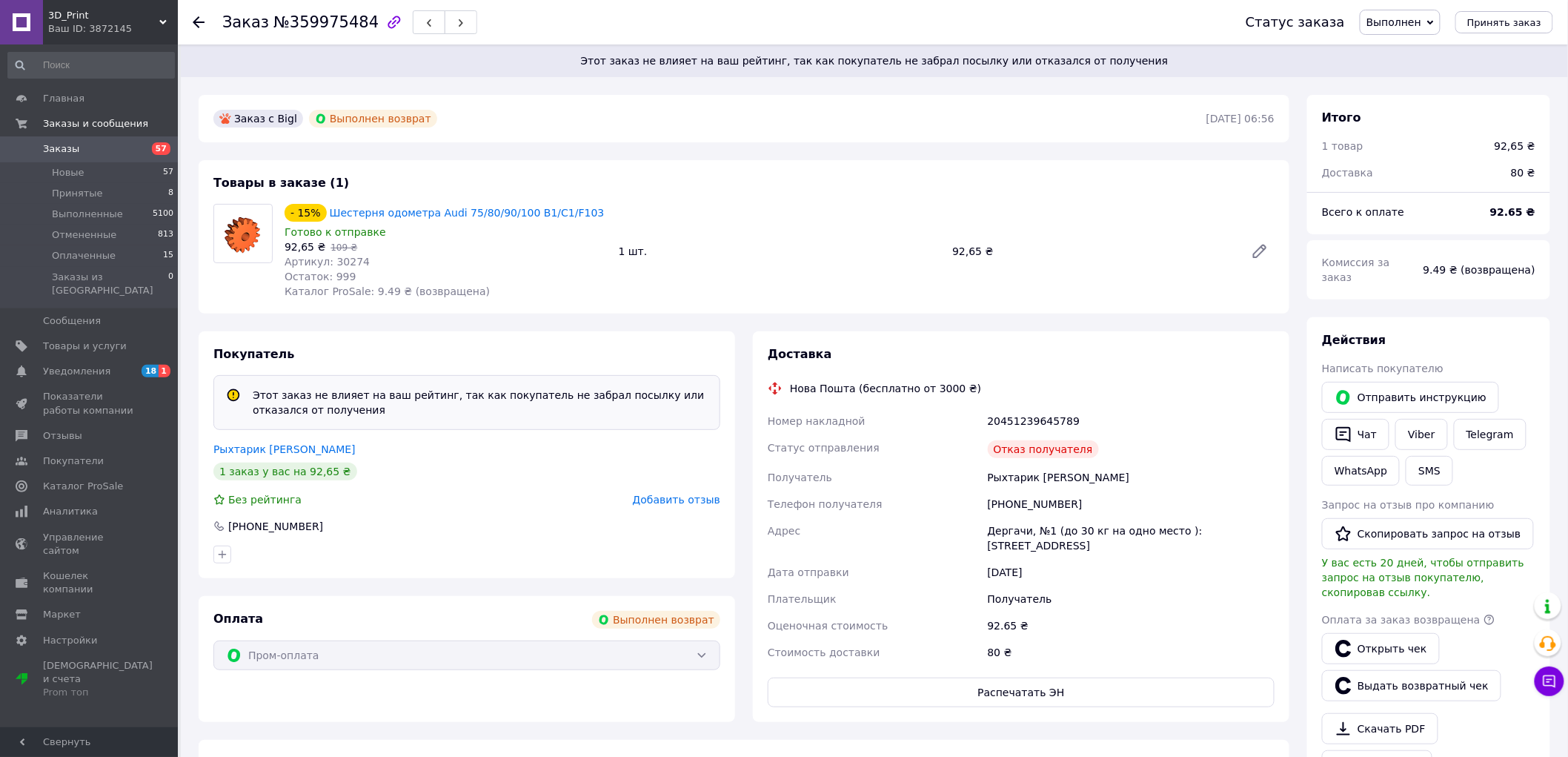
scroll to position [46, 0]
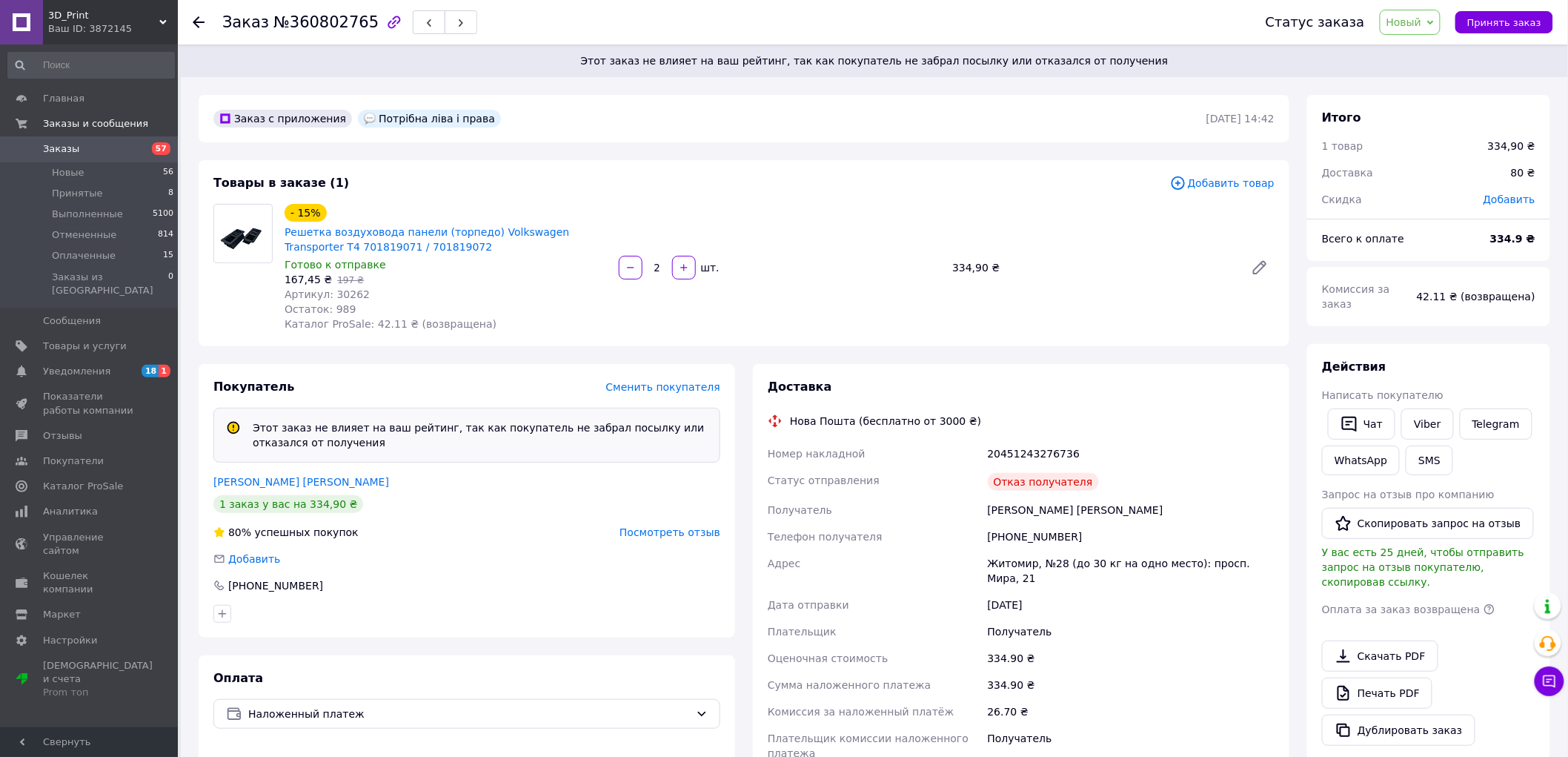
click at [684, 530] on span "Посмотреть отзыв" at bounding box center [669, 531] width 101 height 12
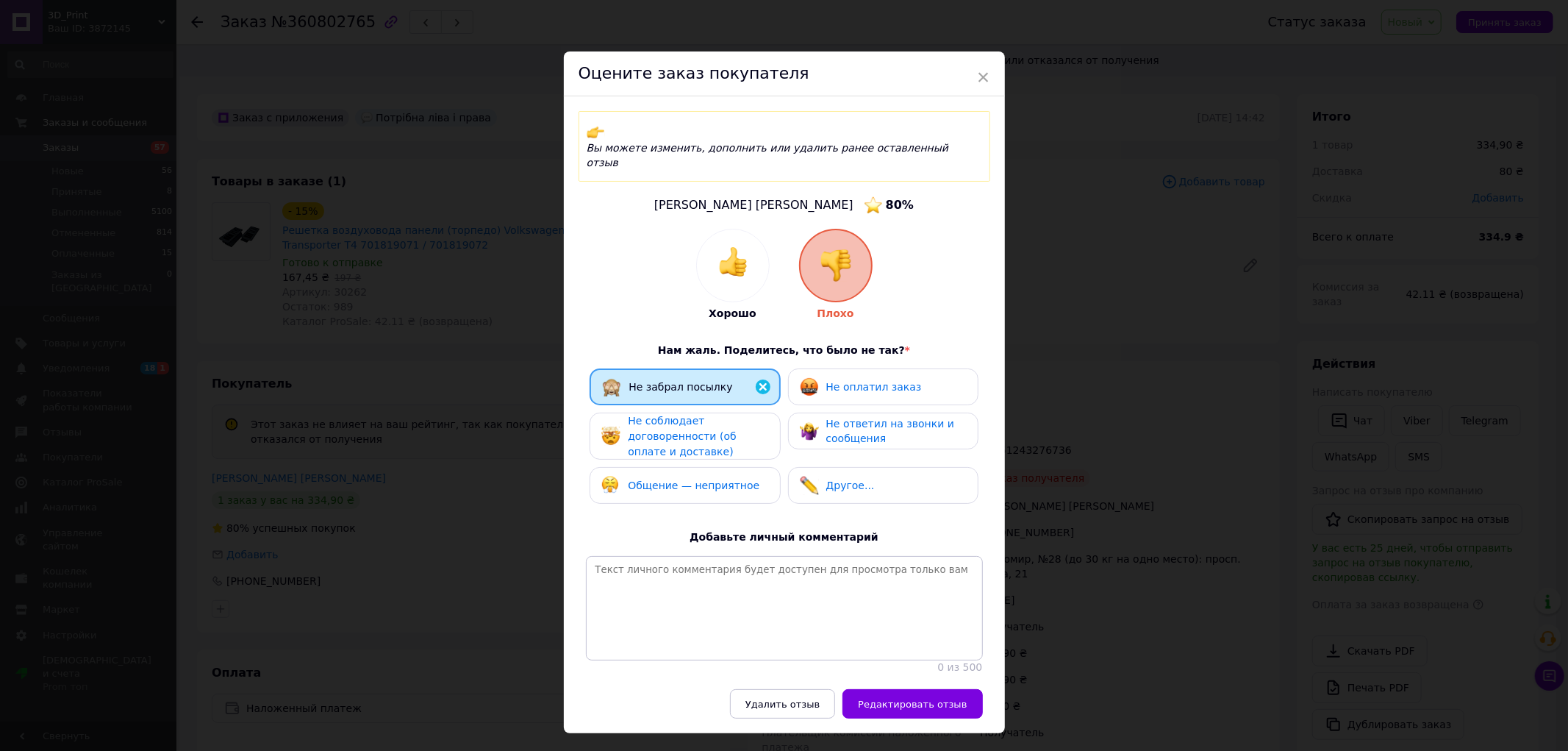
click at [736, 415] on span "Не соблюдает договоренности (об оплате и доставке)" at bounding box center [682, 436] width 108 height 42
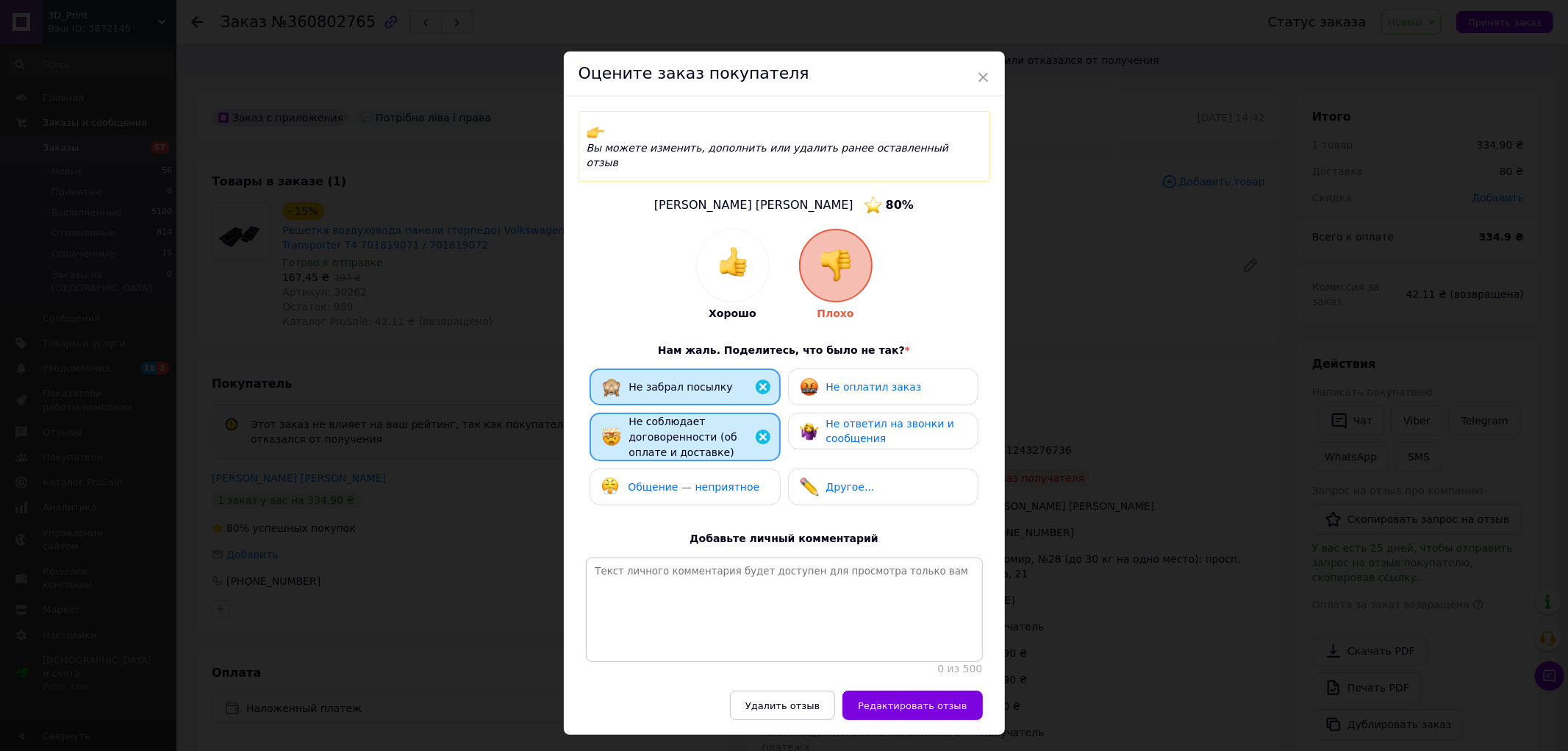
click at [705, 481] on span "Общение — неприятное" at bounding box center [694, 487] width 132 height 12
click at [858, 418] on span "Не ответил на звонки и сообщения" at bounding box center [890, 431] width 129 height 27
click at [847, 381] on span "Не оплатил заказ" at bounding box center [874, 386] width 96 height 12
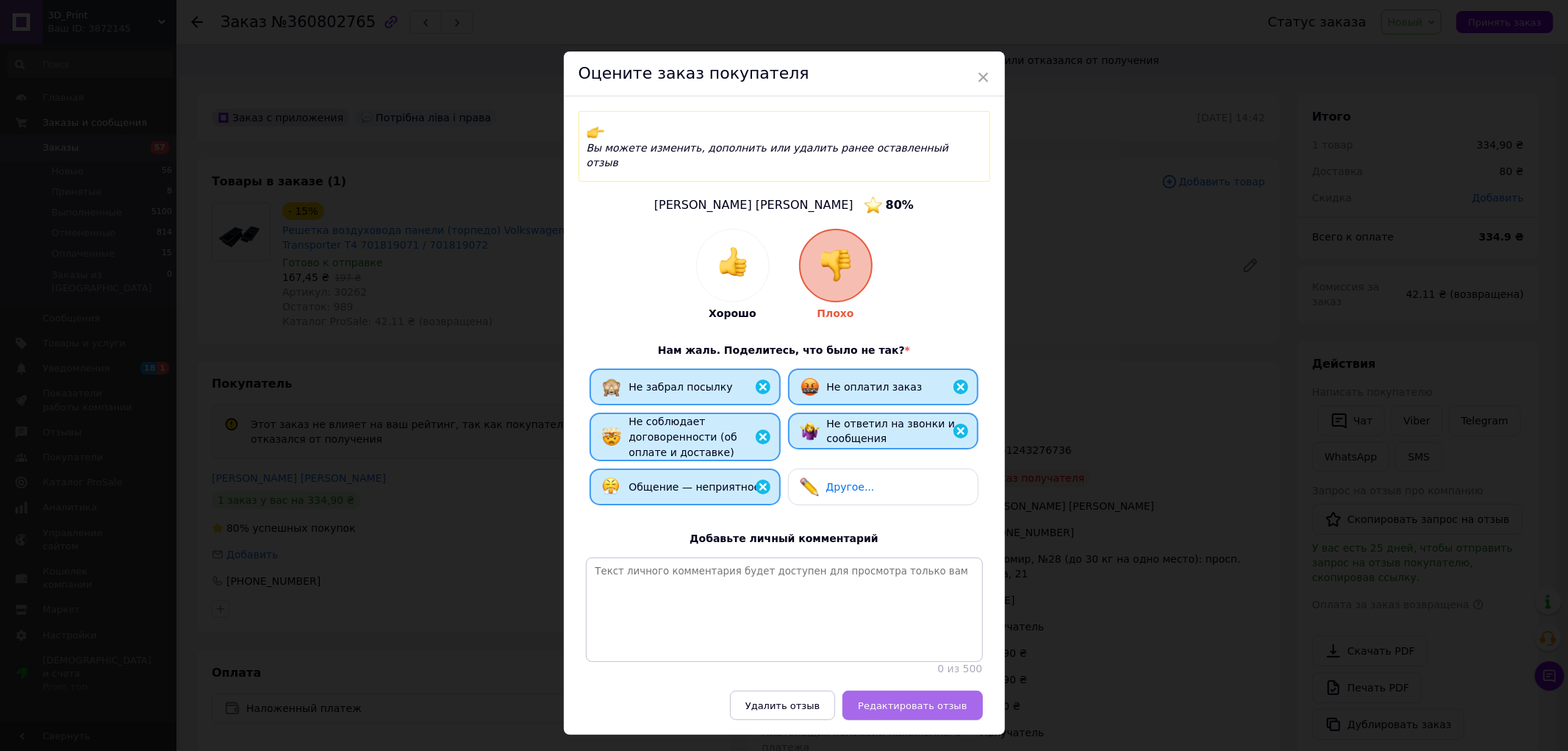
click at [929, 691] on button "Редактировать отзыв" at bounding box center [912, 705] width 140 height 30
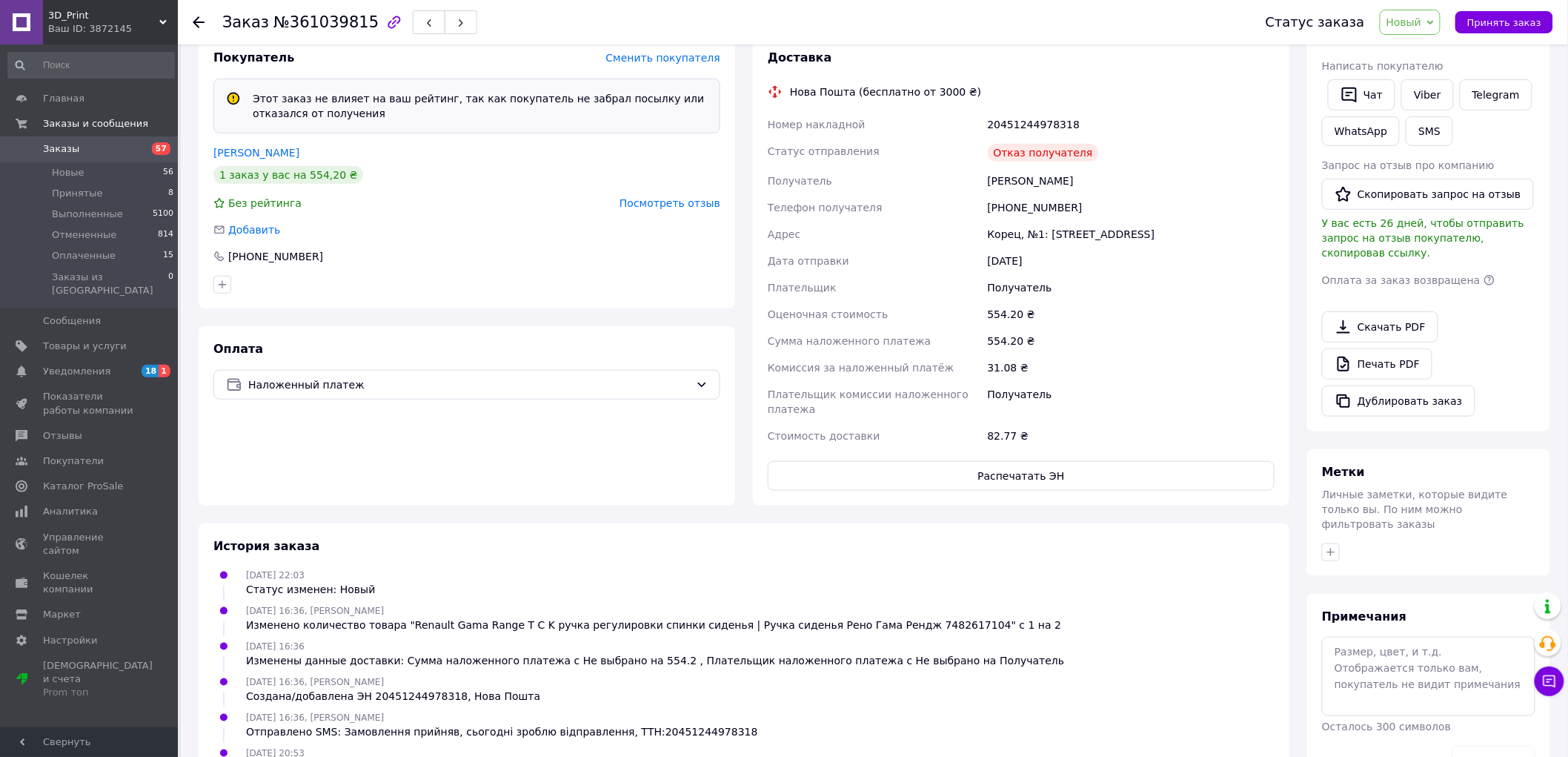
scroll to position [82, 0]
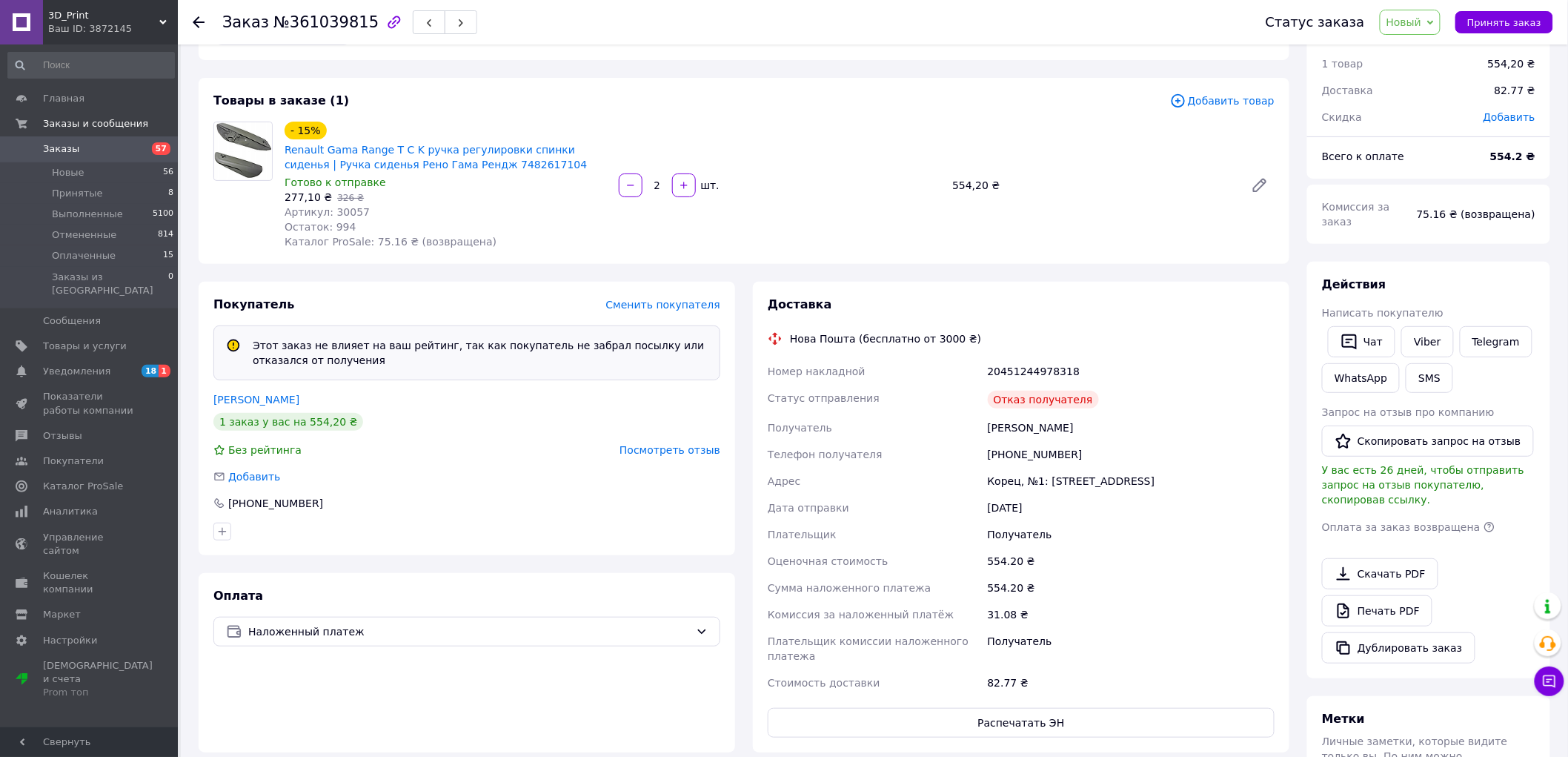
click at [689, 447] on span "Посмотреть отзыв" at bounding box center [669, 449] width 101 height 12
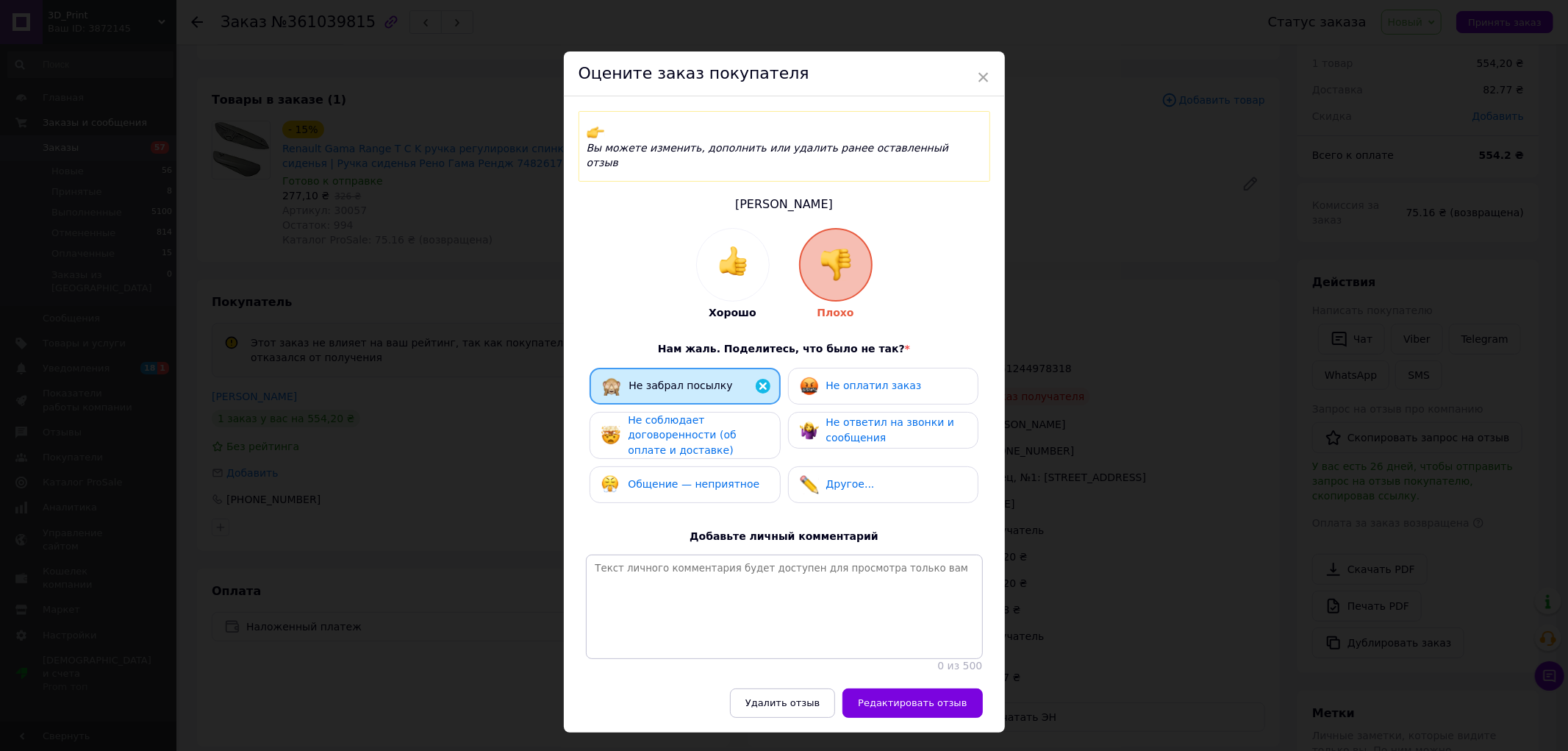
click at [716, 415] on div "Не соблюдает договоренности (об оплате и доставке)" at bounding box center [697, 435] width 140 height 46
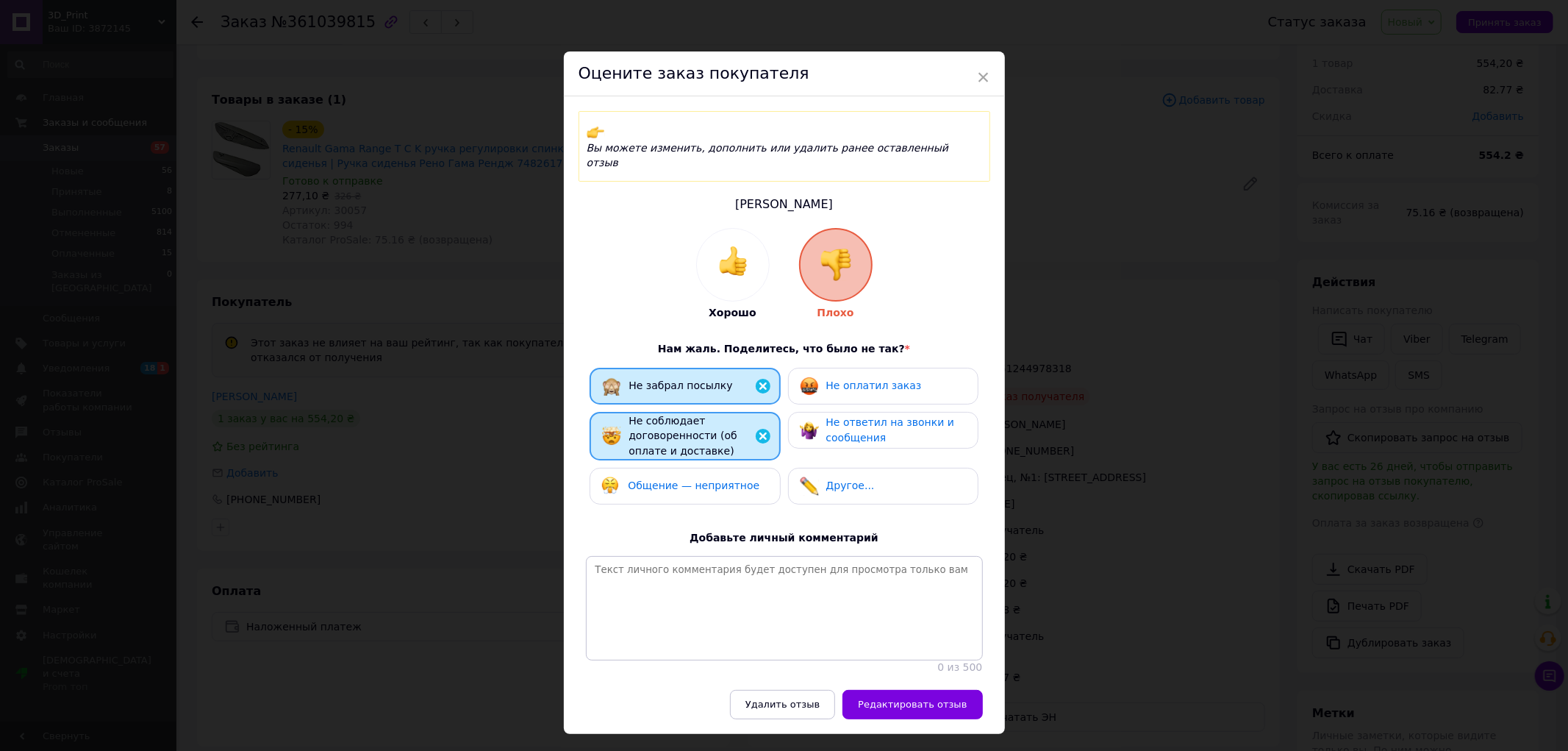
click at [722, 468] on div "Общение — неприятное" at bounding box center [684, 486] width 190 height 37
click at [890, 416] on span "Не ответил на звонки и сообщения" at bounding box center [890, 430] width 129 height 27
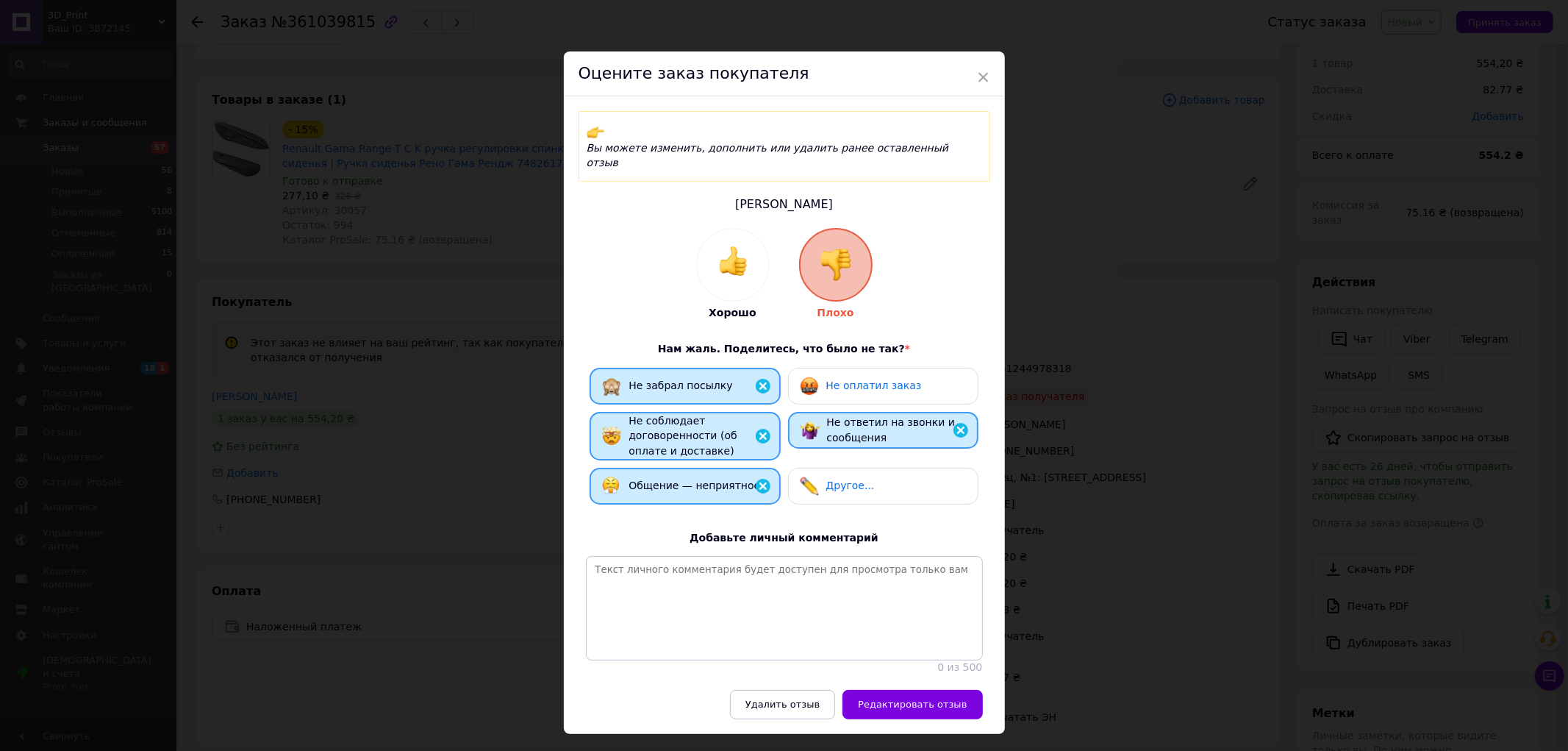
click at [873, 378] on div "Не оплатил заказ" at bounding box center [874, 385] width 96 height 15
click at [939, 699] on span "Редактировать отзыв" at bounding box center [912, 704] width 109 height 11
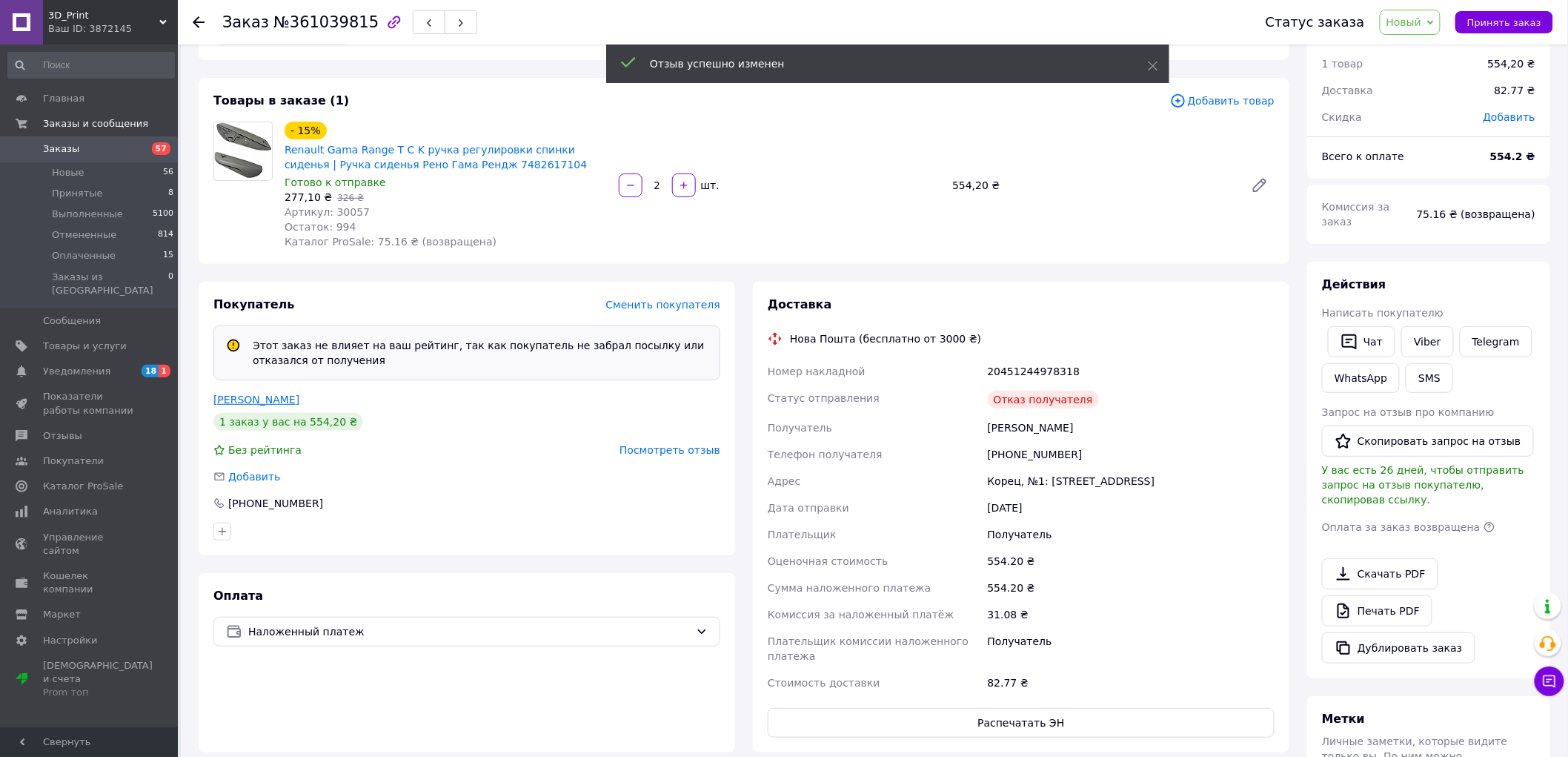
click at [267, 401] on link "ГНЕСЮК ПЕТЯ" at bounding box center [256, 399] width 86 height 12
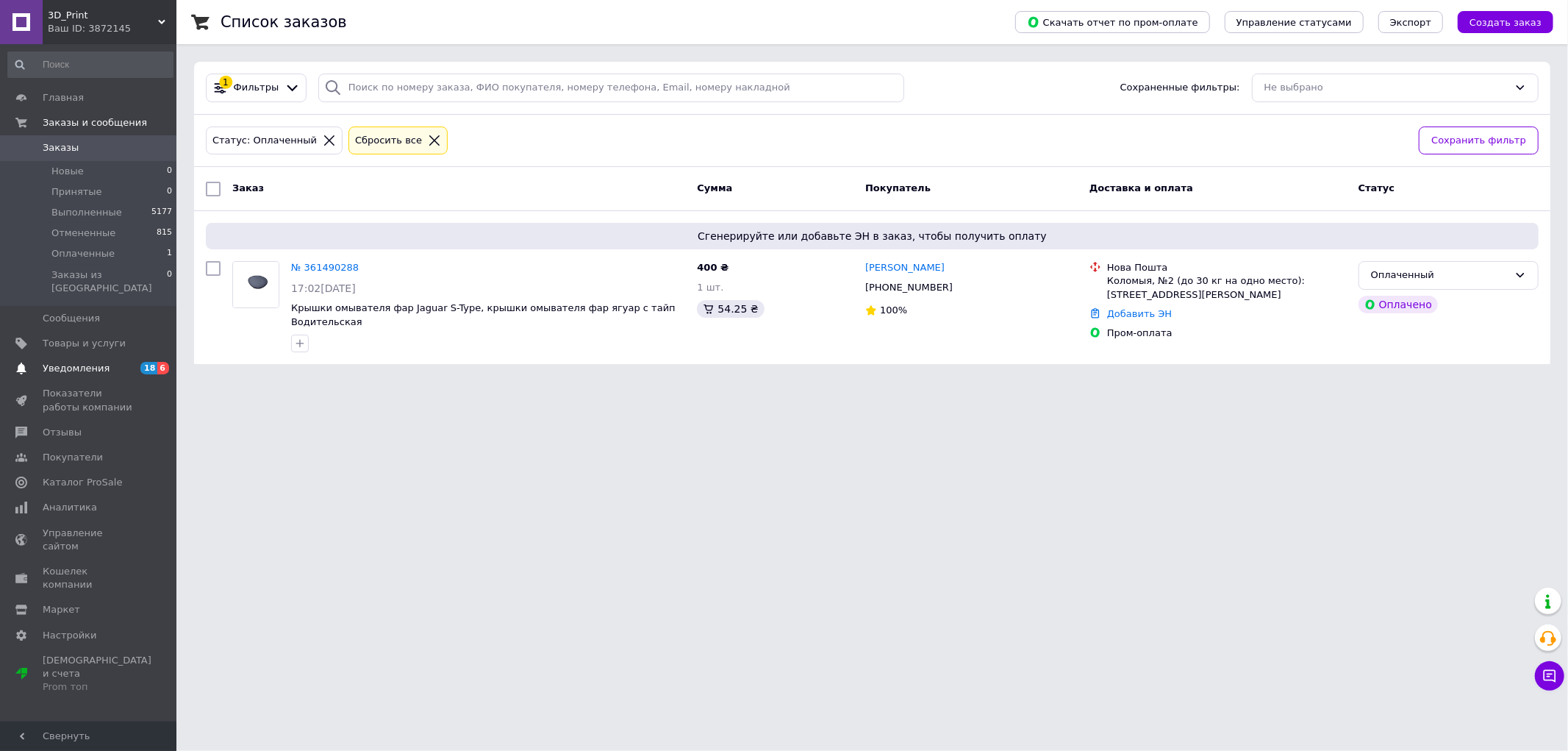
click at [131, 362] on span "Уведомления" at bounding box center [88, 368] width 93 height 14
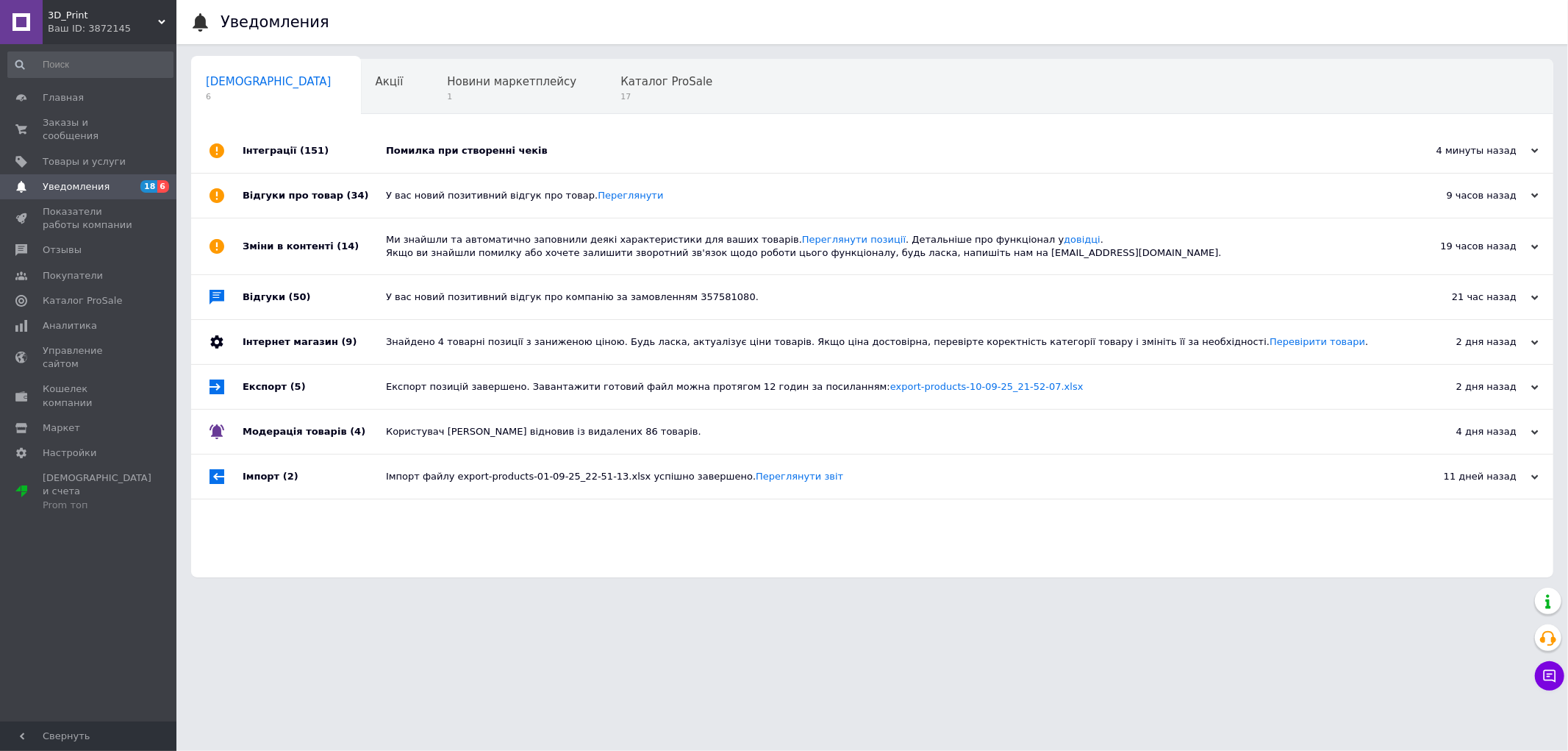
click at [504, 156] on div "Помилка при створенні чеків" at bounding box center [889, 151] width 1006 height 14
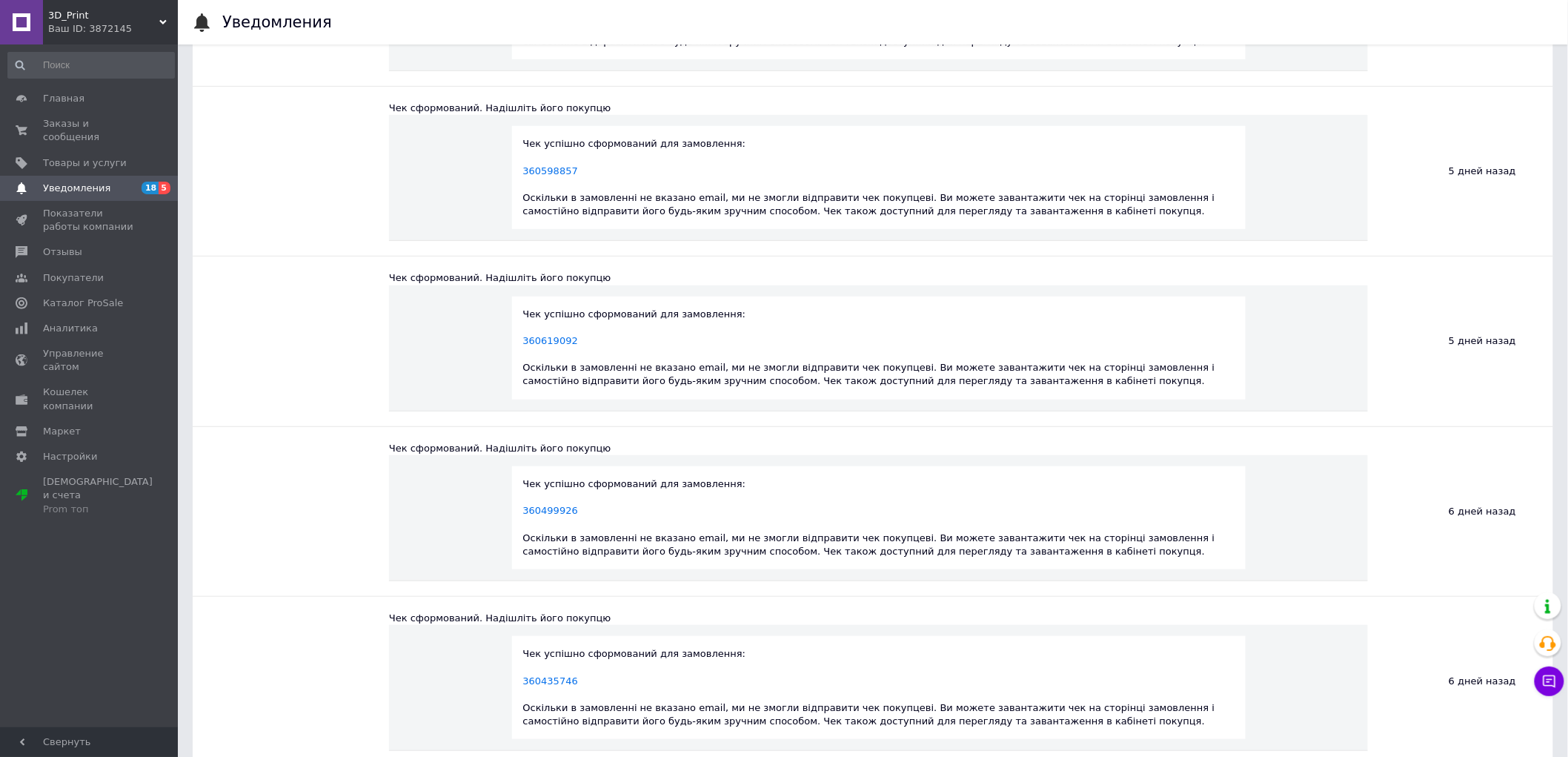
scroll to position [5023, 0]
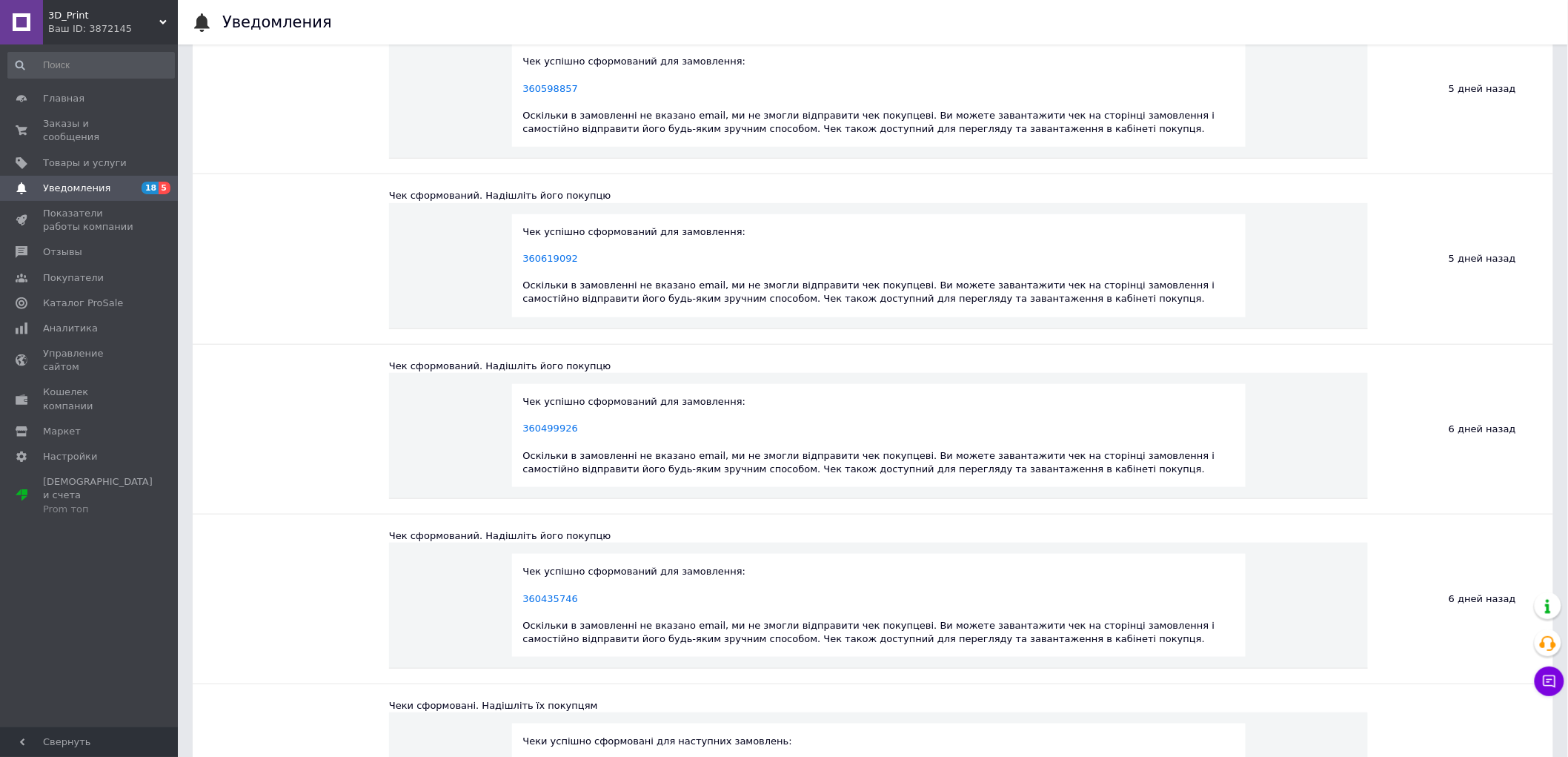
click at [112, 182] on span "Уведомления" at bounding box center [89, 188] width 94 height 14
click at [123, 150] on link "Товары и услуги" at bounding box center [91, 163] width 182 height 25
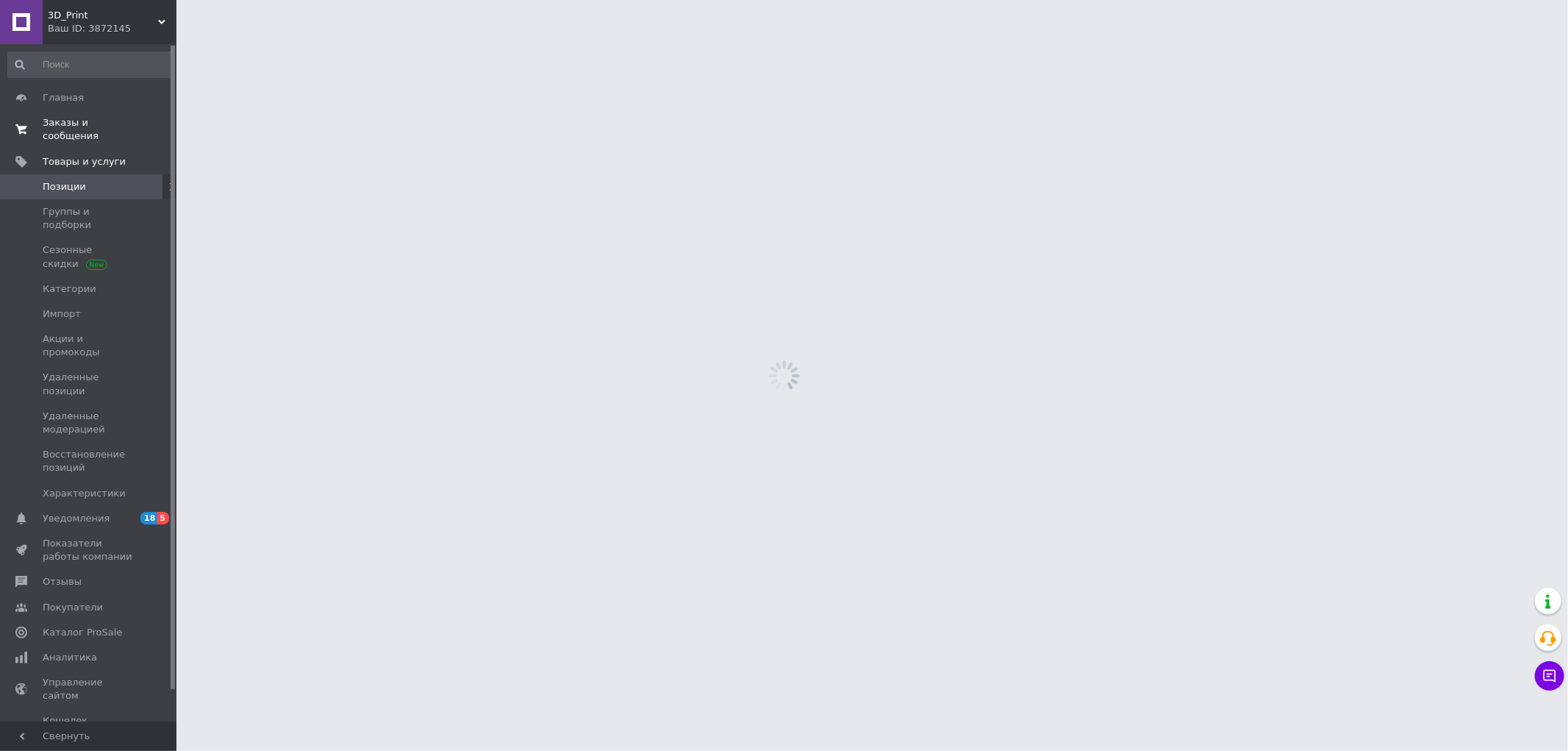
click at [116, 119] on span "Заказы и сообщения" at bounding box center [88, 129] width 93 height 26
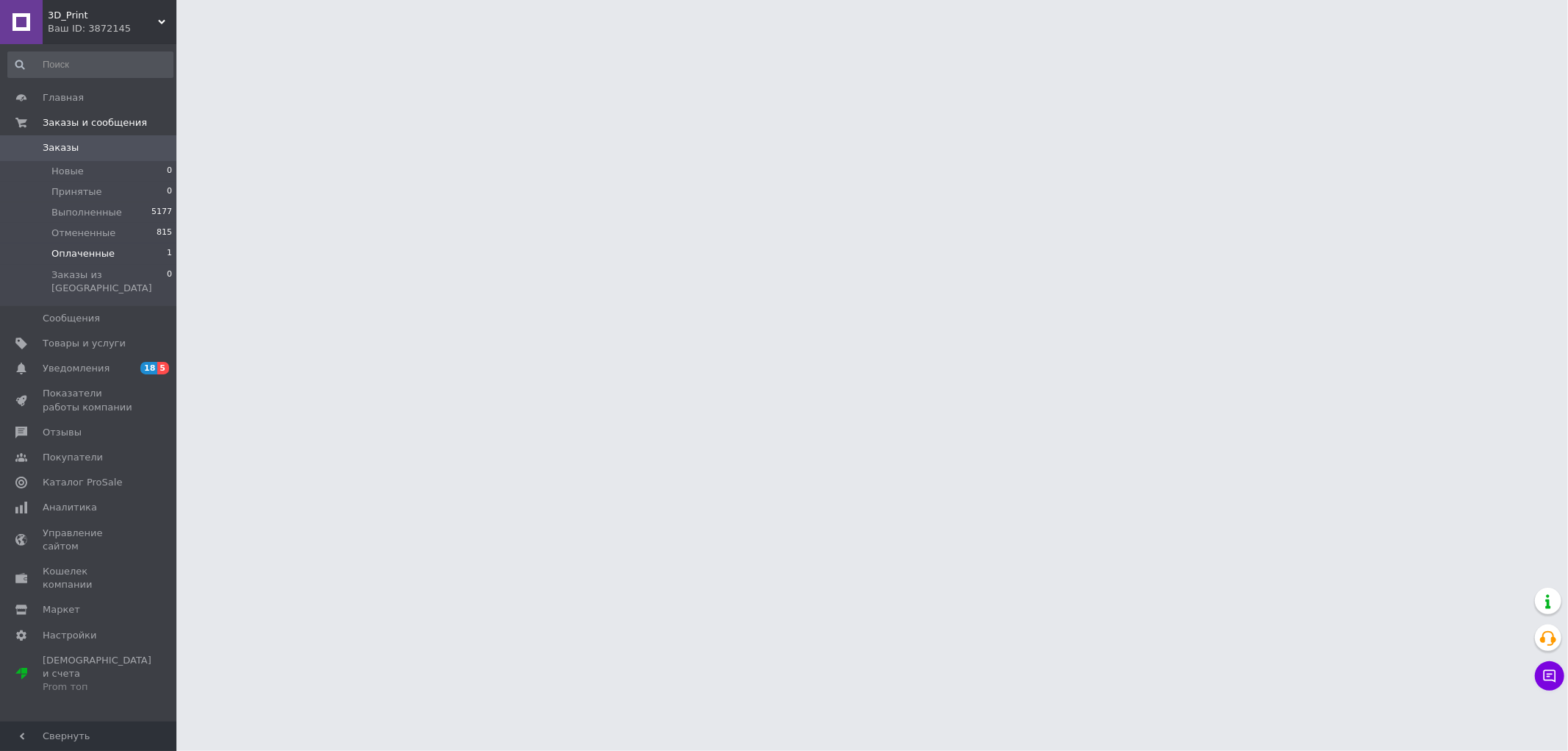
click at [131, 250] on li "Оплаченные 1" at bounding box center [90, 254] width 180 height 21
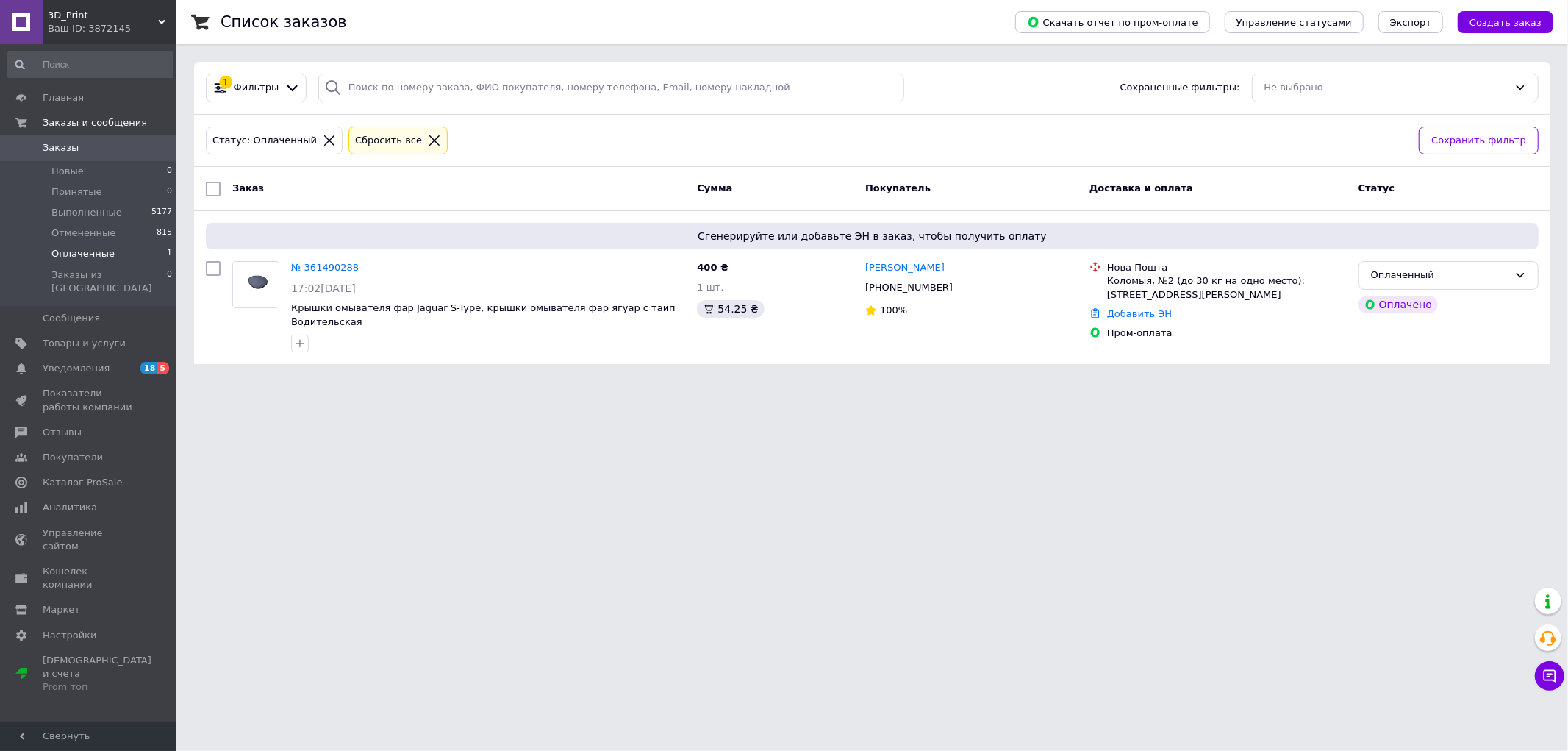
click at [133, 149] on span "Заказы" at bounding box center [88, 147] width 93 height 14
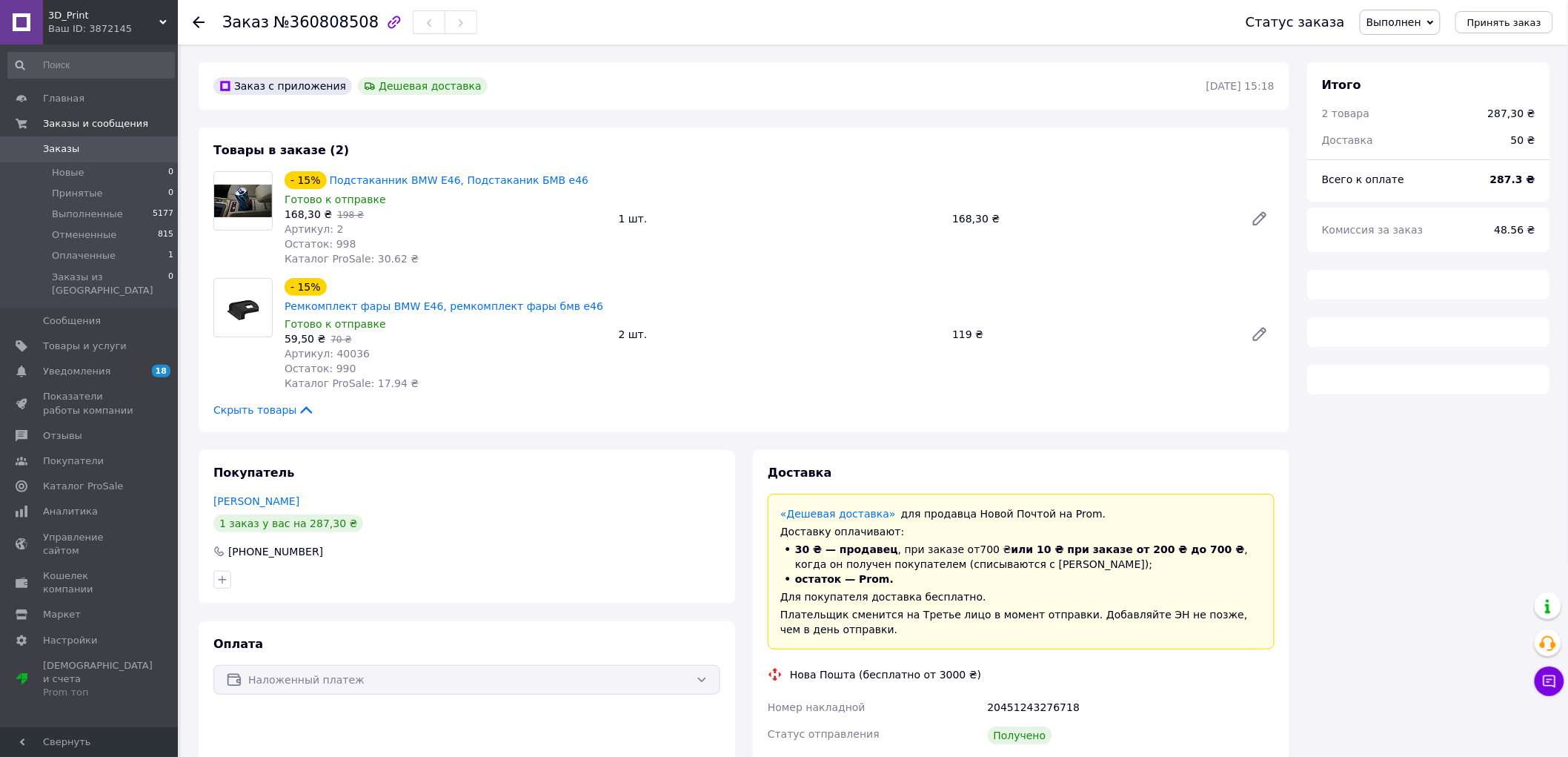
scroll to position [329, 0]
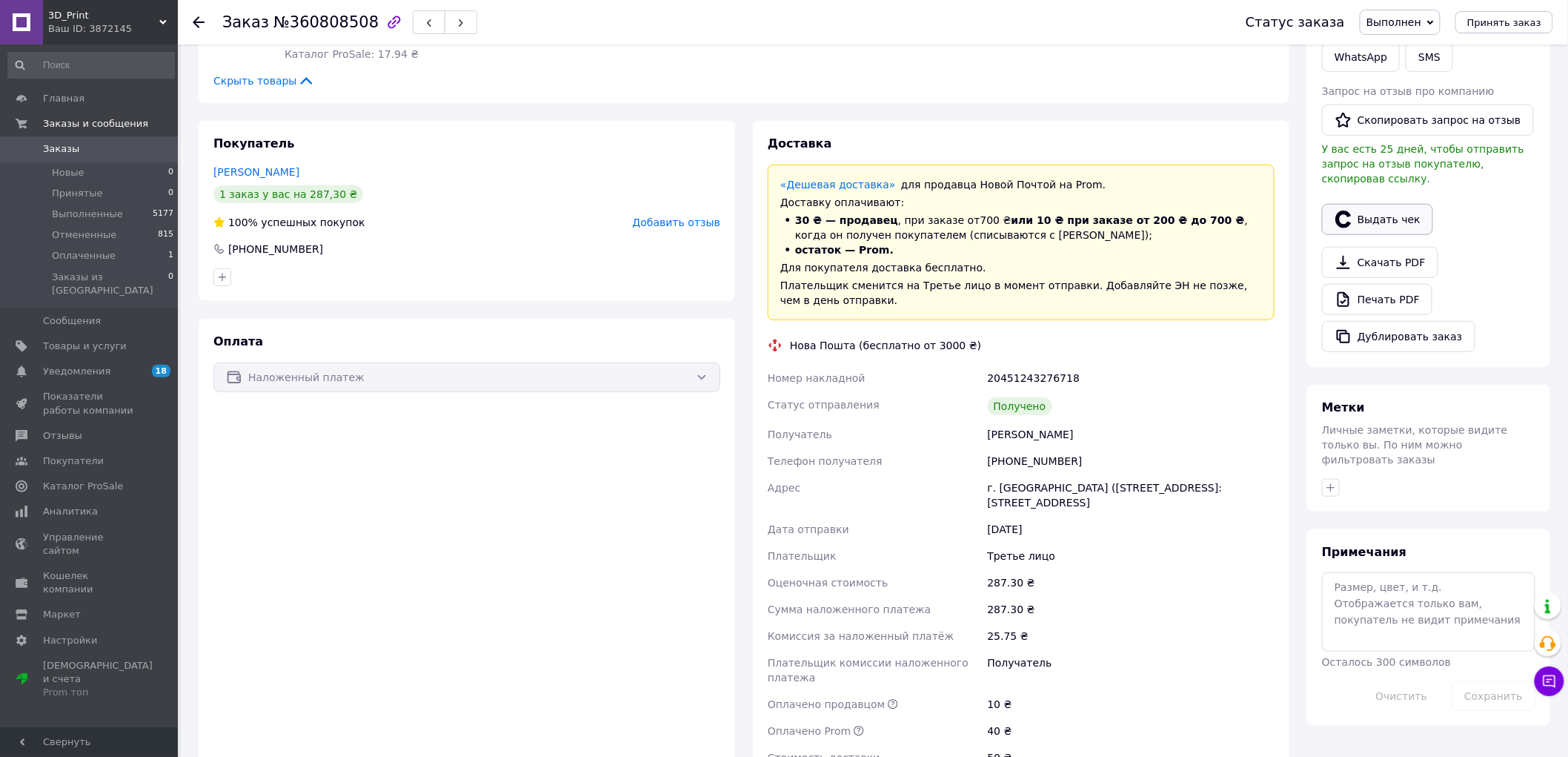
click at [1370, 215] on button "Выдать чек" at bounding box center [1377, 219] width 111 height 31
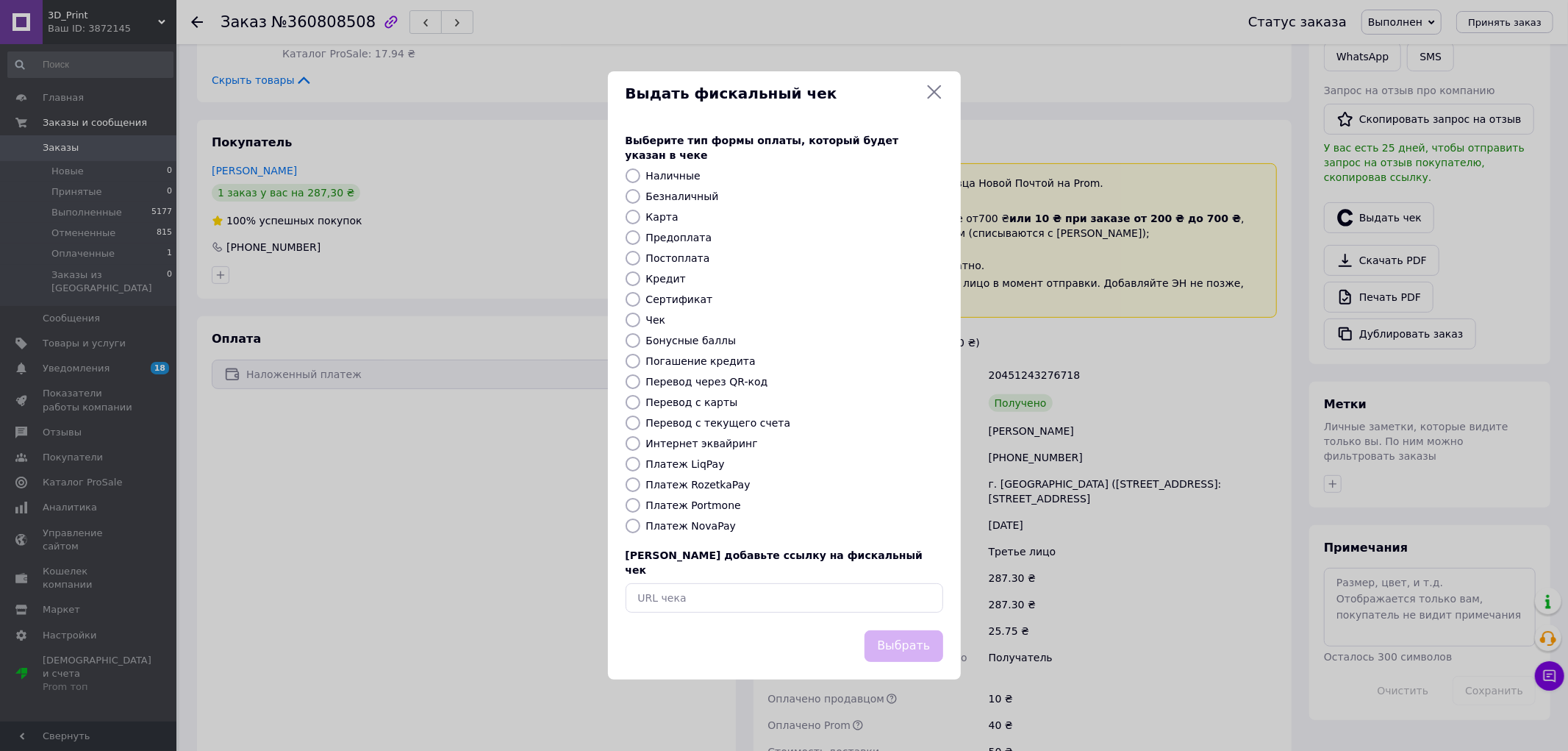
click at [628, 328] on input "Чек" at bounding box center [632, 320] width 14 height 14
radio input "true"
click at [886, 633] on button "Выбрать" at bounding box center [903, 645] width 78 height 32
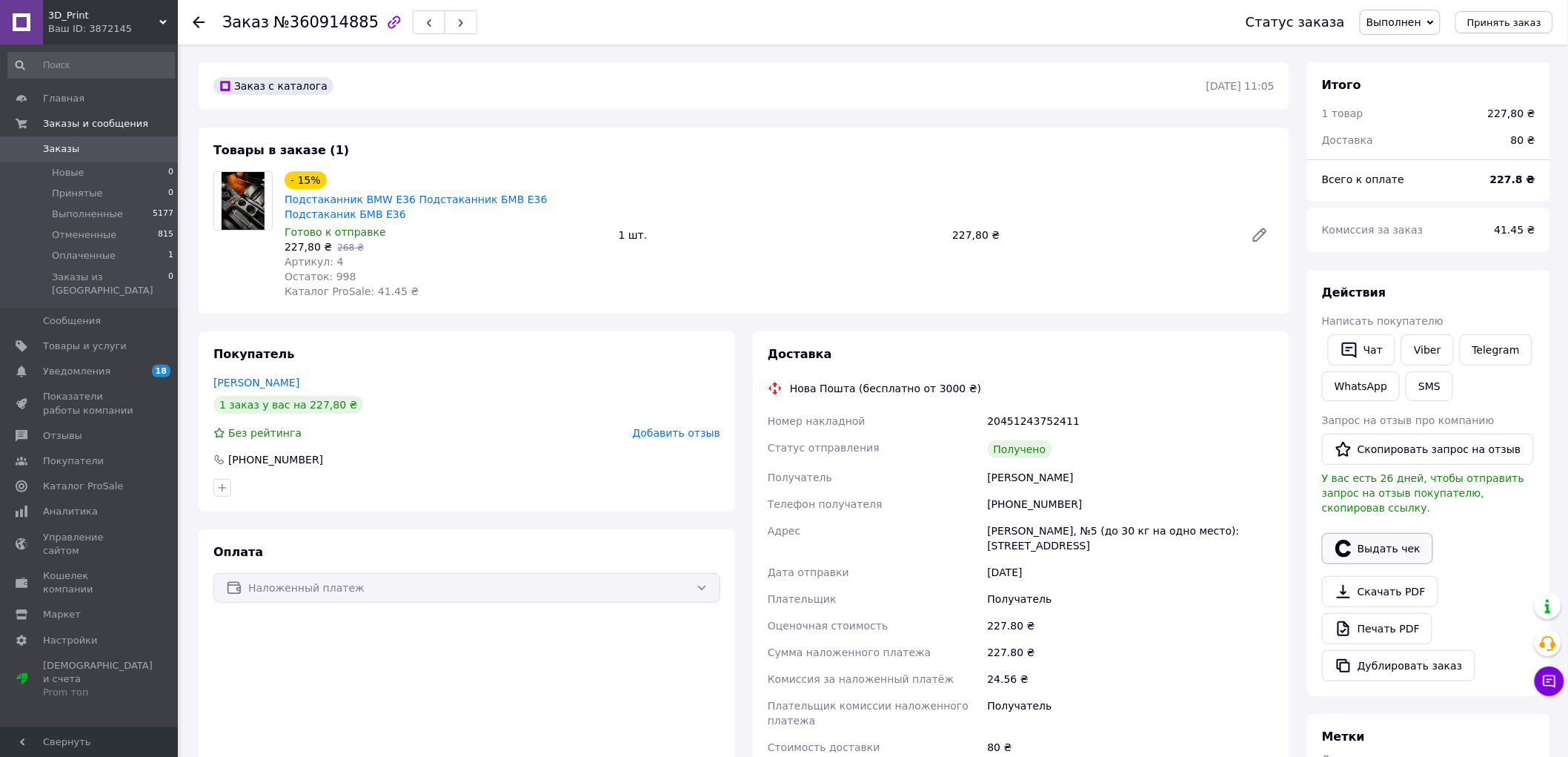
click at [1392, 536] on button "Выдать чек" at bounding box center [1377, 549] width 111 height 31
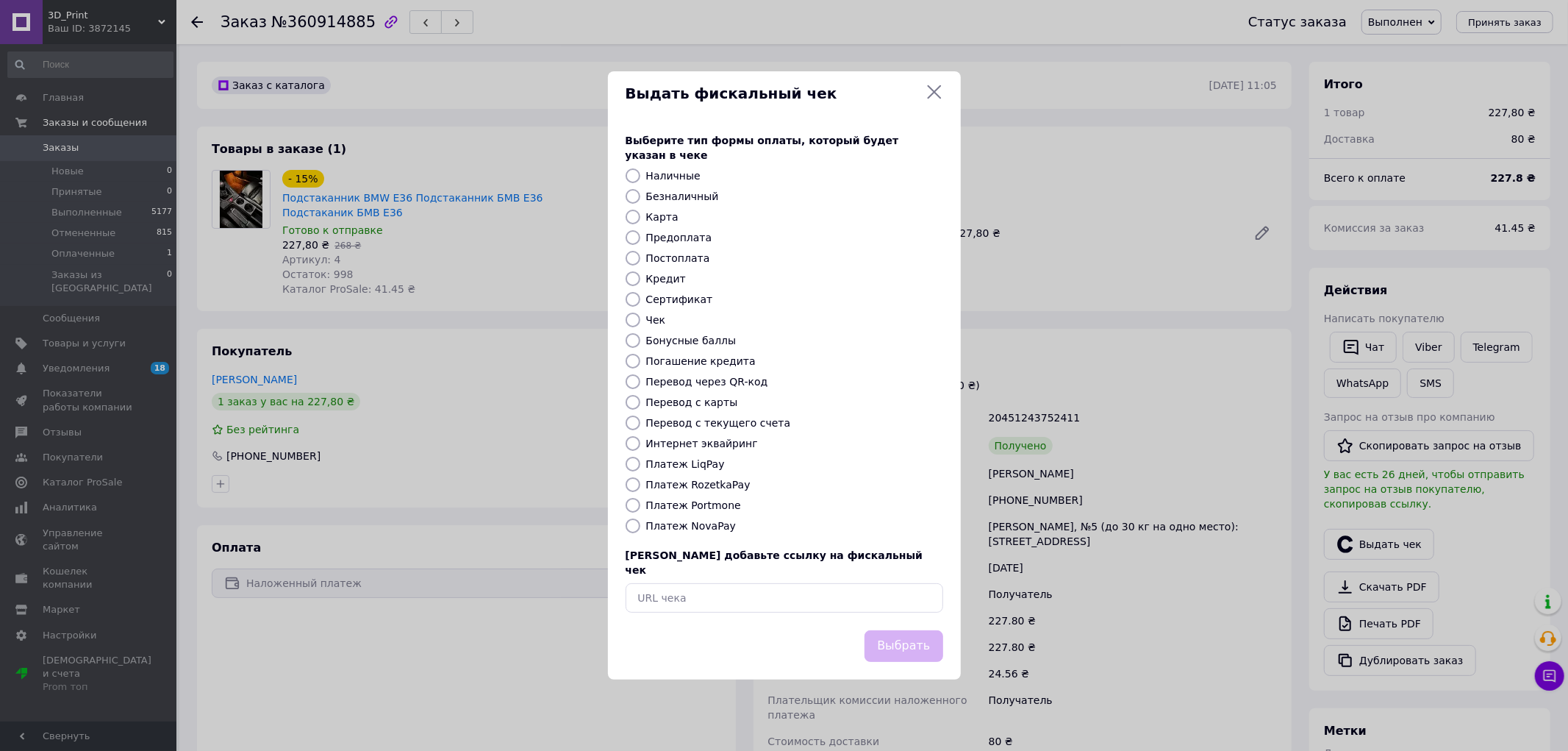
click at [641, 328] on div at bounding box center [632, 320] width 21 height 14
click at [634, 328] on input "Чек" at bounding box center [632, 320] width 14 height 14
radio input "true"
click at [918, 635] on button "Выбрать" at bounding box center [903, 645] width 78 height 32
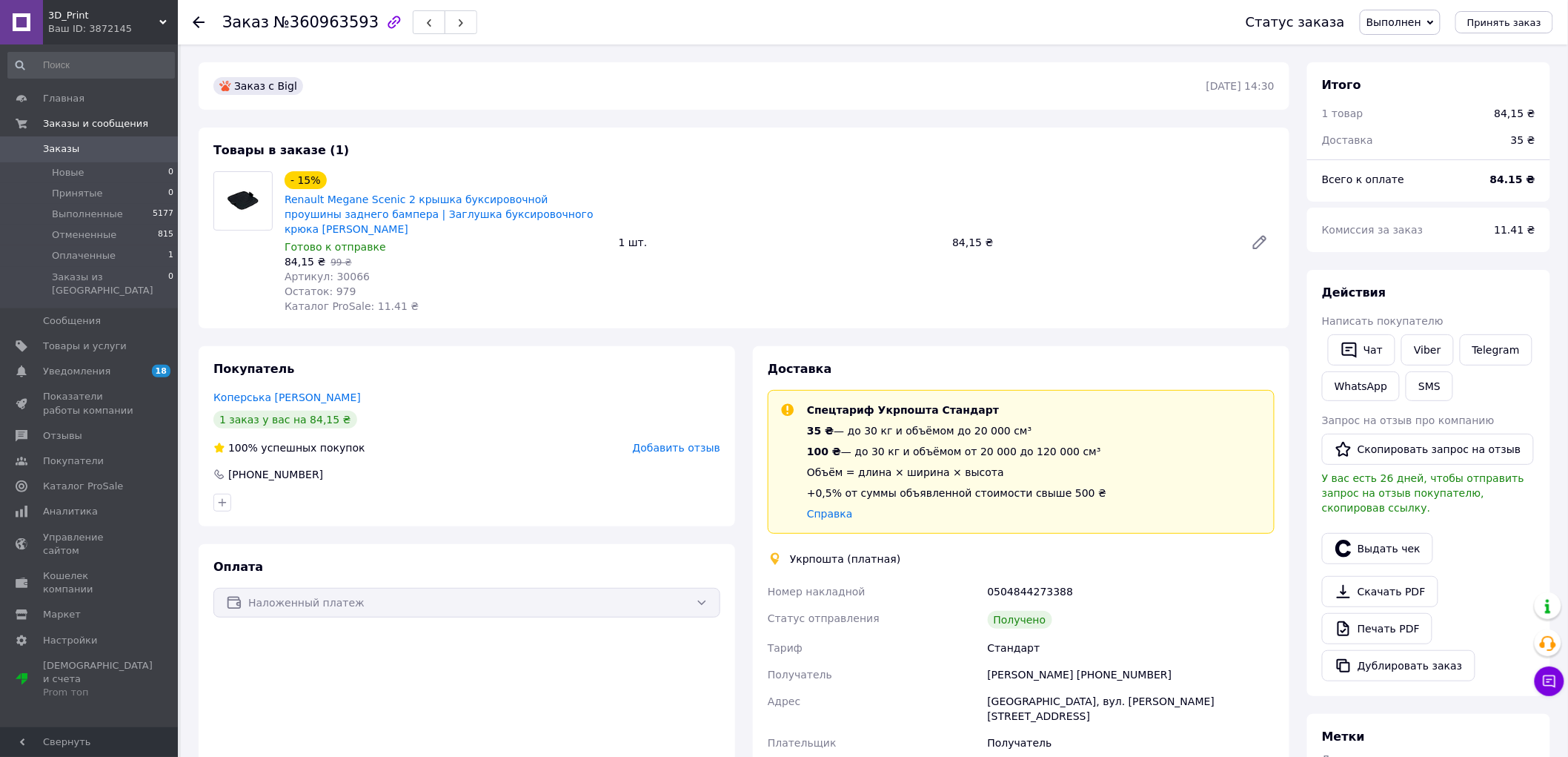
scroll to position [247, 0]
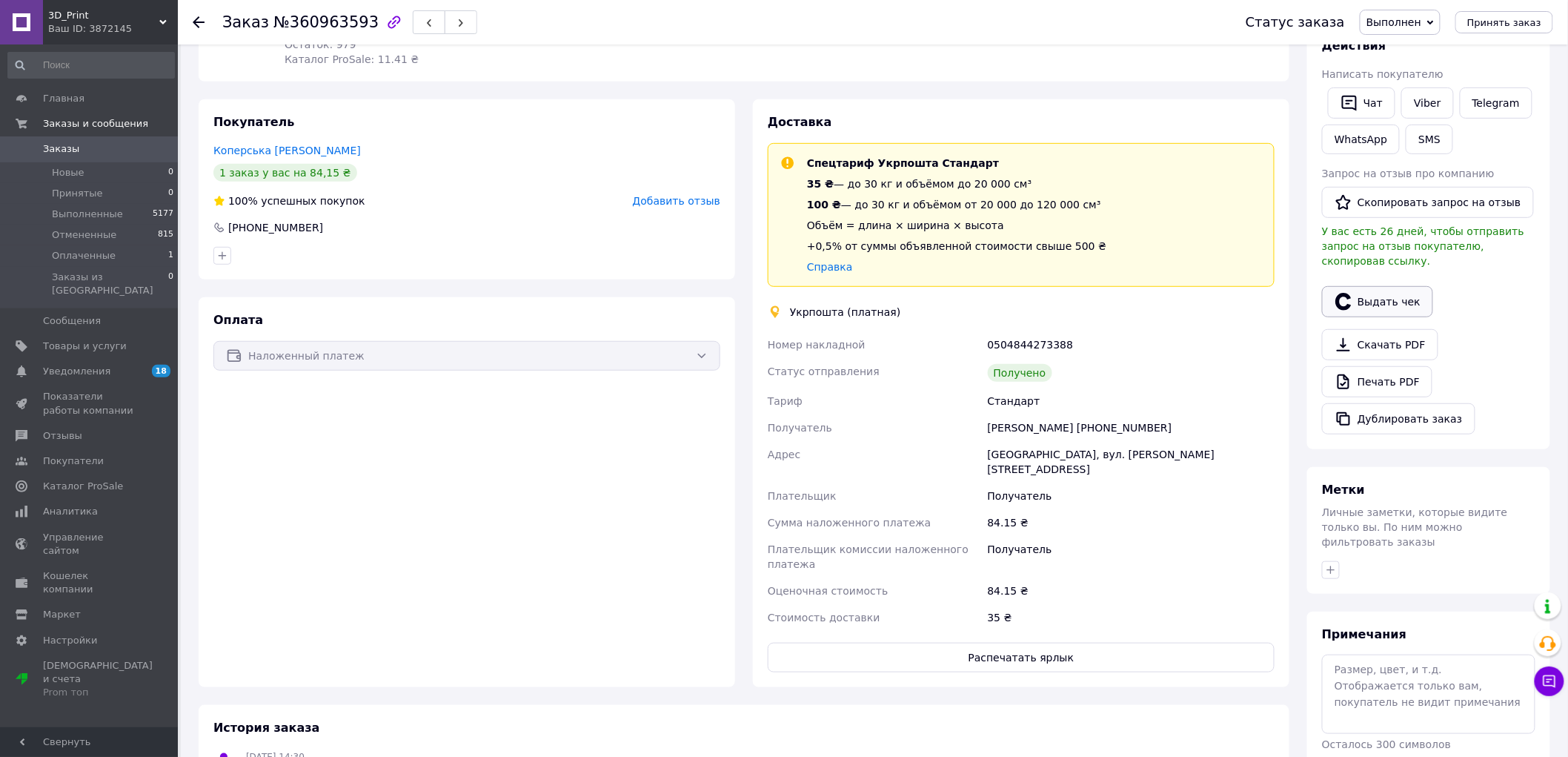
click at [1382, 286] on button "Выдать чек" at bounding box center [1377, 301] width 111 height 31
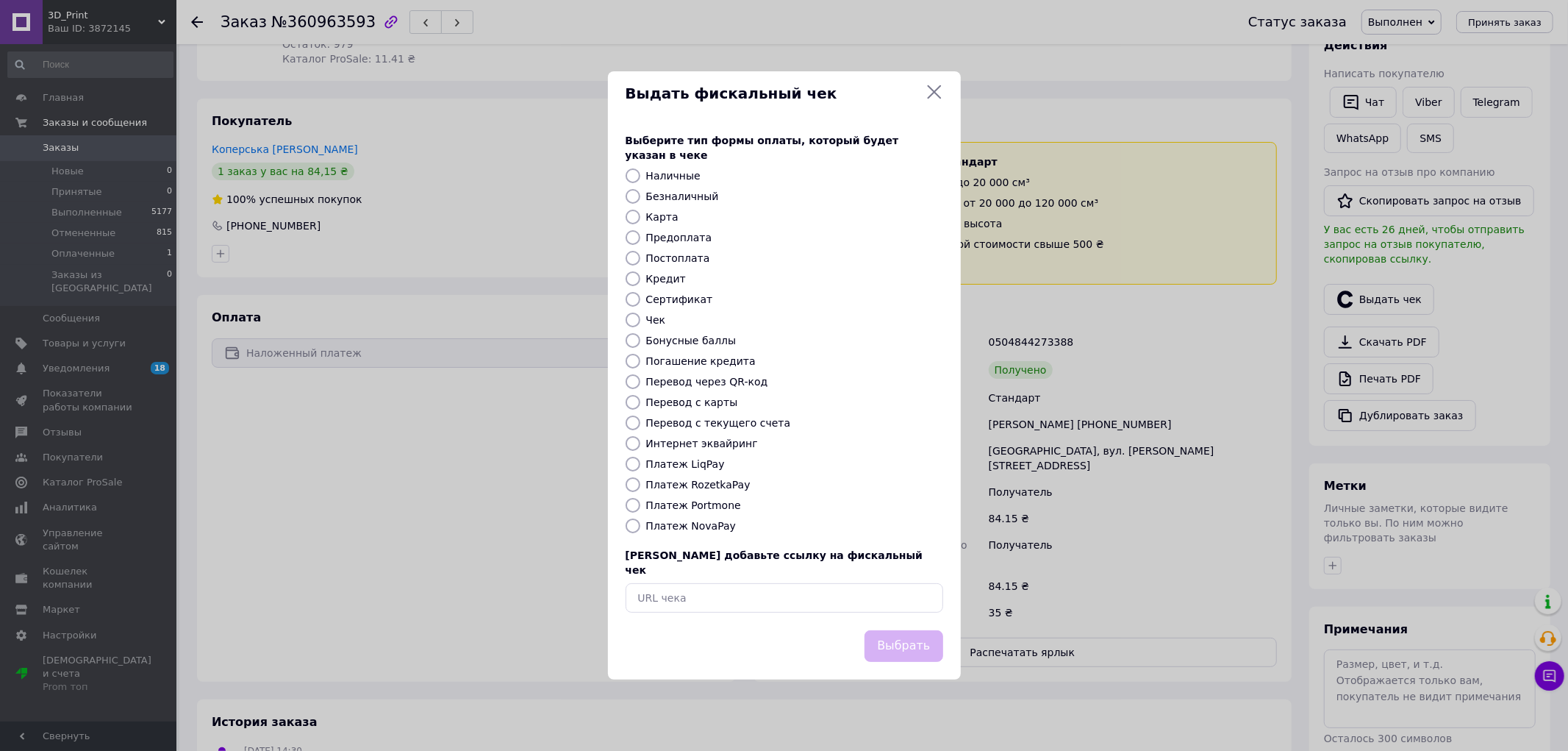
click at [640, 328] on input "Чек" at bounding box center [632, 320] width 14 height 14
radio input "true"
click at [922, 641] on button "Выбрать" at bounding box center [903, 645] width 78 height 32
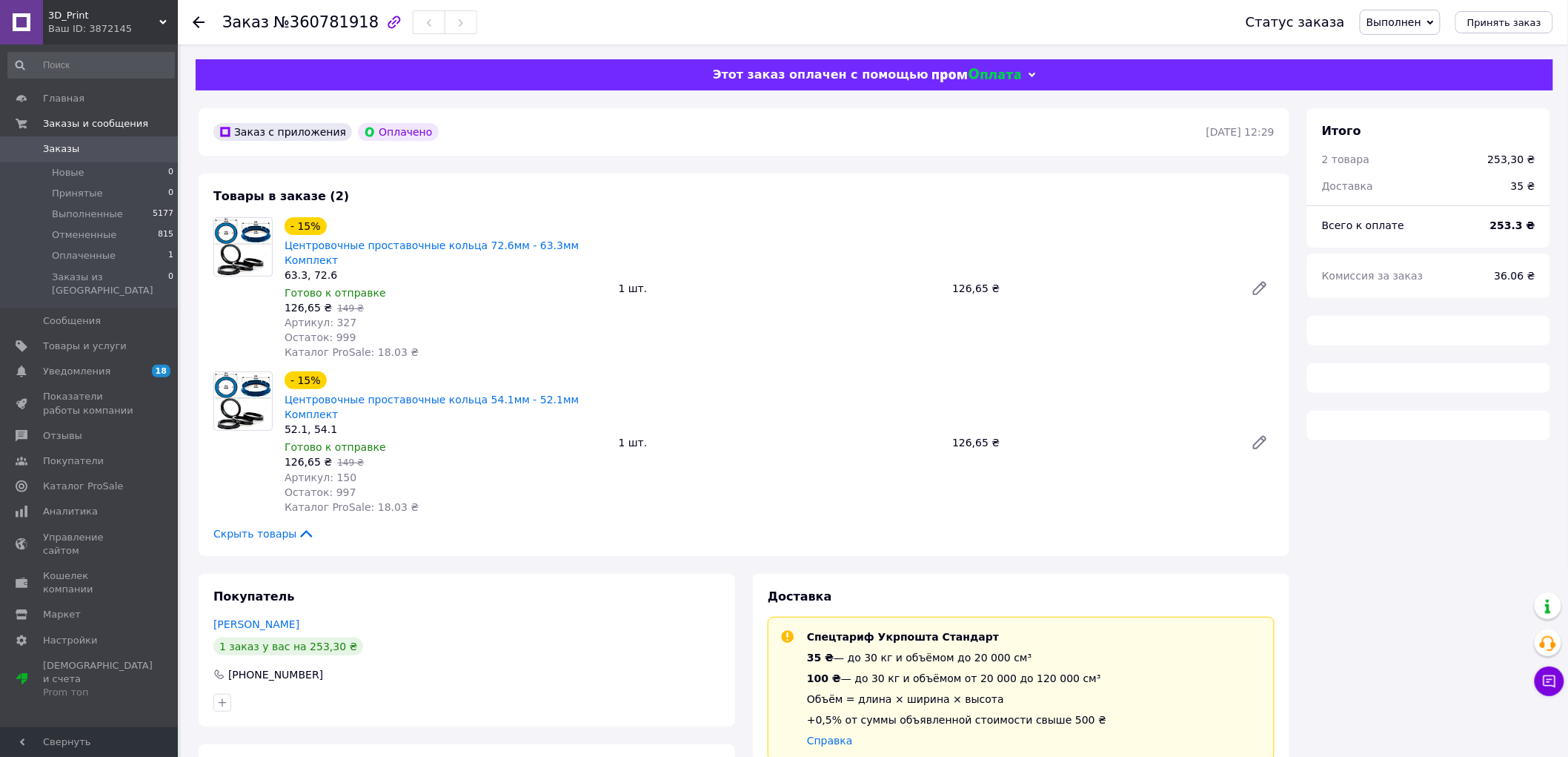
scroll to position [329, 0]
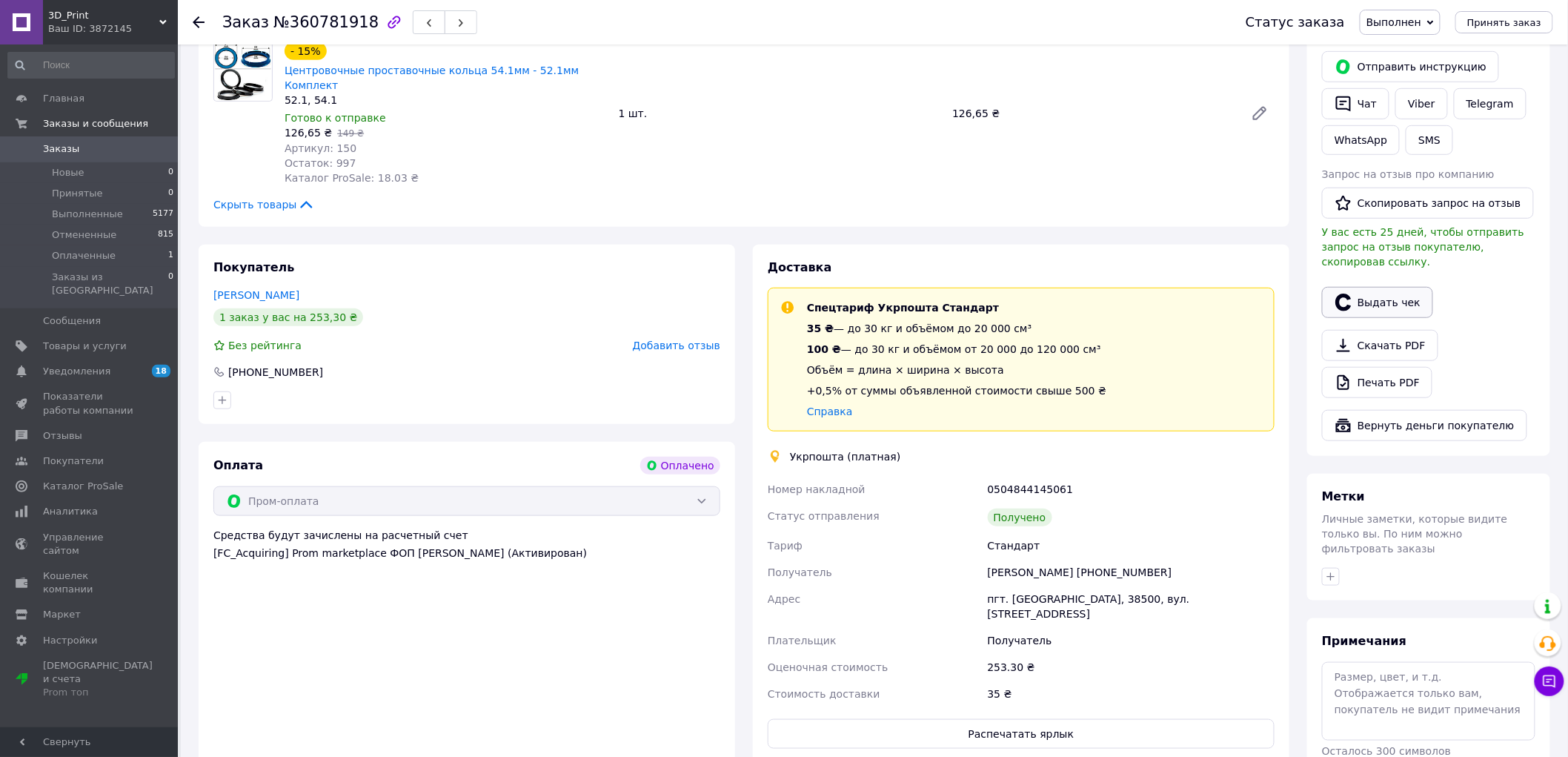
click at [1375, 287] on button "Выдать чек" at bounding box center [1377, 302] width 111 height 31
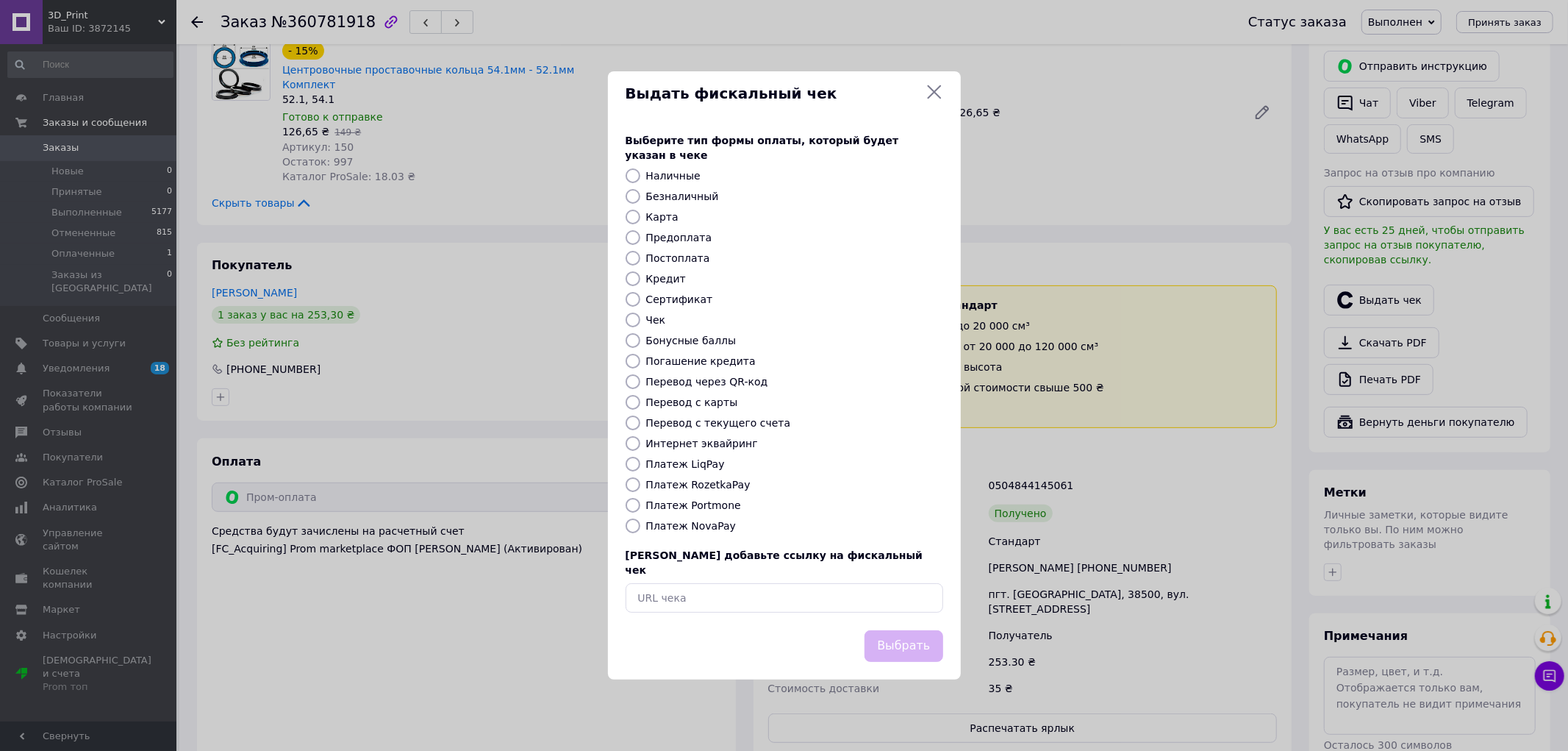
click at [633, 326] on input "Чек" at bounding box center [632, 320] width 14 height 14
radio input "true"
click at [894, 636] on button "Выбрать" at bounding box center [903, 645] width 78 height 32
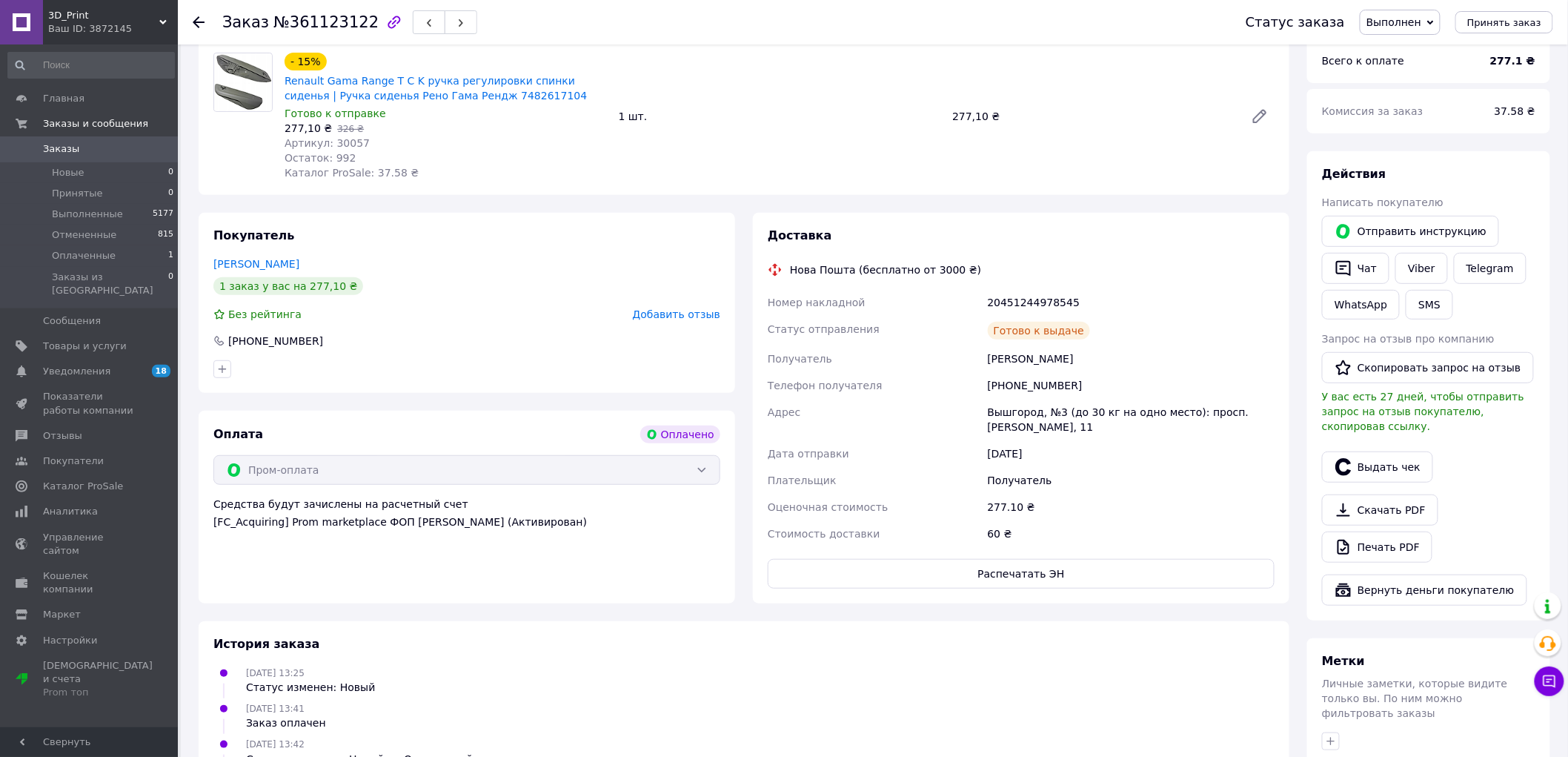
scroll to position [82, 0]
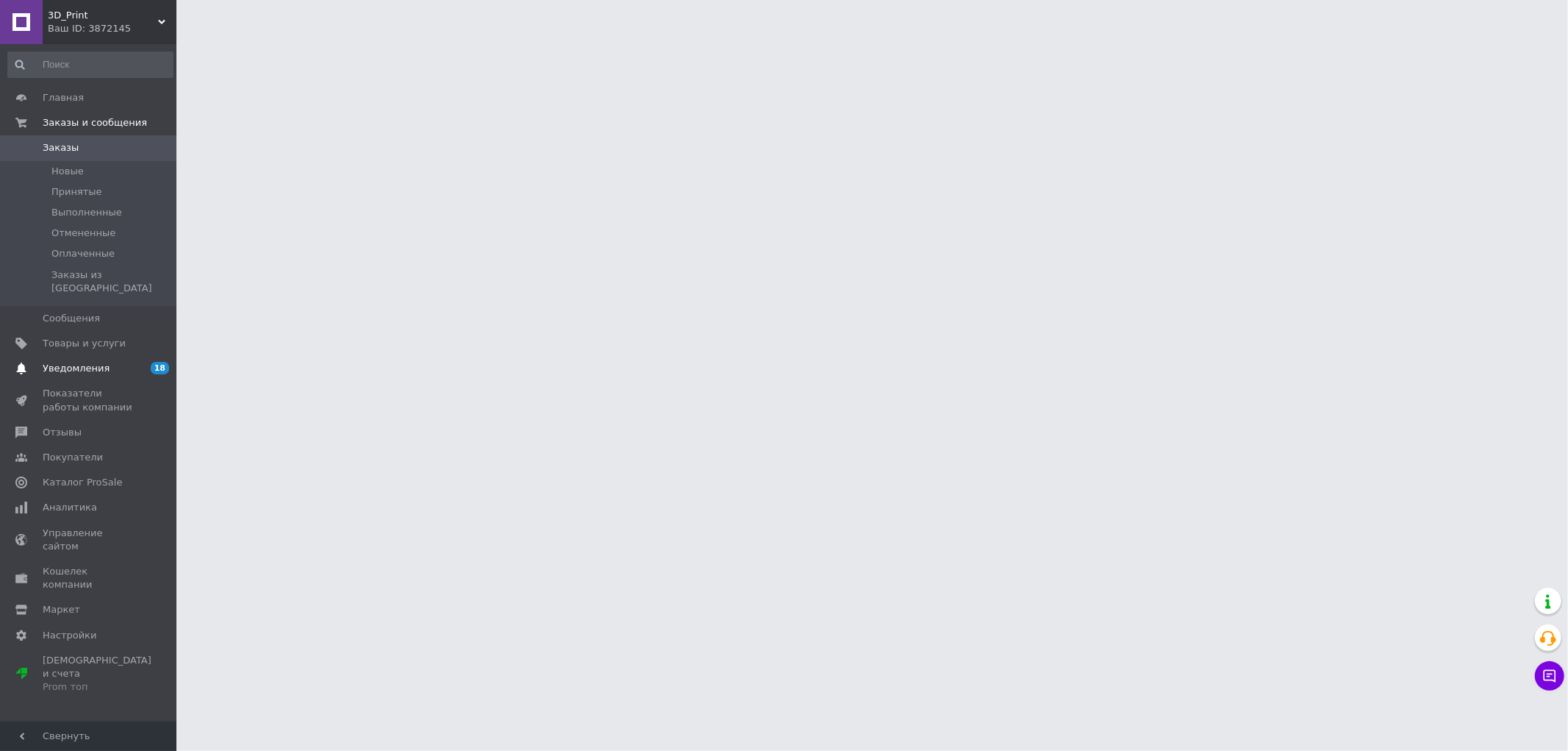
click at [103, 356] on link "Уведомления 18 0" at bounding box center [90, 368] width 180 height 25
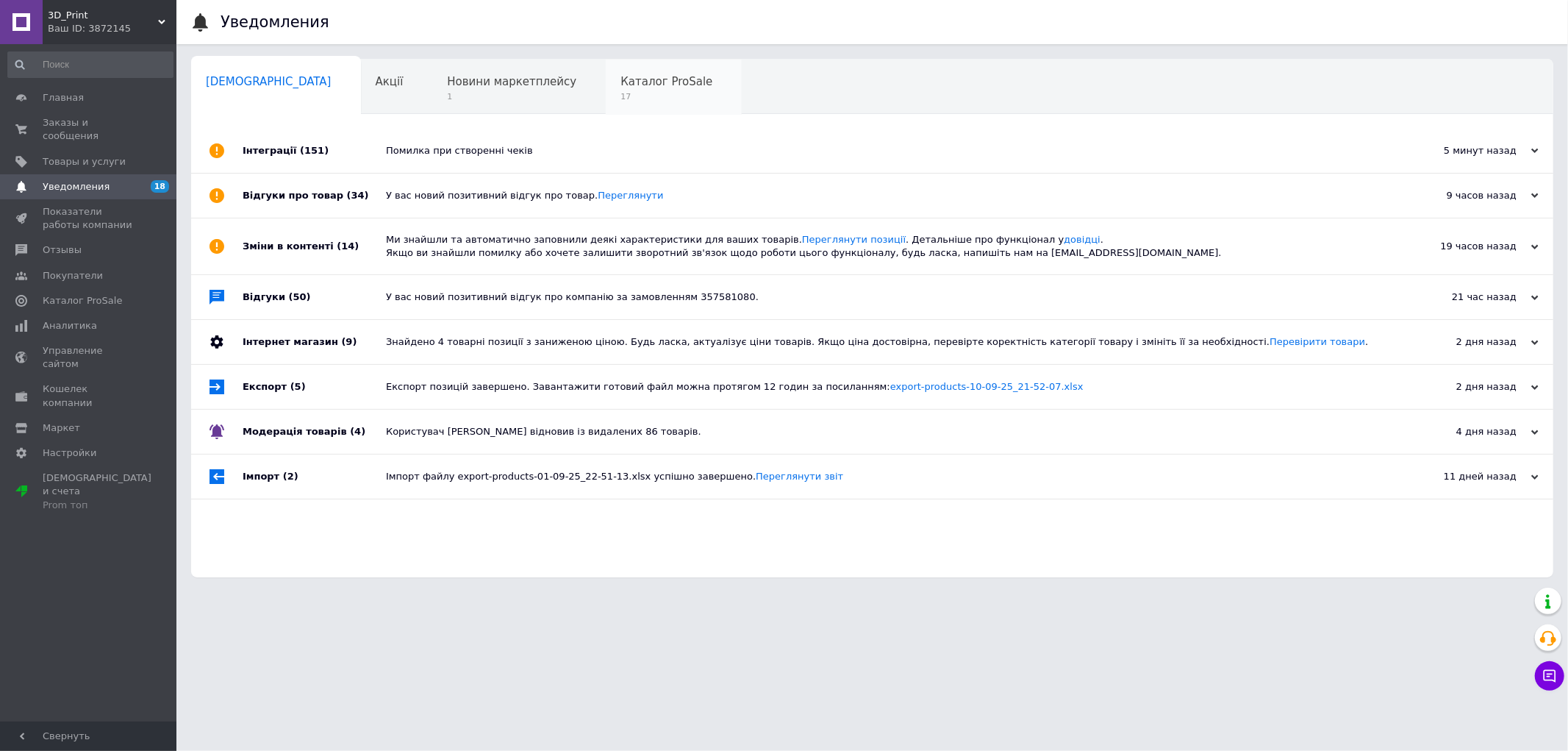
click at [621, 81] on span "Каталог ProSale" at bounding box center [667, 81] width 92 height 14
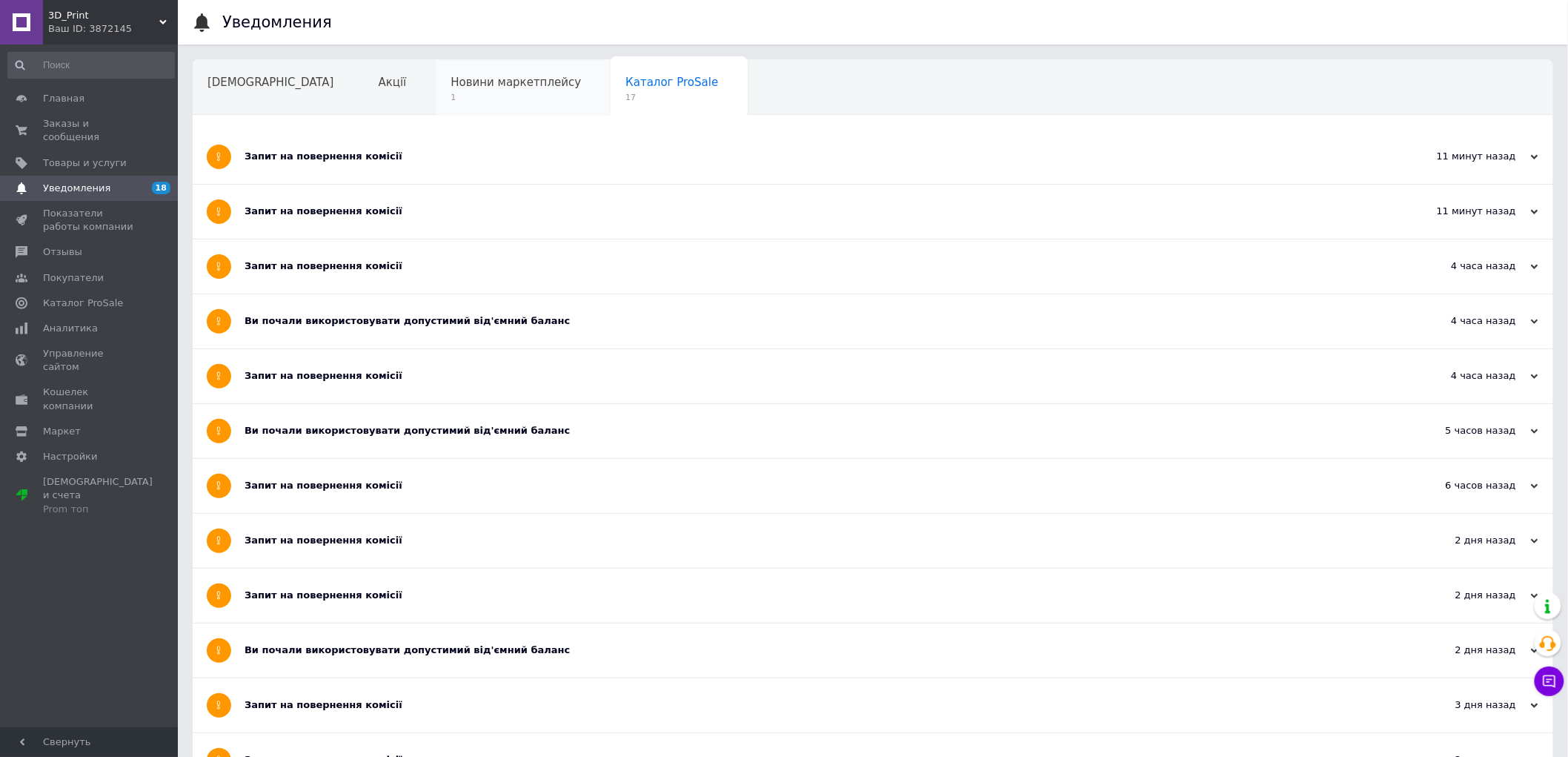
click at [456, 96] on span "1" at bounding box center [515, 97] width 130 height 11
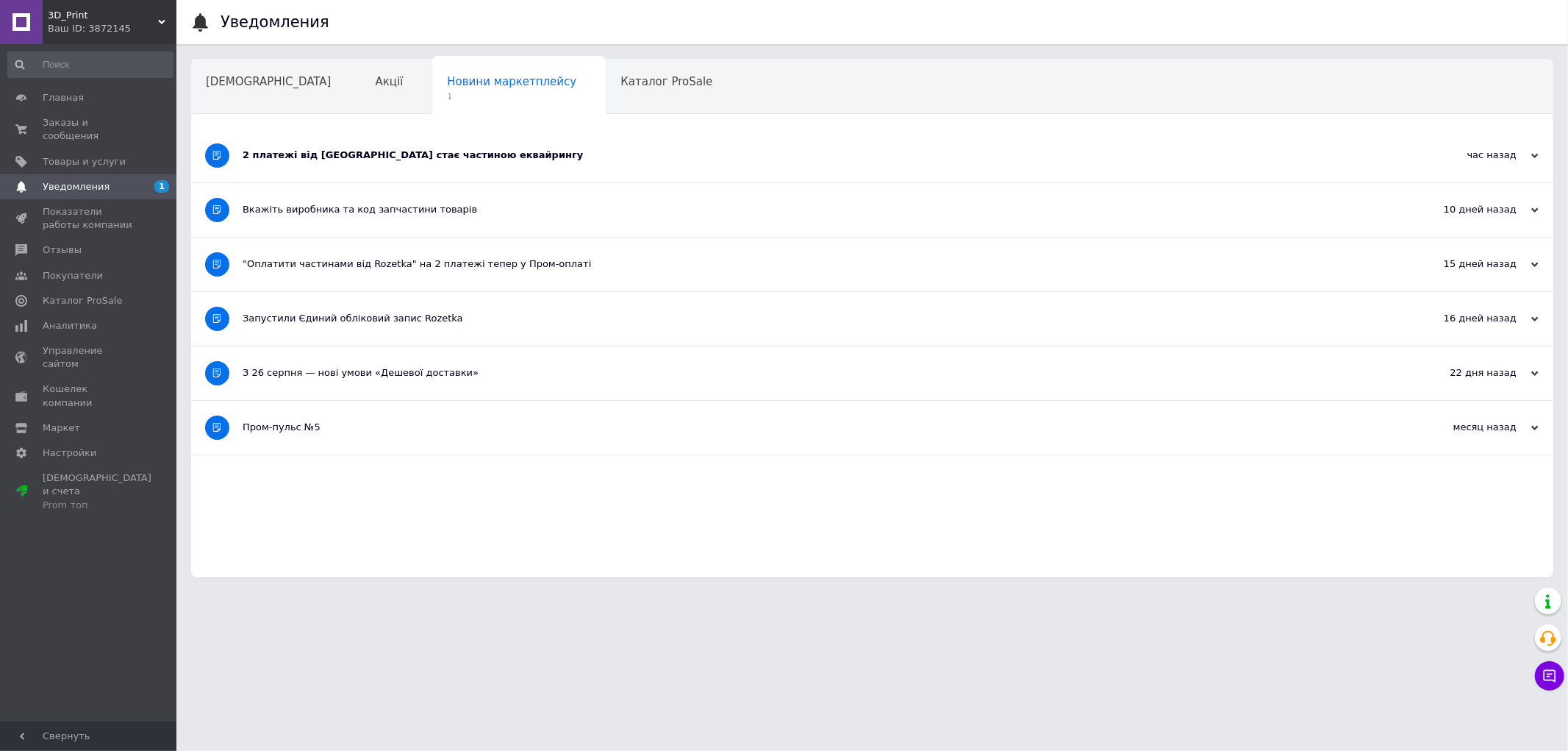
click at [607, 153] on div "2 платежі від Rozetka стає частиною еквайрингу" at bounding box center [816, 155] width 1148 height 14
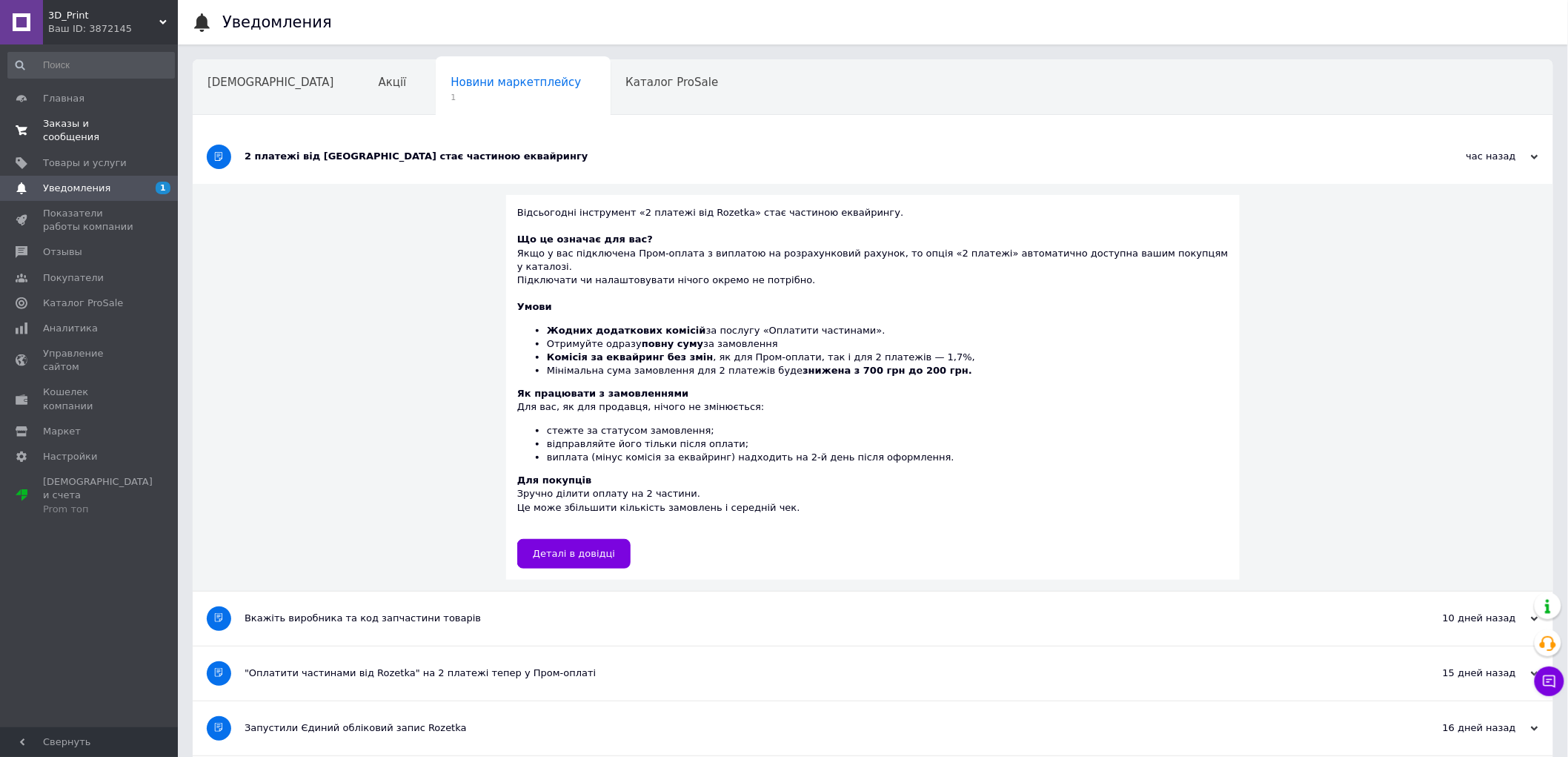
click at [108, 130] on span "Заказы и сообщения" at bounding box center [89, 130] width 94 height 26
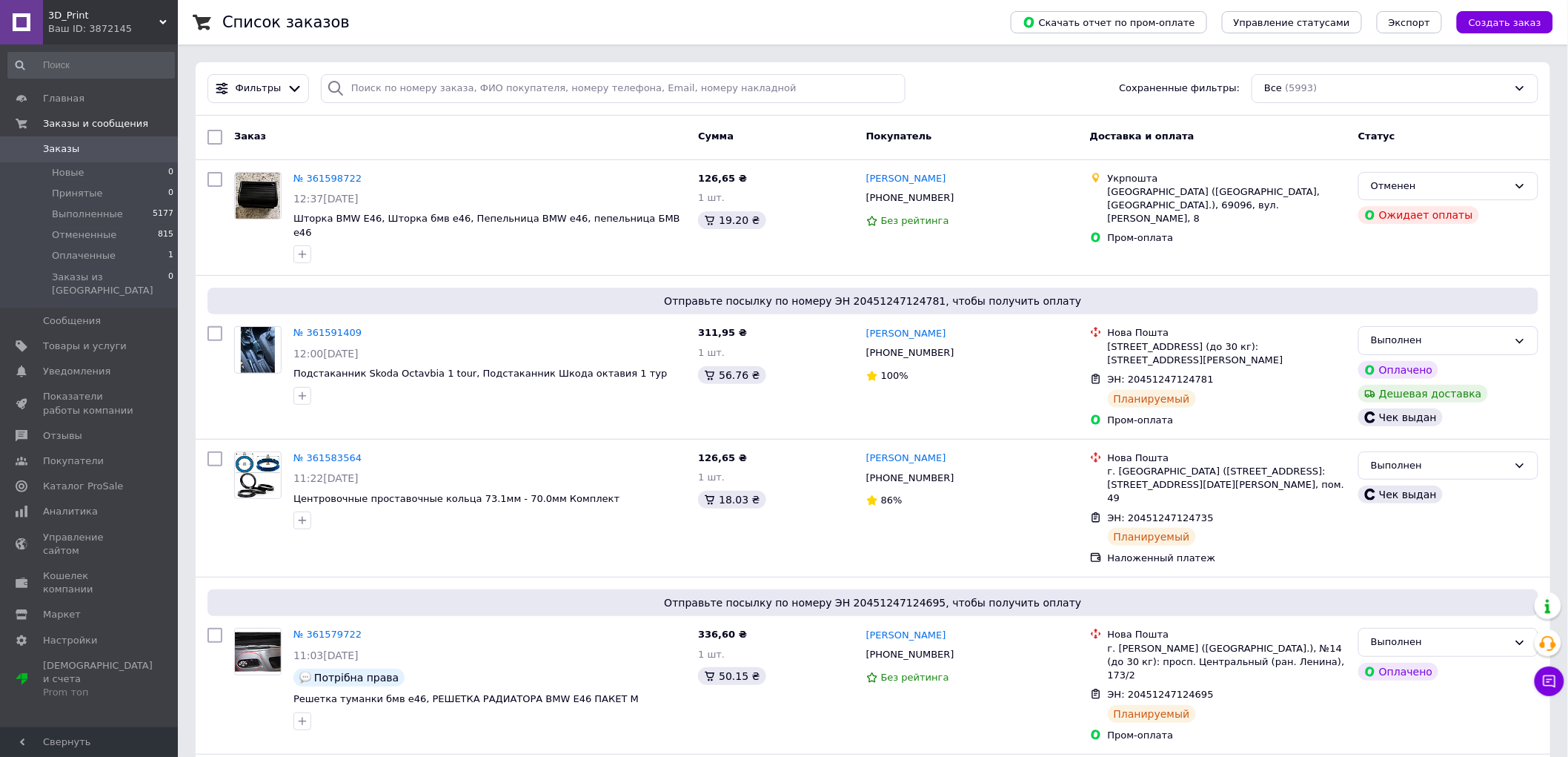
click at [471, 106] on div "Фильтры Сохраненные фильтры: Все (5993)" at bounding box center [872, 88] width 1354 height 54
click at [467, 78] on input "search" at bounding box center [613, 88] width 585 height 29
paste input "[PHONE_NUMBER]"
type input "[PHONE_NUMBER]"
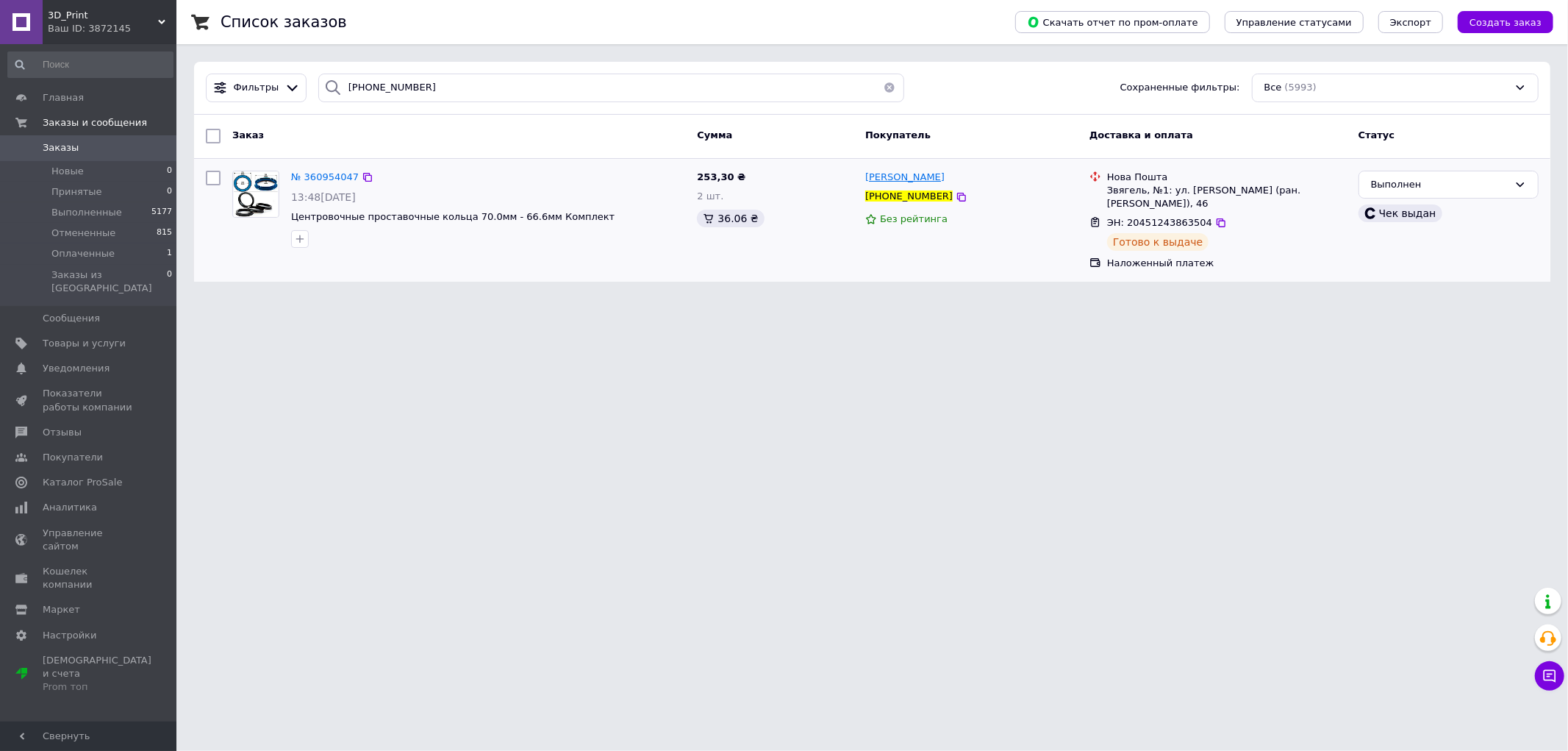
click at [912, 182] on span "[PERSON_NAME]" at bounding box center [905, 177] width 79 height 11
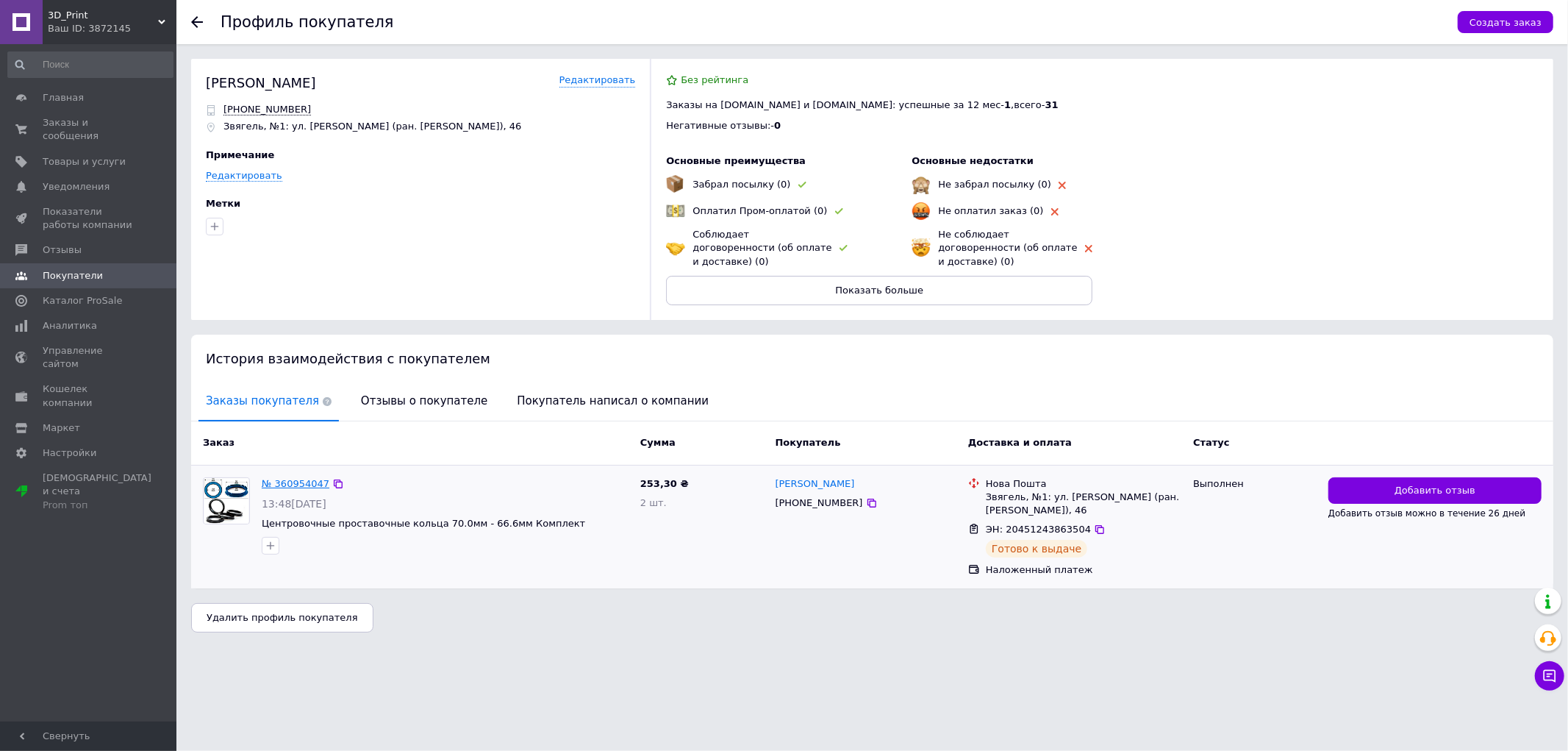
click at [312, 478] on link "№ 360954047" at bounding box center [295, 484] width 68 height 11
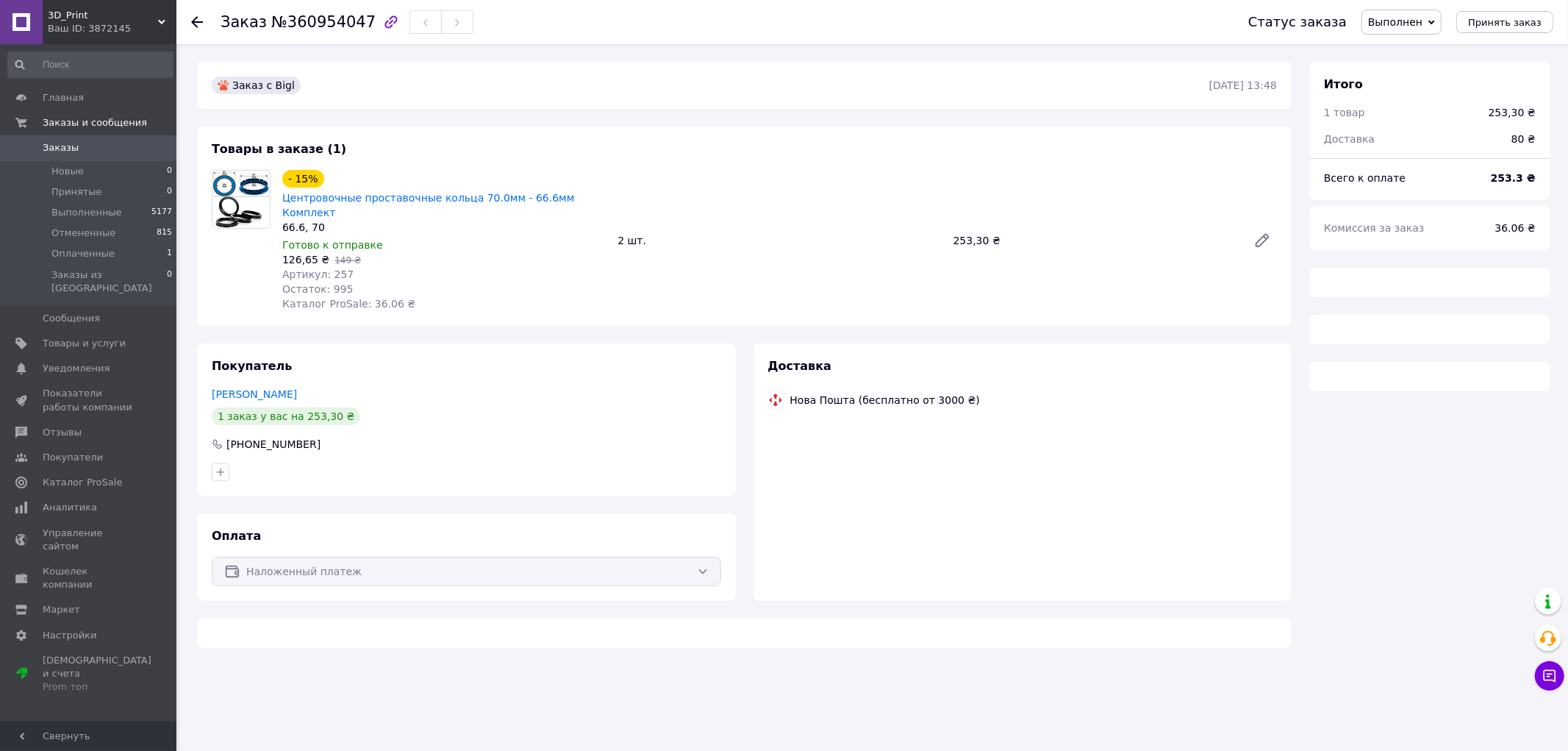
click at [367, 220] on div "66.6, 70" at bounding box center [444, 227] width 323 height 14
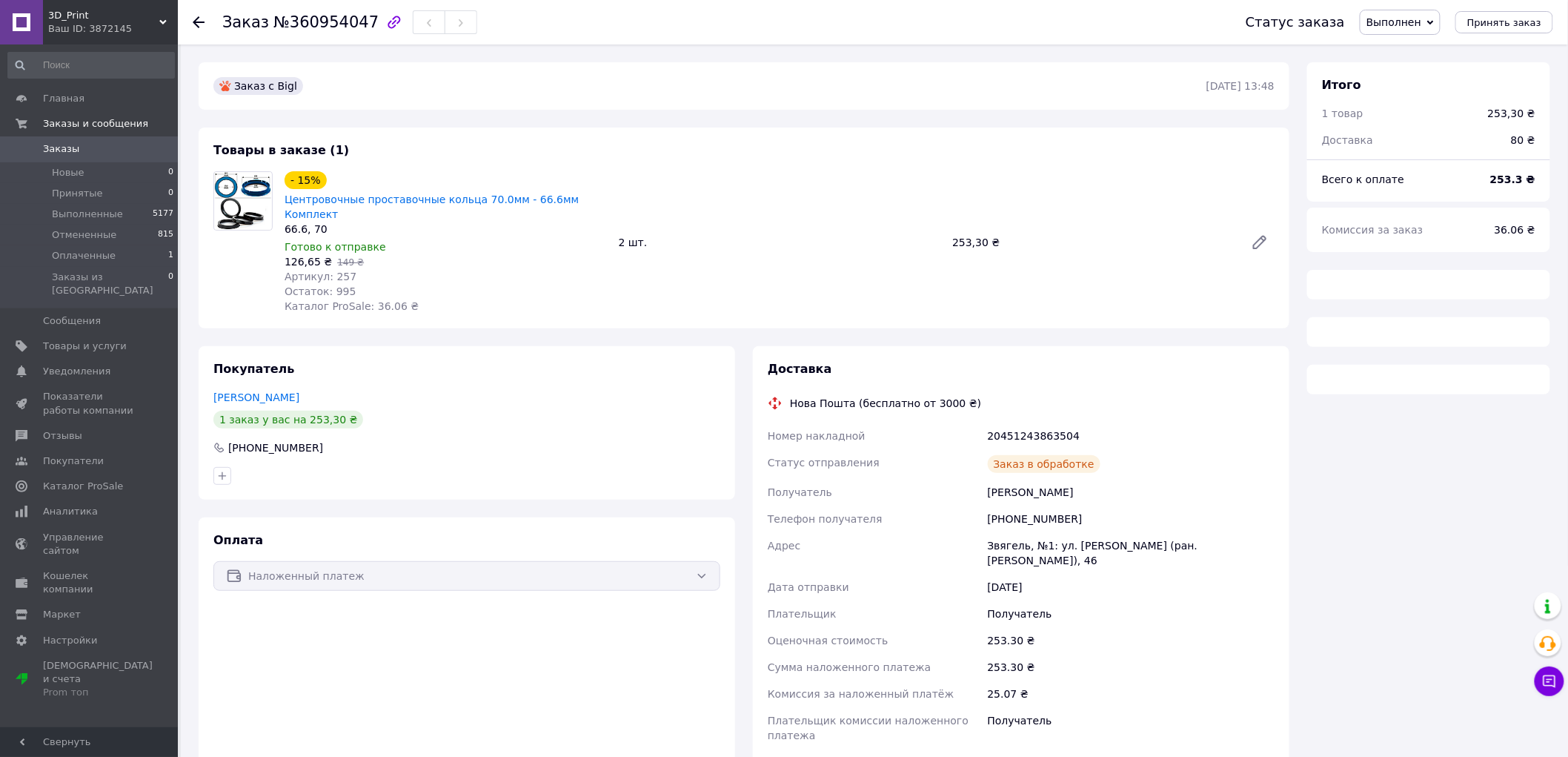
click at [370, 206] on span "Центровочные проставочные кольца 70.0мм - 66.6мм Комплект" at bounding box center [446, 207] width 322 height 30
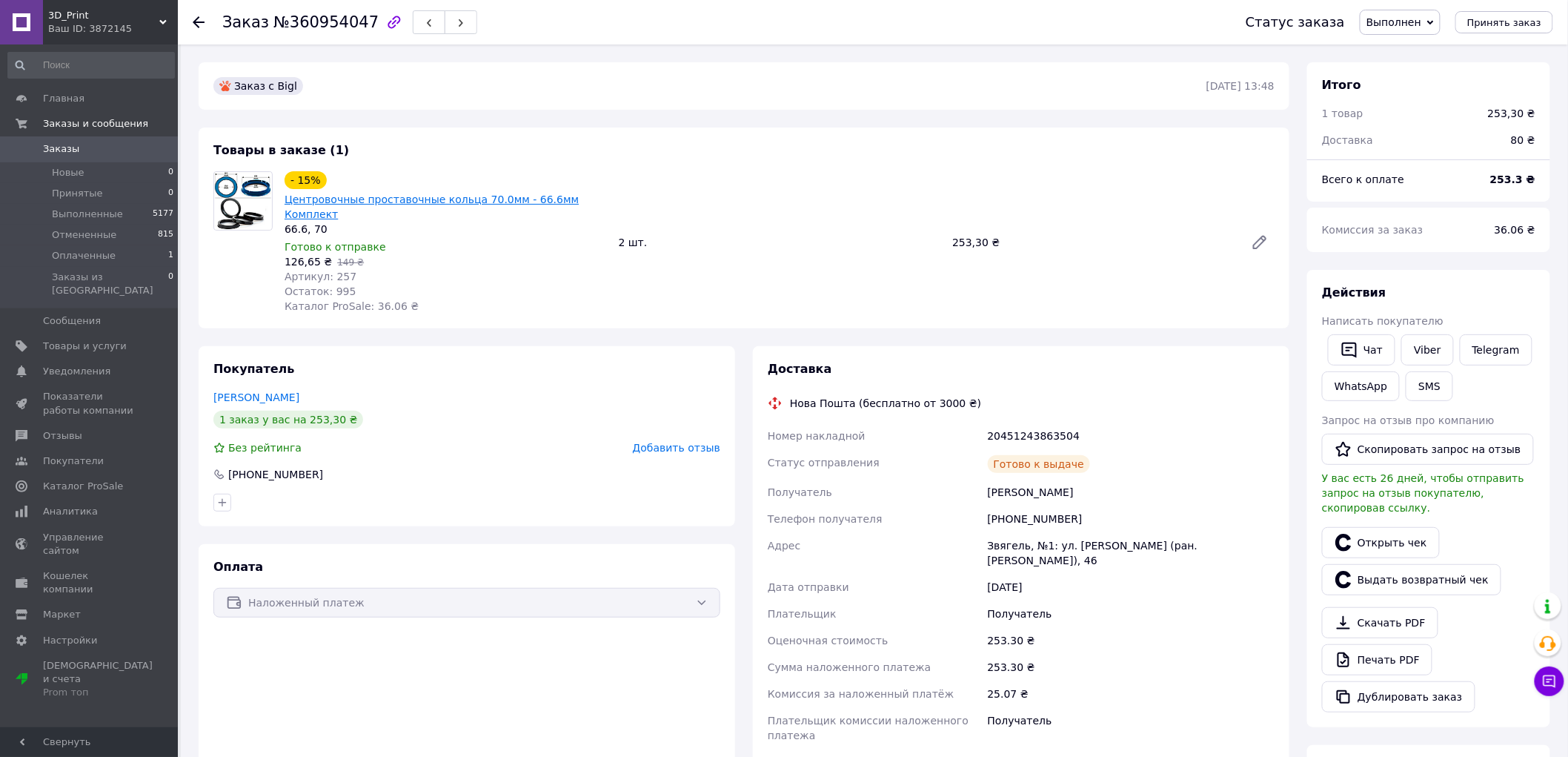
click at [381, 197] on link "Центровочные проставочные кольца 70.0мм - 66.6мм Комплект" at bounding box center [431, 207] width 294 height 26
click at [1546, 694] on button "Чат с покупателем" at bounding box center [1549, 681] width 30 height 30
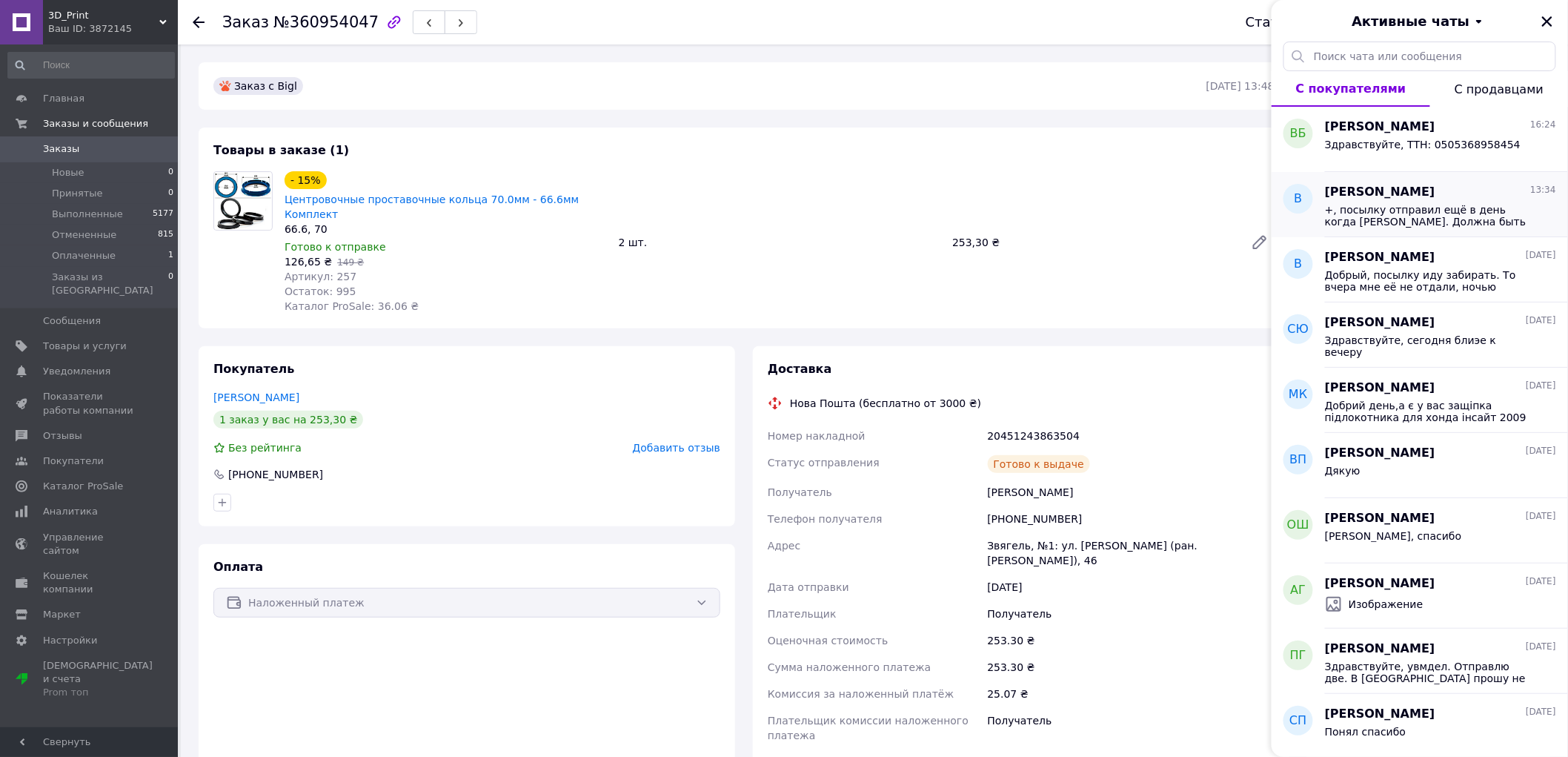
click at [1422, 230] on div "[PERSON_NAME] 13:34 +, посылку отправил ещё в день когда уточнял. Должна быть у…" at bounding box center [1446, 205] width 243 height 66
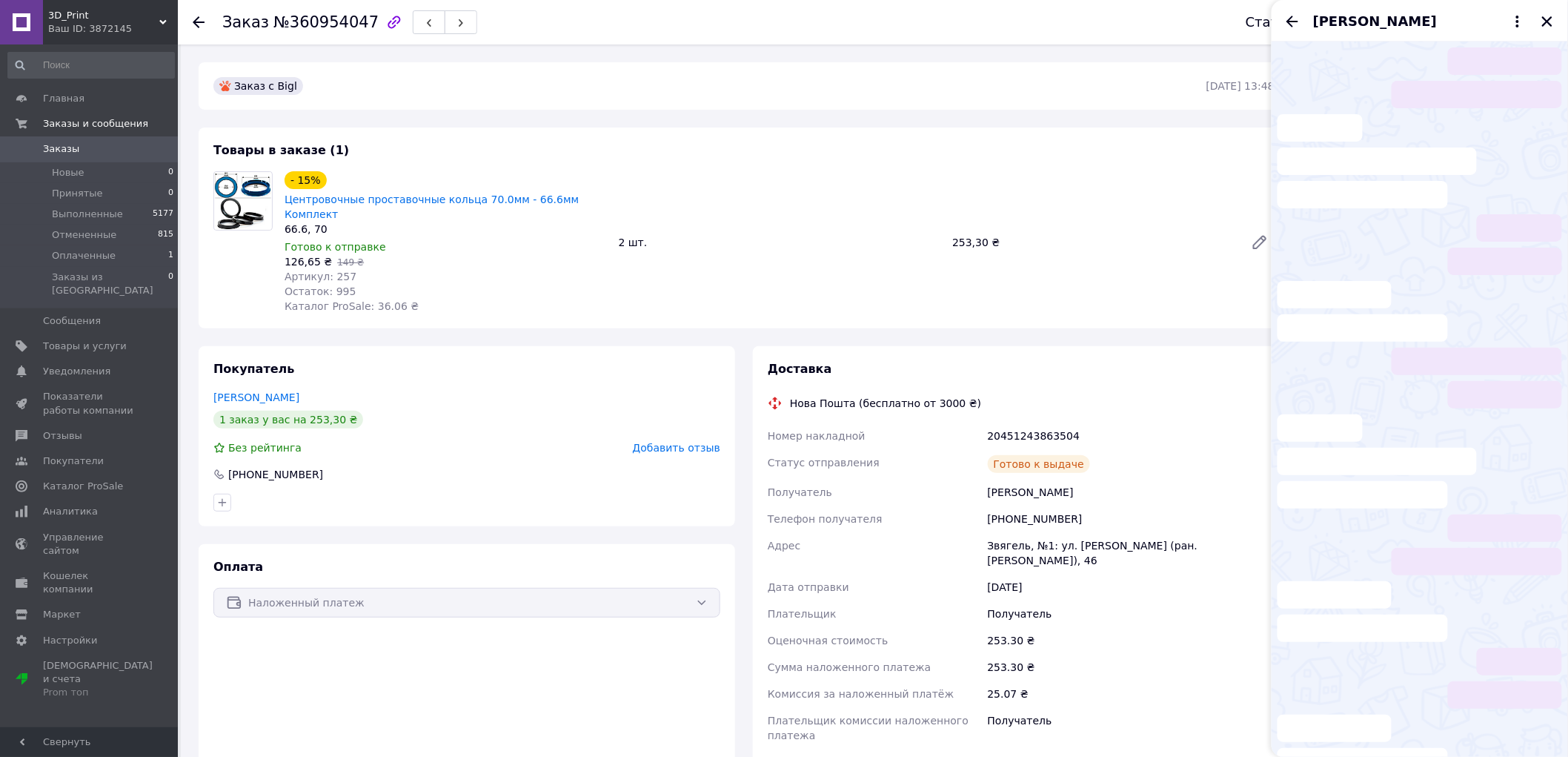
scroll to position [582, 0]
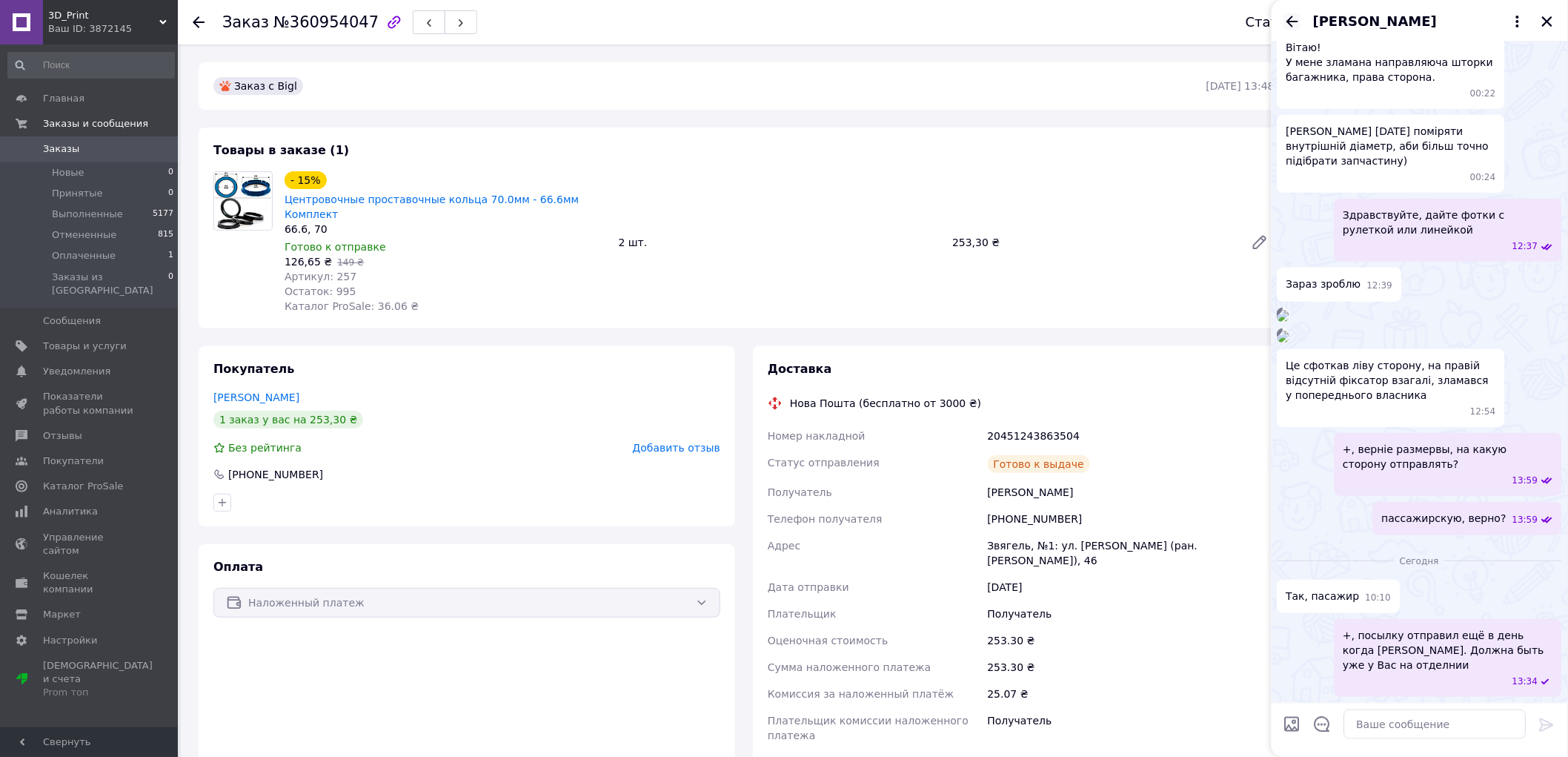
click at [1299, 18] on icon "Назад" at bounding box center [1292, 22] width 18 height 18
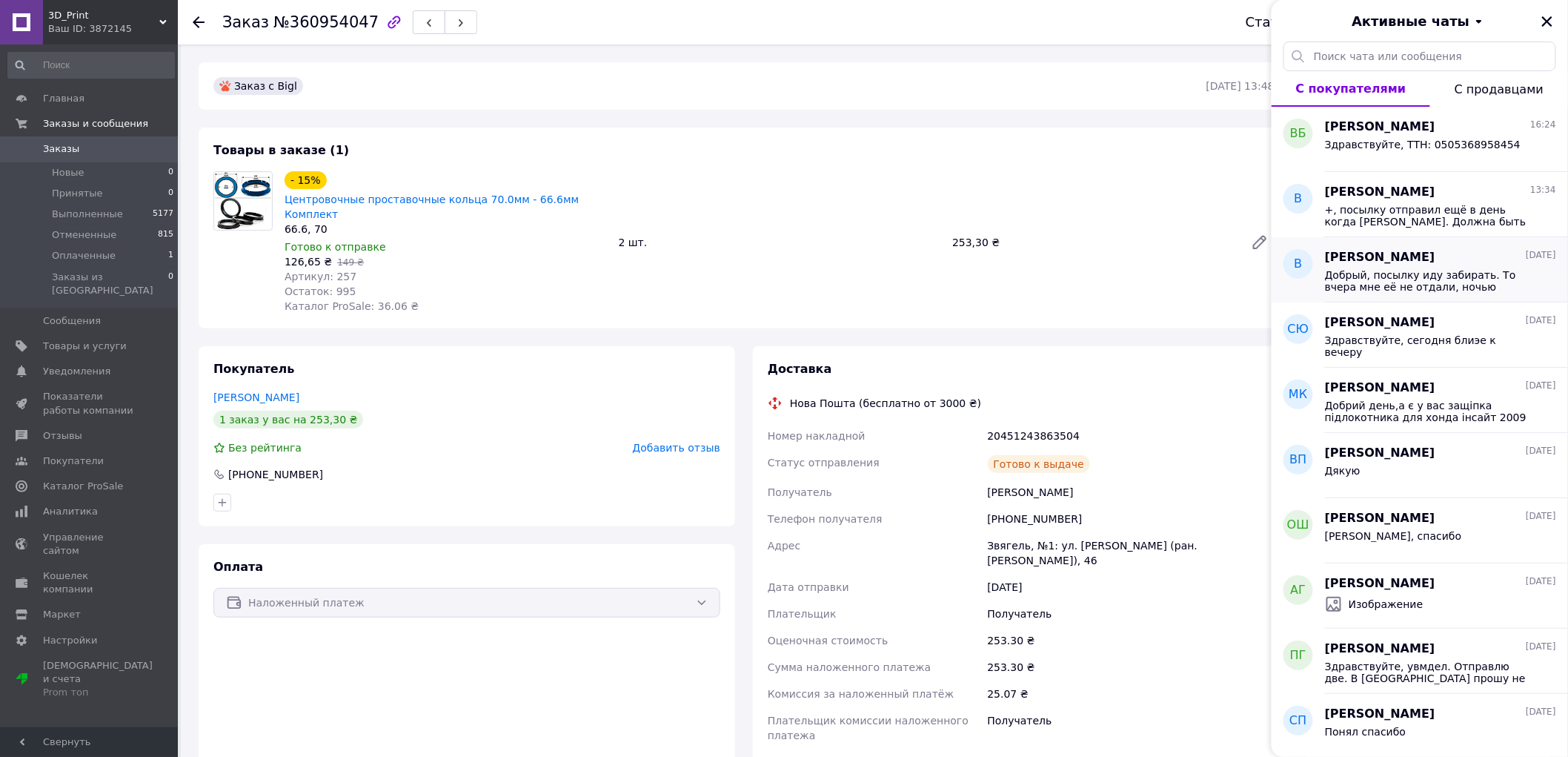
click at [1423, 286] on span "Добрый, посылку иду забирать. То вчера мне её не отдали, ночью сканировать буду" at bounding box center [1430, 281] width 210 height 24
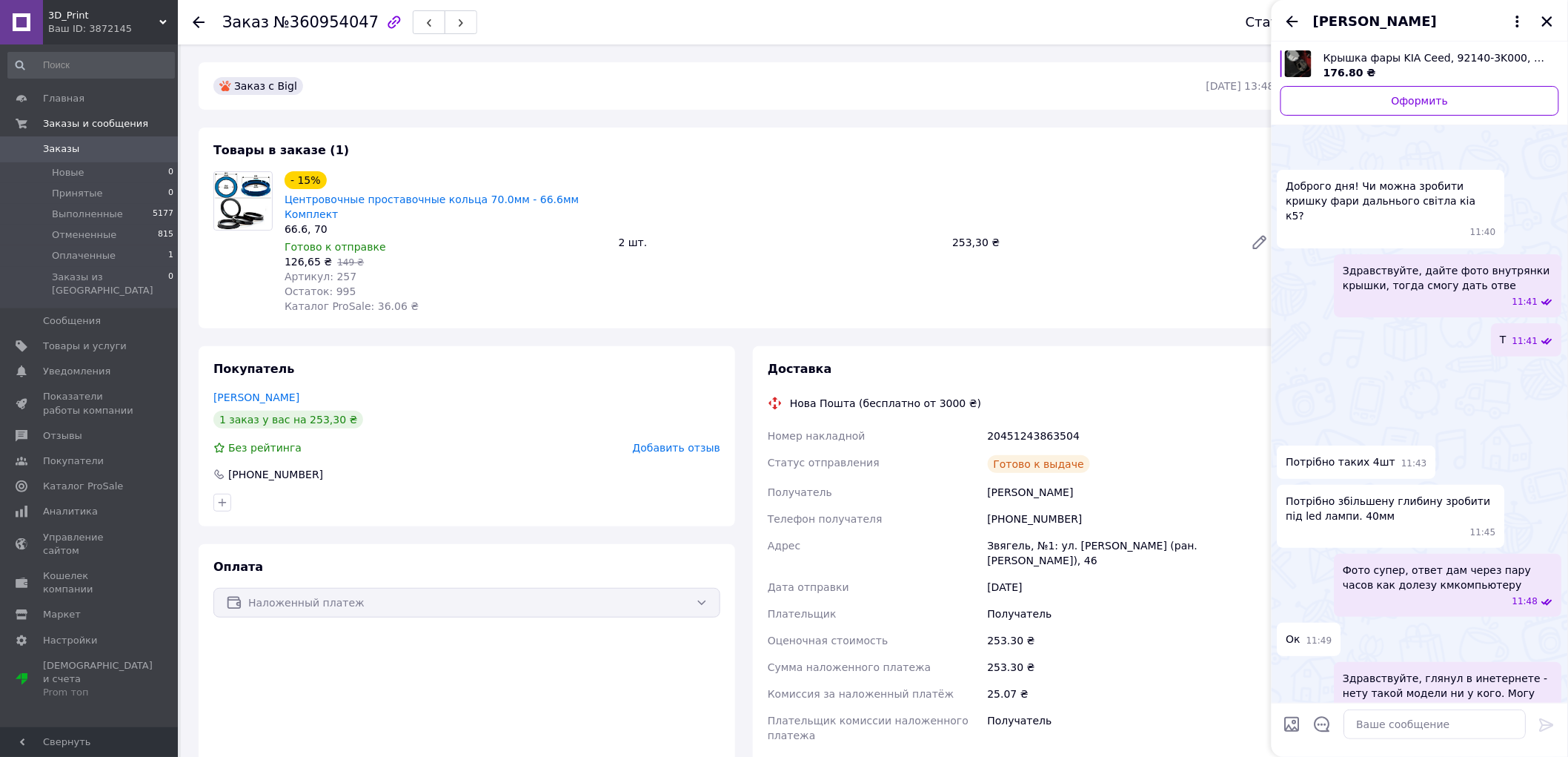
scroll to position [1232, 0]
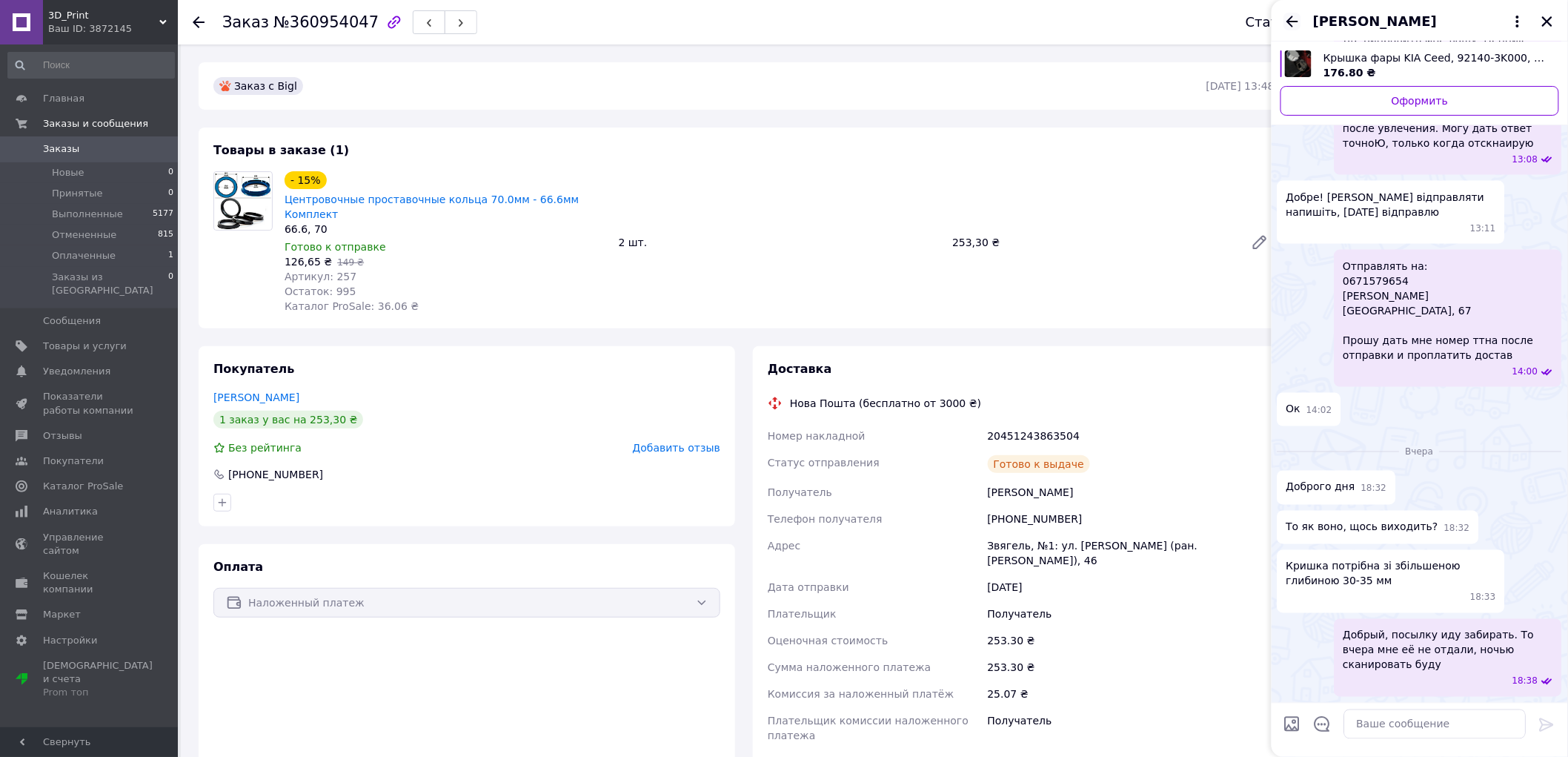
click at [1297, 26] on icon "Назад" at bounding box center [1292, 22] width 18 height 18
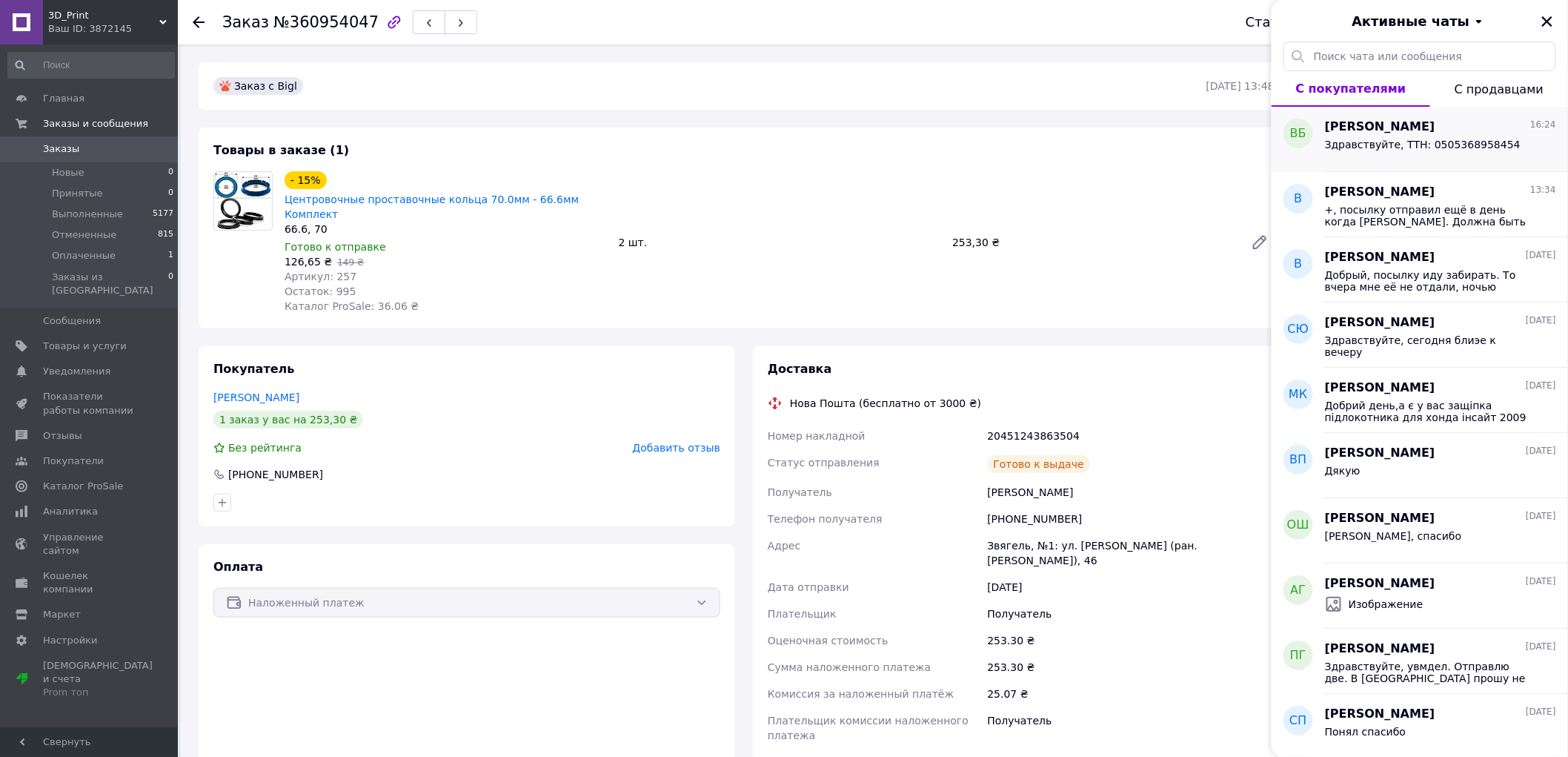
click at [1386, 141] on span "Здравствуйте, ТТН: 0505368958454" at bounding box center [1422, 144] width 196 height 12
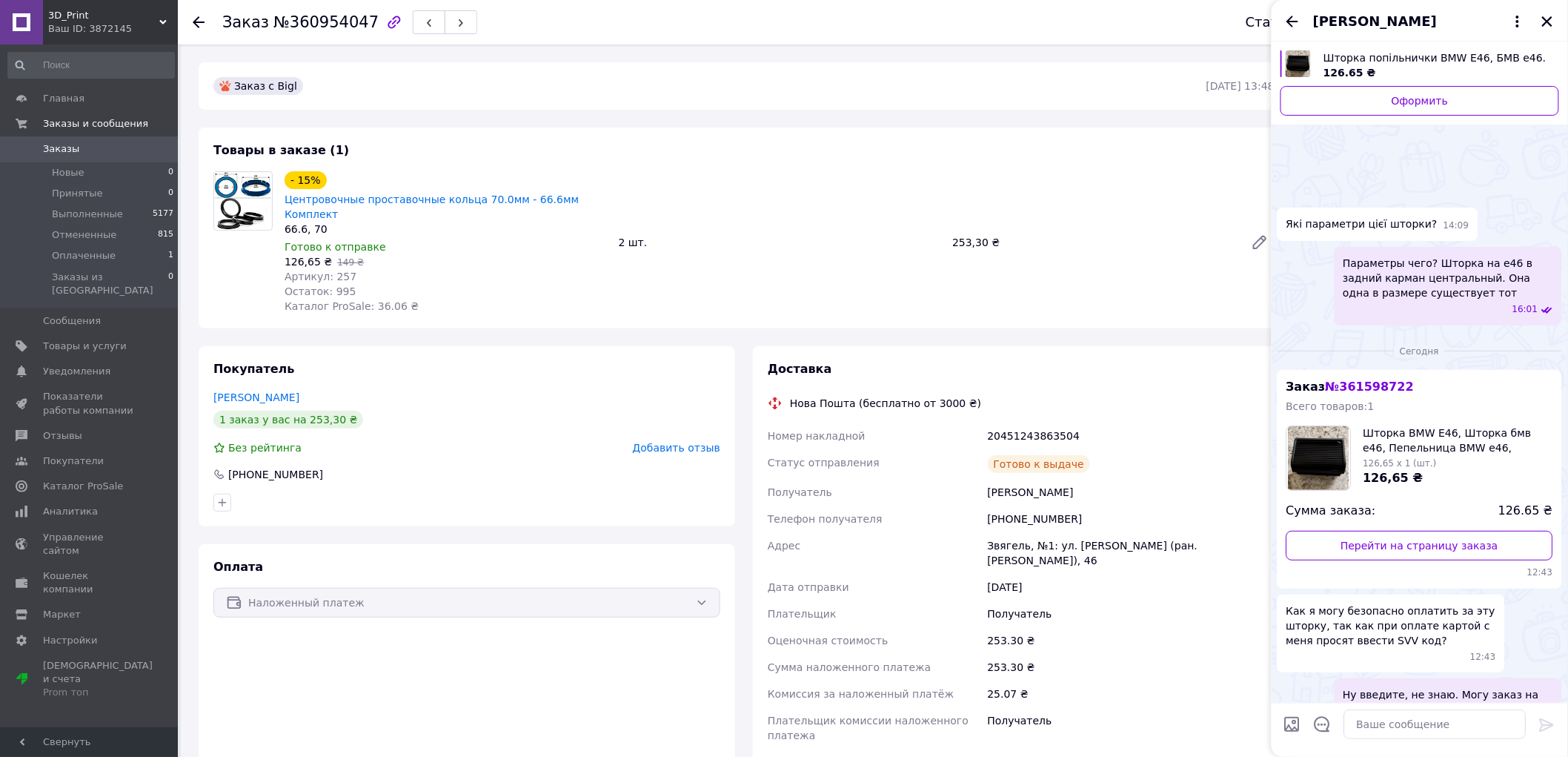
scroll to position [831, 0]
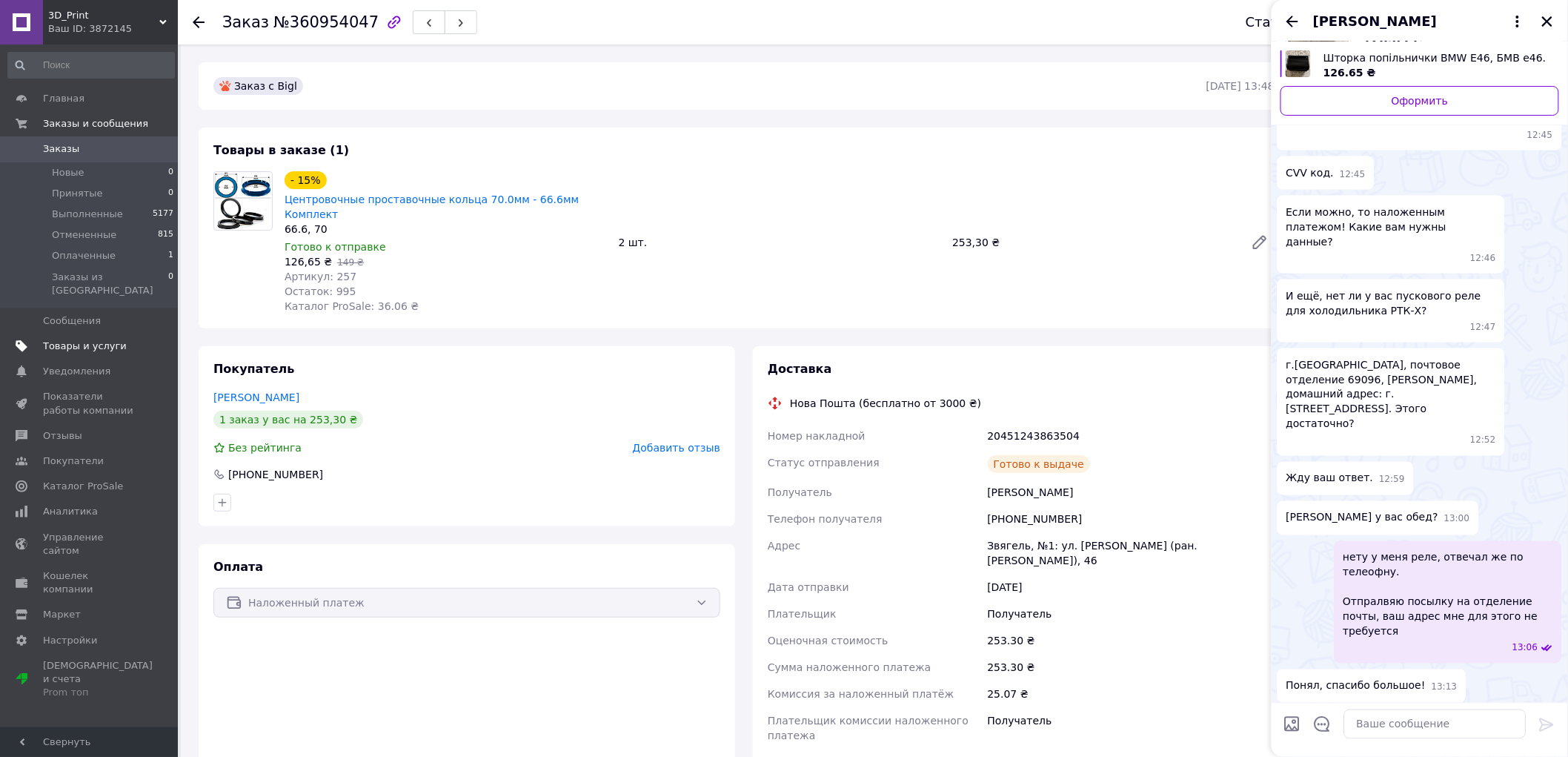
click at [93, 134] on link "Заказы и сообщения" at bounding box center [91, 124] width 182 height 25
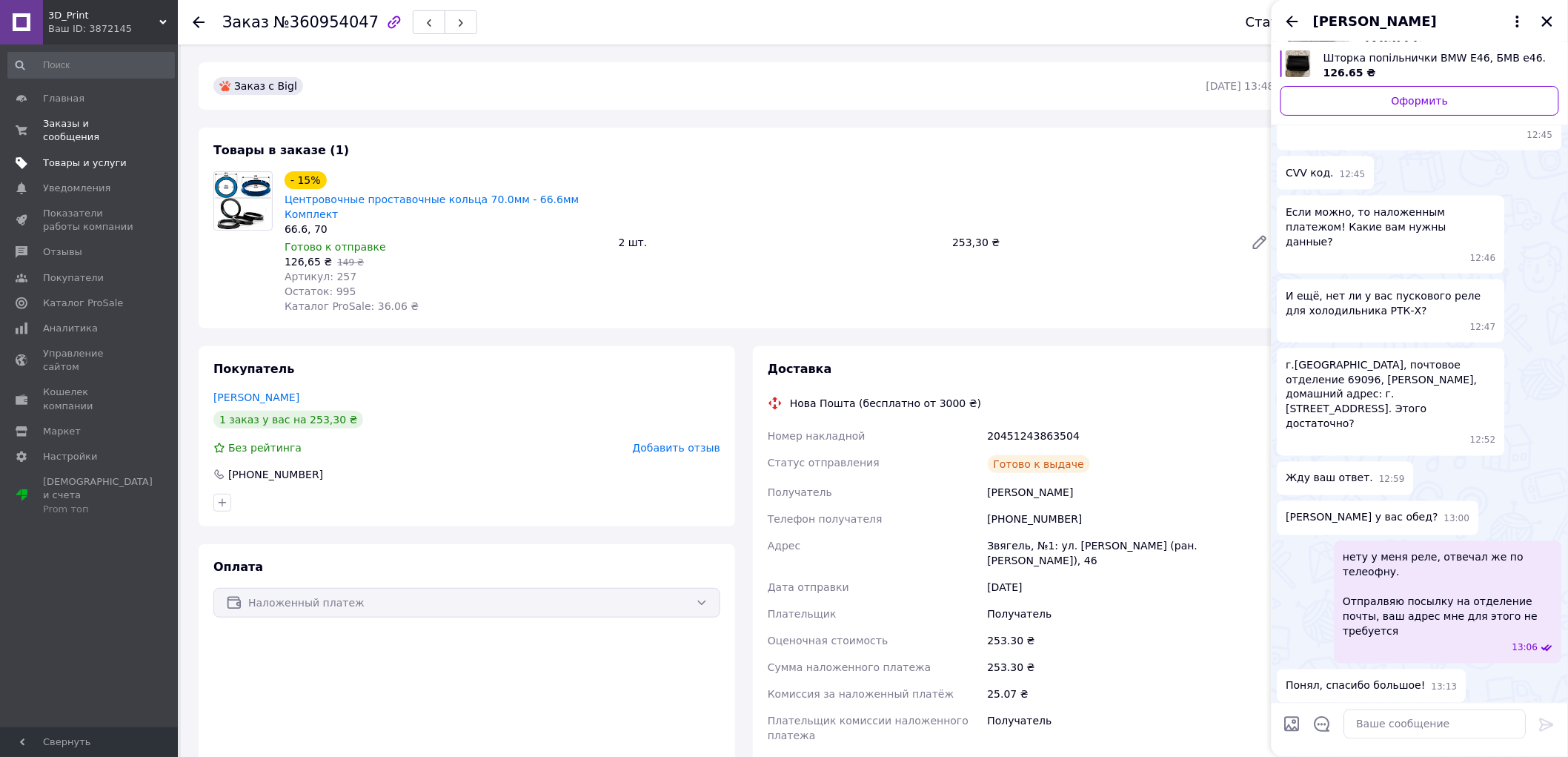
click at [91, 156] on span "Товары и услуги" at bounding box center [85, 163] width 84 height 14
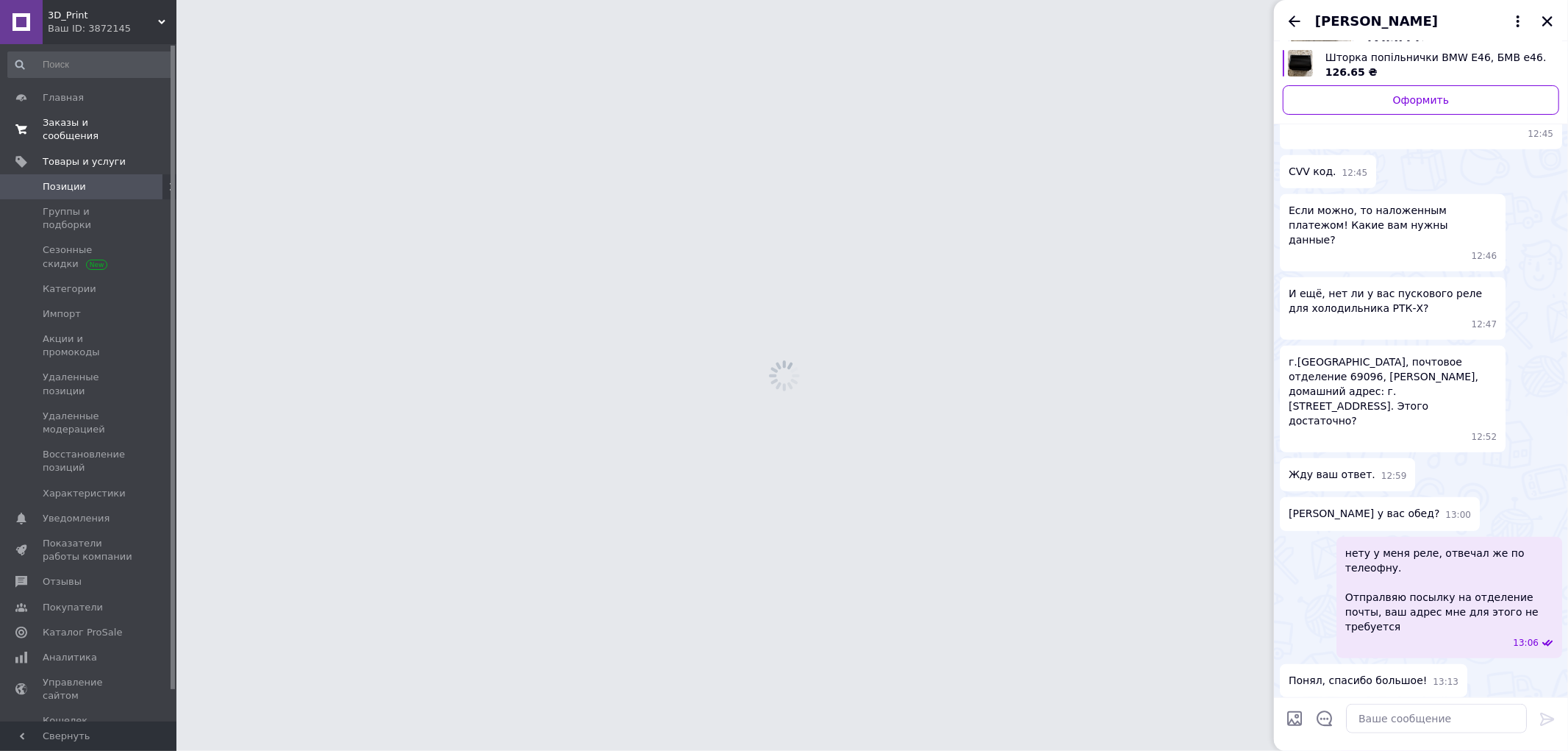
click at [96, 128] on span "Заказы и сообщения" at bounding box center [88, 129] width 93 height 26
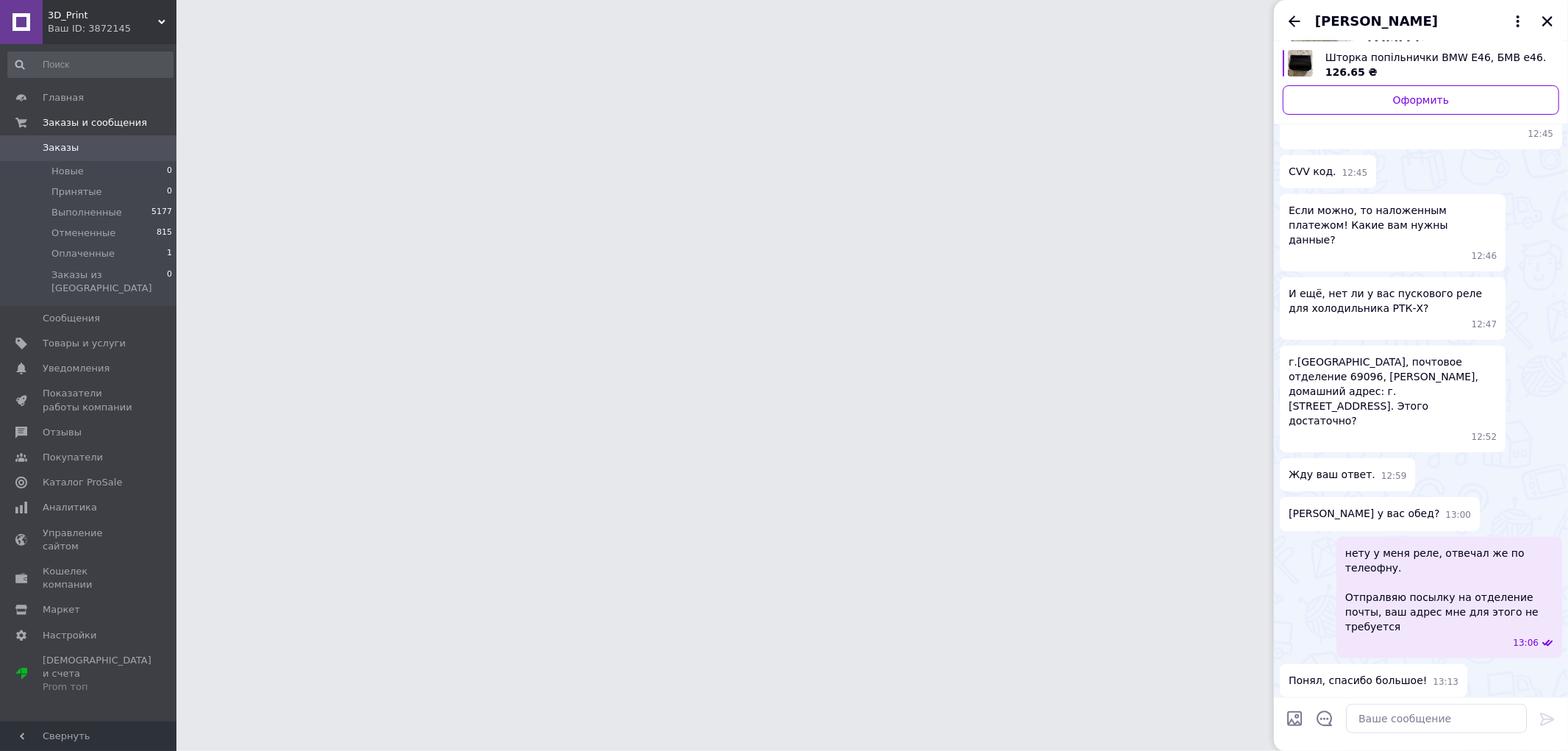
click at [98, 157] on link "Заказы 0" at bounding box center [90, 148] width 180 height 25
click at [1551, 25] on icon "Закрыть" at bounding box center [1546, 21] width 10 height 10
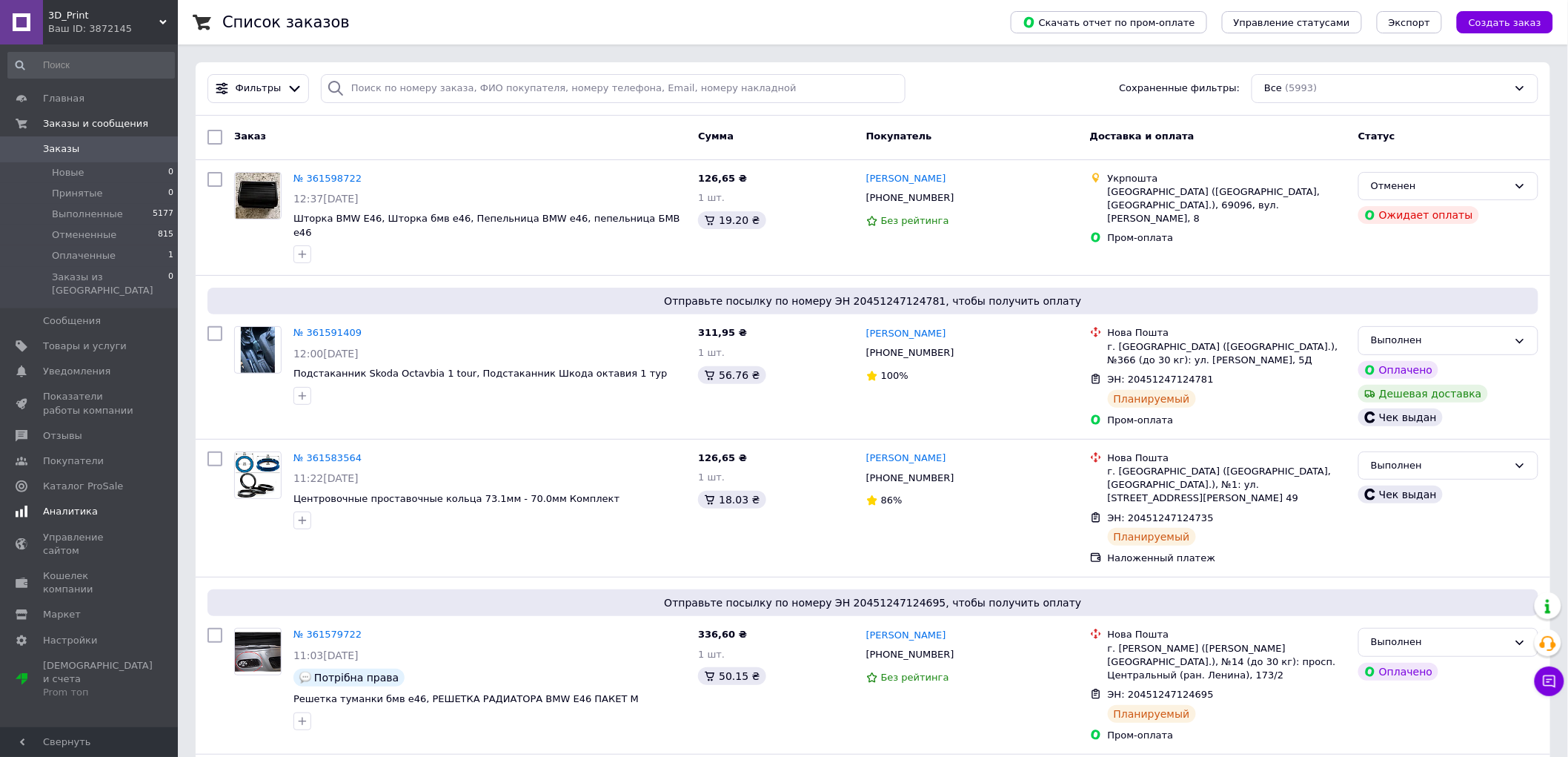
click at [91, 499] on link "Аналитика" at bounding box center [91, 511] width 182 height 25
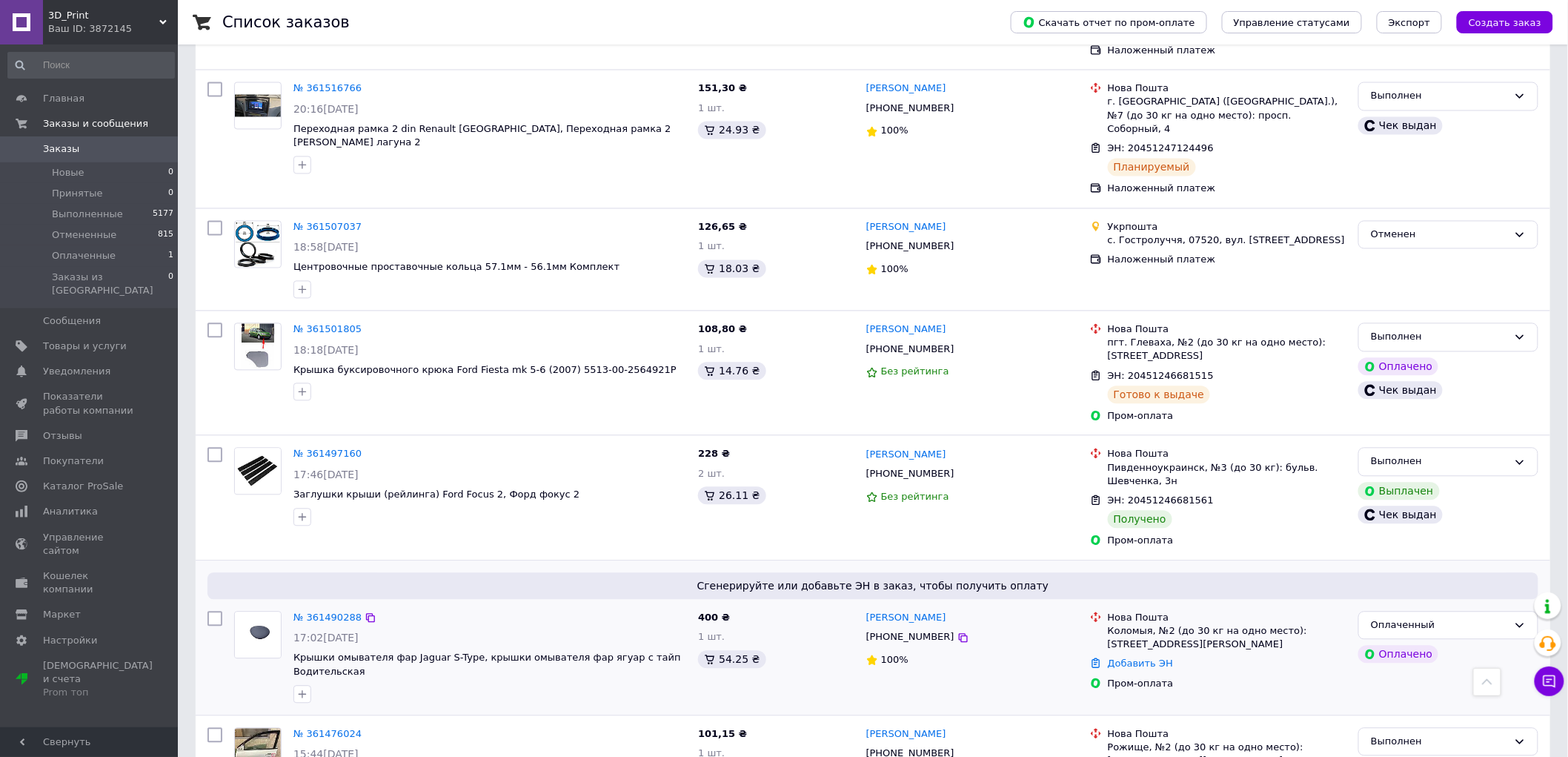
scroll to position [1317, 0]
